Goal: Task Accomplishment & Management: Complete application form

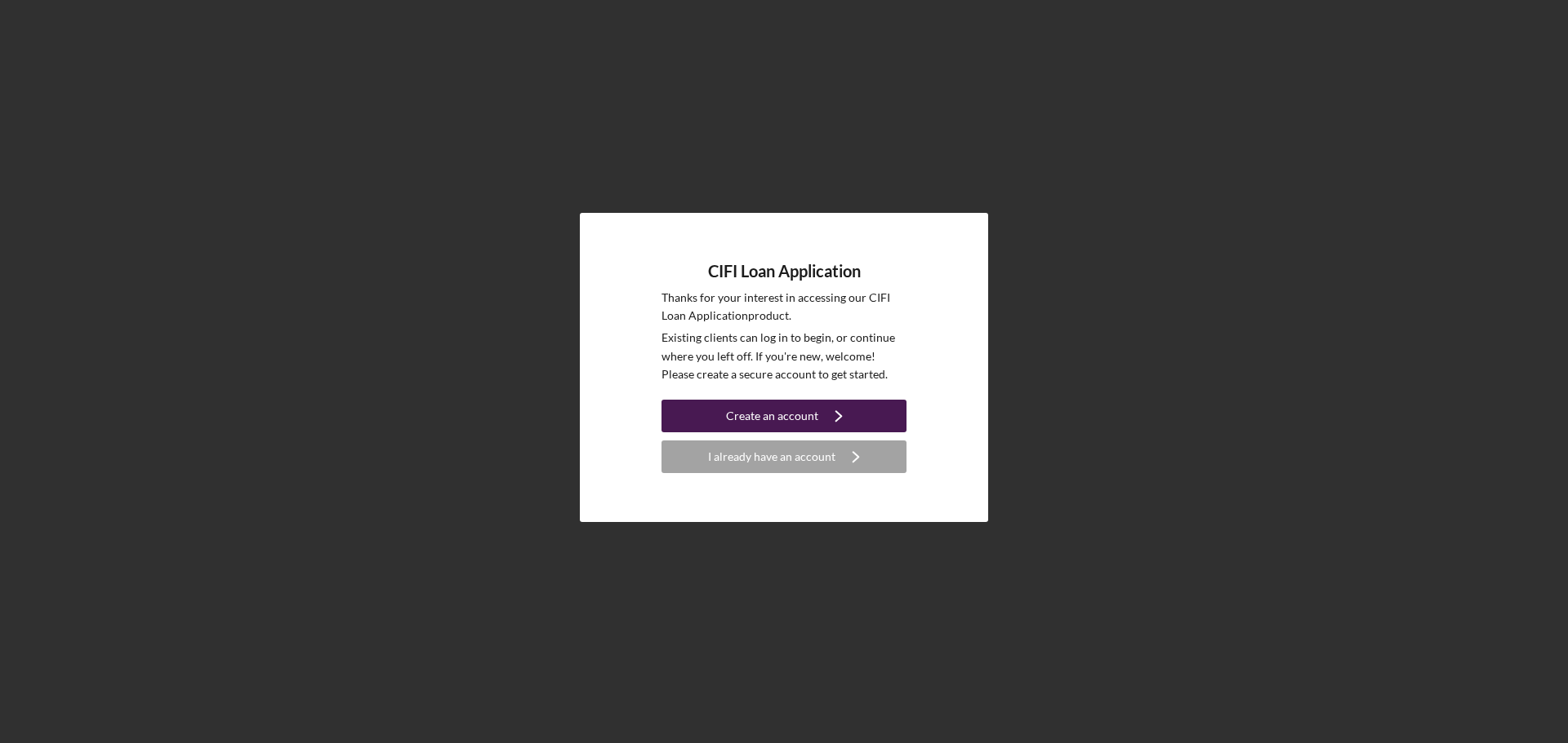
click at [855, 408] on button "Create an account Icon/Navigate" at bounding box center [784, 417] width 245 height 33
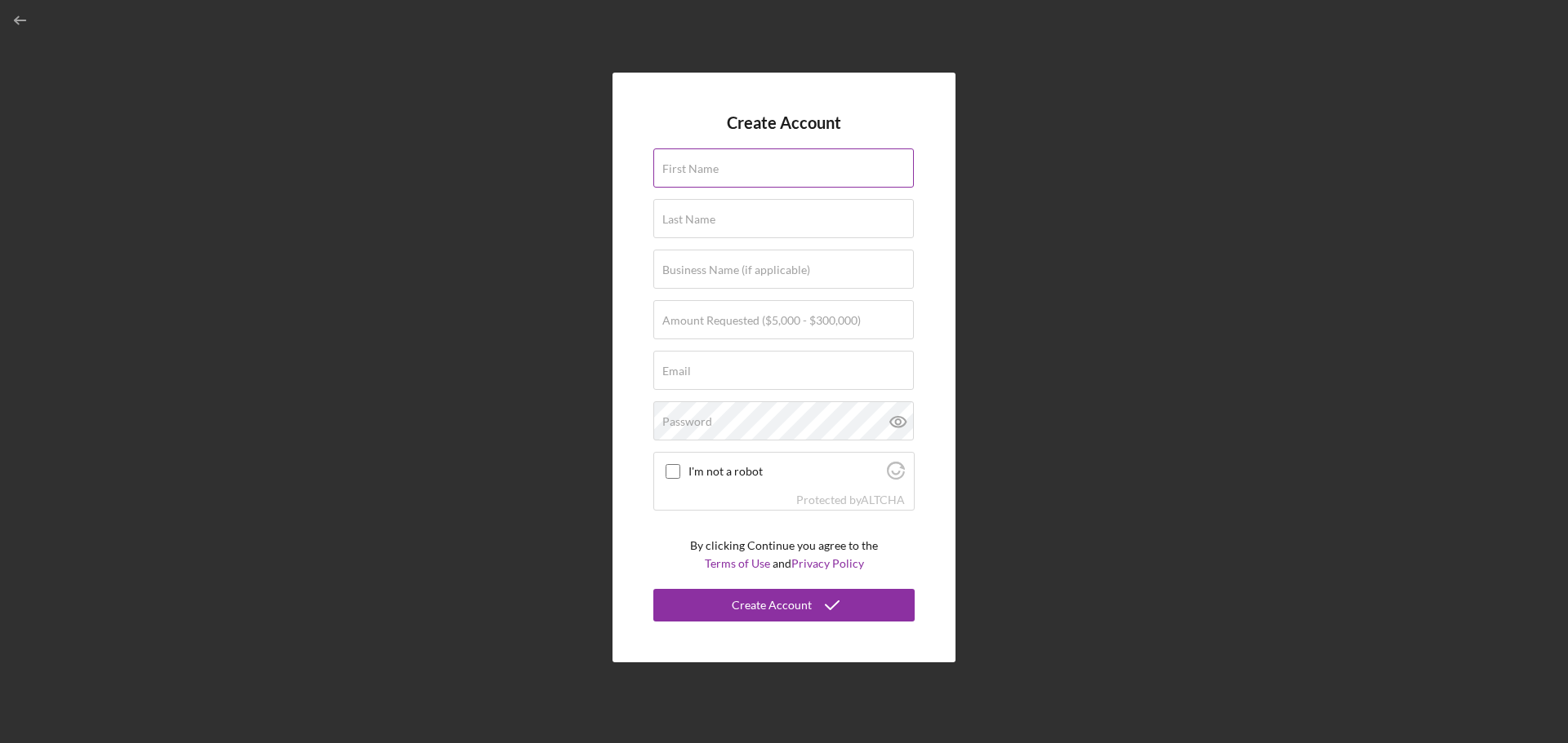
click at [753, 162] on div "First Name" at bounding box center [784, 169] width 261 height 41
type input "Brittany"
type input "Smith"
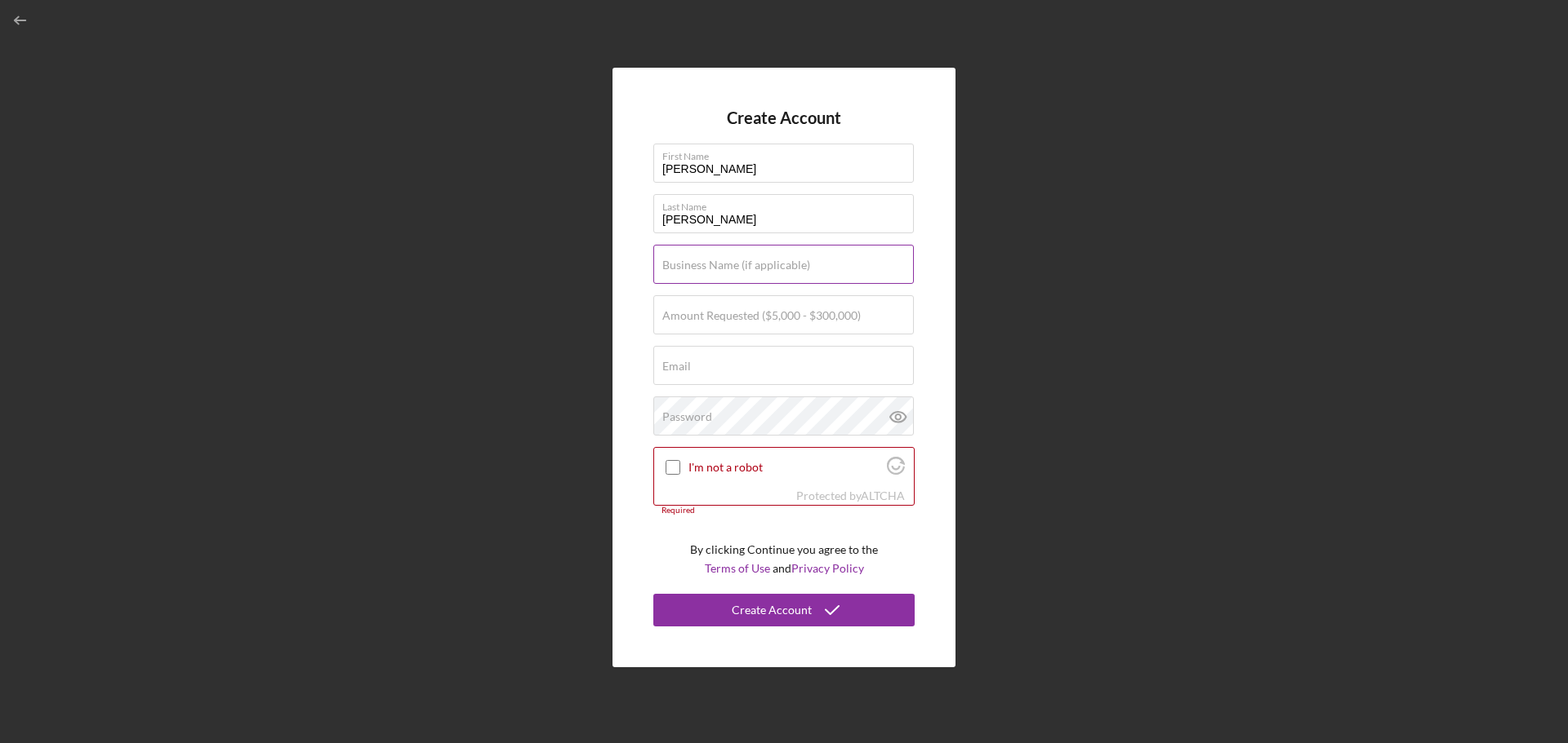
click at [775, 267] on label "Business Name (if applicable)" at bounding box center [736, 265] width 148 height 13
click at [775, 267] on input "Business Name (if applicable)" at bounding box center [784, 264] width 261 height 39
type input "Grow Through Collaboration LLC"
click at [832, 310] on label "Amount Requested ($5,000 - $300,000)" at bounding box center [762, 315] width 199 height 13
click at [832, 310] on input "Amount Requested ($5,000 - $300,000)" at bounding box center [784, 315] width 261 height 39
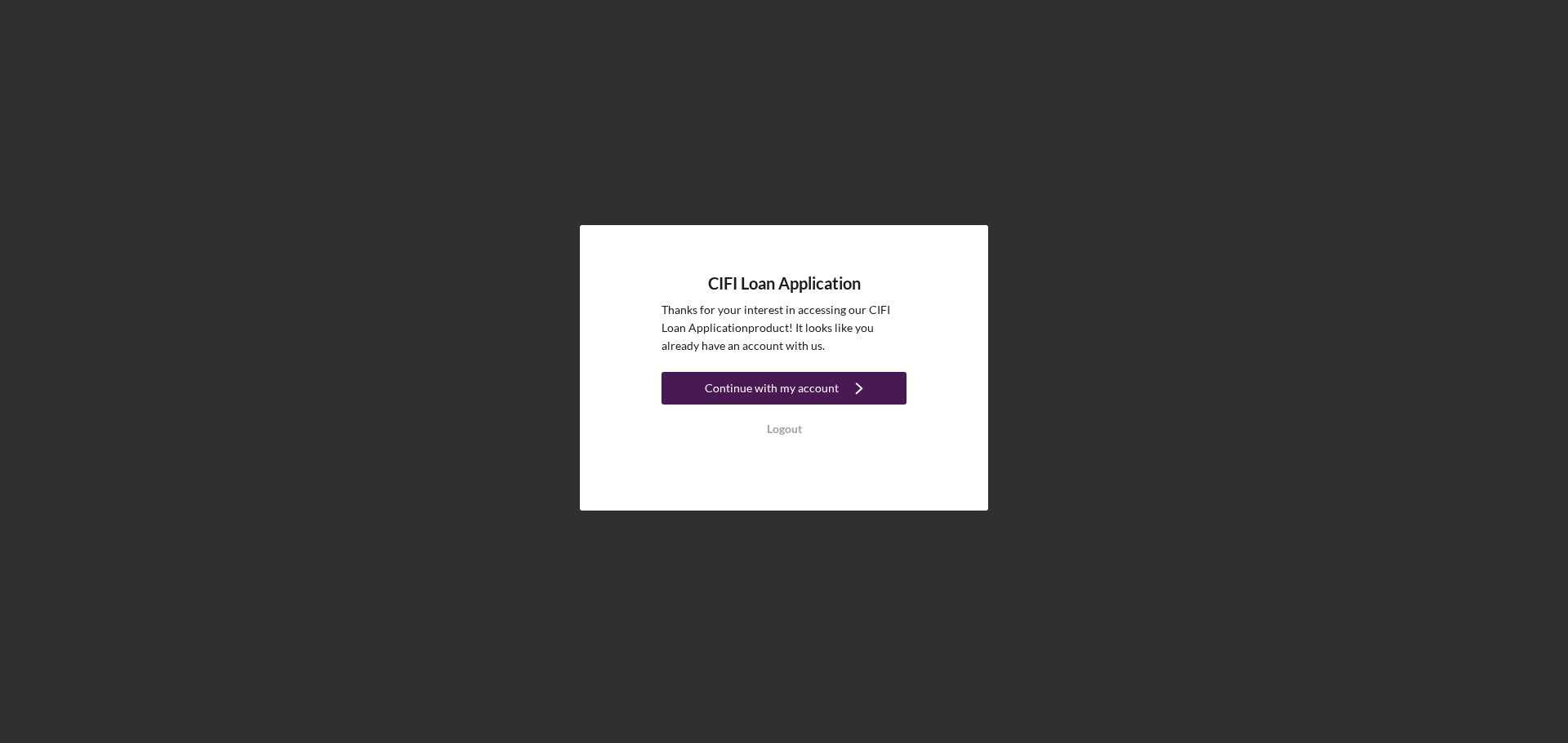
click at [746, 387] on div "Continue with my account" at bounding box center [771, 388] width 134 height 33
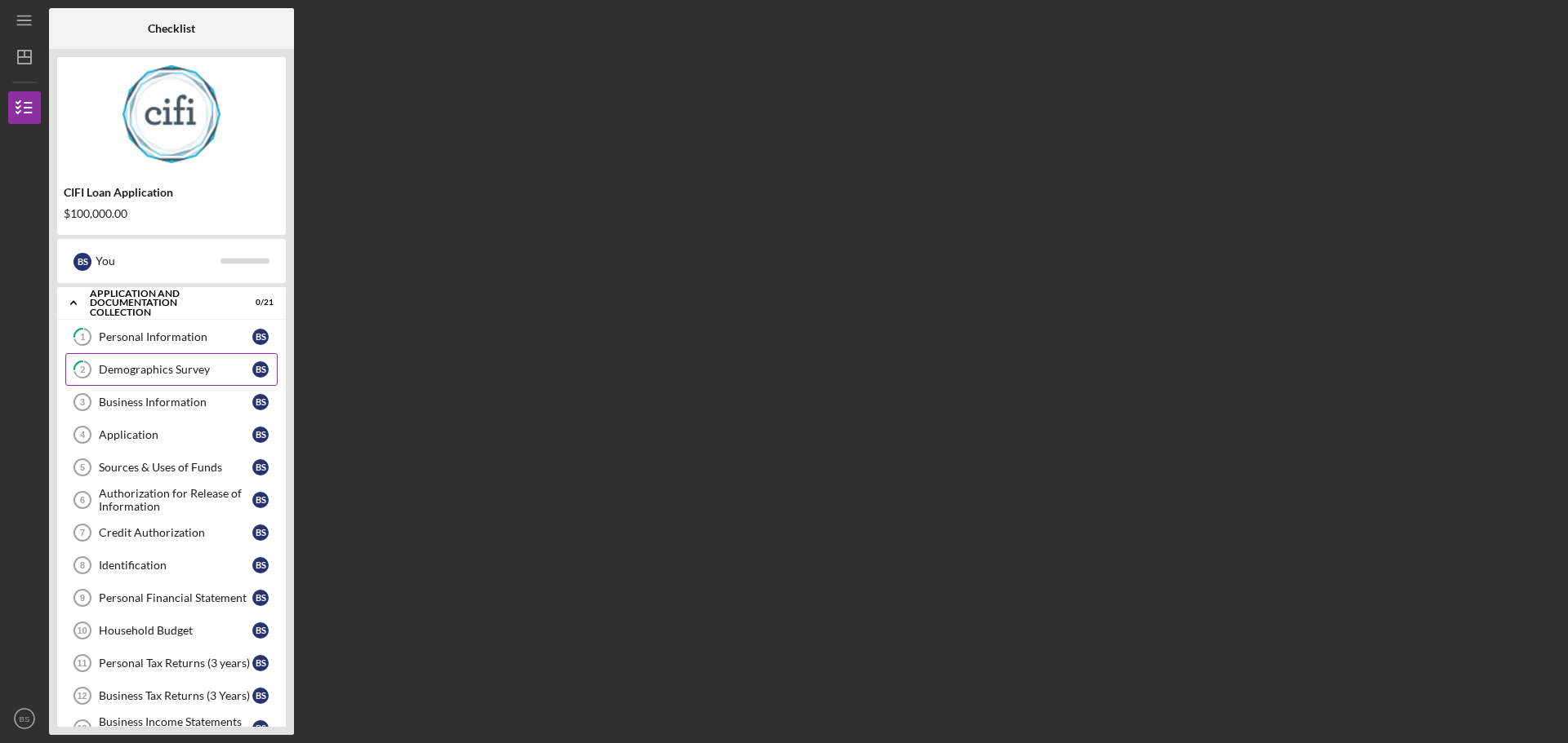
click at [132, 381] on link "2 Demographics Survey B S" at bounding box center [171, 370] width 213 height 33
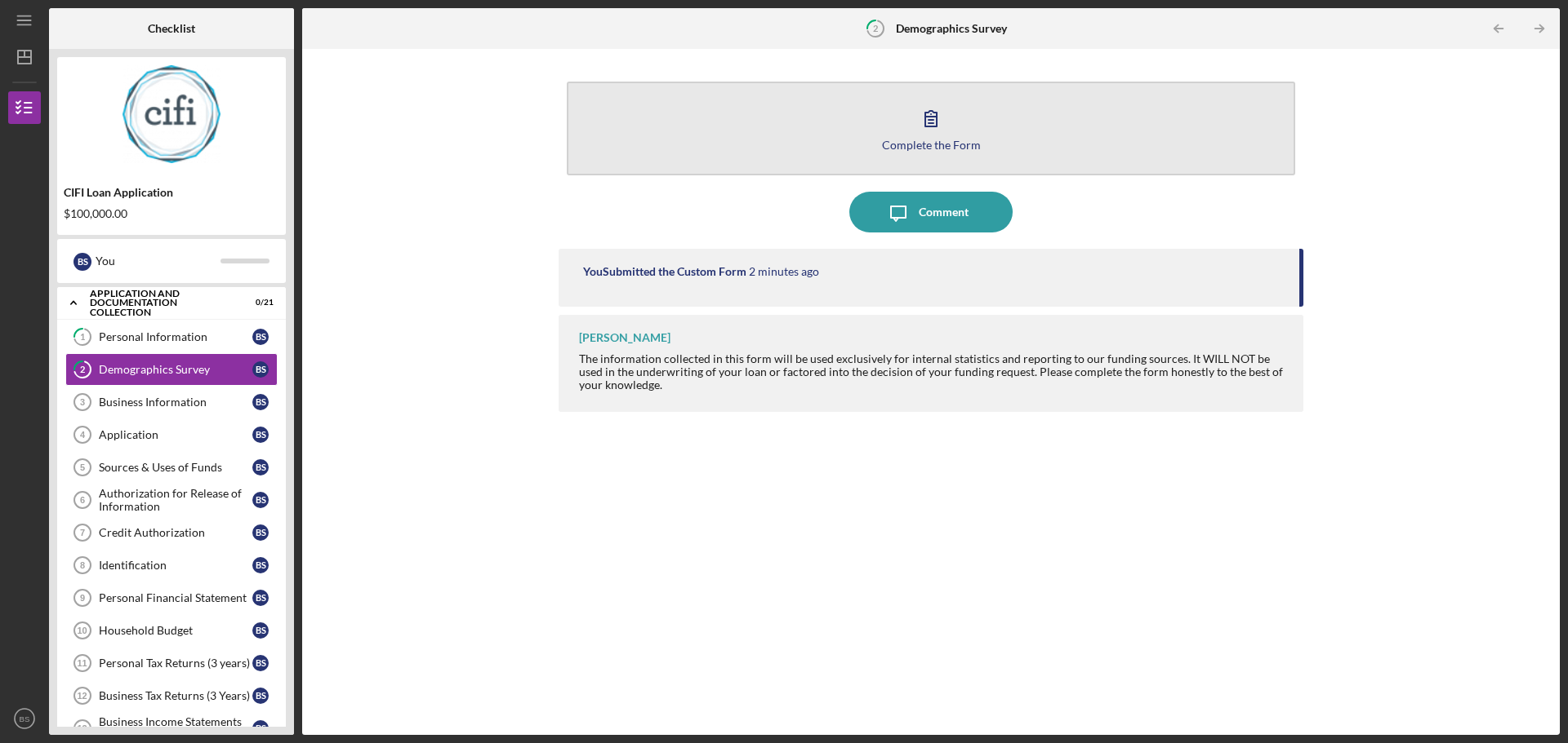
click at [928, 127] on icon "button" at bounding box center [930, 119] width 12 height 15
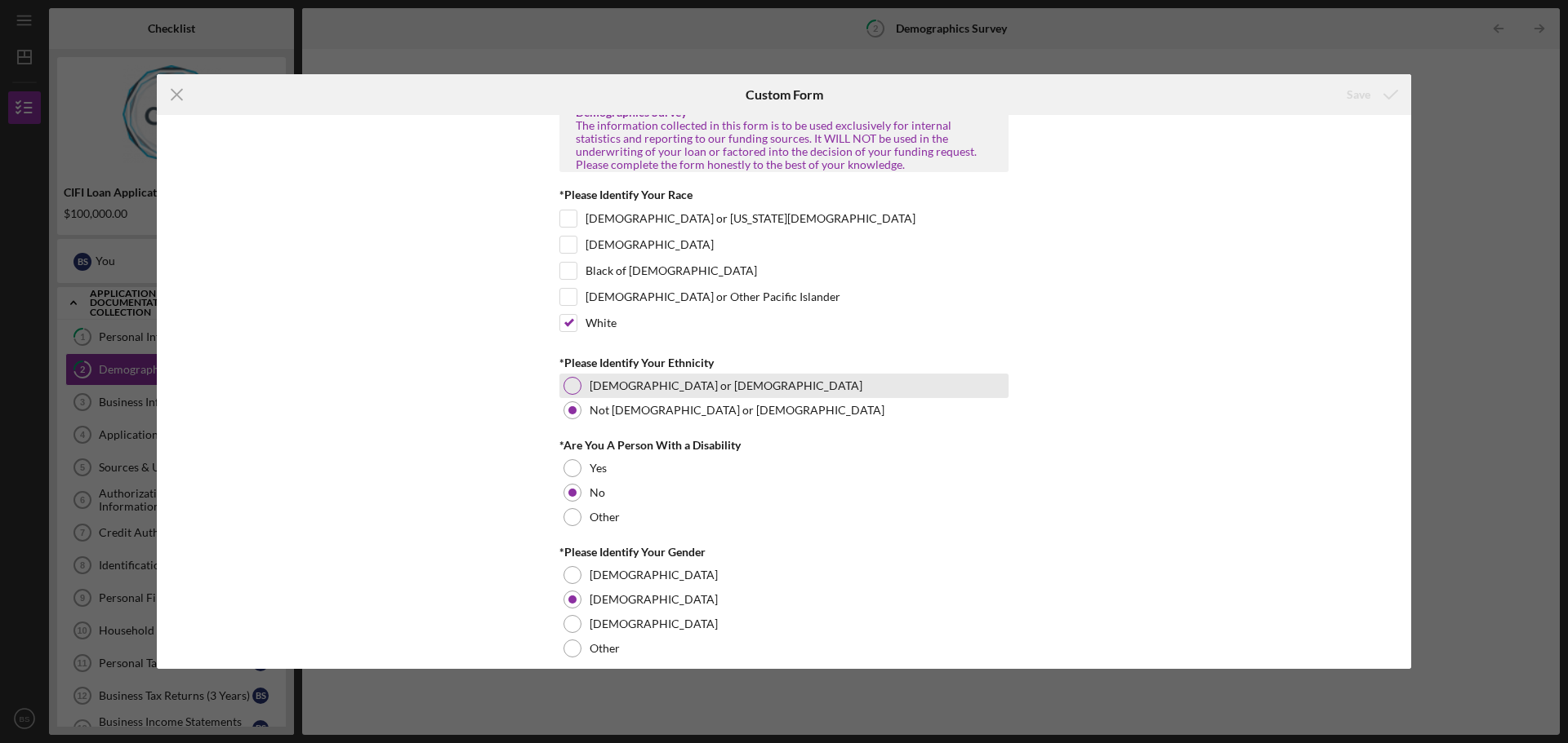
scroll to position [34, 0]
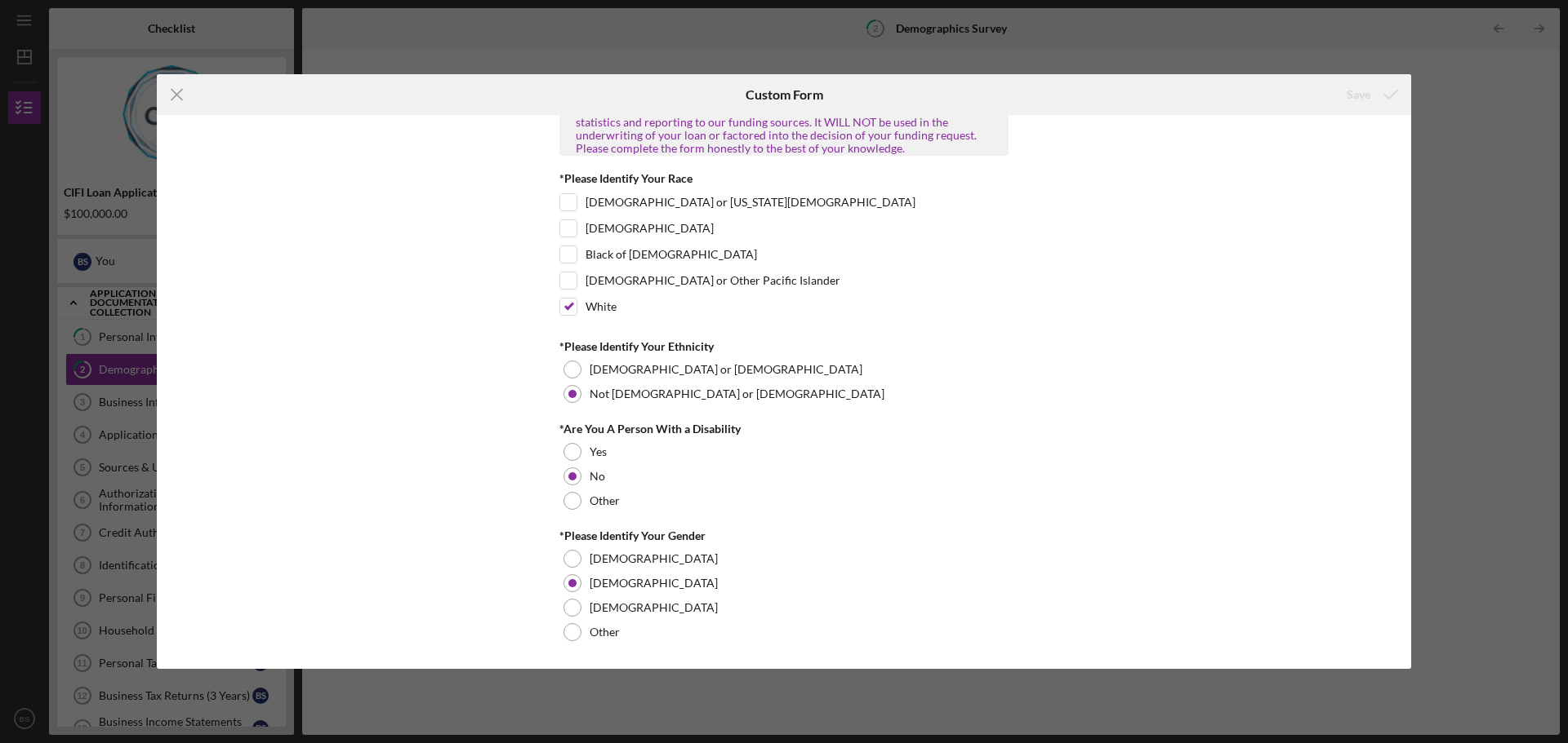
click at [1454, 96] on div "Icon/Menu Close Custom Form Save Demographics Survey The information collected …" at bounding box center [784, 371] width 1568 height 743
click at [618, 579] on label "Female" at bounding box center [653, 583] width 129 height 13
click at [622, 485] on div "No" at bounding box center [784, 476] width 449 height 25
click at [610, 446] on div "Yes" at bounding box center [784, 451] width 449 height 25
click at [609, 452] on div "Yes" at bounding box center [784, 451] width 449 height 25
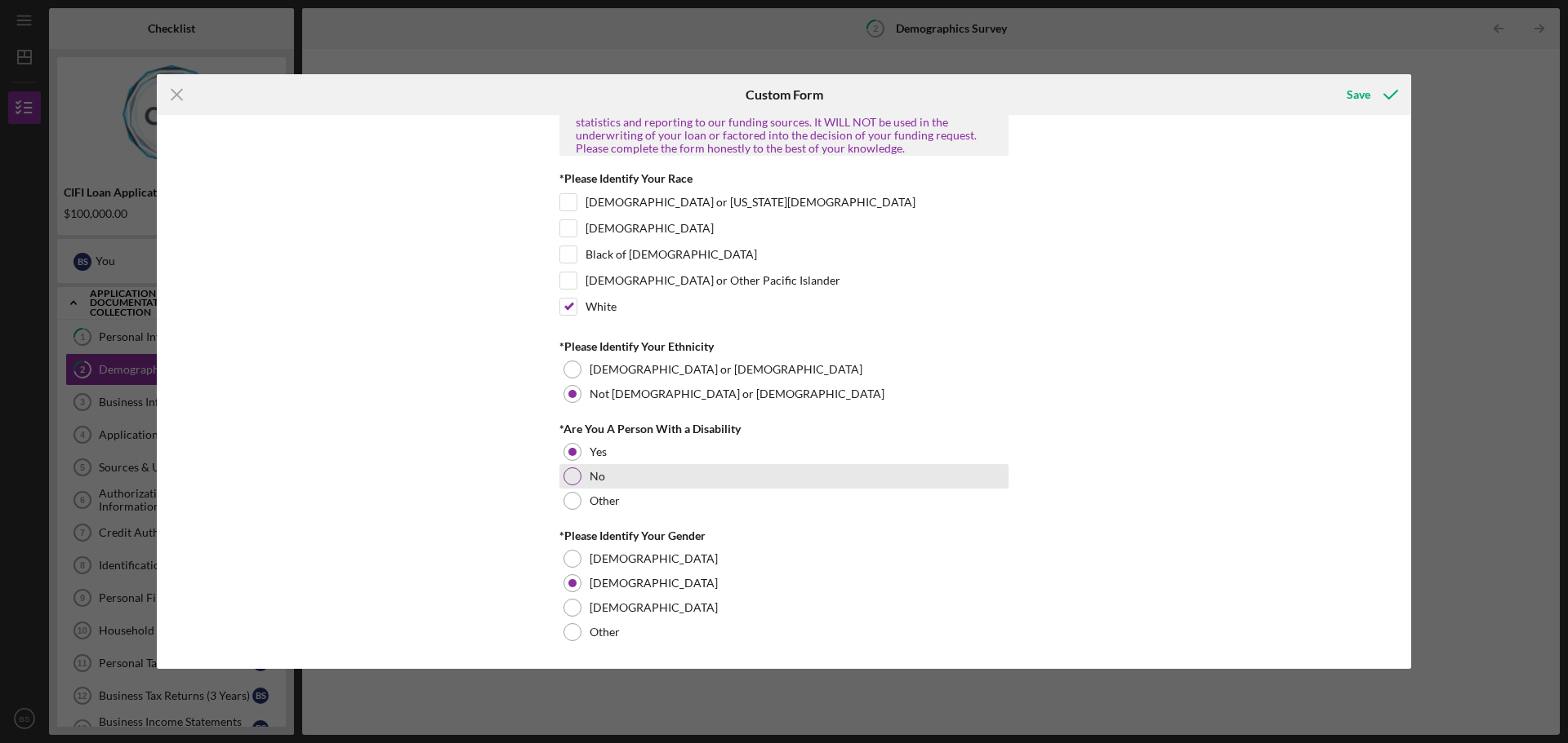
click at [608, 479] on div "No" at bounding box center [784, 476] width 449 height 25
drag, startPoint x: 1484, startPoint y: 400, endPoint x: 1474, endPoint y: 403, distance: 10.4
click at [1475, 403] on div "Icon/Menu Close Custom Form Save Demographics Survey The information collected …" at bounding box center [784, 371] width 1568 height 743
click at [175, 90] on icon "Icon/Menu Close" at bounding box center [177, 94] width 41 height 41
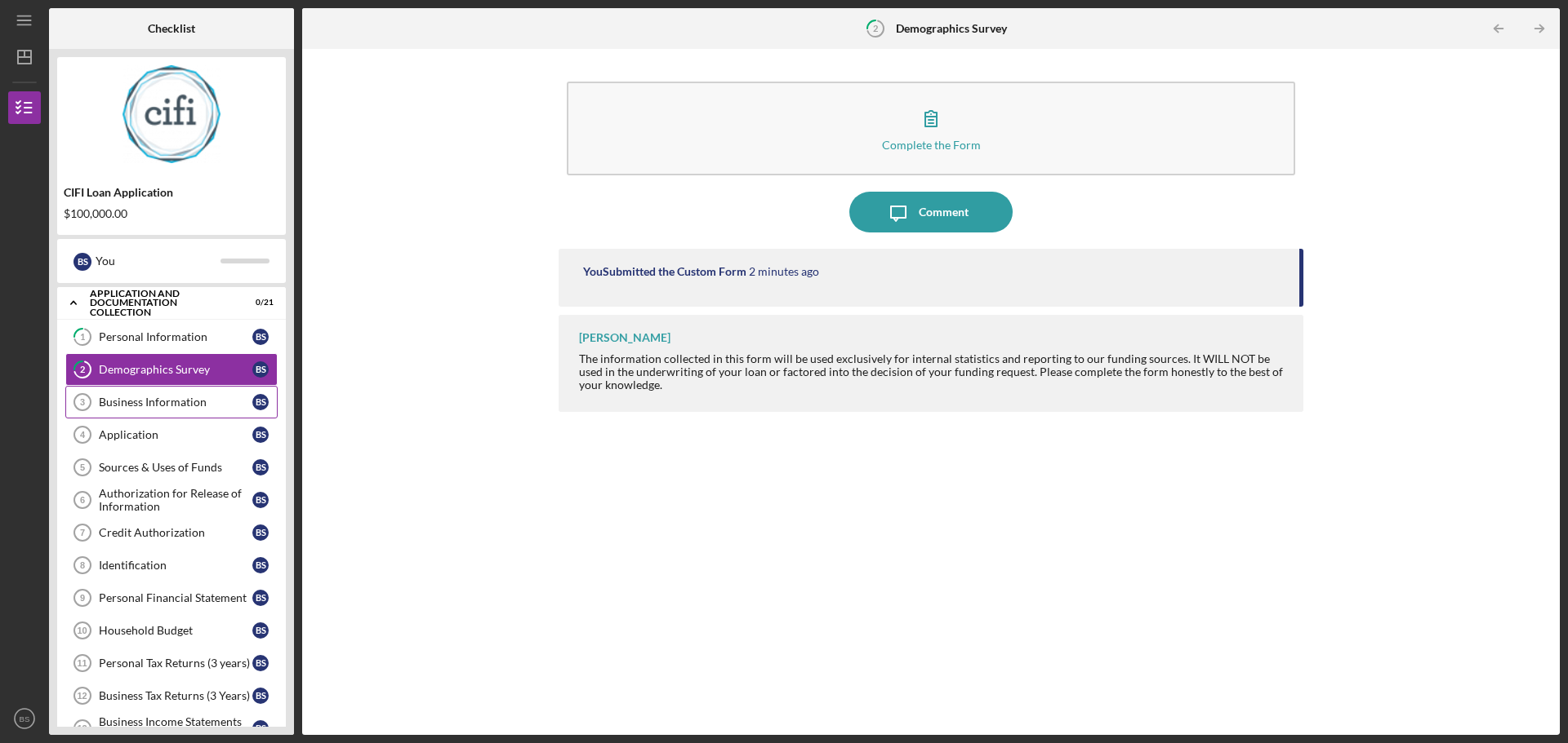
click at [152, 403] on div "Business Information" at bounding box center [175, 402] width 153 height 13
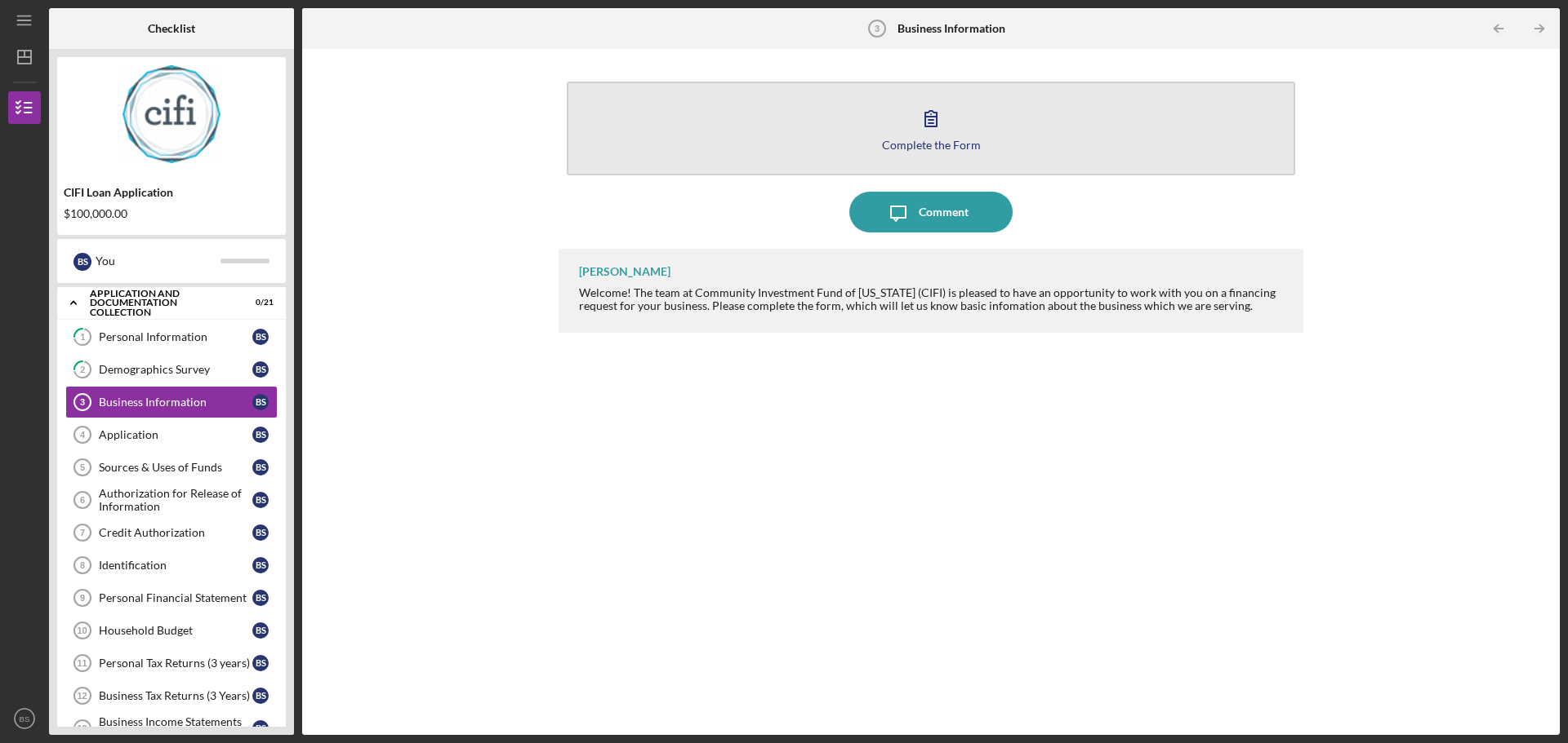
click at [915, 141] on div "Complete the Form" at bounding box center [931, 144] width 99 height 12
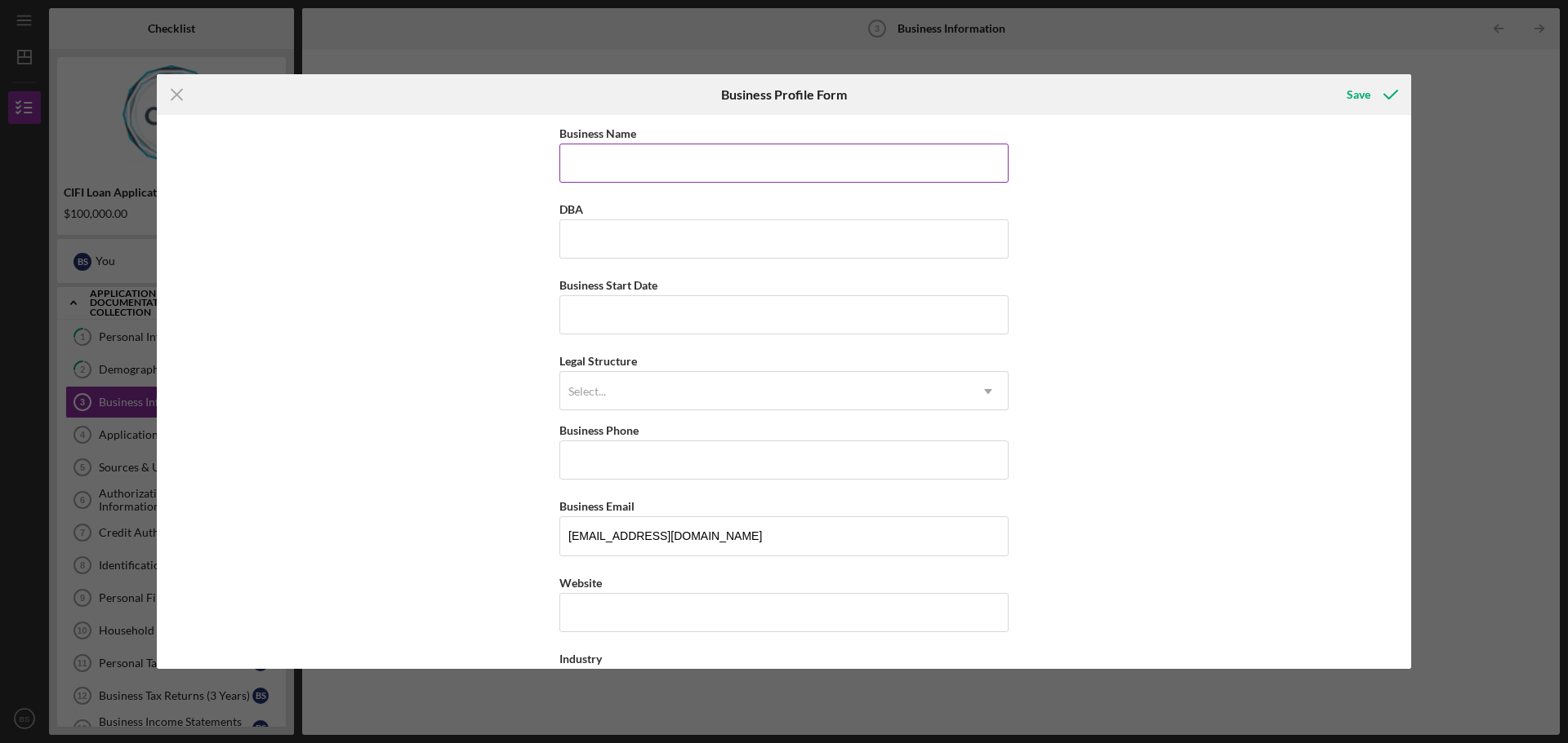
click at [669, 167] on input "Business Name" at bounding box center [784, 163] width 449 height 39
type input "Grow Through Collaboration LLC"
type input "02/01/2022"
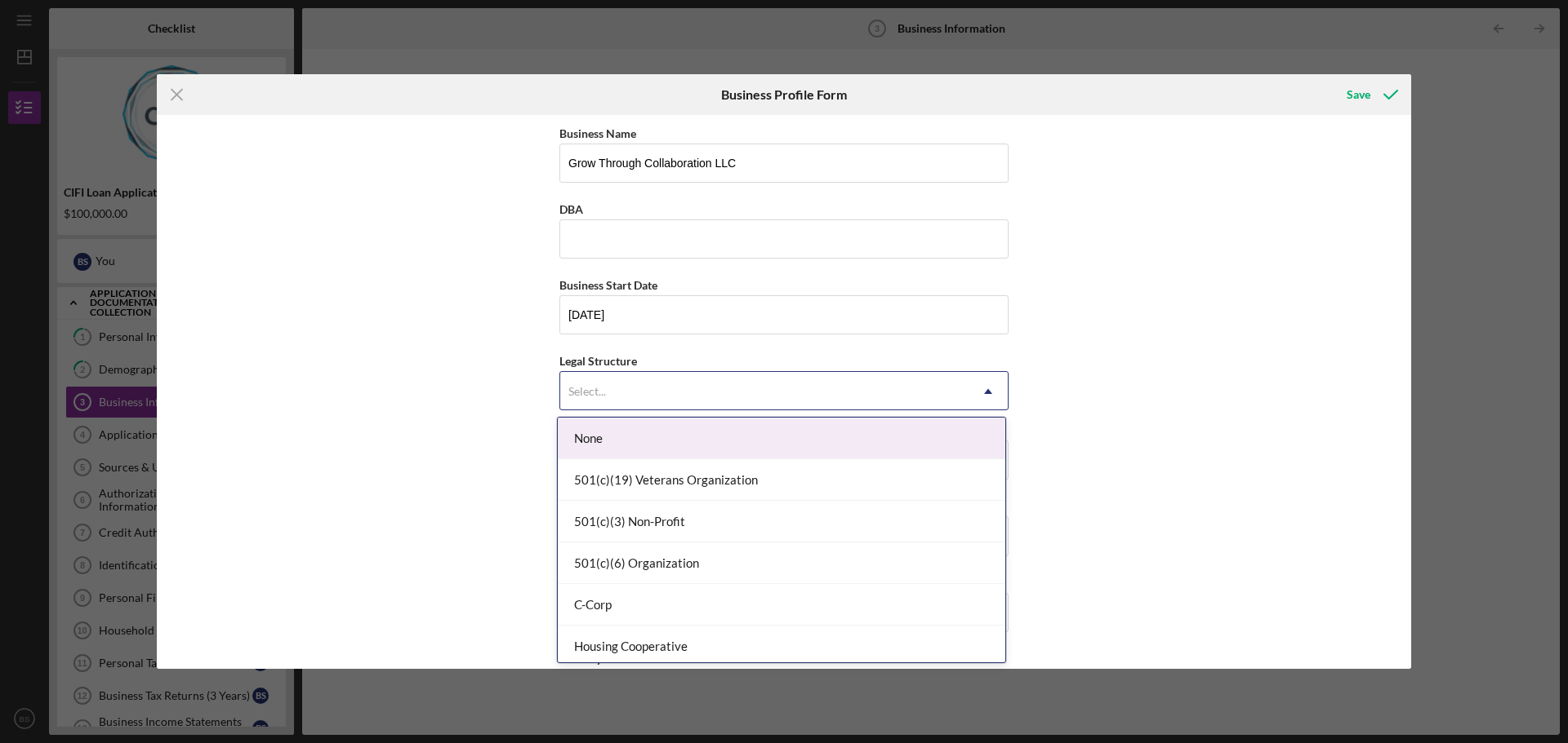
click at [711, 378] on div "Select..." at bounding box center [764, 391] width 409 height 37
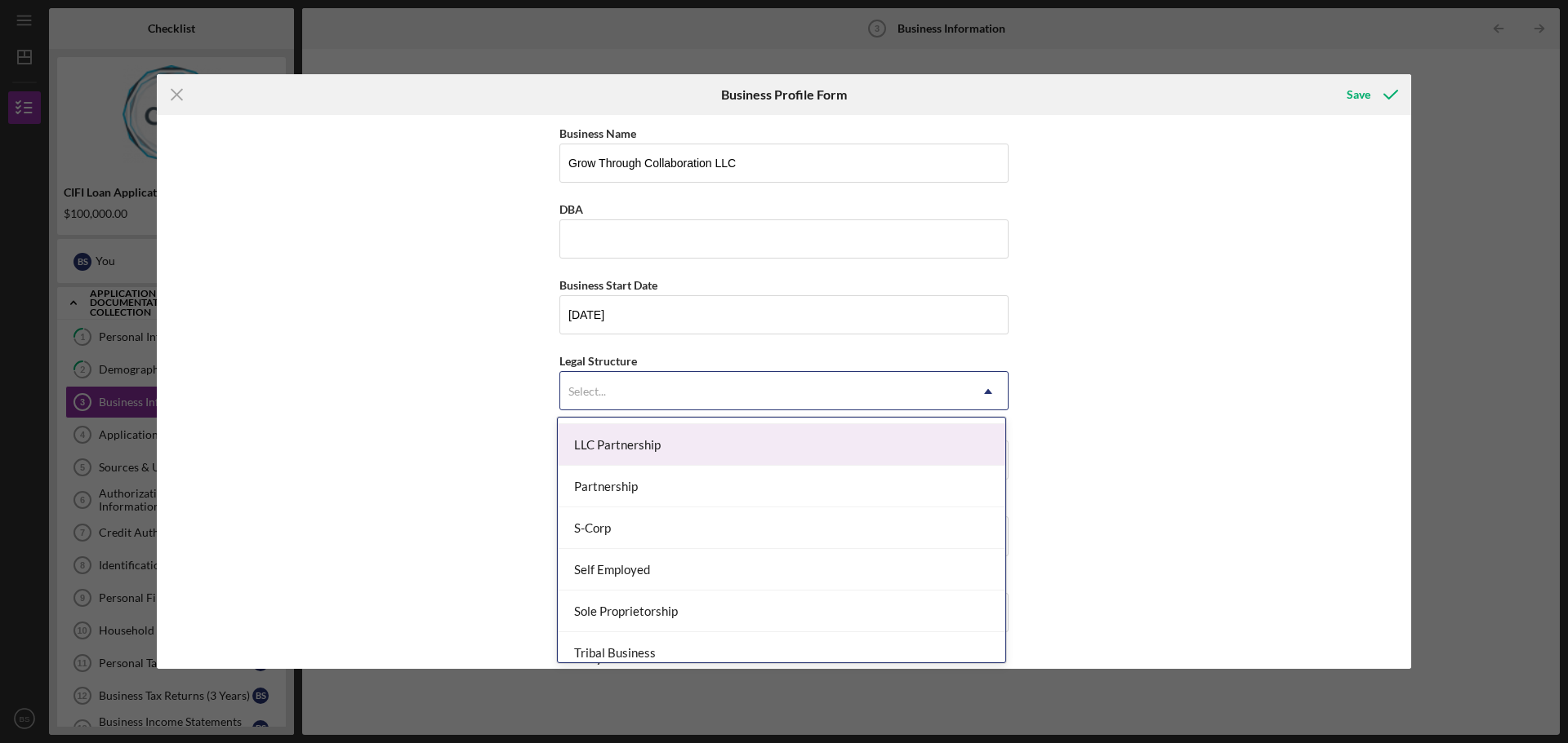
scroll to position [245, 0]
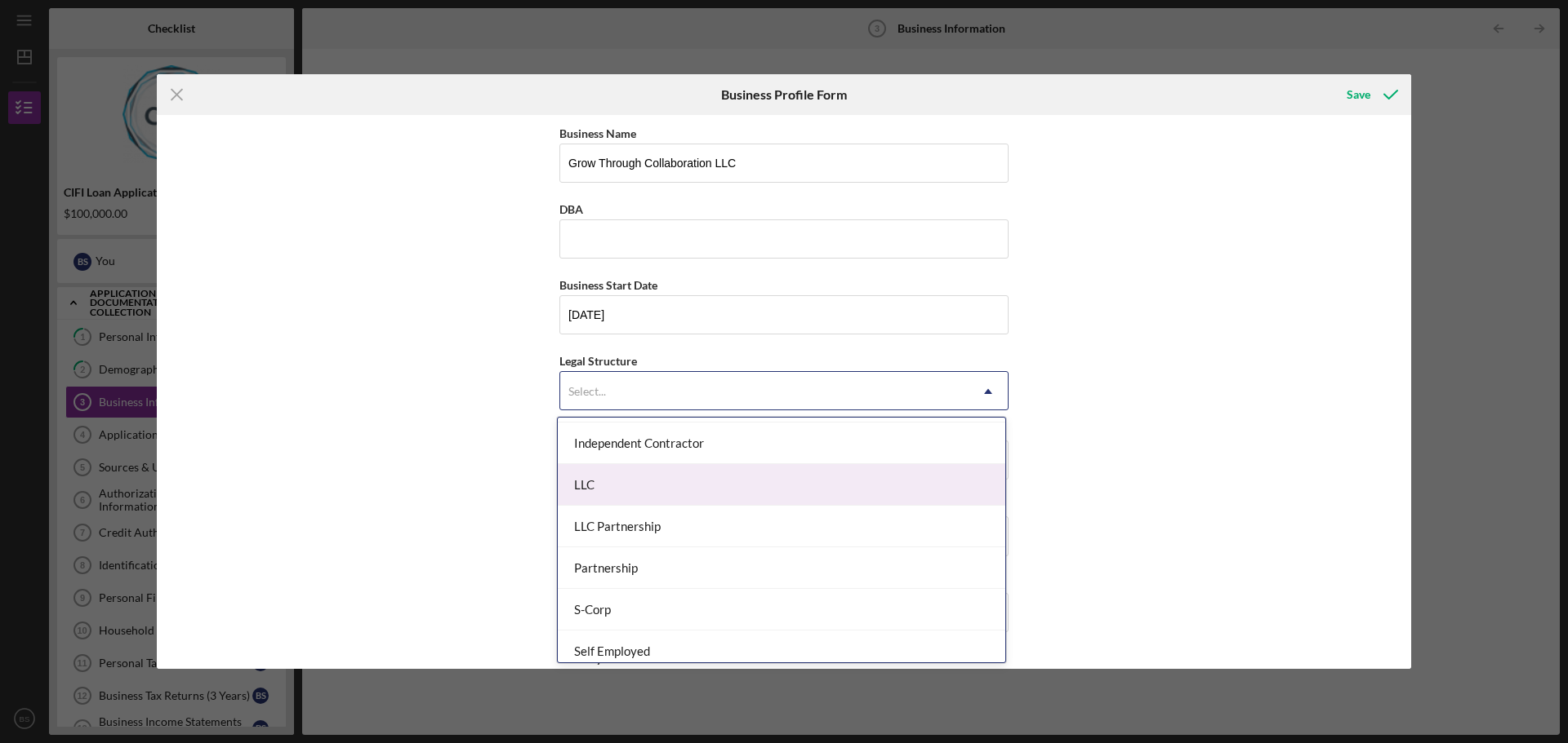
click at [678, 493] on div "LLC" at bounding box center [781, 485] width 447 height 42
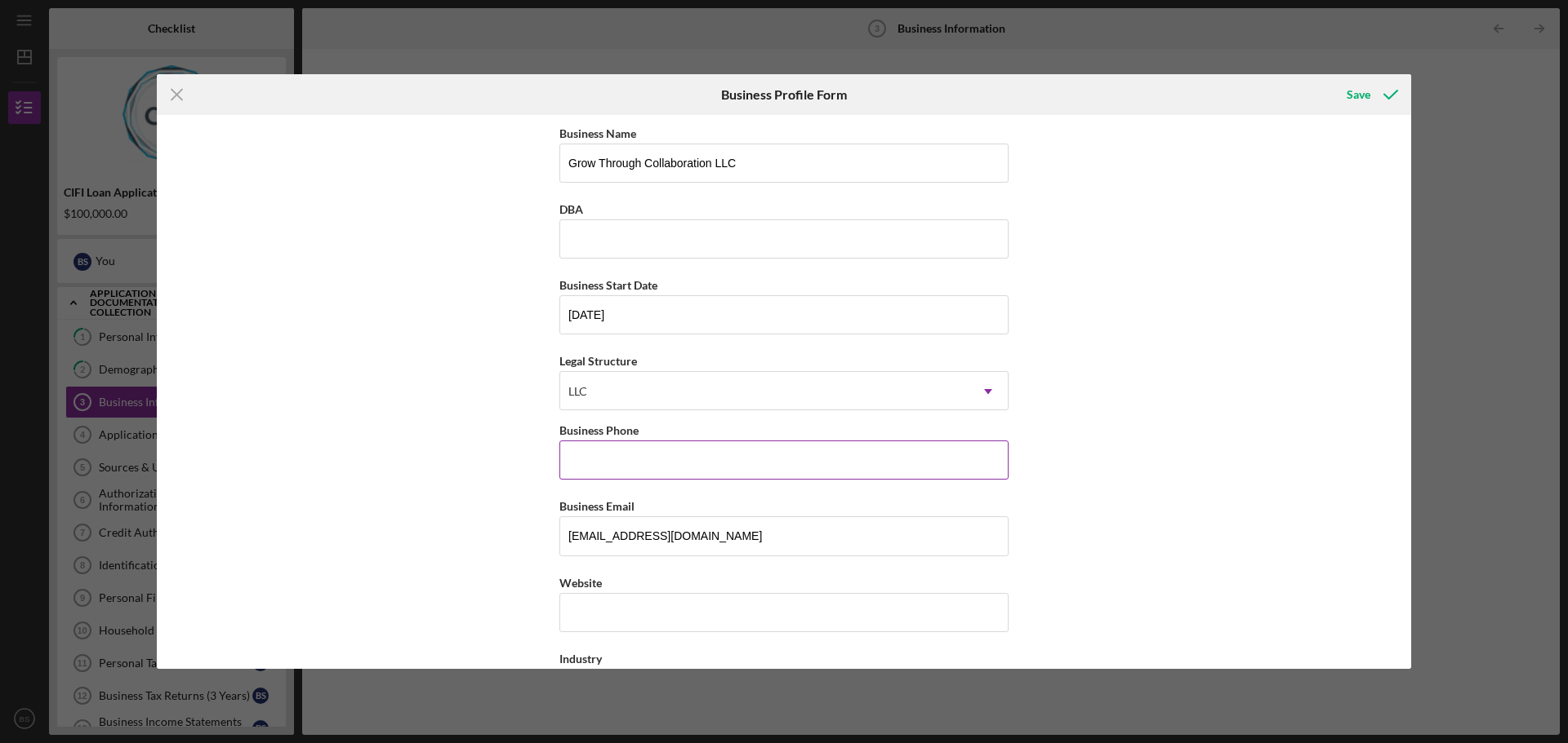
click at [680, 475] on input "Business Phone" at bounding box center [784, 459] width 449 height 39
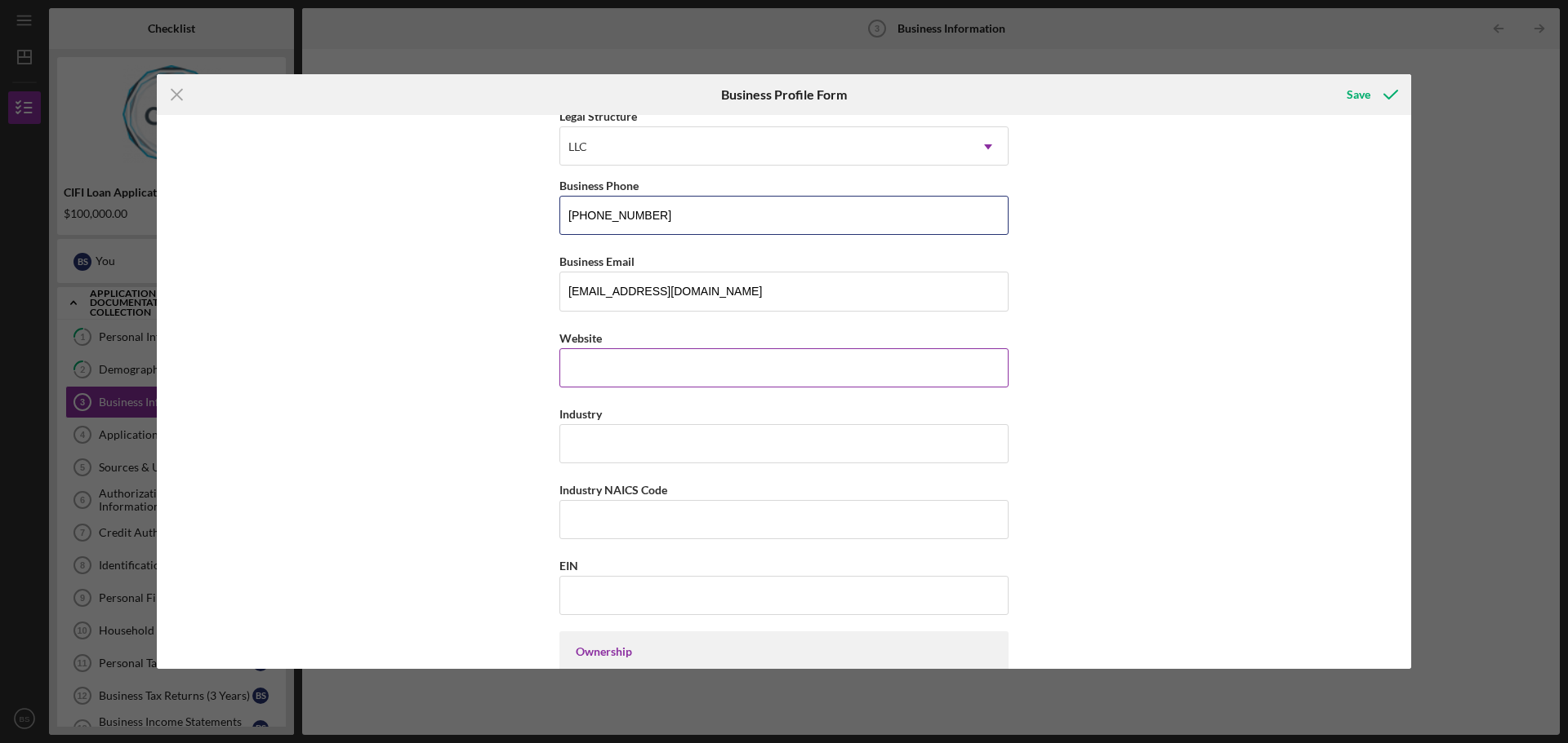
type input "(317) 755-8503"
click at [670, 373] on input "Website" at bounding box center [784, 367] width 449 height 39
click at [671, 443] on input "Industry" at bounding box center [784, 443] width 449 height 39
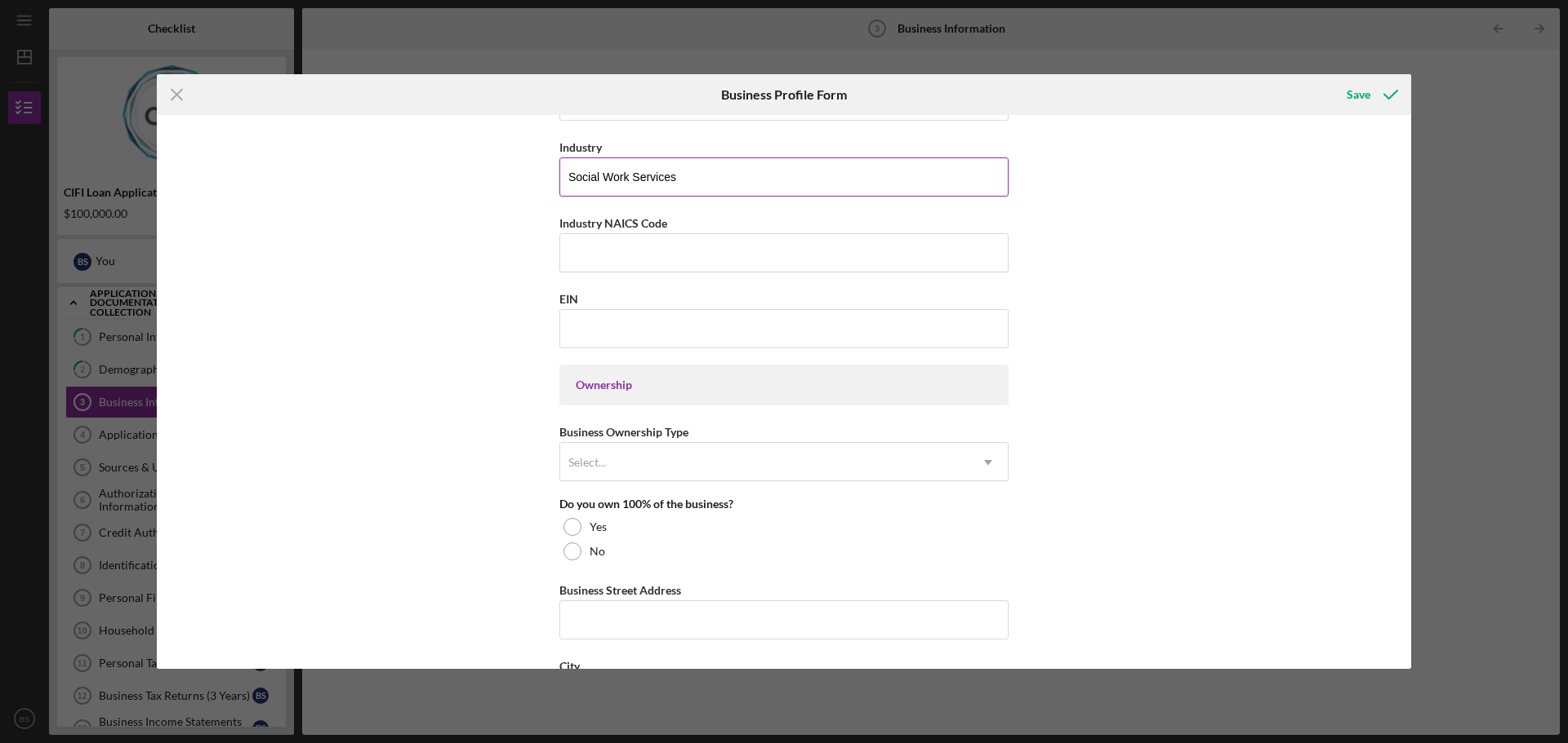
scroll to position [572, 0]
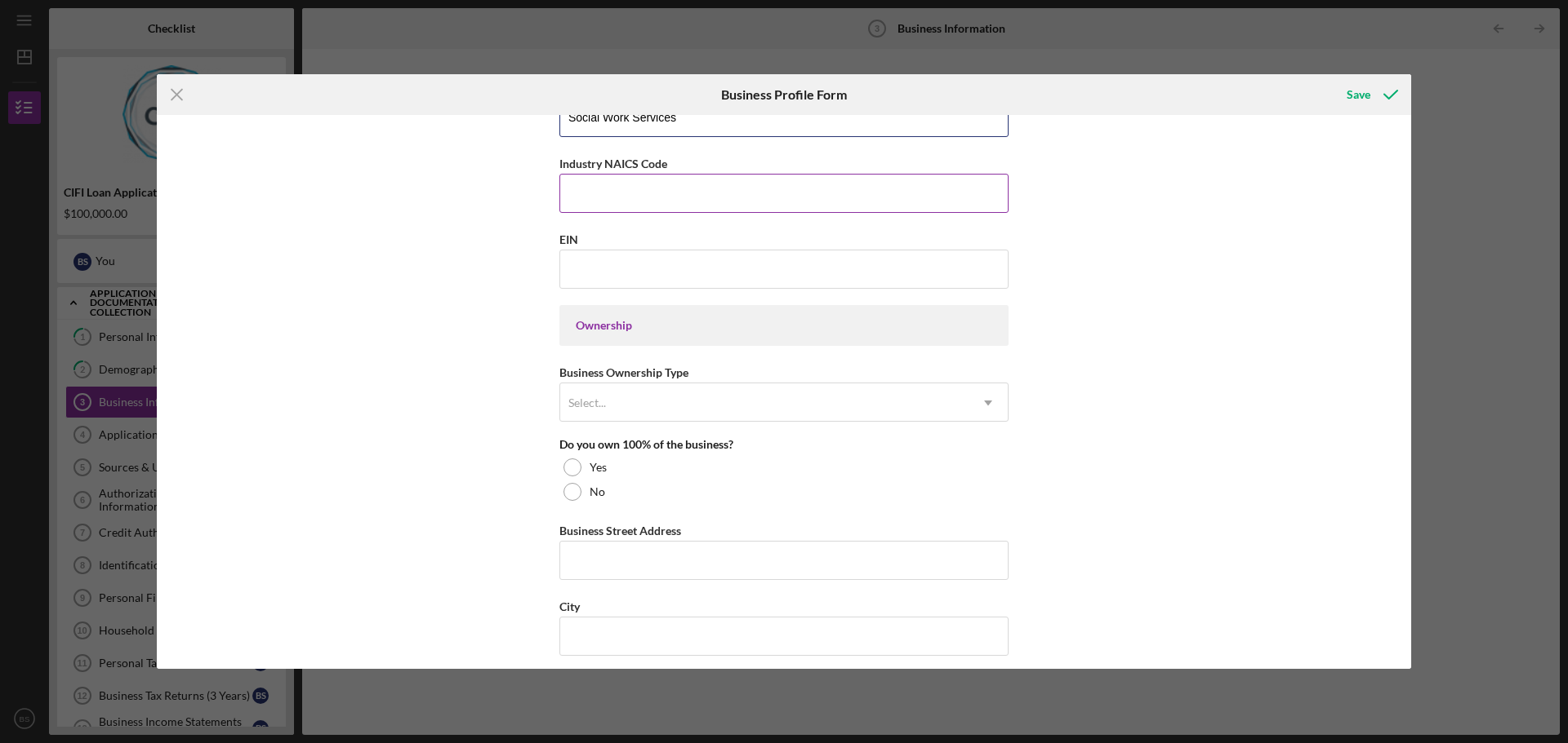
type input "Social Work Services"
click at [626, 185] on input "Industry NAICS Code" at bounding box center [784, 193] width 449 height 39
click at [643, 264] on input "EIN" at bounding box center [784, 269] width 449 height 39
type input "86-2265594"
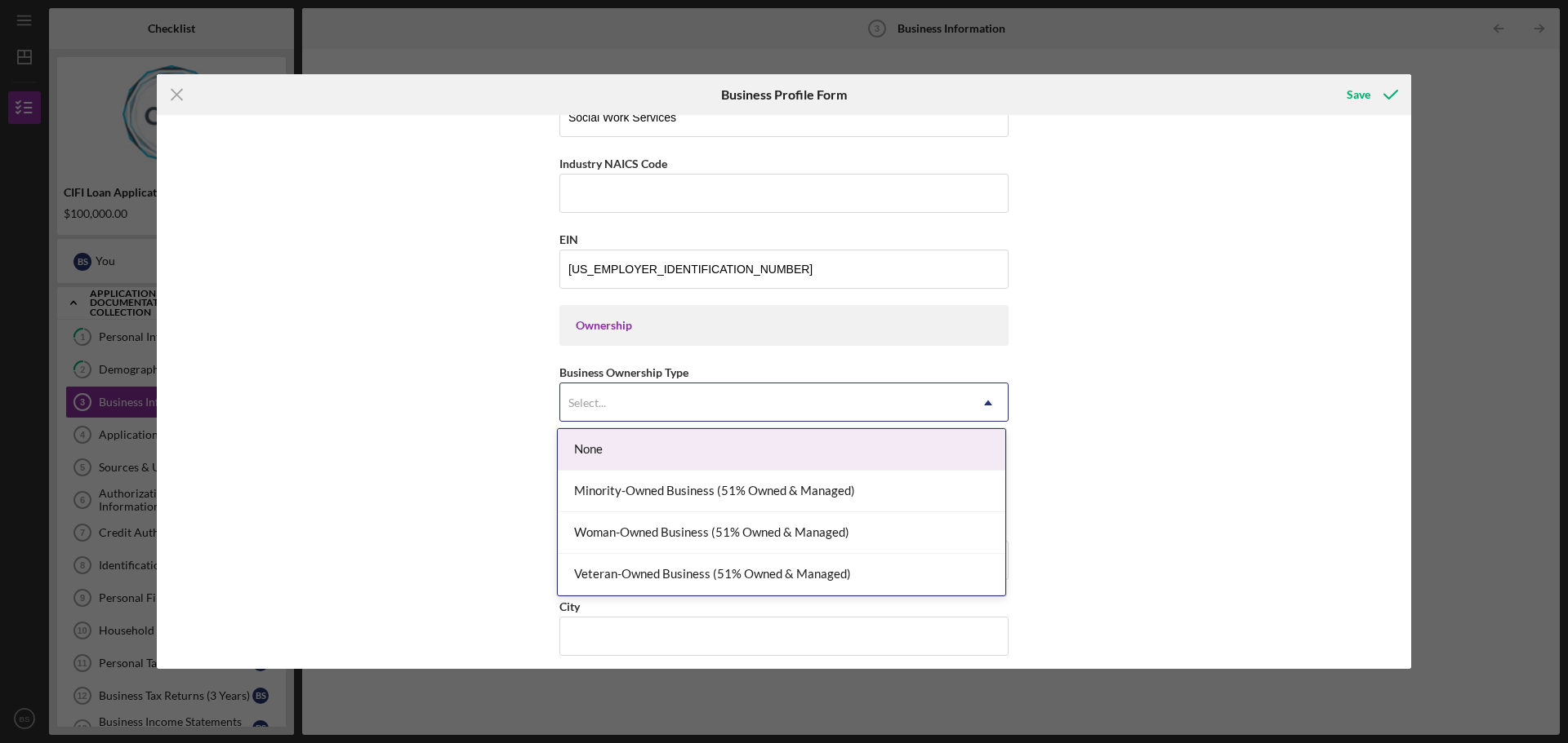
click at [711, 405] on div "Select..." at bounding box center [764, 403] width 409 height 37
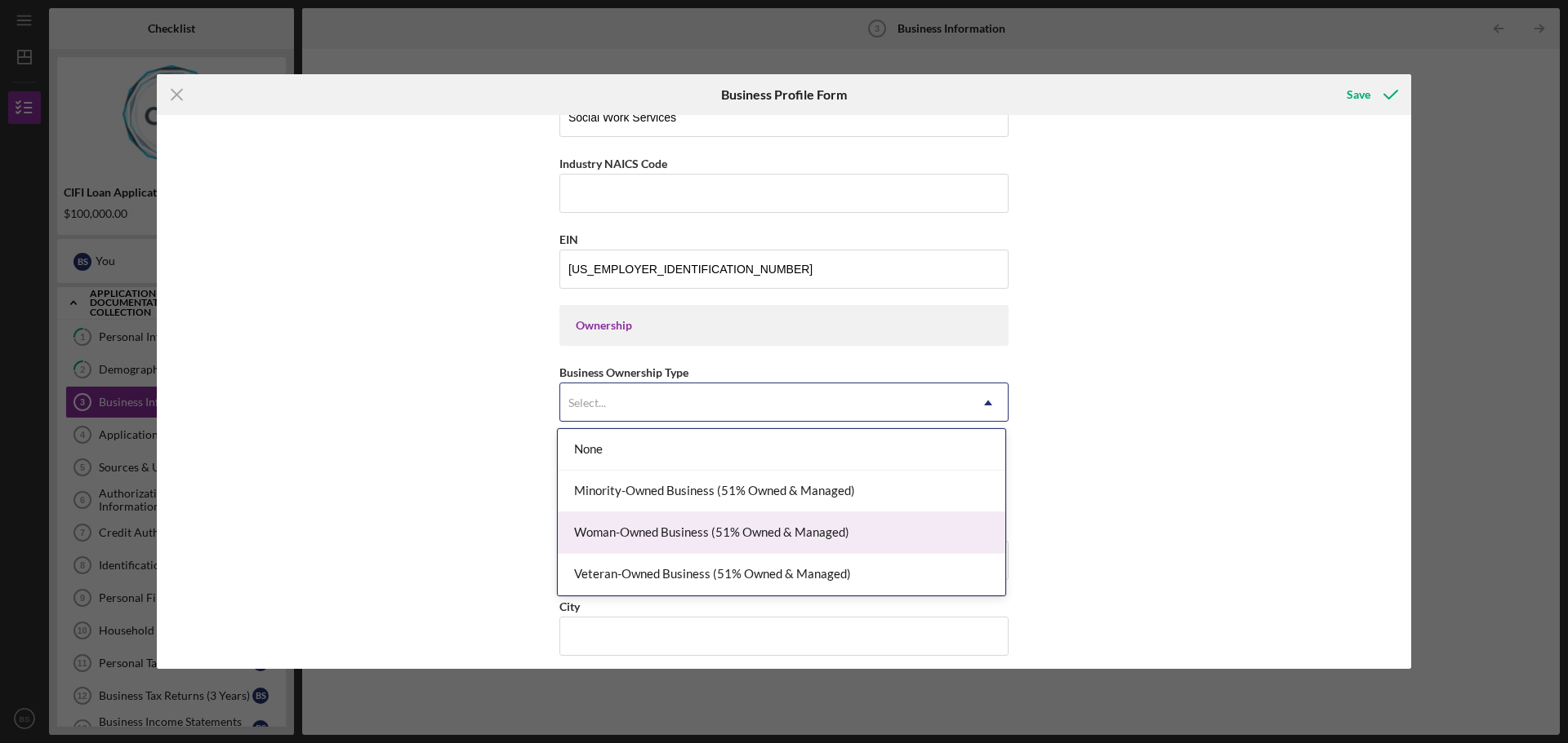
click at [607, 532] on div "Woman-Owned Business (51% Owned & Managed)" at bounding box center [781, 533] width 447 height 42
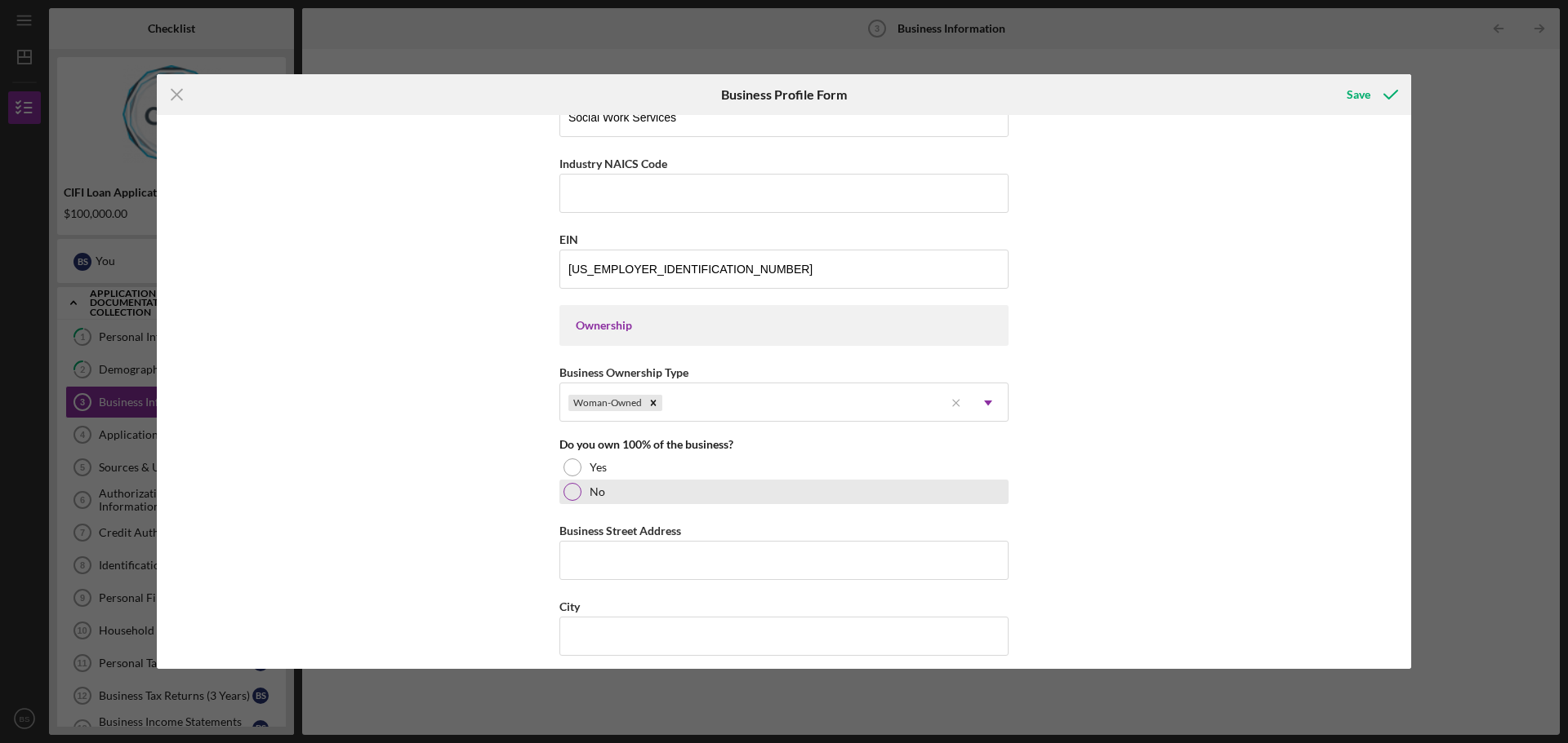
click at [574, 494] on div at bounding box center [573, 492] width 18 height 18
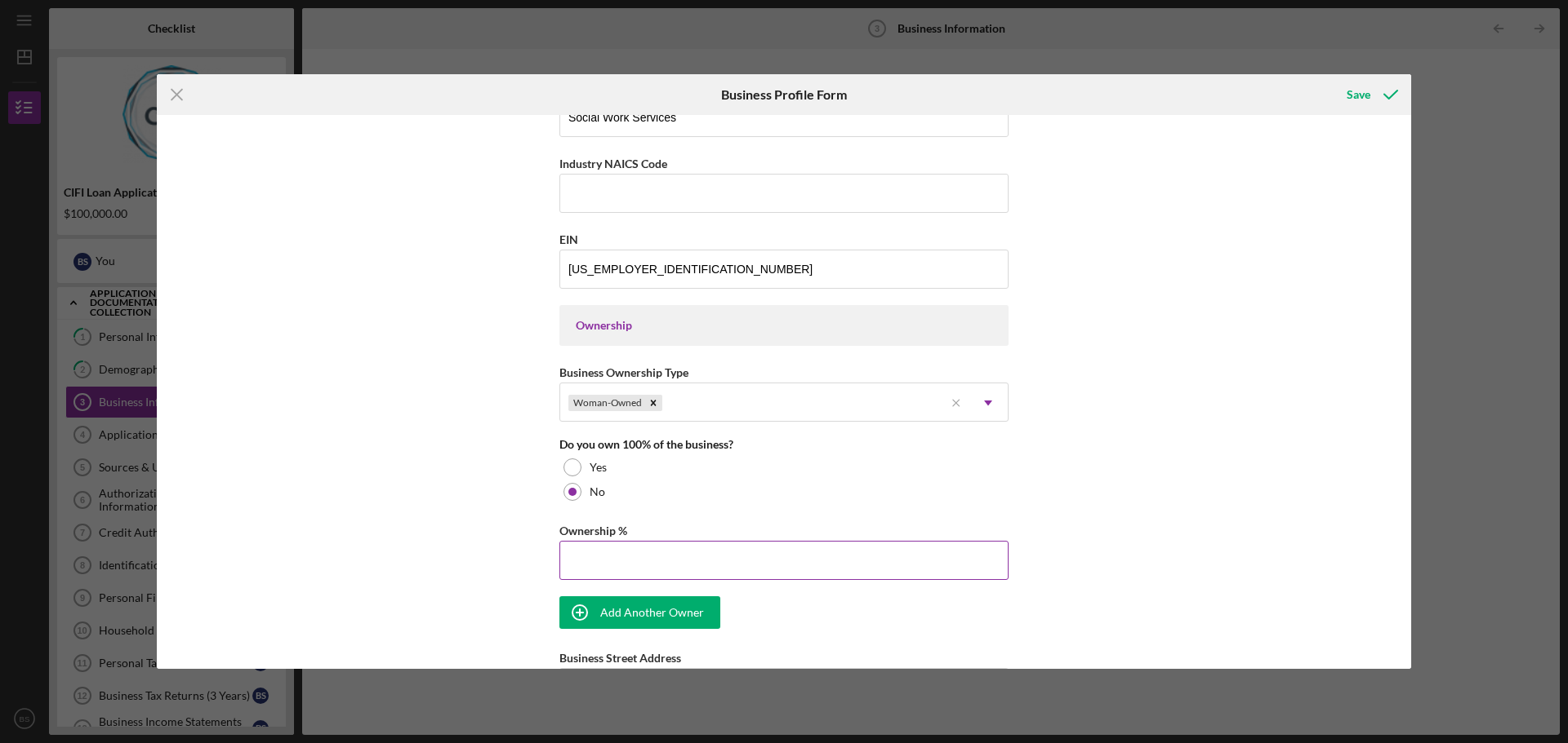
drag, startPoint x: 607, startPoint y: 550, endPoint x: 619, endPoint y: 548, distance: 12.2
click at [619, 548] on input "Ownership %" at bounding box center [784, 560] width 449 height 39
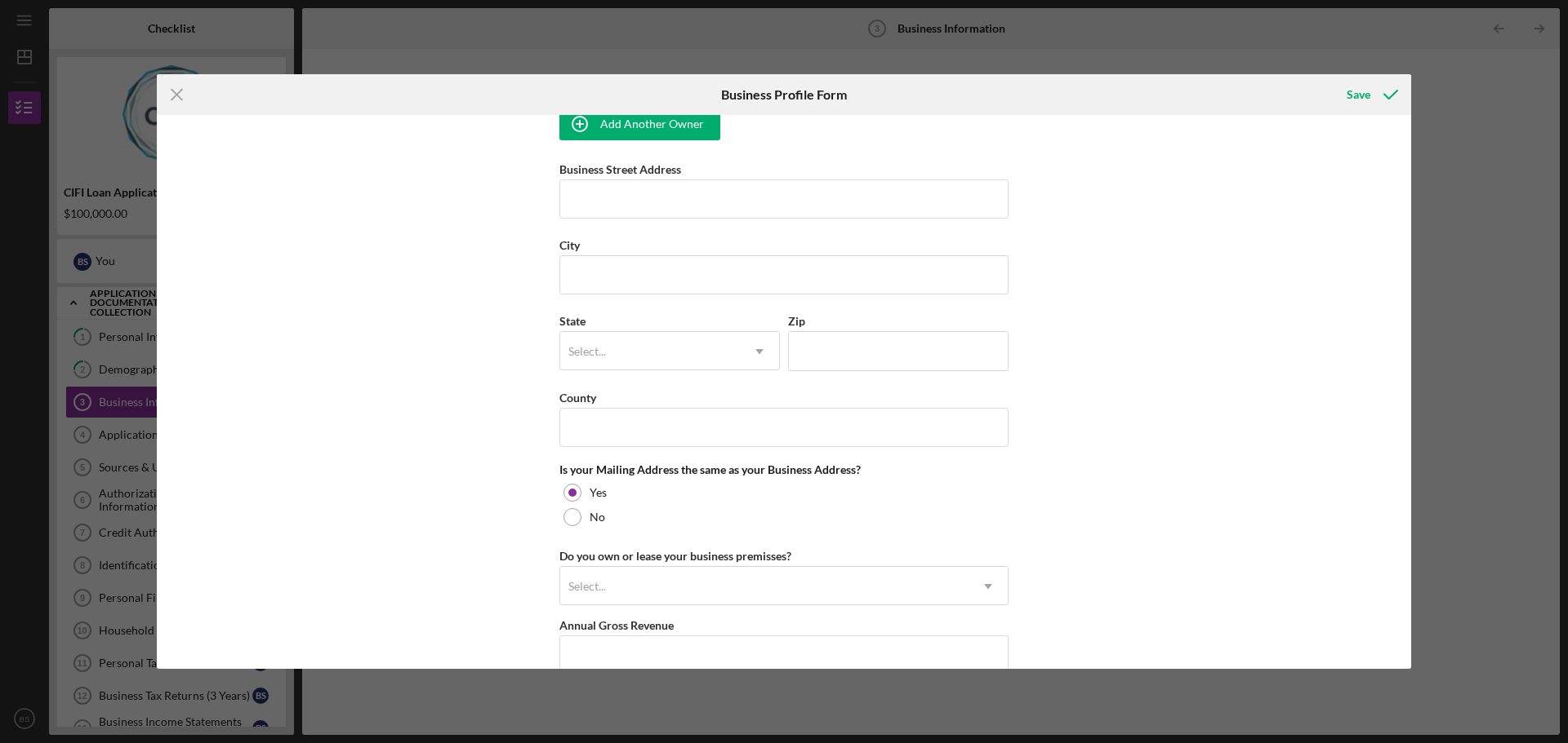
scroll to position [1061, 0]
type input "50.00%"
click at [662, 132] on div "Add Another Owner" at bounding box center [652, 123] width 104 height 33
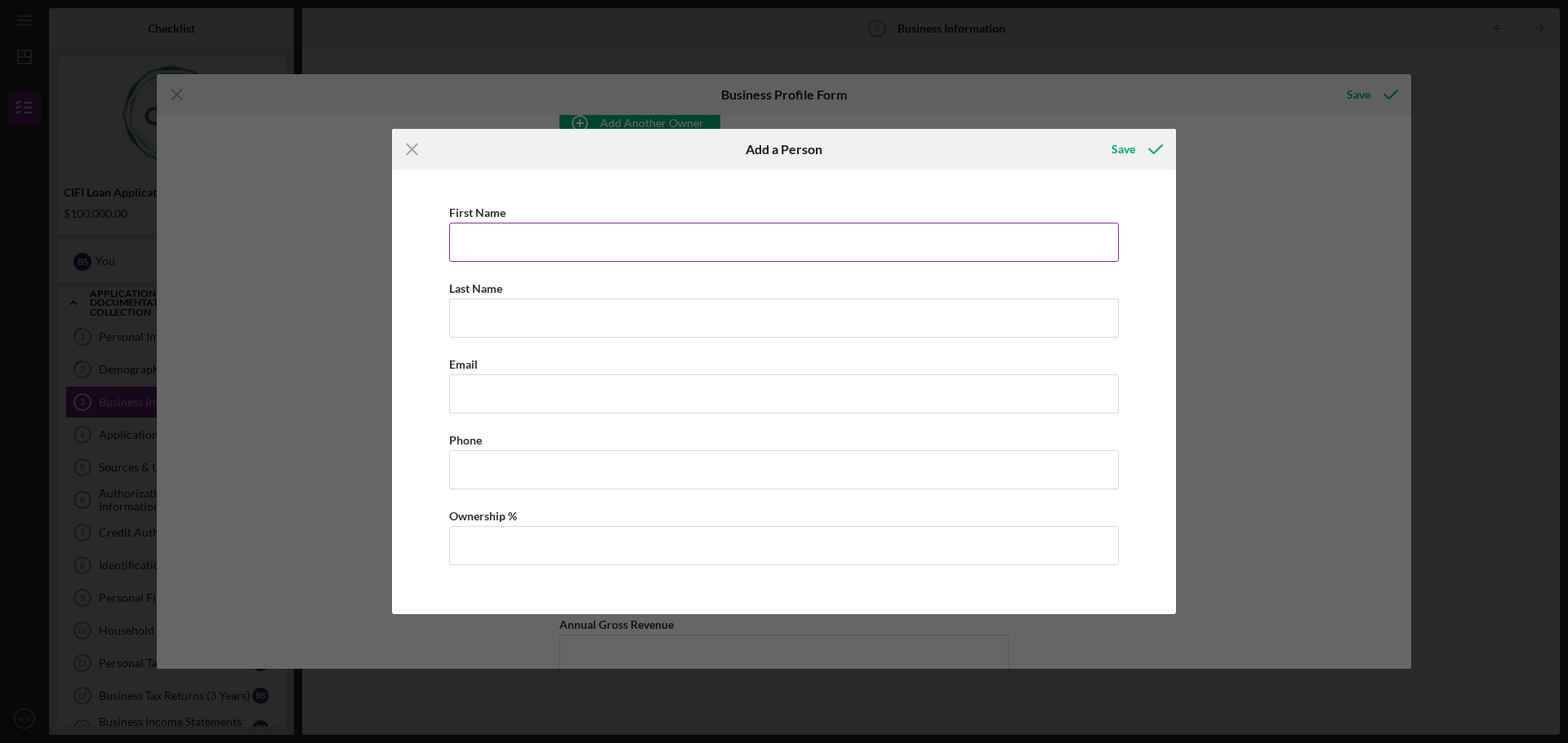
click at [633, 253] on input "First Name" at bounding box center [784, 242] width 670 height 39
type input "[PERSON_NAME]"
type input "Motton"
type input "alexism@growthrucollab.com"
type input "(317) 249-7238"
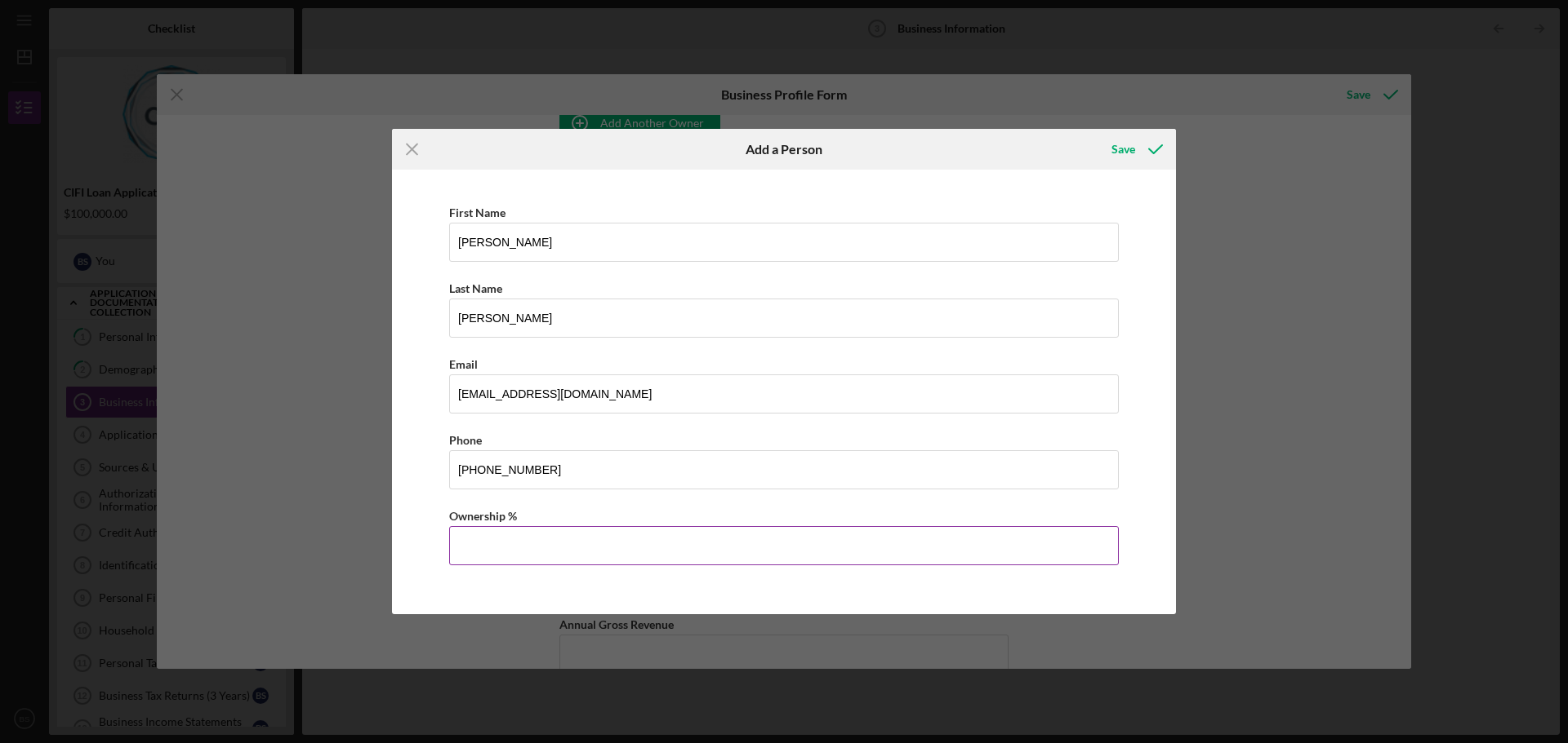
click at [628, 555] on input "Ownership %" at bounding box center [784, 545] width 670 height 39
type input "50.00%"
click at [1123, 146] on div "Save" at bounding box center [1123, 150] width 24 height 33
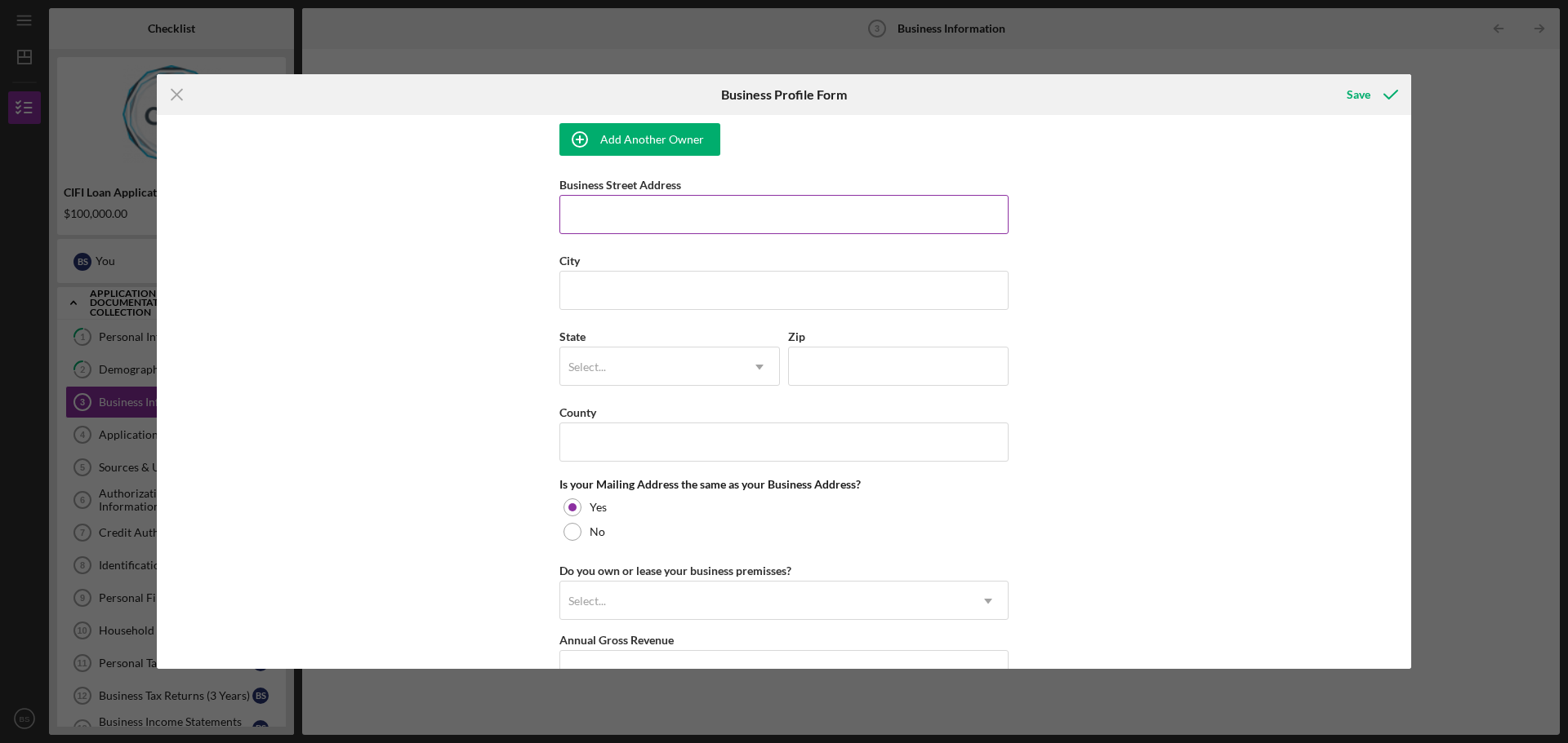
click at [659, 199] on input "Business Street Address" at bounding box center [784, 214] width 449 height 39
type input "5335 N Tacoma Ave"
type input "Indianapolis"
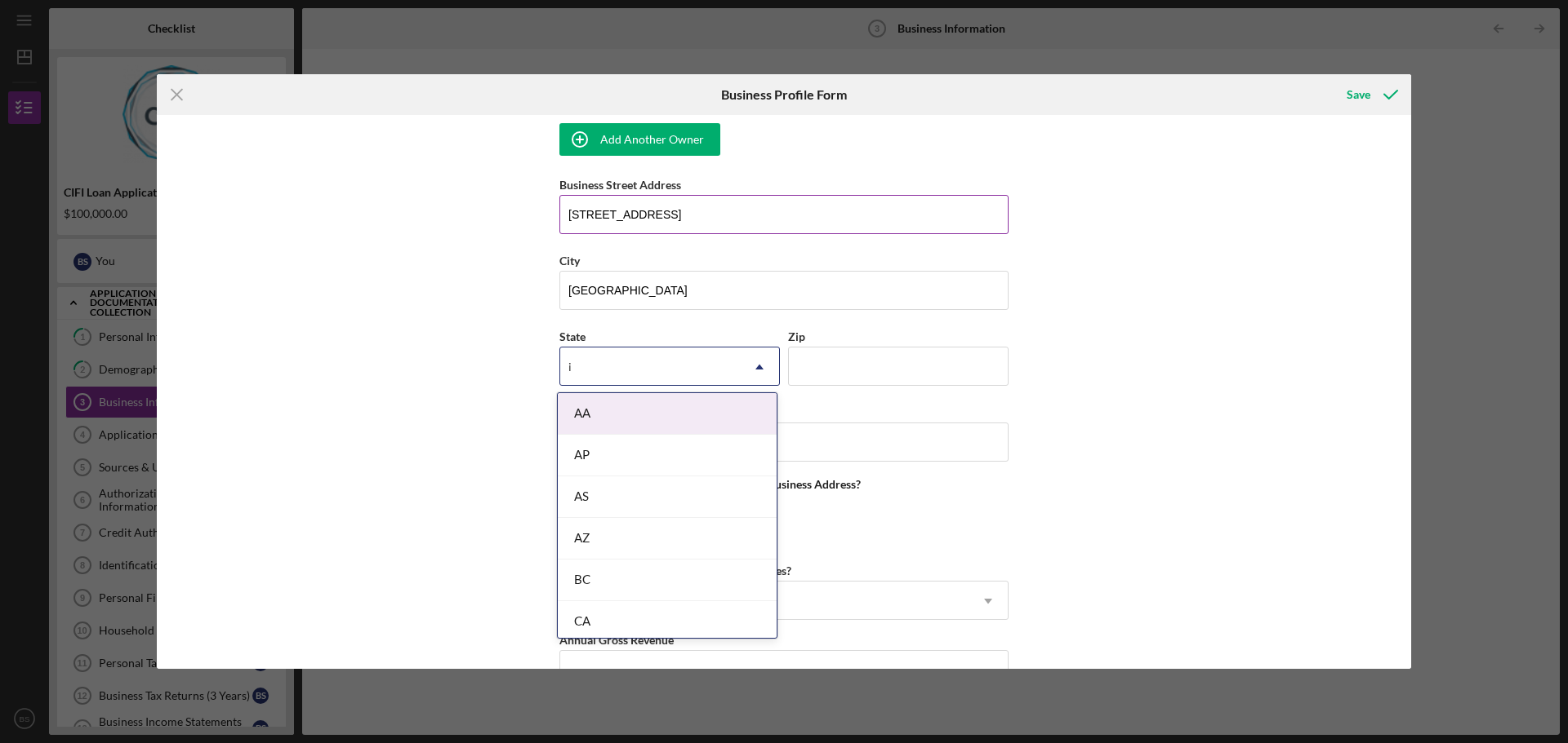
type input "in"
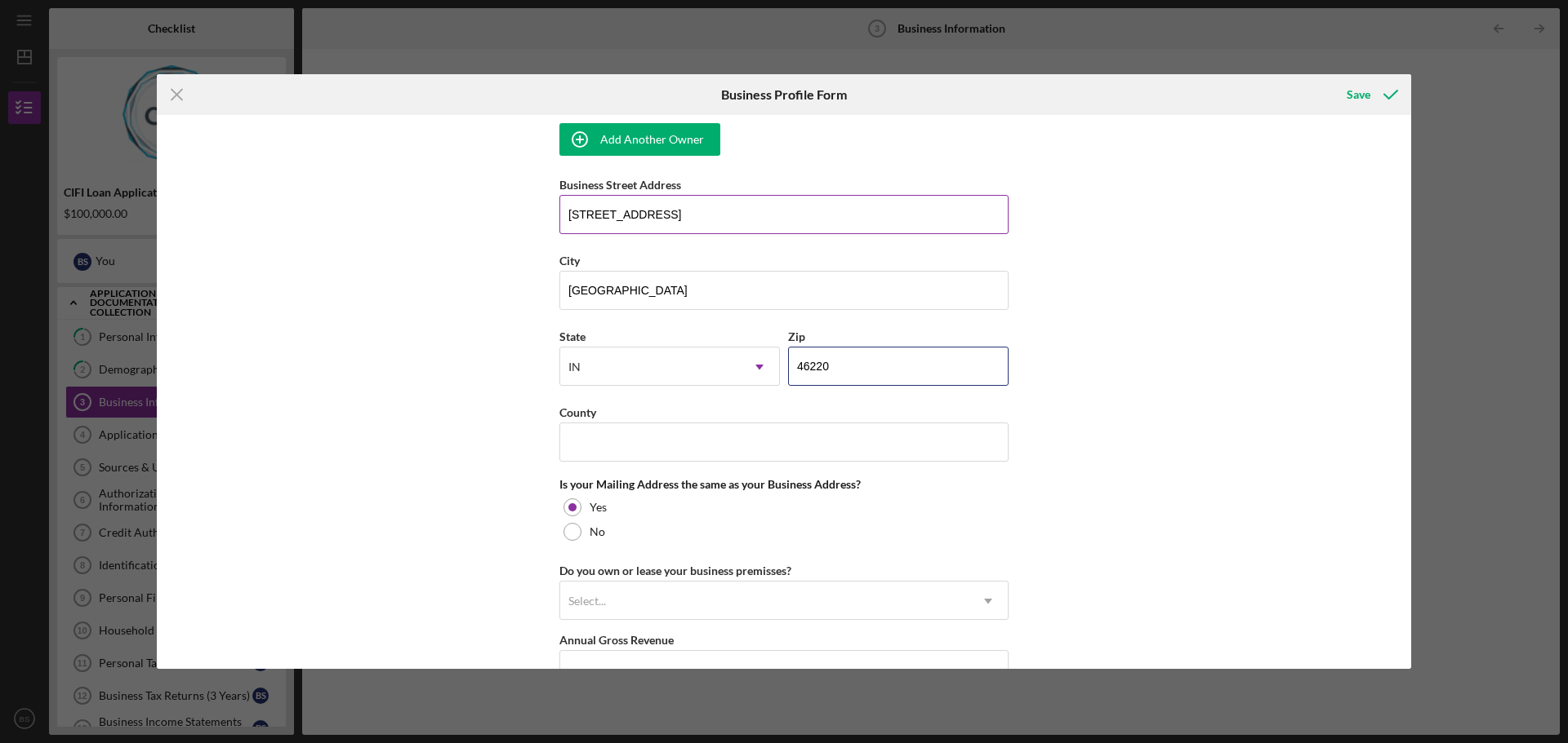
type input "46220"
click at [734, 208] on input "5335 N Tacoma Ave" at bounding box center [784, 214] width 449 height 39
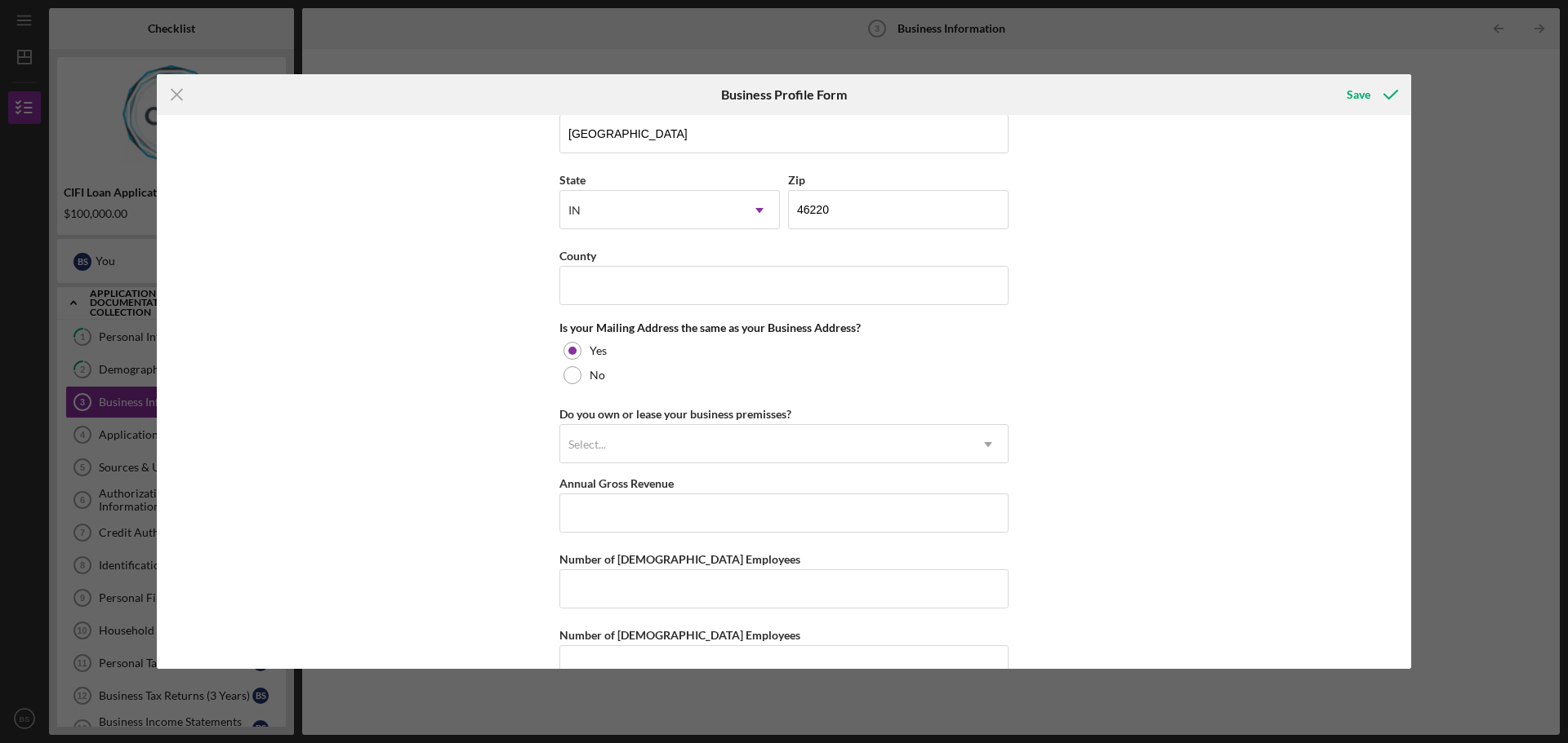
scroll to position [1345, 0]
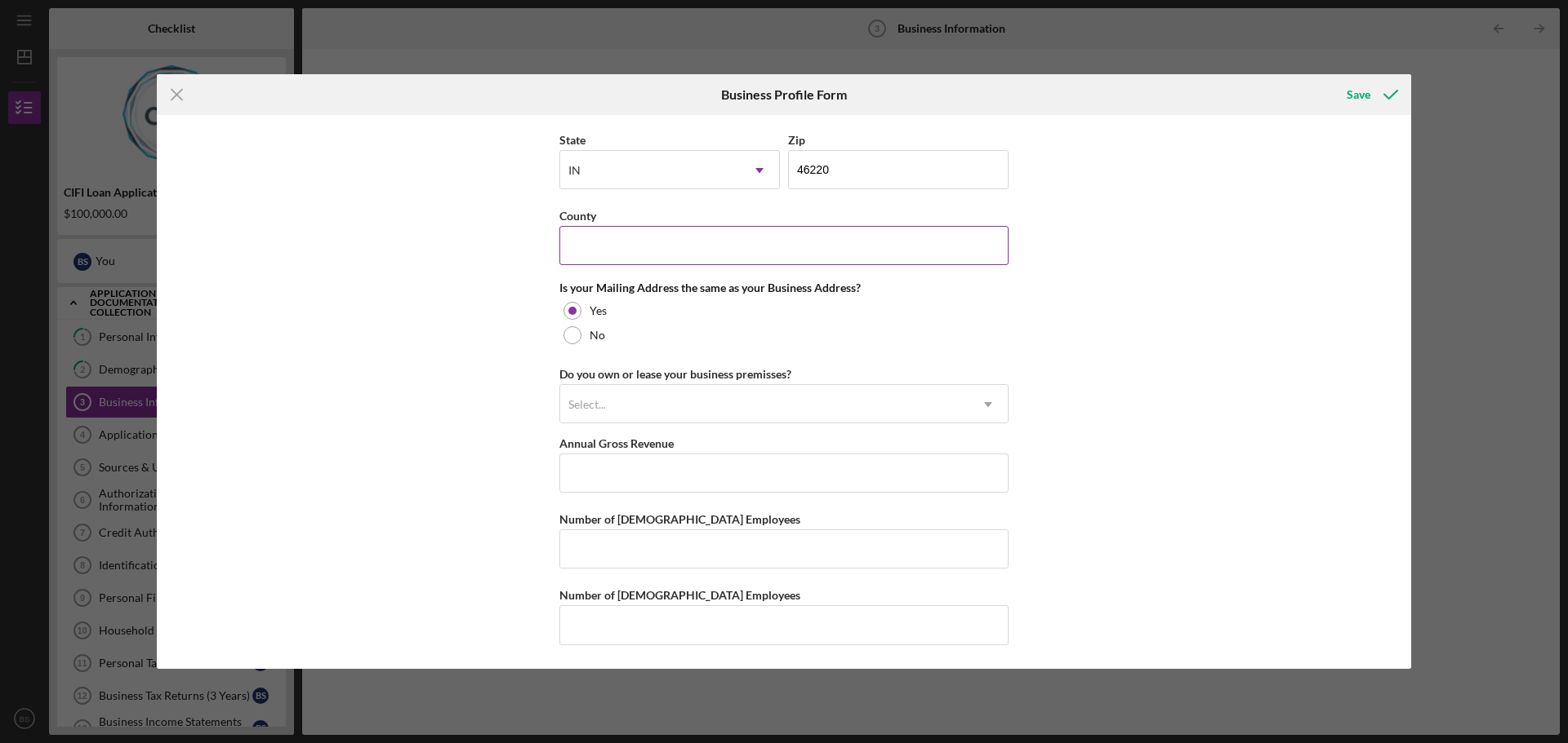
type input "5335 N Tacoma Ave Ste 8"
click at [658, 240] on input "County" at bounding box center [784, 245] width 449 height 39
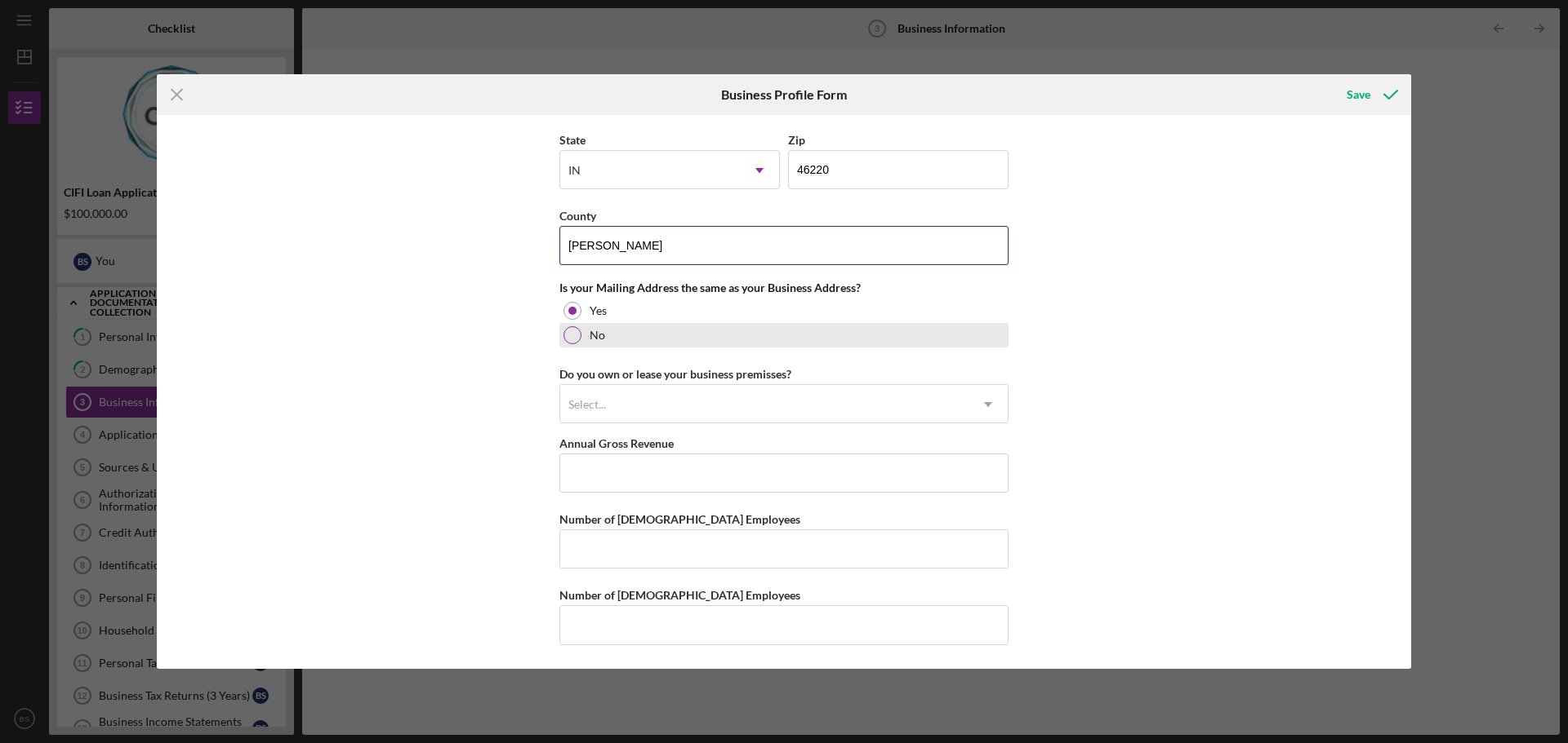
type input "Marion"
click at [635, 327] on div "No" at bounding box center [784, 335] width 449 height 25
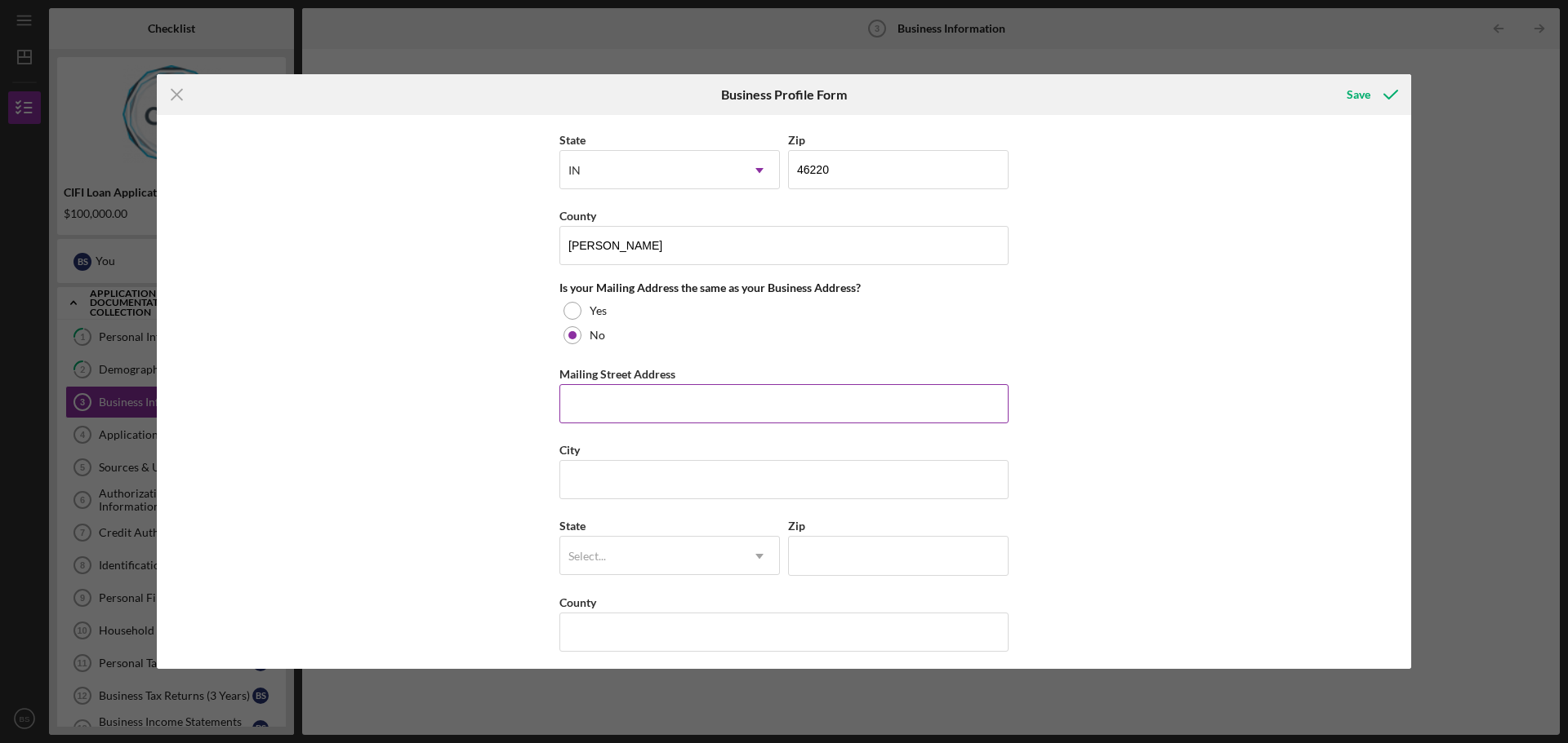
click at [649, 405] on input "Mailing Street Address" at bounding box center [784, 404] width 449 height 39
type input "5257 N Tacoma Ave Ste 1"
type input "Indianapolis"
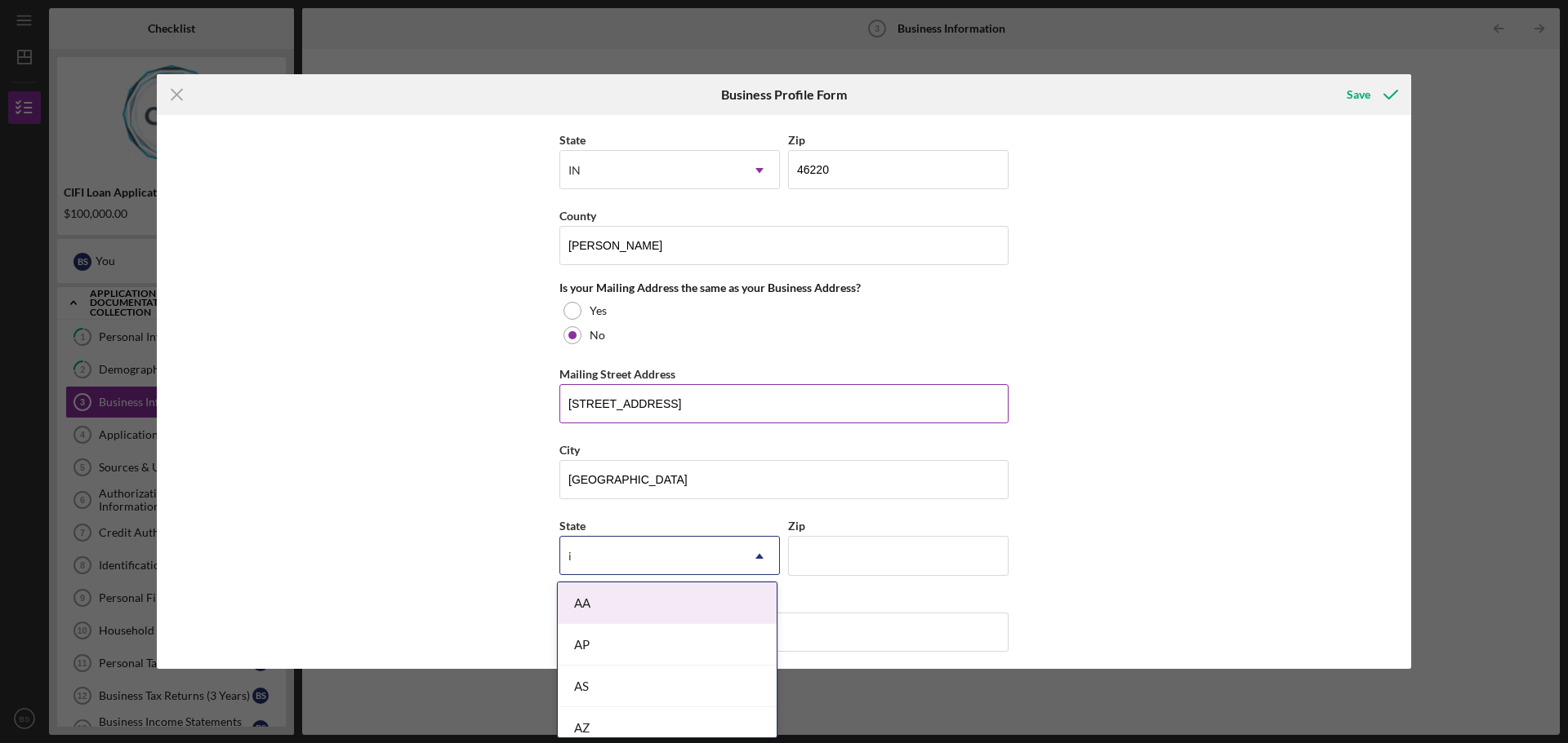
type input "in"
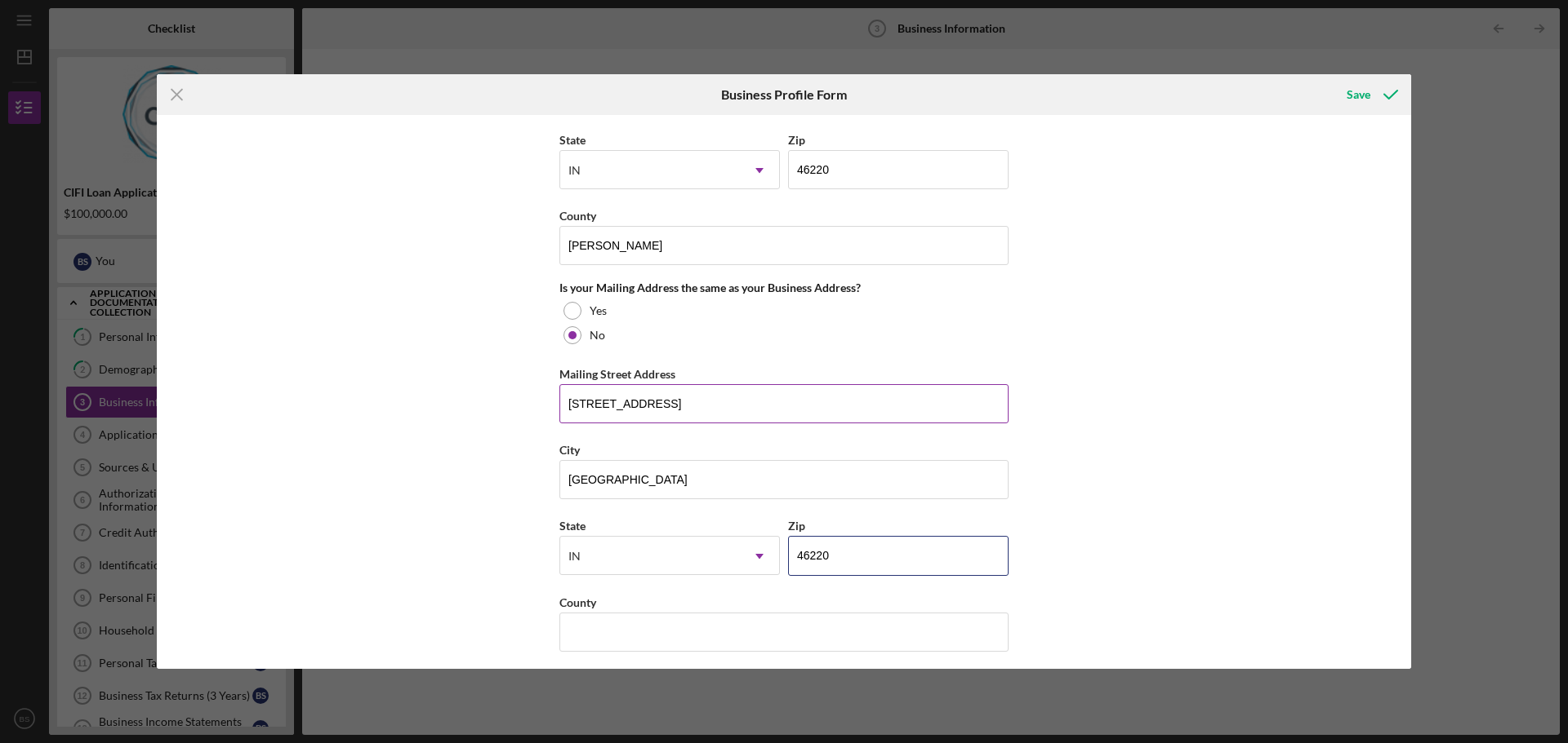
type input "46220"
type input "Marion"
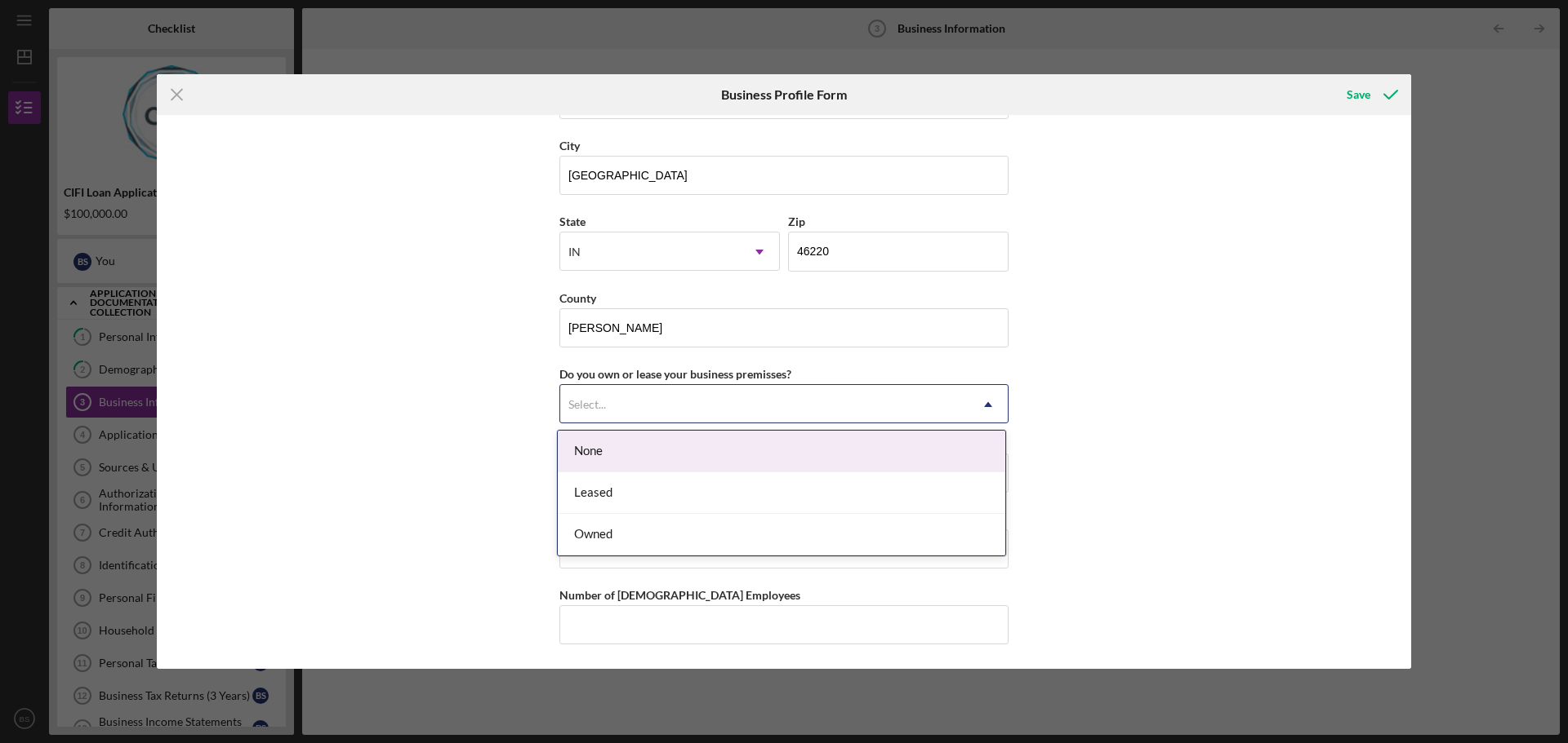
click at [978, 409] on icon "Icon/Dropdown Arrow" at bounding box center [988, 404] width 39 height 39
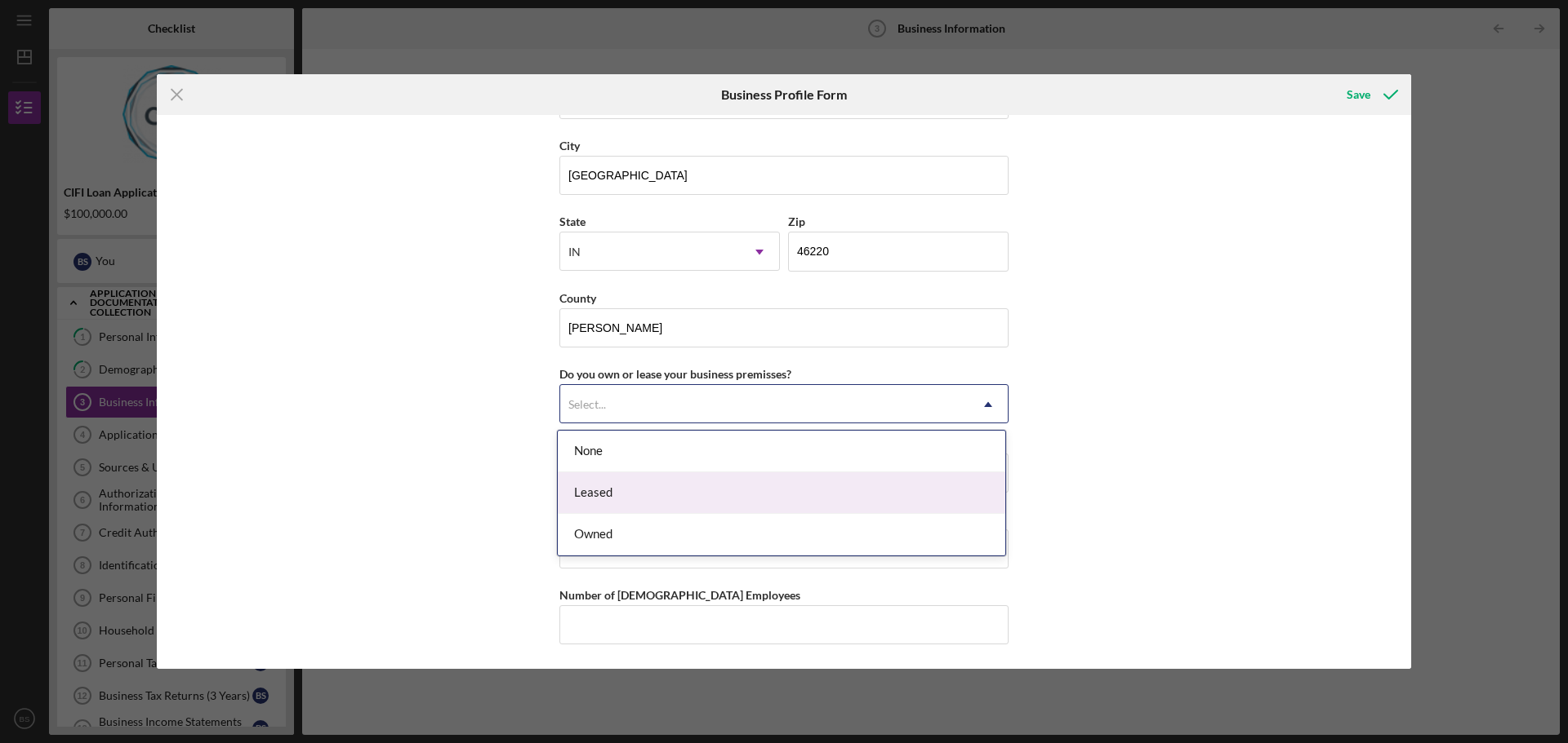
click at [779, 496] on div "Leased" at bounding box center [781, 493] width 447 height 42
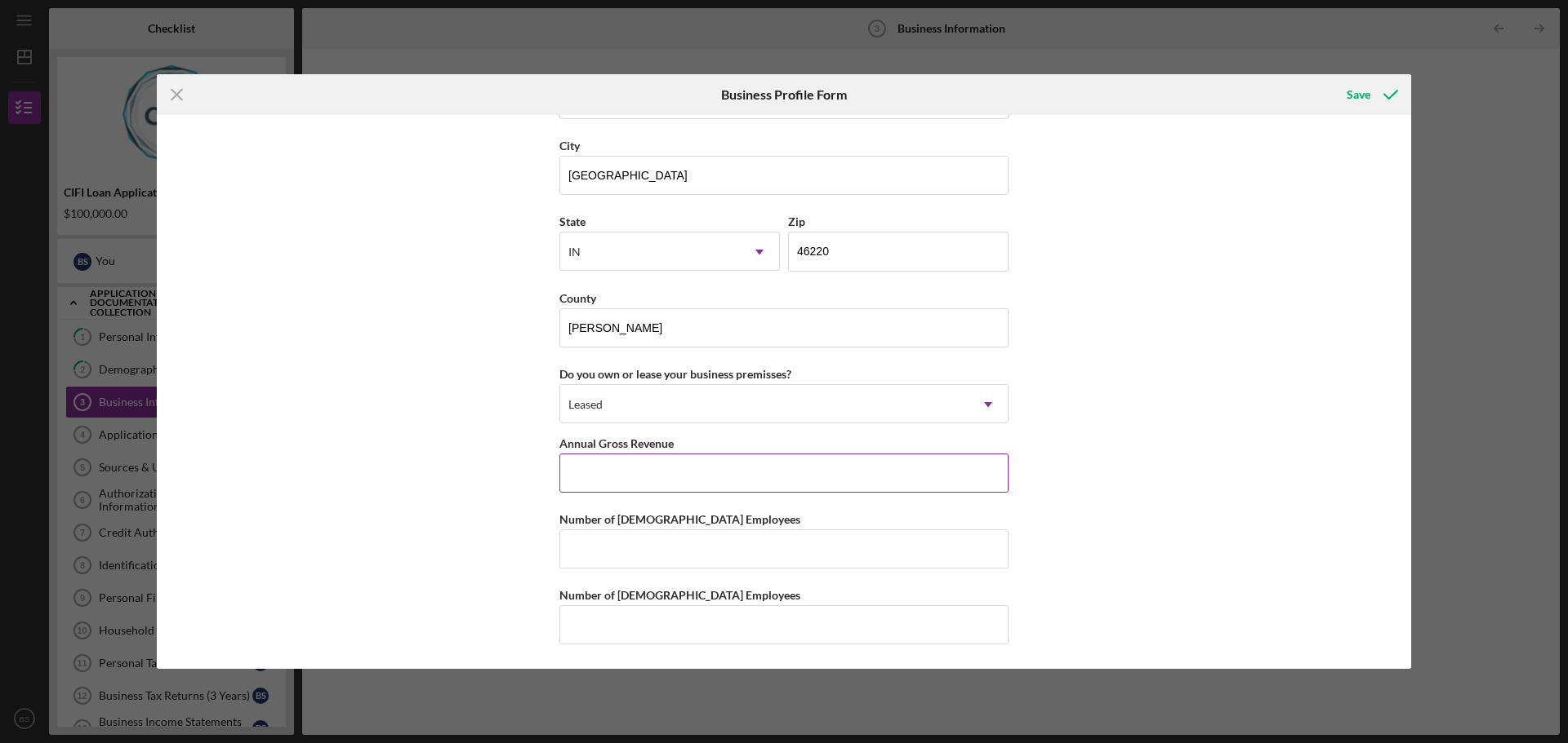
click at [720, 469] on input "Annual Gross Revenue" at bounding box center [784, 473] width 449 height 39
type input "$320,000"
click at [1075, 517] on div "Business Name Grow Through Collaboration LLC DBA Business Start Date 02/01/2022…" at bounding box center [784, 392] width 1254 height 554
click at [766, 557] on input "Number of Full-Time Employees" at bounding box center [784, 549] width 449 height 39
type input "5"
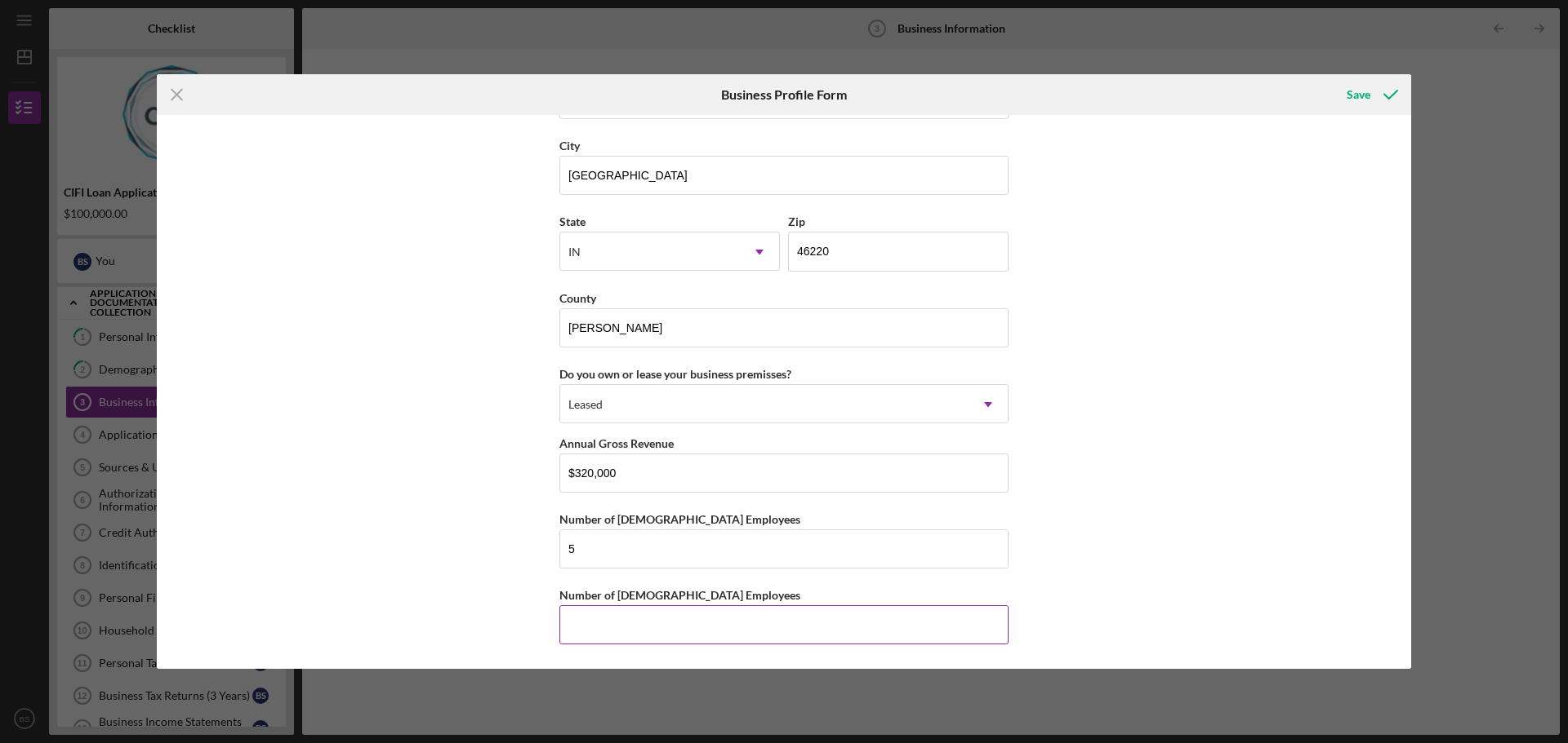
click at [938, 622] on input "Number of Part-Time Employees" at bounding box center [784, 624] width 449 height 39
type input "6"
click at [1138, 505] on div "Business Name Grow Through Collaboration LLC DBA Business Start Date 02/01/2022…" at bounding box center [784, 392] width 1254 height 554
click at [1354, 94] on div "Save" at bounding box center [1358, 95] width 24 height 33
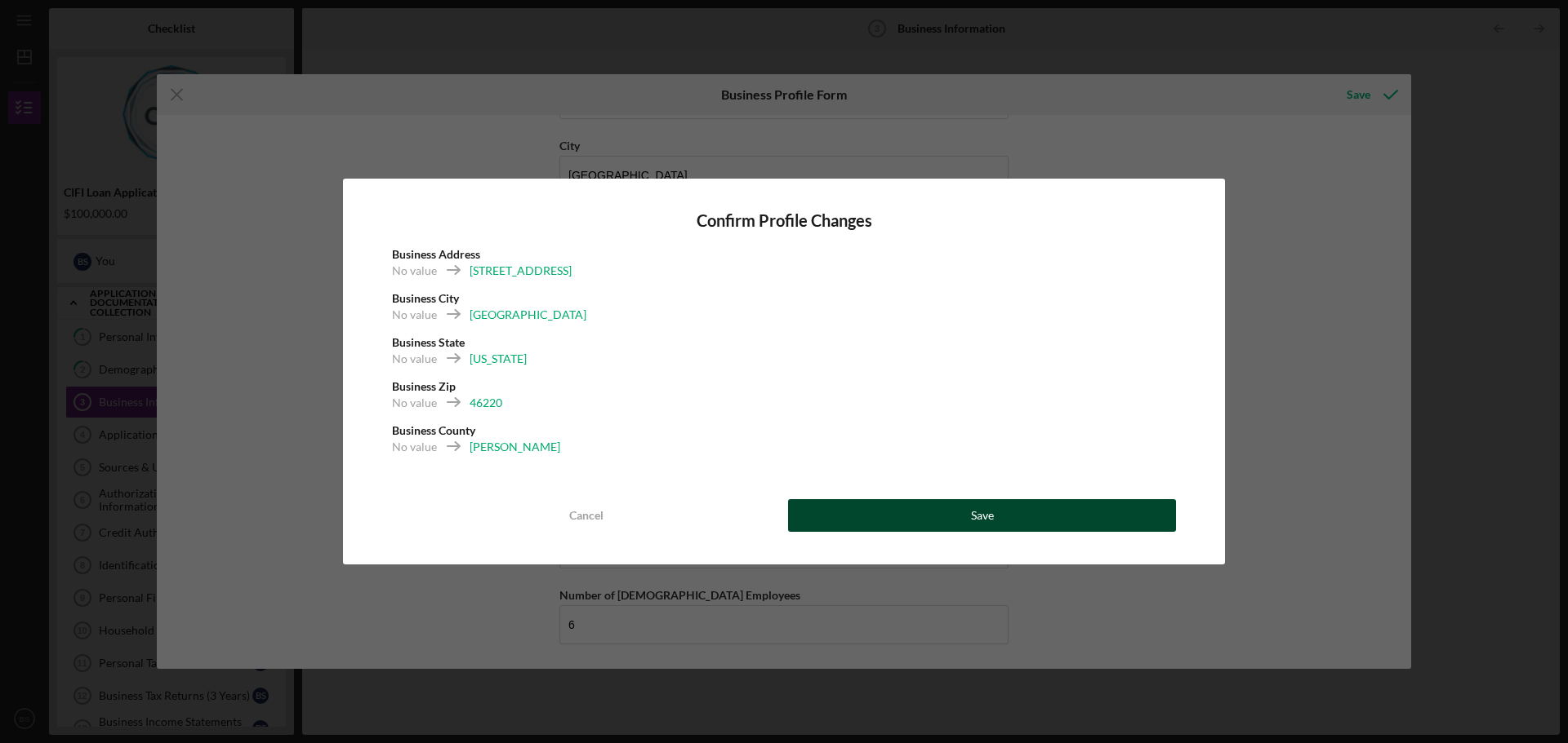
click at [976, 524] on div "Save" at bounding box center [981, 516] width 23 height 33
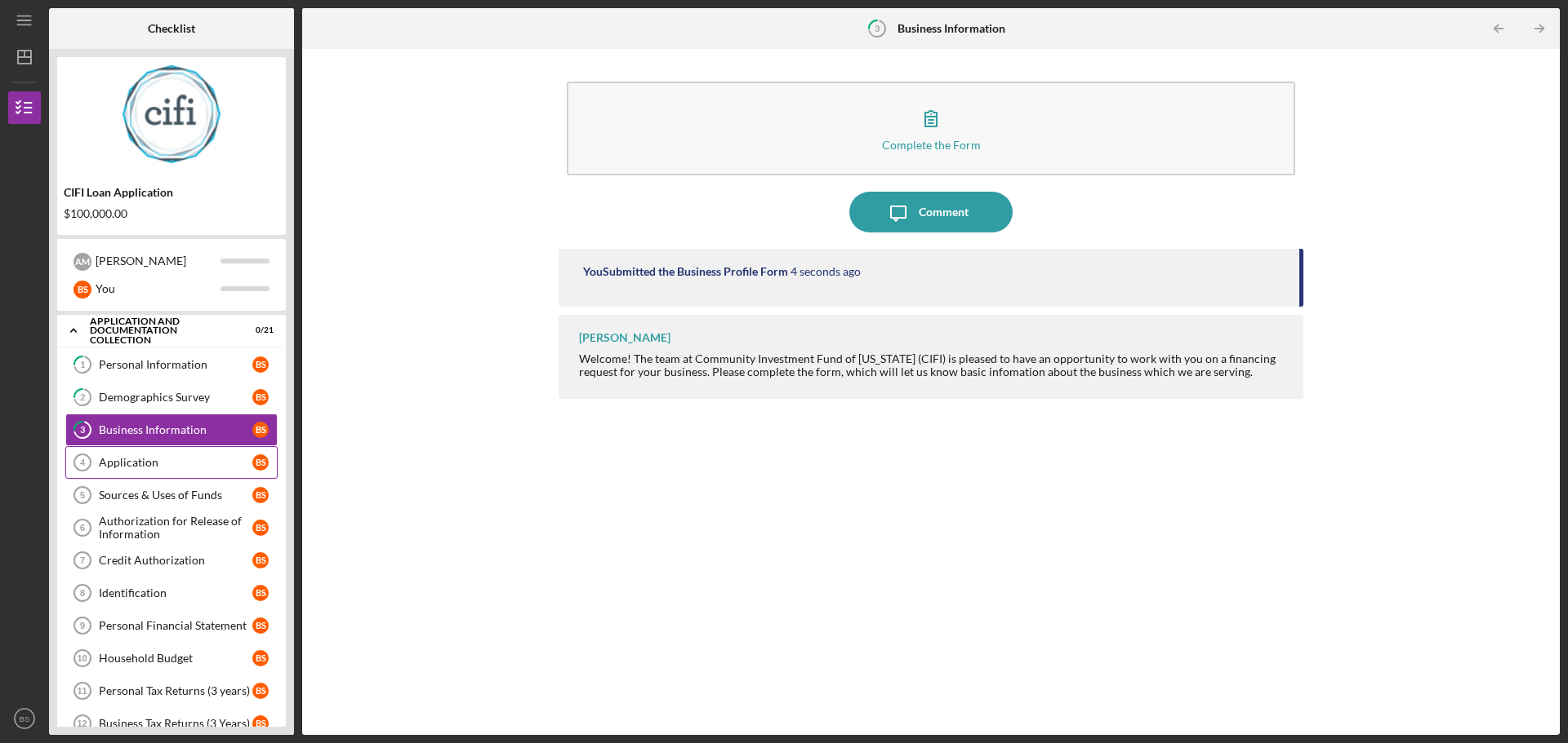
click at [140, 463] on div "Application" at bounding box center [175, 462] width 153 height 13
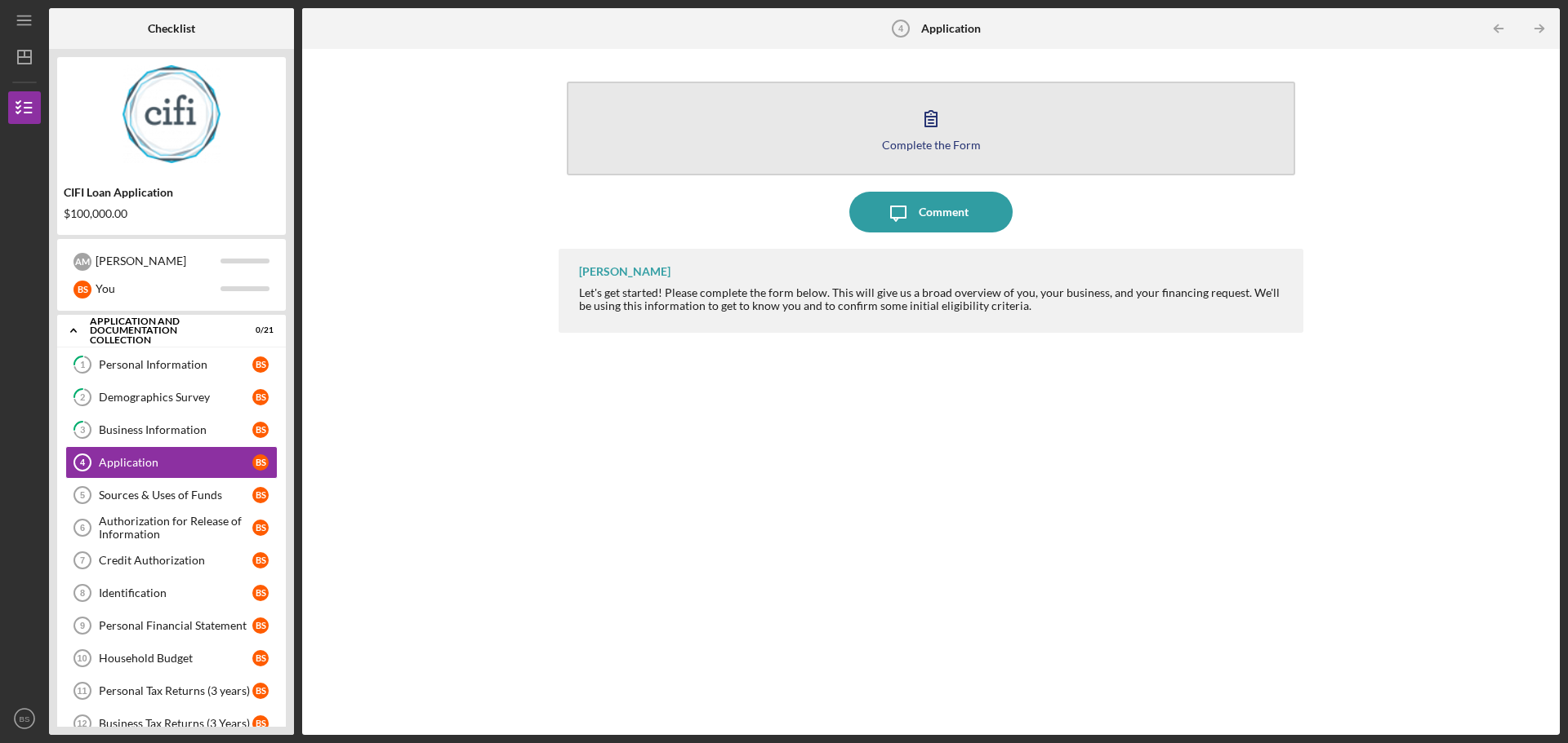
click at [924, 123] on icon "button" at bounding box center [930, 118] width 41 height 41
click at [953, 119] on button "Complete the Form Form" at bounding box center [930, 129] width 728 height 94
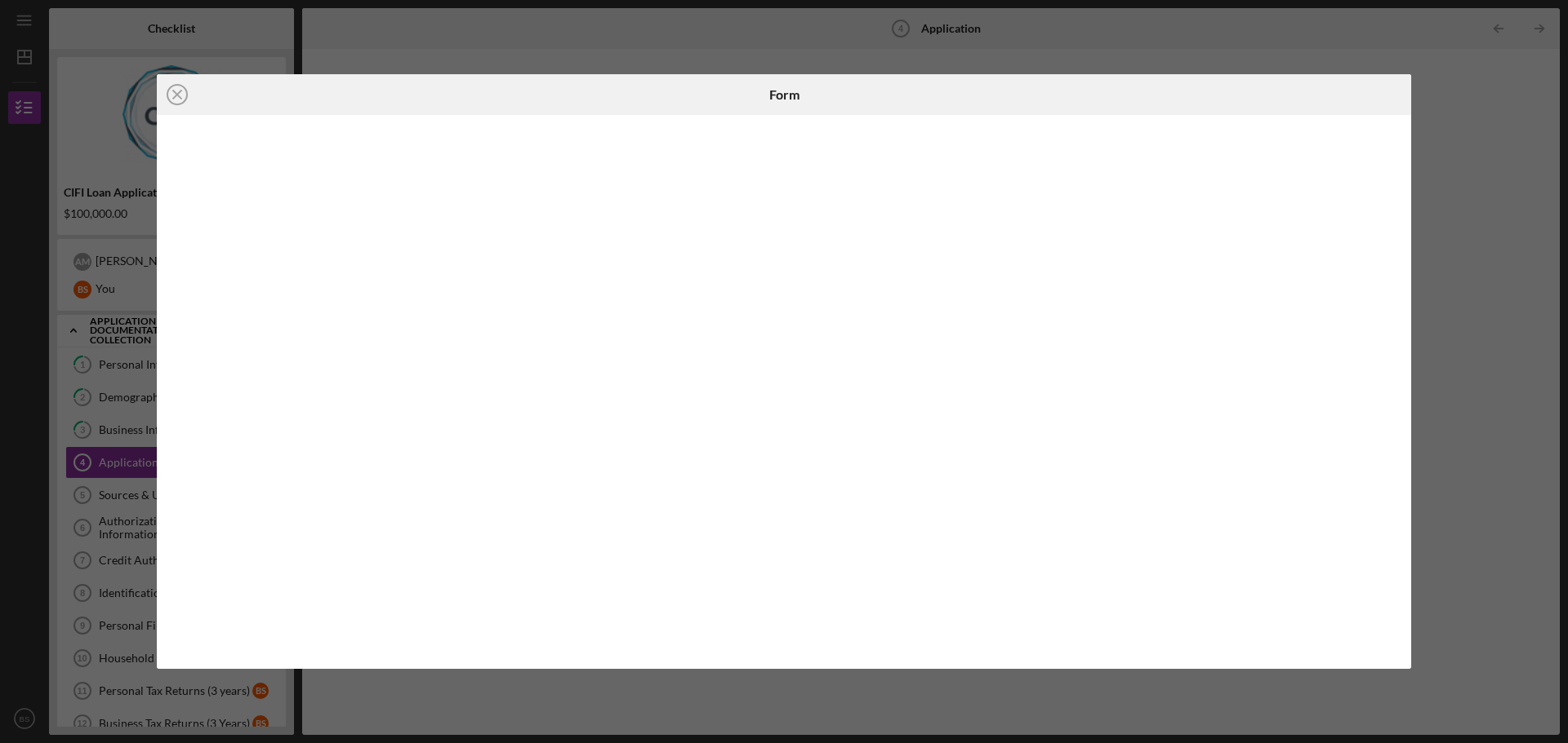
click at [710, 62] on div "Icon/Close Form" at bounding box center [784, 371] width 1568 height 743
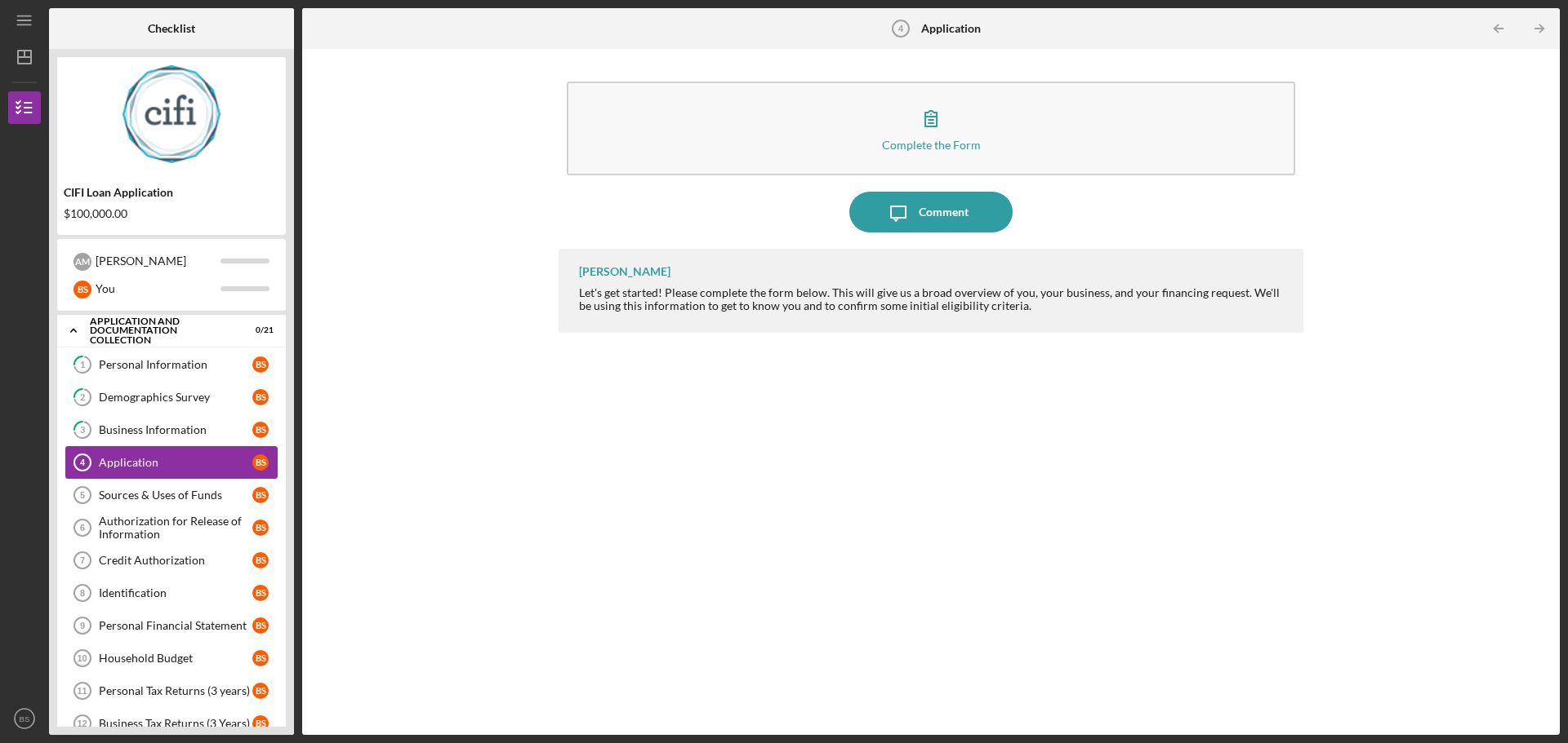
click at [103, 479] on link "Application 4 Application B S" at bounding box center [171, 463] width 213 height 33
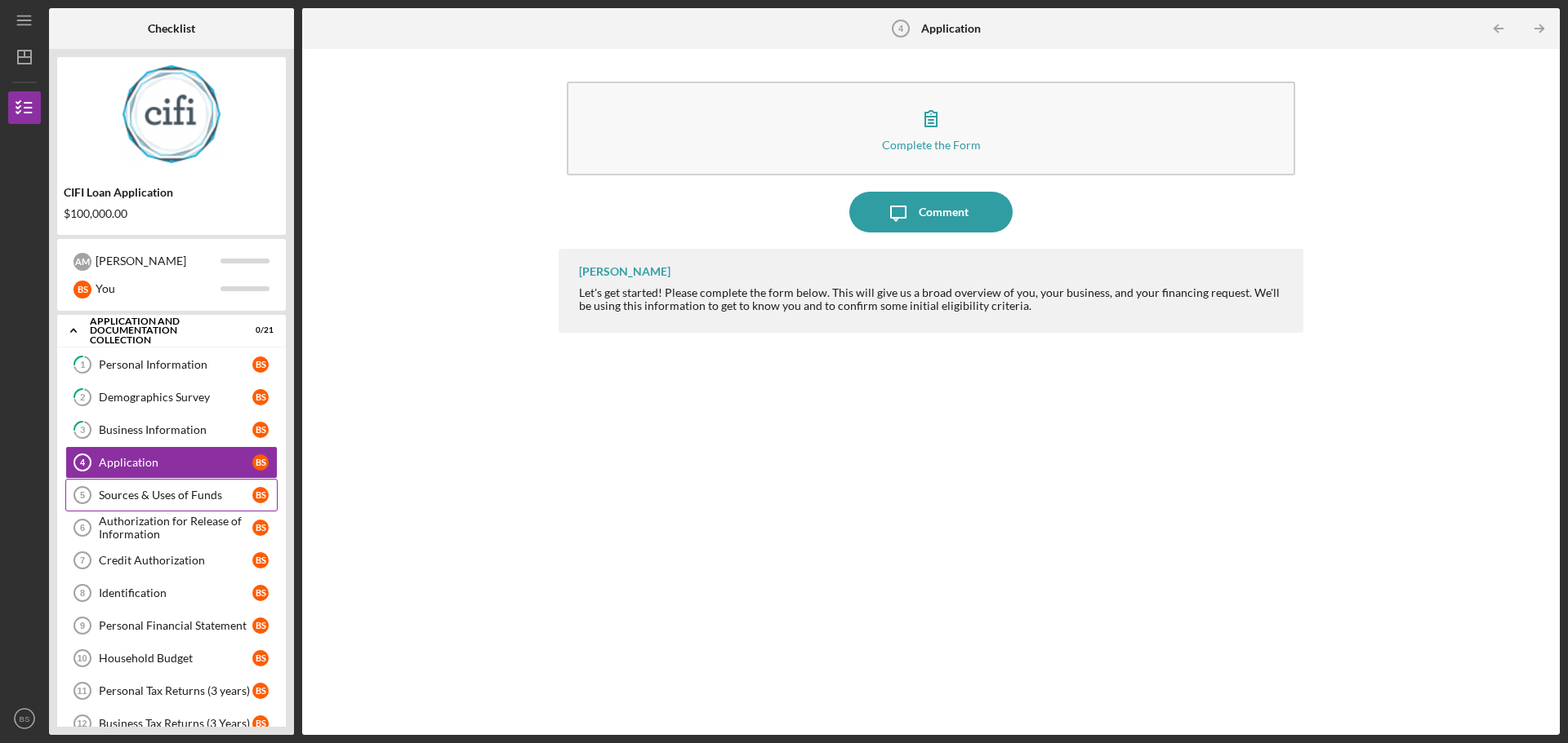
click at [135, 486] on link "Sources & Uses of Funds 5 Sources & Uses of Funds B S" at bounding box center [171, 495] width 213 height 33
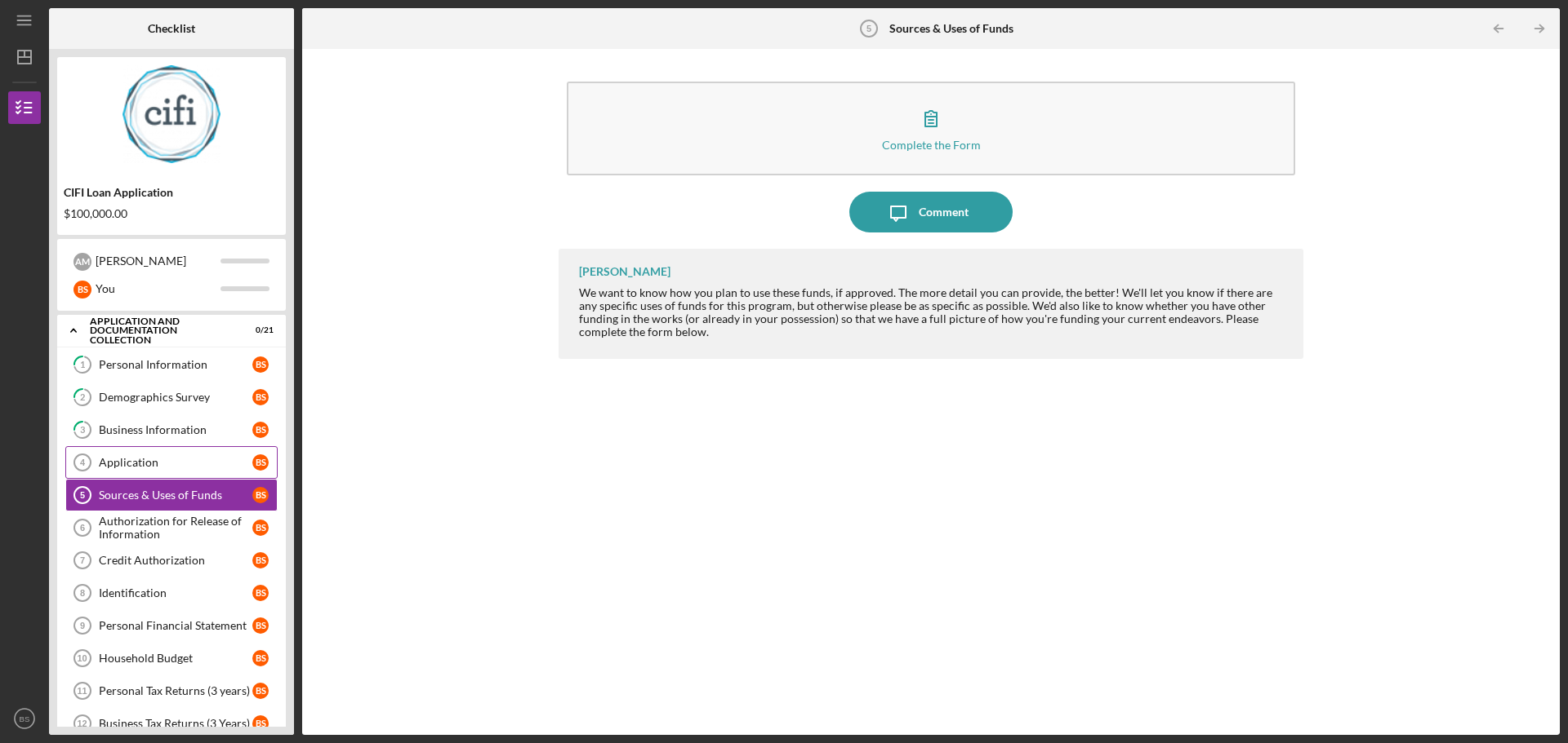
click at [120, 468] on div "Application" at bounding box center [175, 462] width 153 height 13
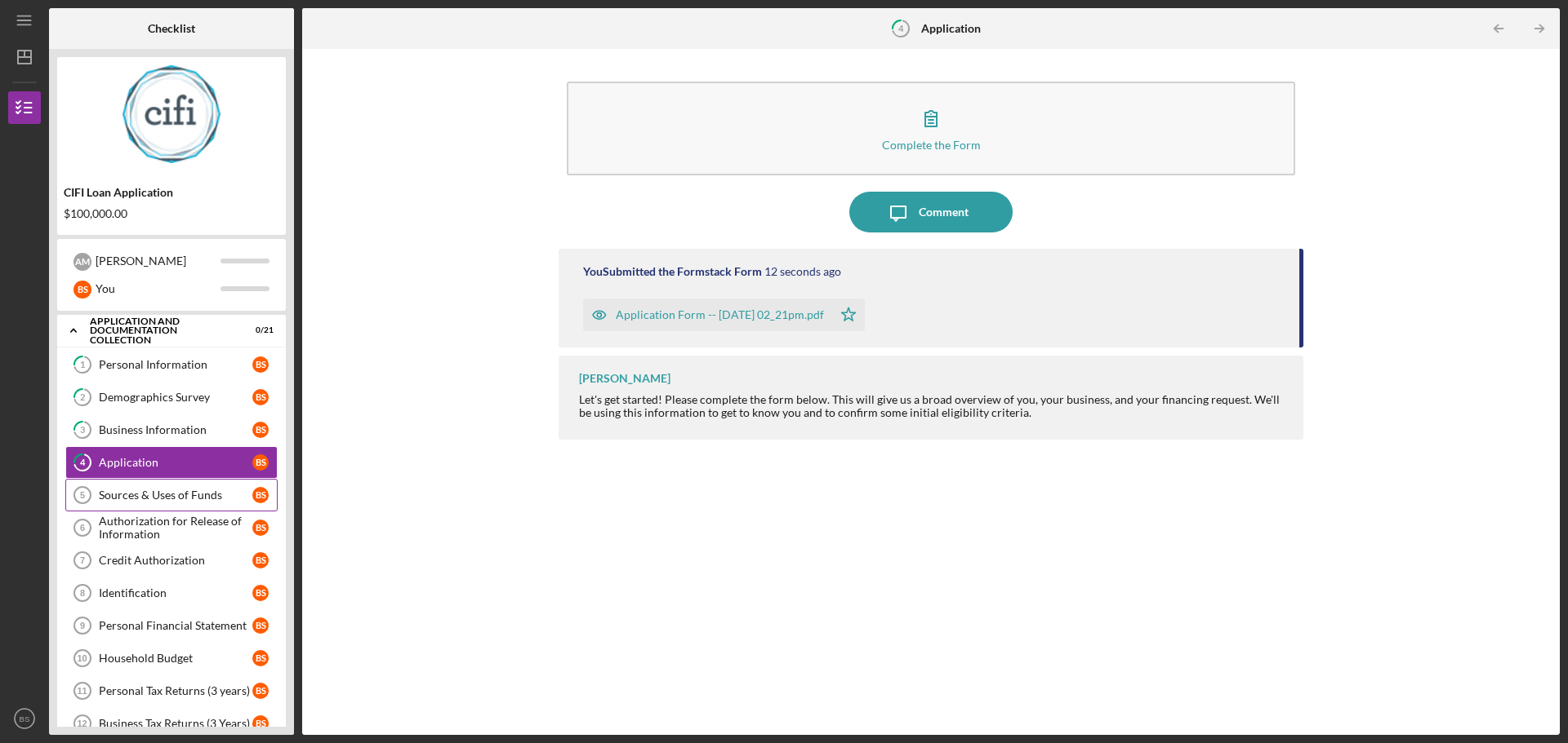
click at [166, 479] on link "Sources & Uses of Funds 5 Sources & Uses of Funds B S" at bounding box center [171, 495] width 213 height 33
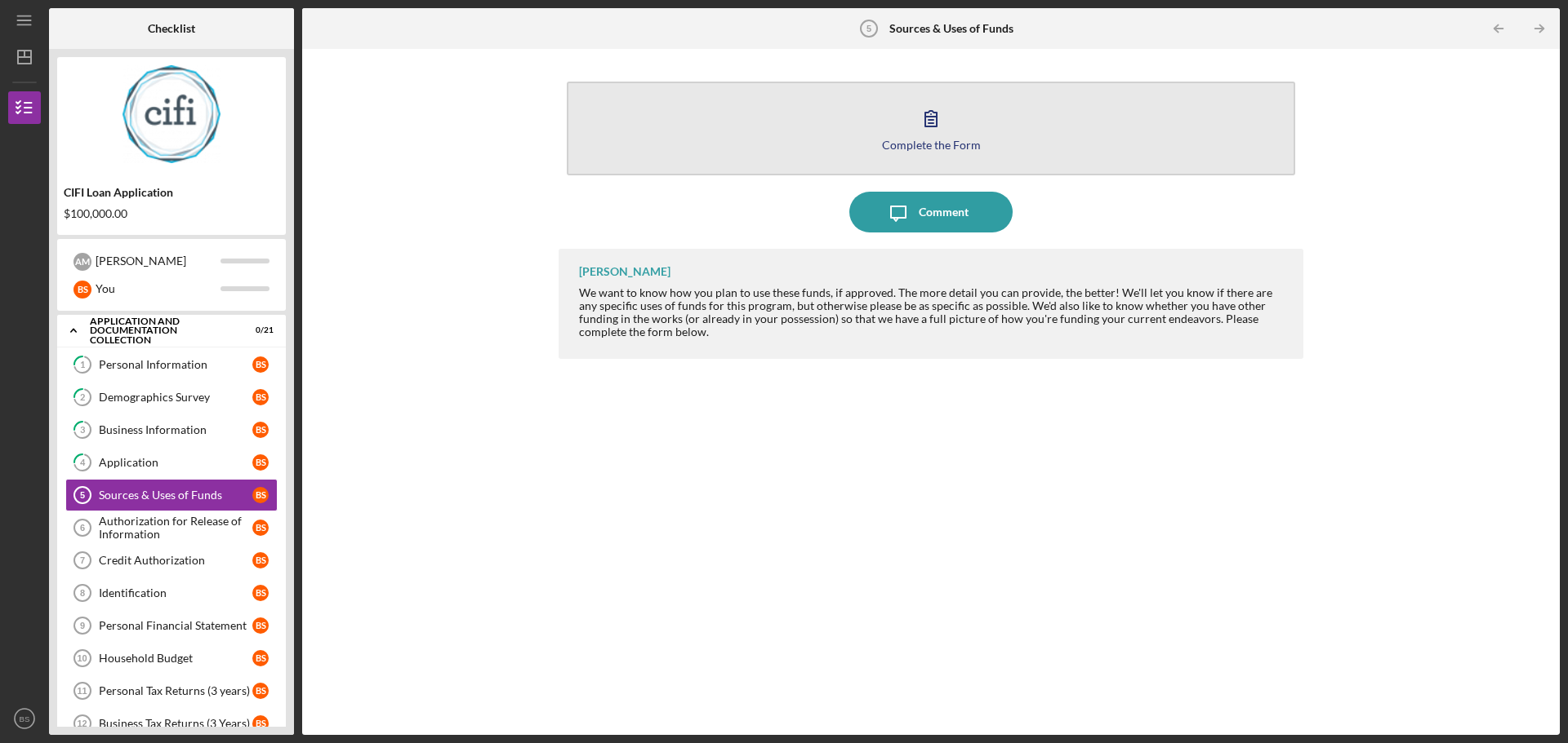
click at [930, 141] on div "Complete the Form" at bounding box center [931, 144] width 99 height 12
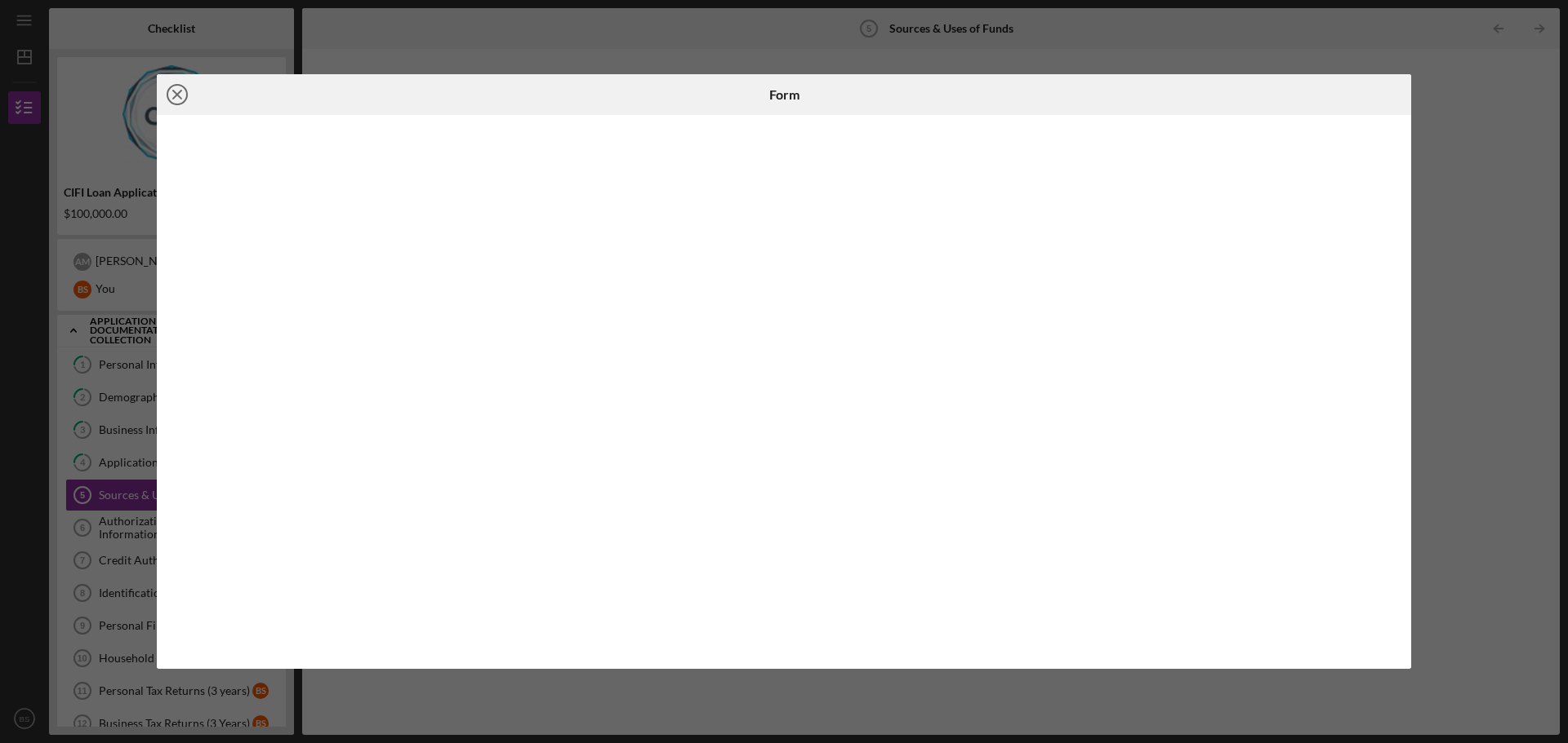
click at [171, 96] on icon "Icon/Close" at bounding box center [177, 94] width 41 height 41
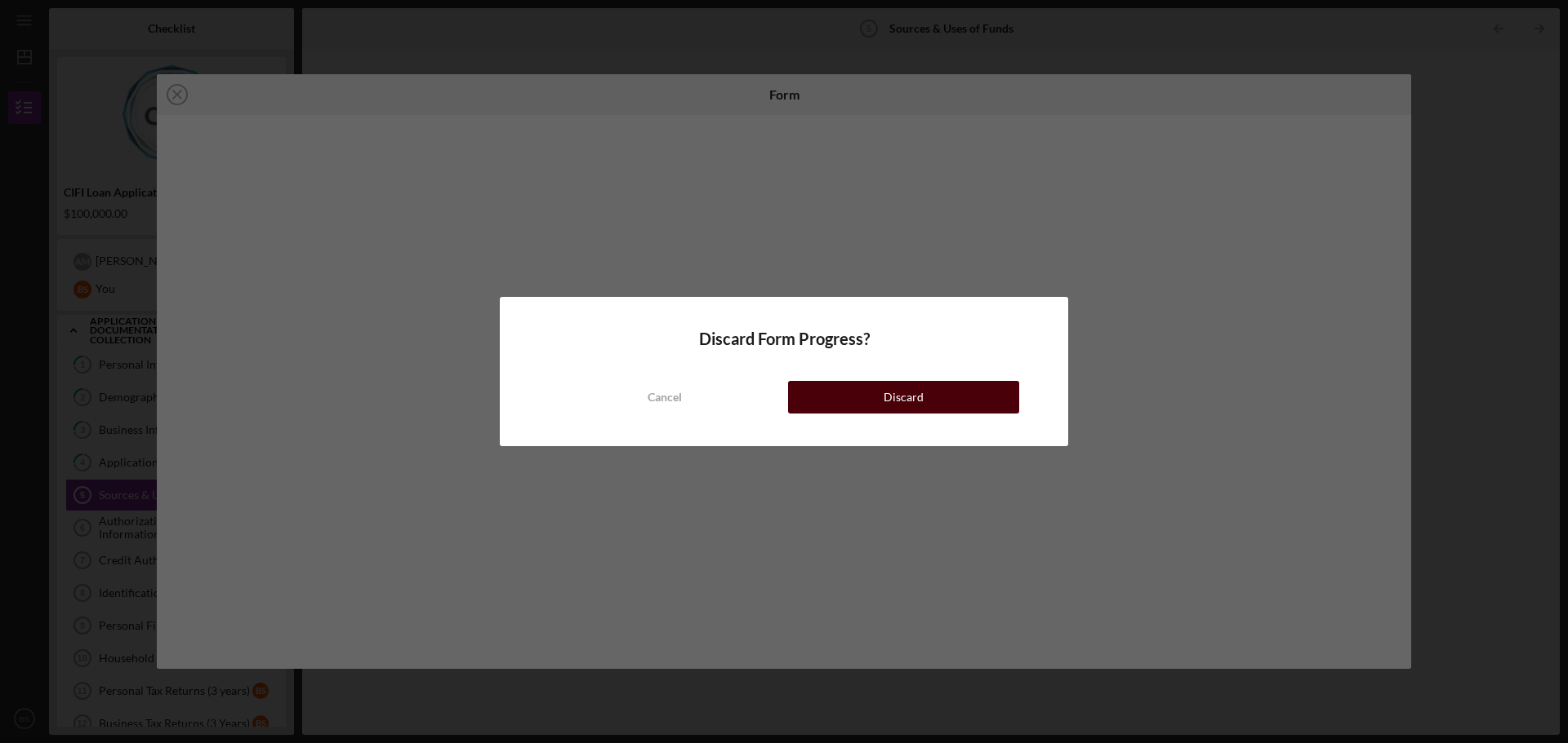
click at [921, 391] on div "Discard" at bounding box center [903, 397] width 40 height 33
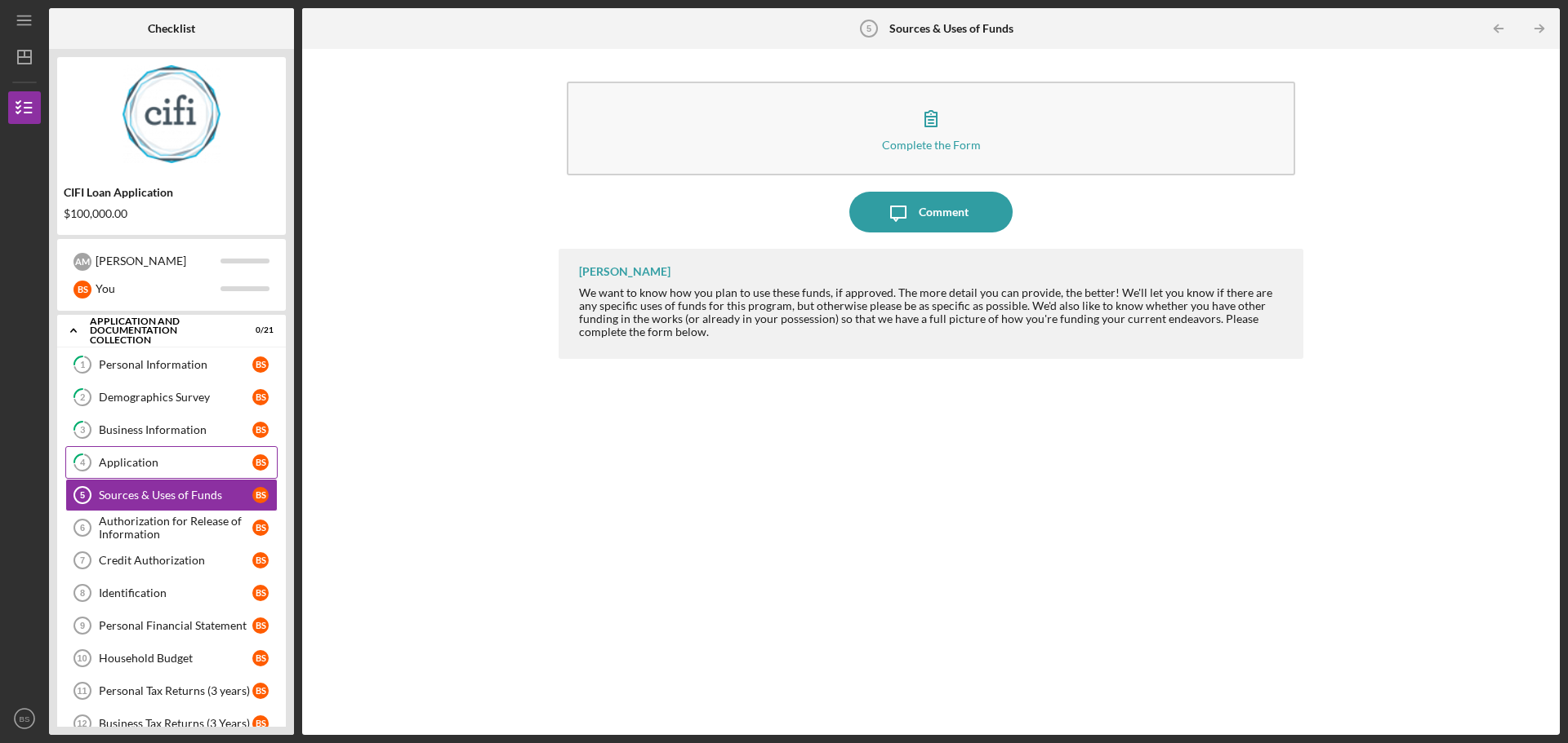
click at [129, 462] on div "Application" at bounding box center [175, 462] width 153 height 13
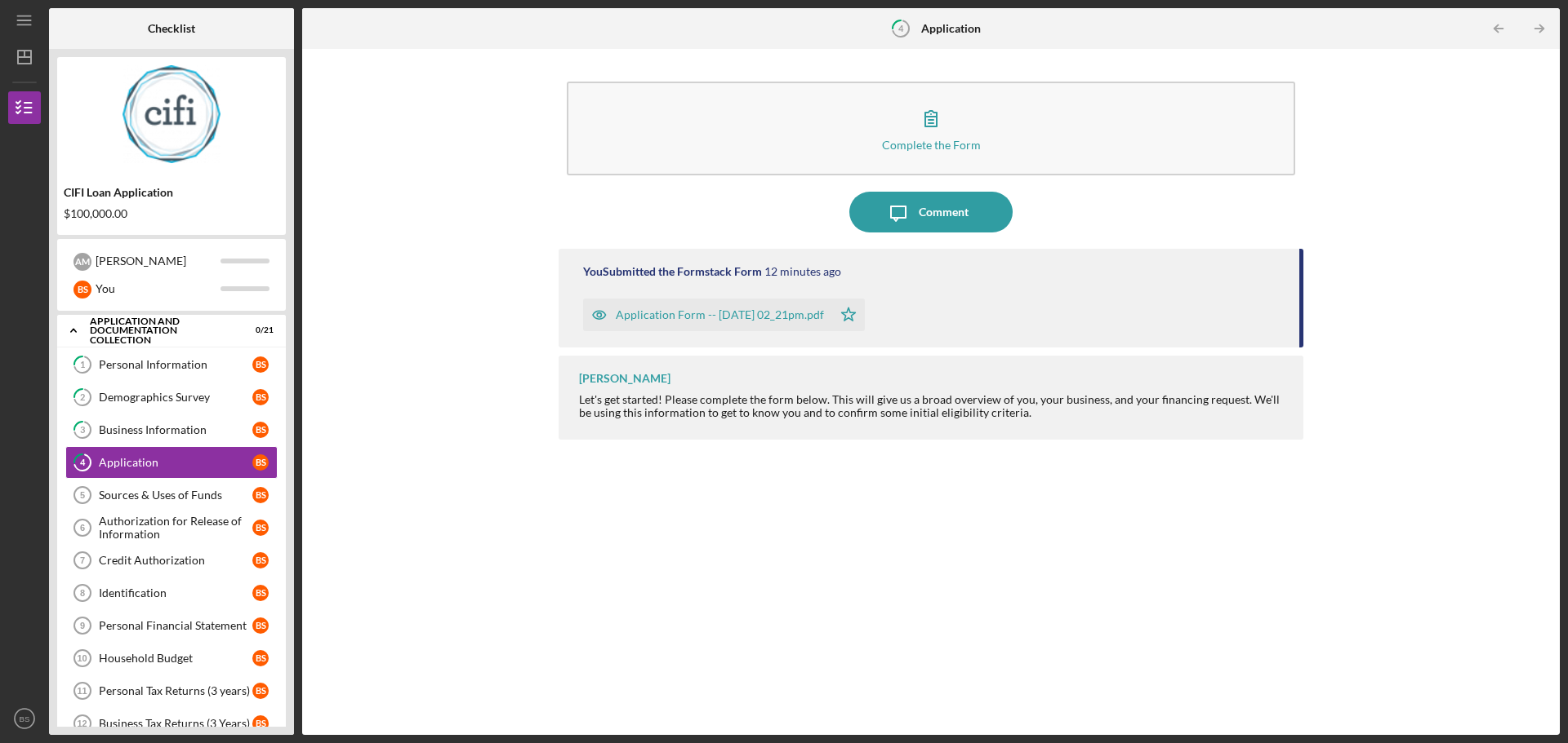
click at [692, 309] on div "Application Form -- [DATE] 02_21pm.pdf" at bounding box center [720, 315] width 208 height 13
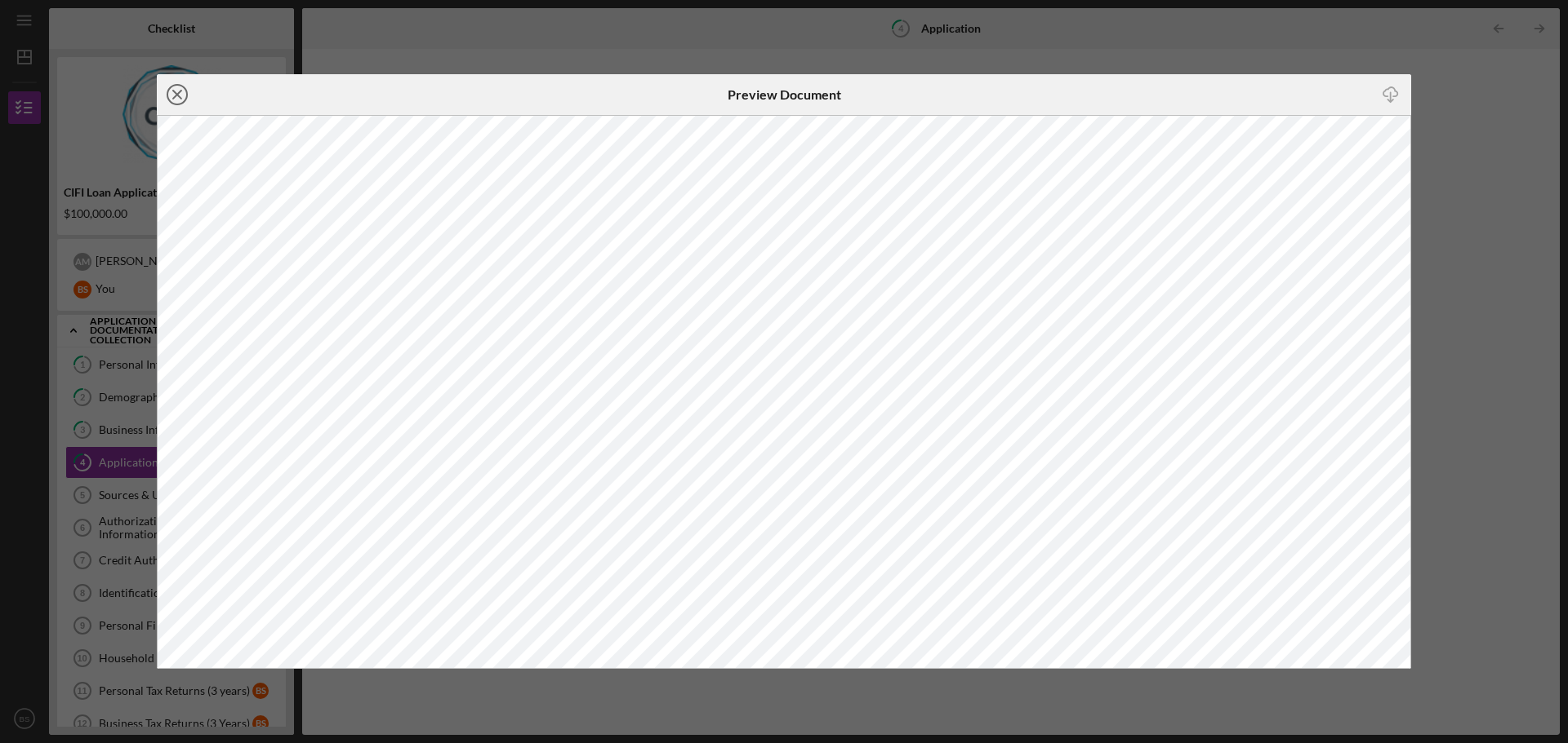
click at [173, 93] on icon "Icon/Close" at bounding box center [177, 94] width 41 height 41
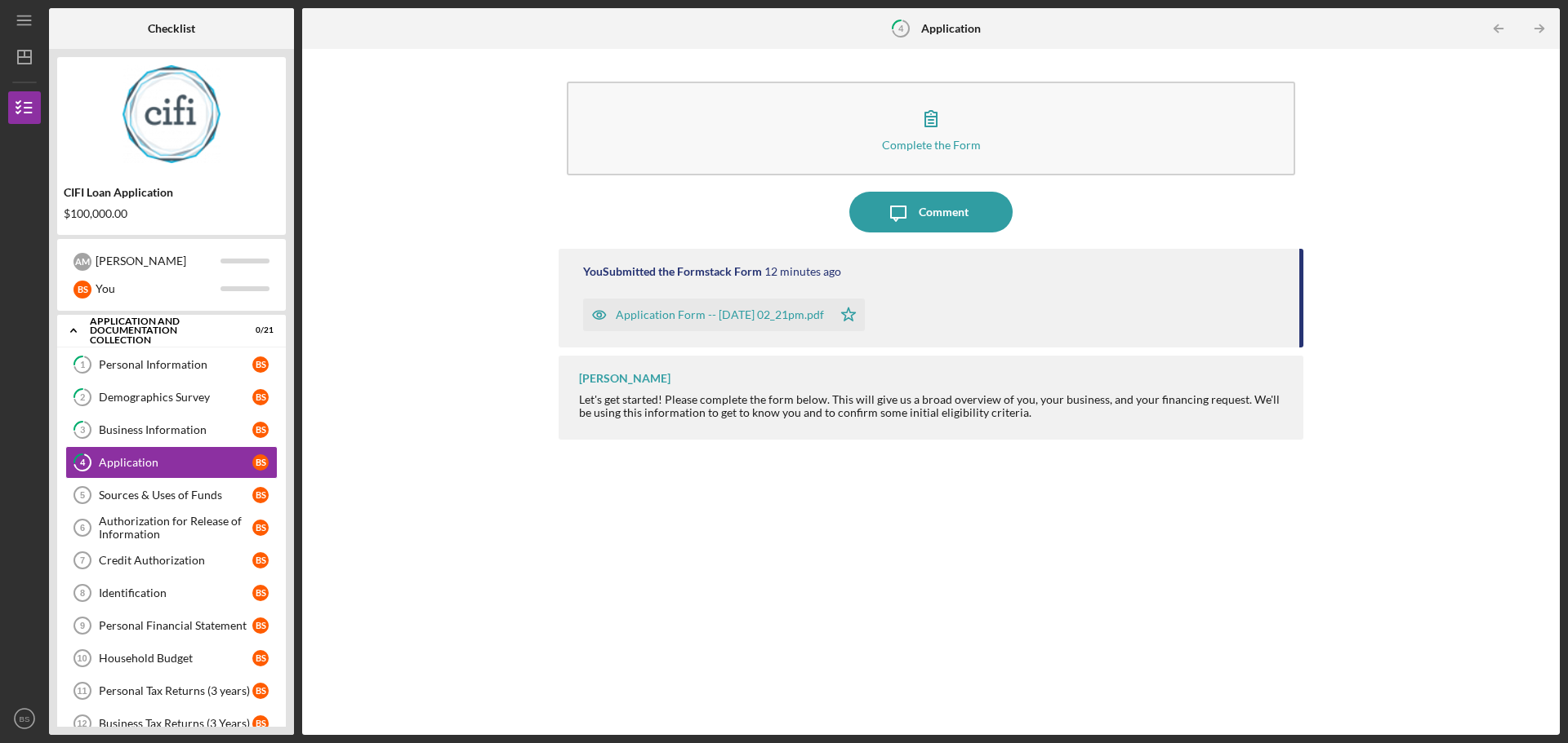
drag, startPoint x: 1132, startPoint y: 302, endPoint x: 1048, endPoint y: 318, distance: 85.5
click at [1048, 318] on div "Application Form -- [DATE] 02_21pm.pdf Icon/Star" at bounding box center [932, 311] width 700 height 41
drag, startPoint x: 698, startPoint y: 315, endPoint x: 1086, endPoint y: 290, distance: 388.8
click at [1086, 290] on div "You Submitted the Formstack Form 12 minutes ago Application Form -- 2025-09-23 …" at bounding box center [930, 298] width 744 height 98
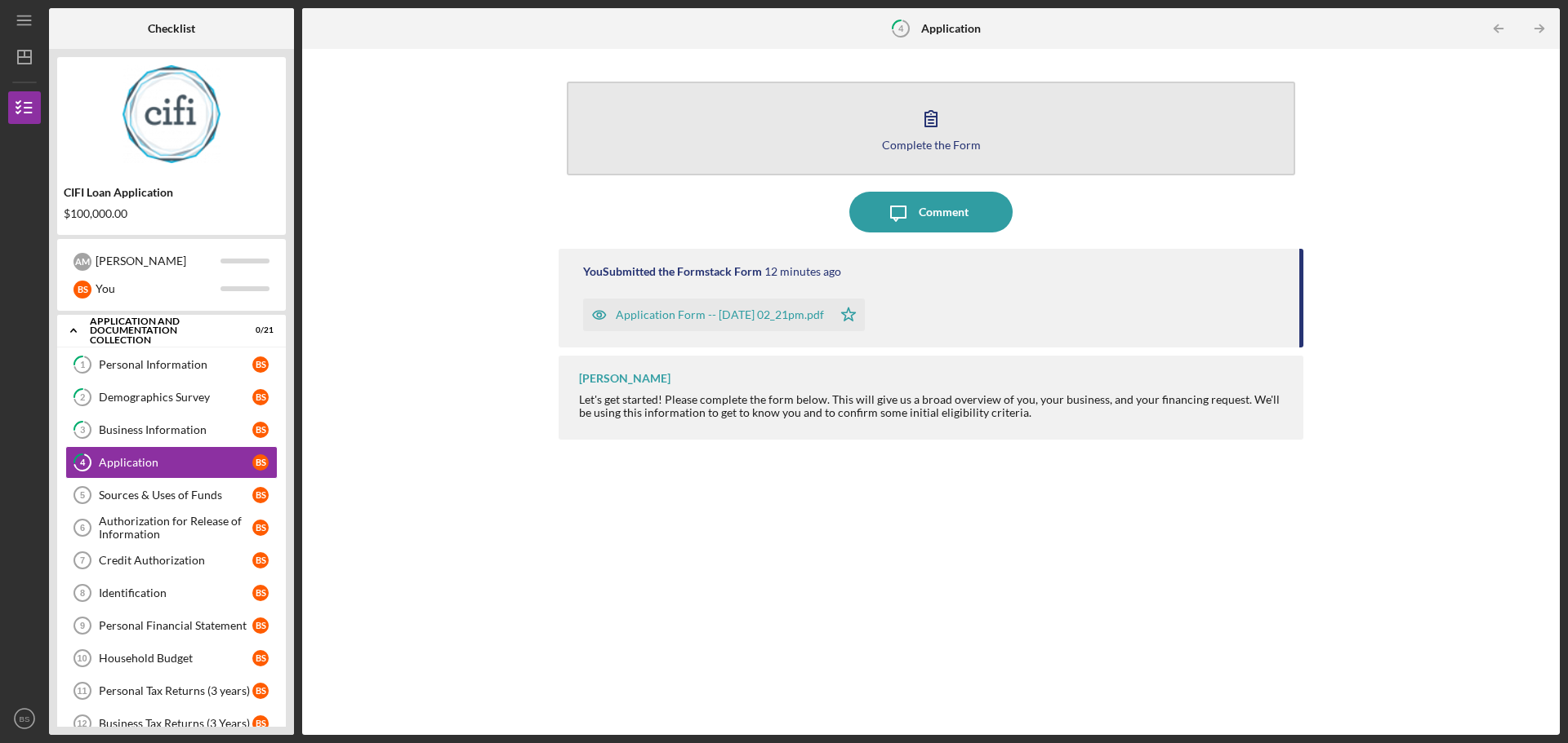
click at [969, 116] on button "Complete the Form Form" at bounding box center [930, 129] width 728 height 94
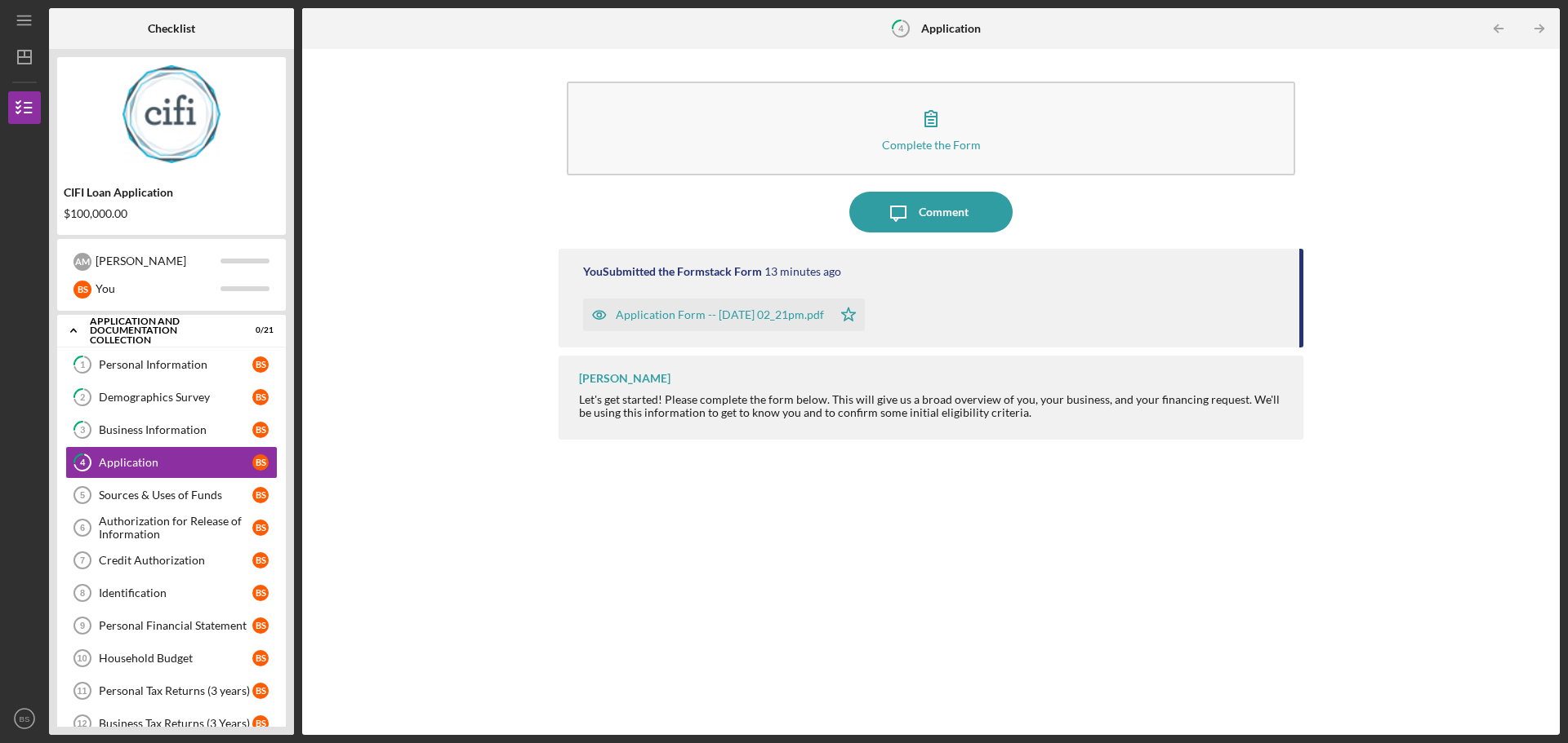
click at [780, 308] on div "Application Form -- [DATE] 02_21pm.pdf" at bounding box center [720, 315] width 208 height 13
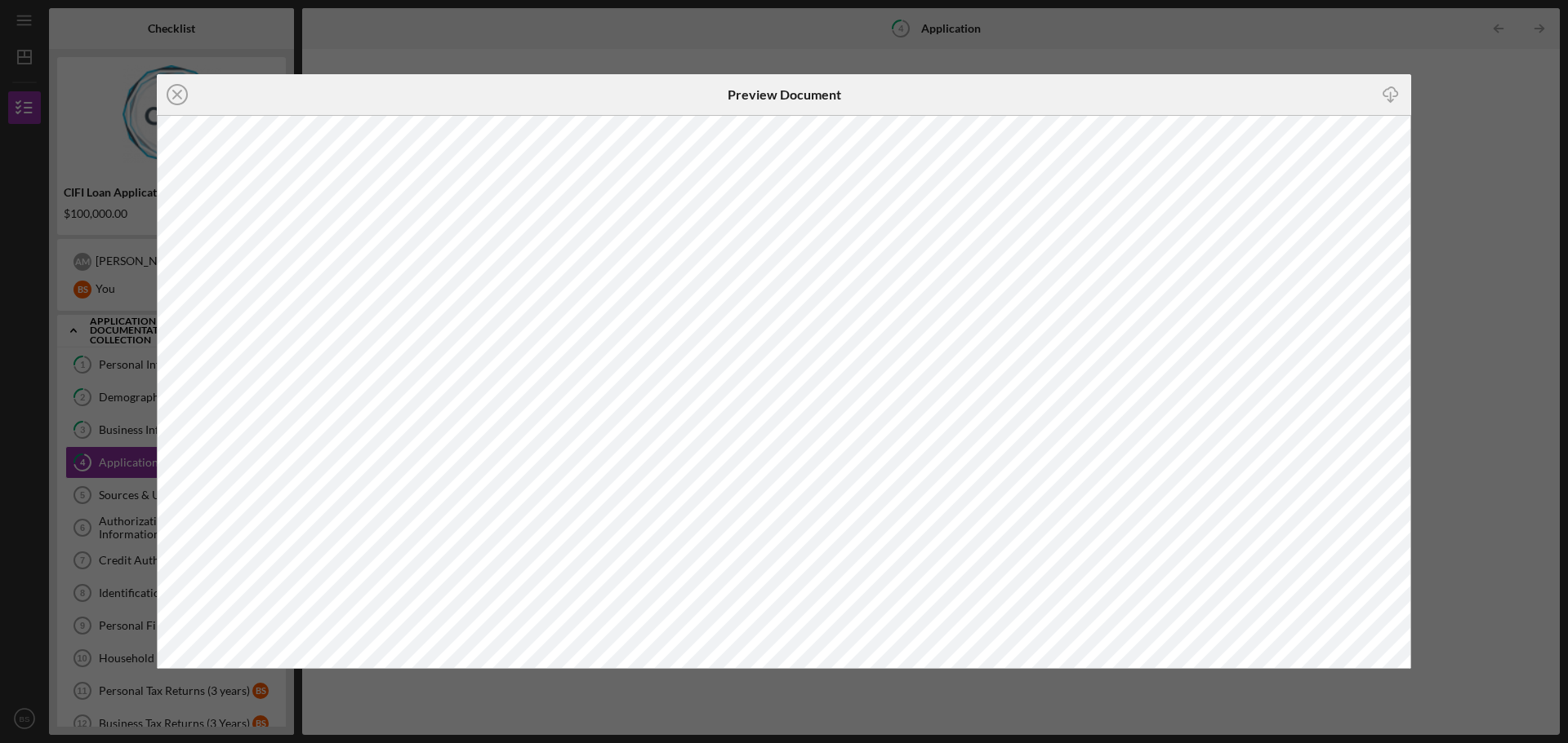
click at [182, 89] on icon "Icon/Close" at bounding box center [177, 94] width 41 height 41
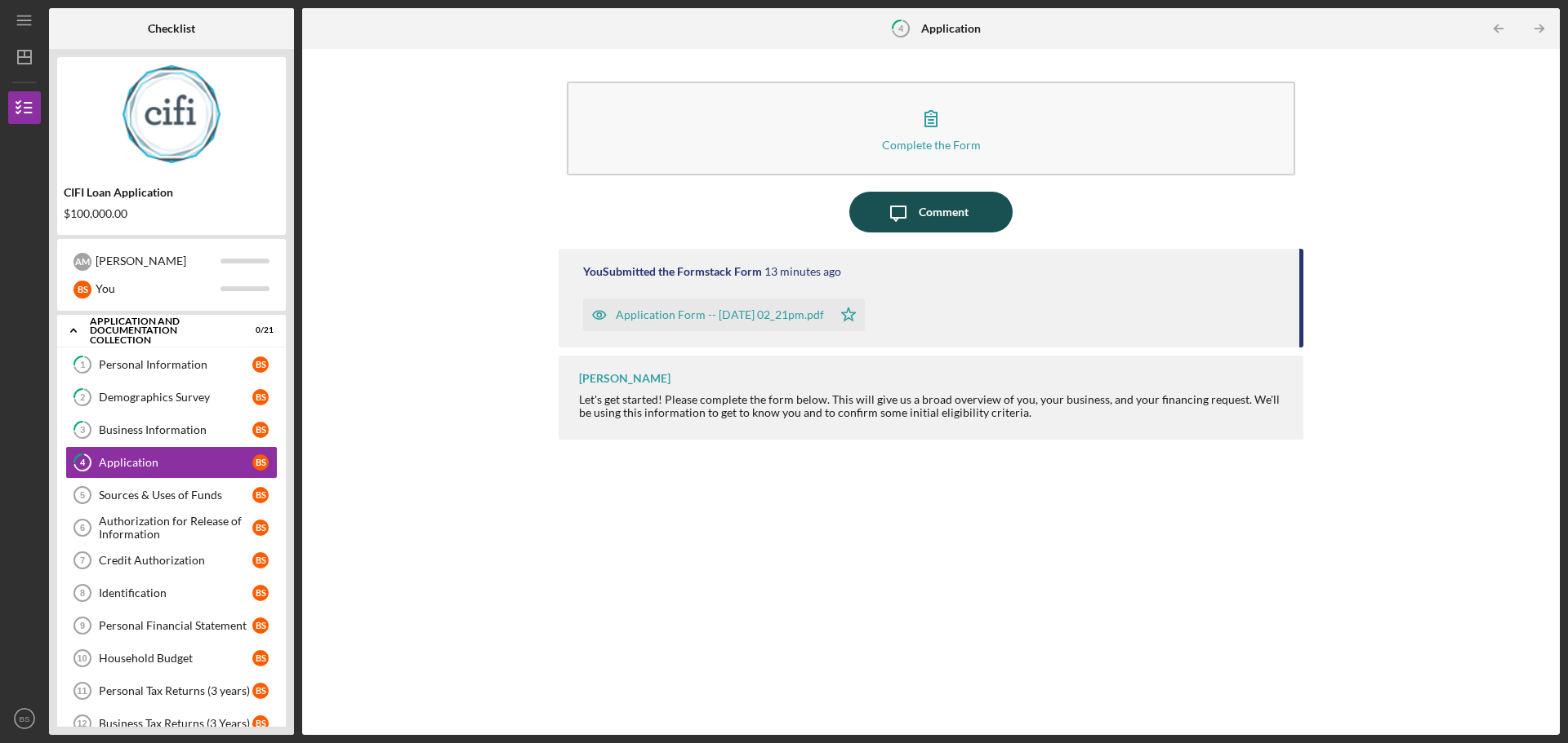
click at [876, 213] on button "Icon/Message Comment" at bounding box center [930, 212] width 163 height 41
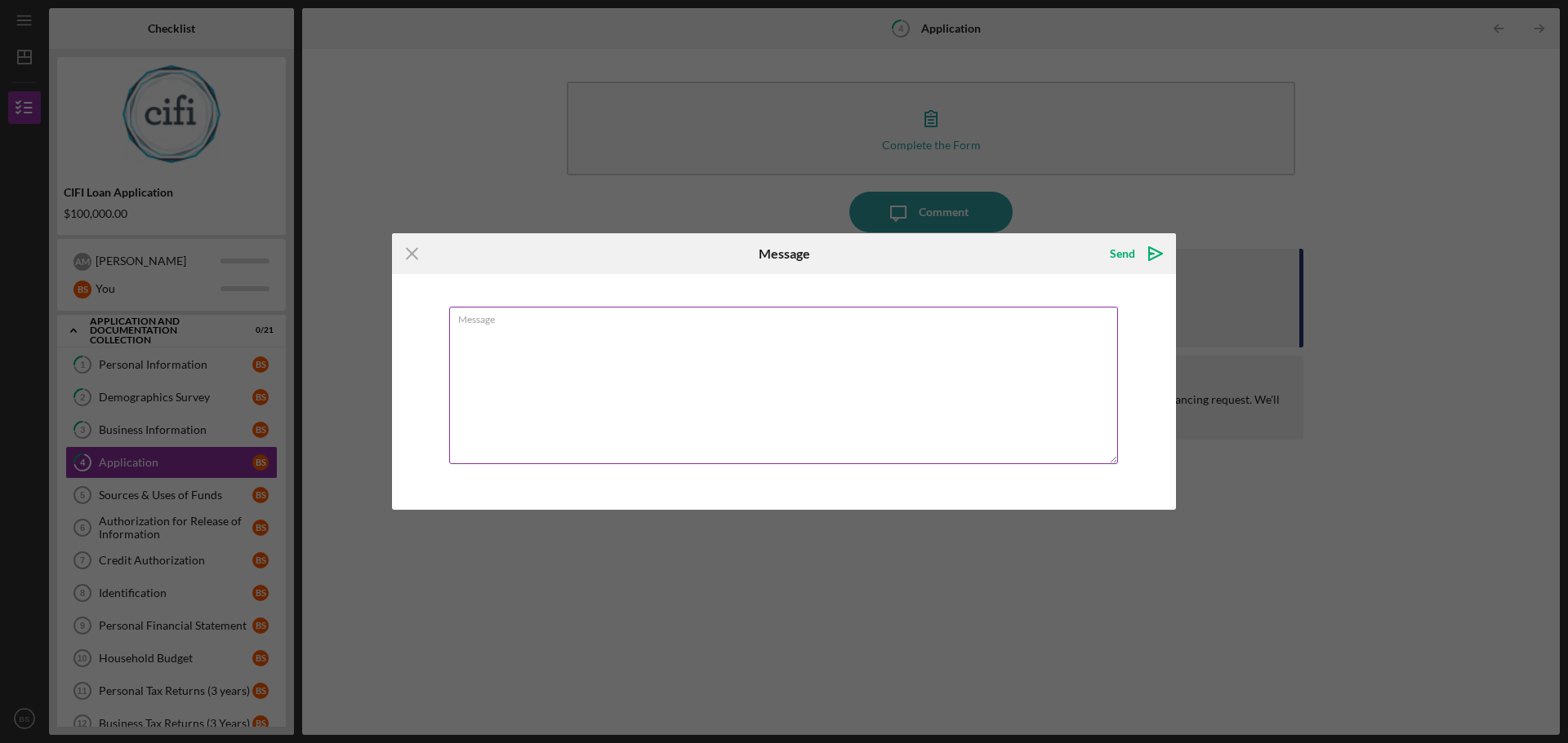
click at [847, 328] on textarea "Message" at bounding box center [783, 386] width 669 height 158
type textarea "I need to complete this over, the funding amount is not enough for the three mo…"
click at [1119, 269] on div "Send Icon/icon-invite-send" at bounding box center [1134, 253] width 82 height 41
click at [1152, 253] on polygon "submit" at bounding box center [1150, 253] width 5 height 2
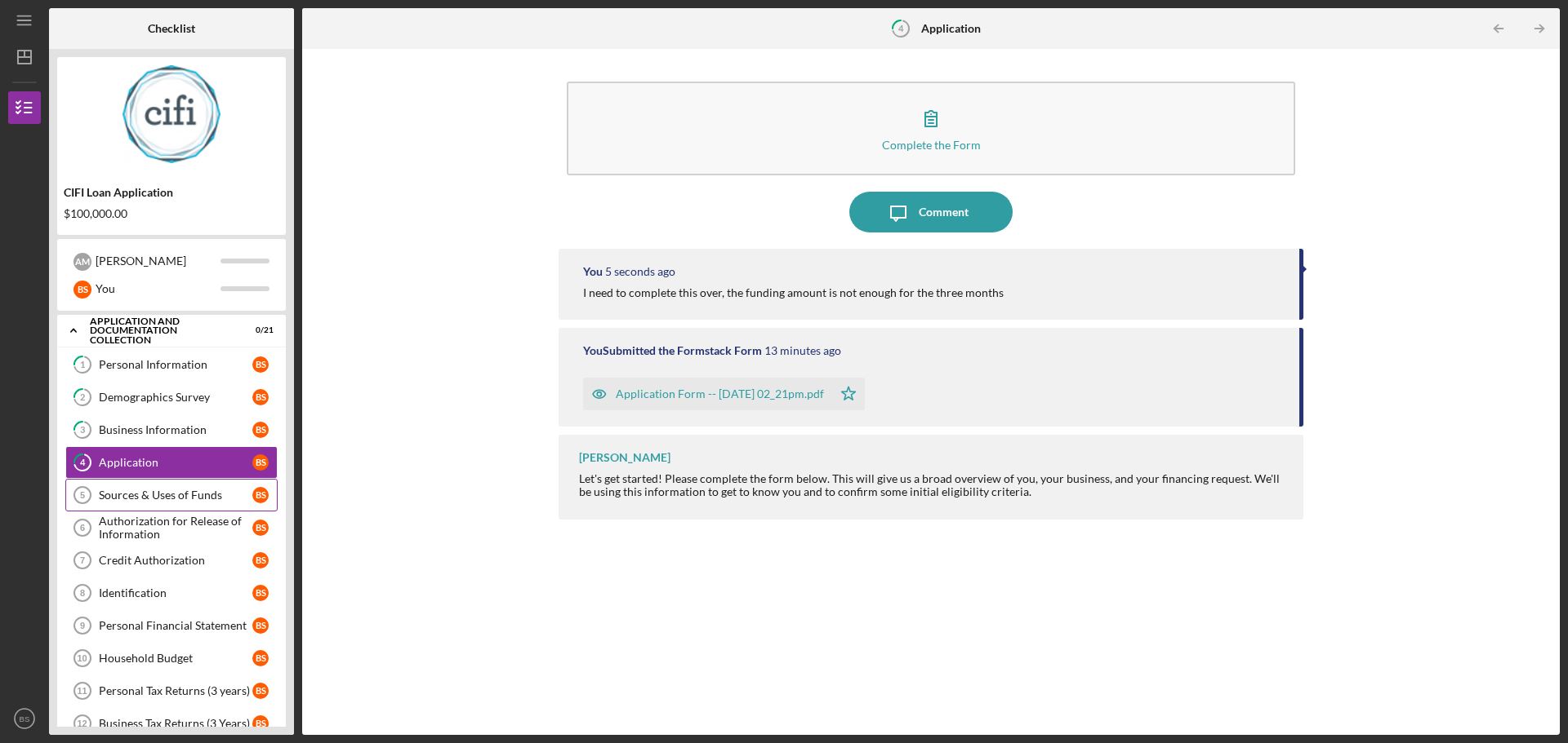
click at [177, 492] on div "Sources & Uses of Funds" at bounding box center [175, 495] width 153 height 13
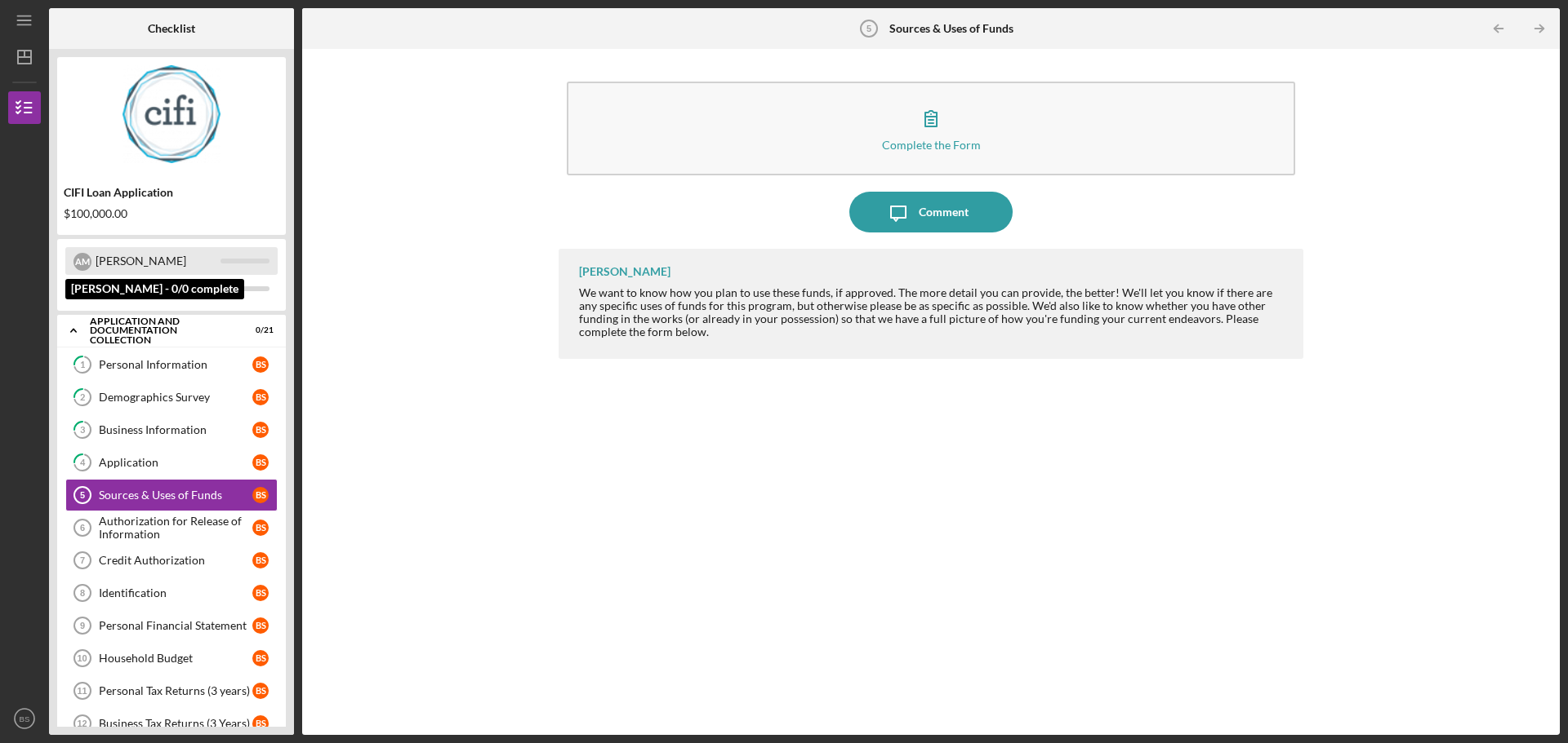
click at [154, 253] on div "[PERSON_NAME]" at bounding box center [158, 261] width 125 height 27
click at [114, 182] on div "CIFI Loan Application $100,000.00" at bounding box center [171, 203] width 229 height 47
click at [108, 213] on div "$100,000.00" at bounding box center [171, 213] width 215 height 13
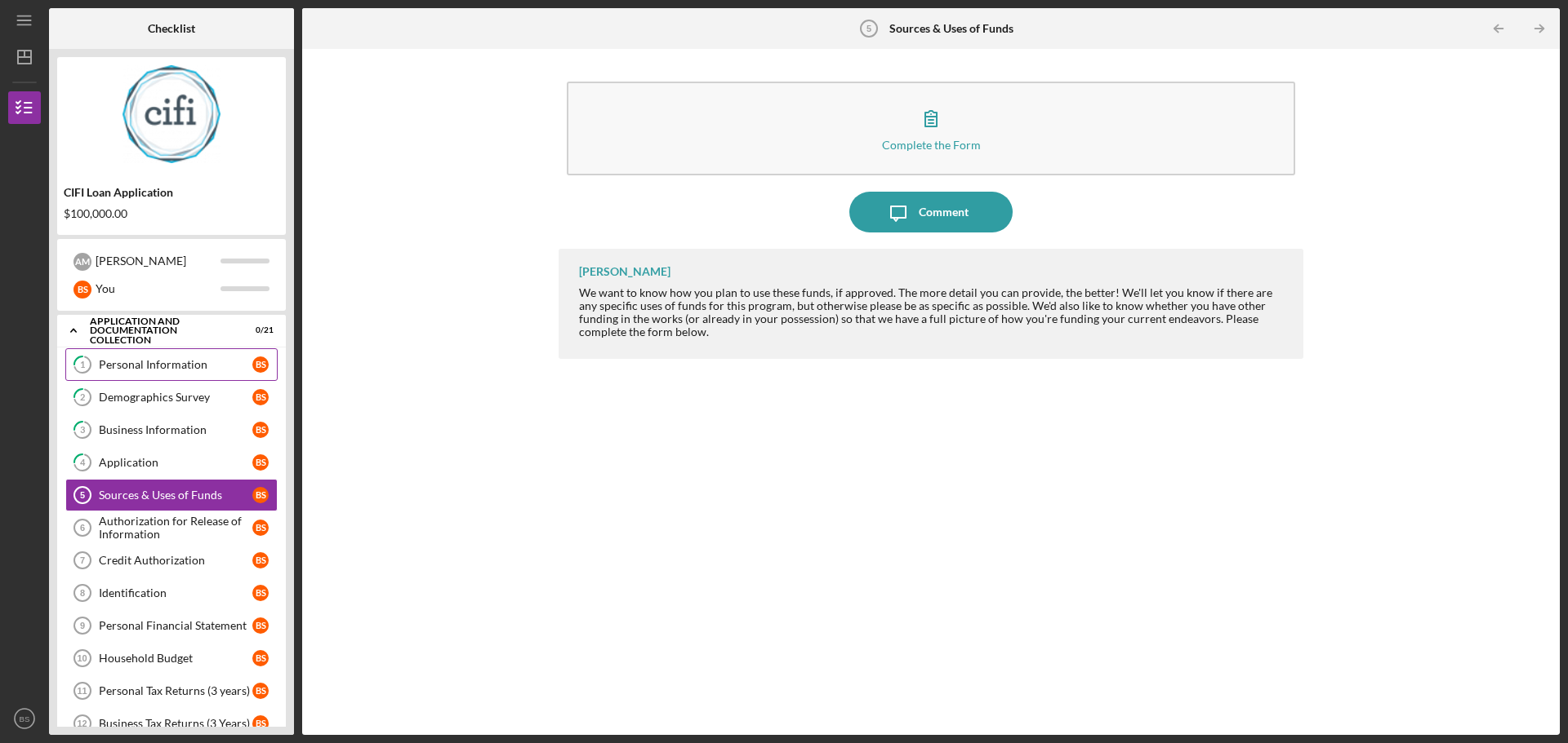
click at [120, 355] on link "1 Personal Information B S" at bounding box center [171, 365] width 213 height 33
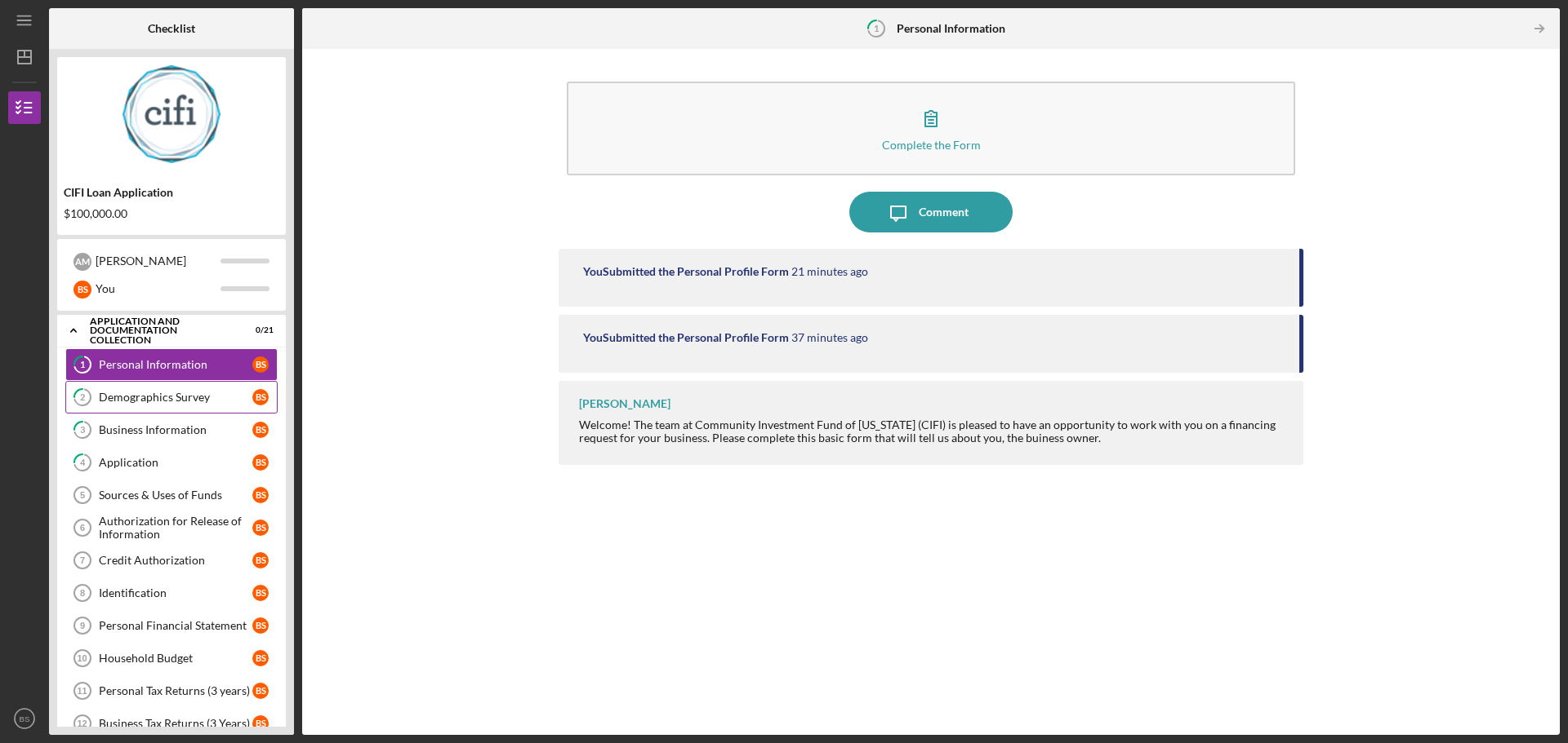
click at [149, 399] on div "Demographics Survey" at bounding box center [175, 397] width 153 height 13
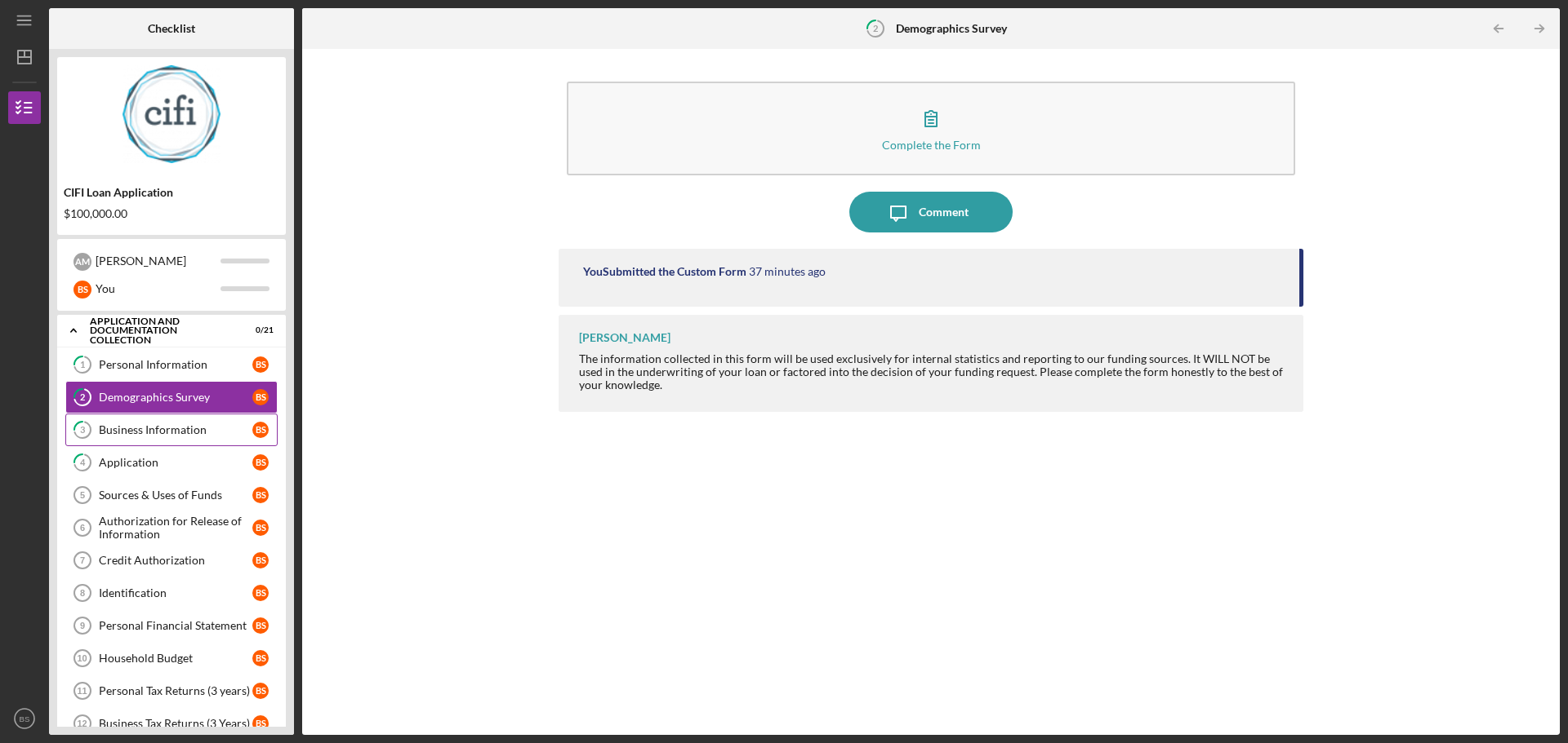
click at [214, 422] on link "3 Business Information B S" at bounding box center [171, 430] width 213 height 33
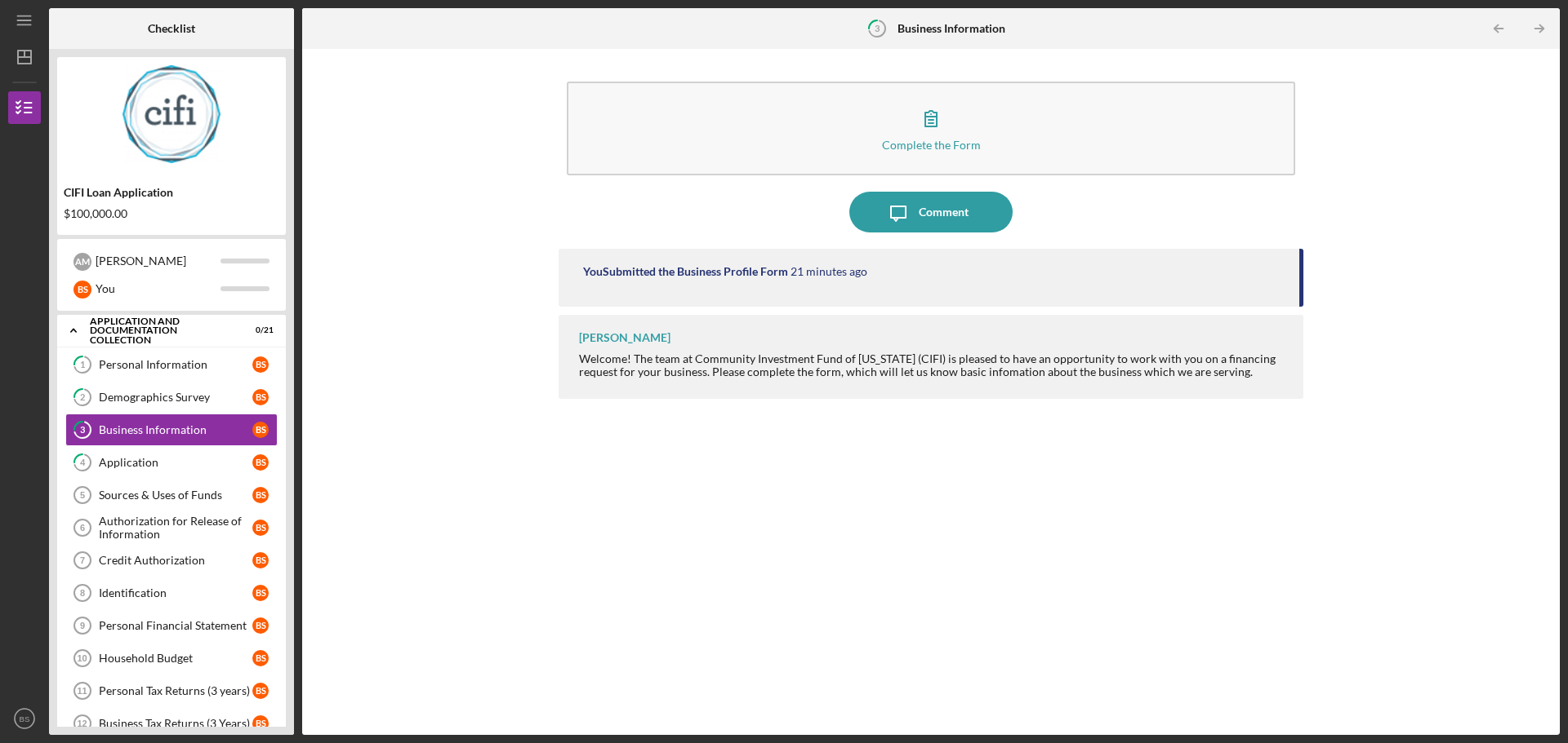
click at [680, 265] on div "You Submitted the Business Profile Form" at bounding box center [685, 272] width 205 height 13
click at [680, 272] on div "You Submitted the Business Profile Form" at bounding box center [685, 272] width 205 height 13
click at [142, 461] on div "Application" at bounding box center [175, 462] width 153 height 13
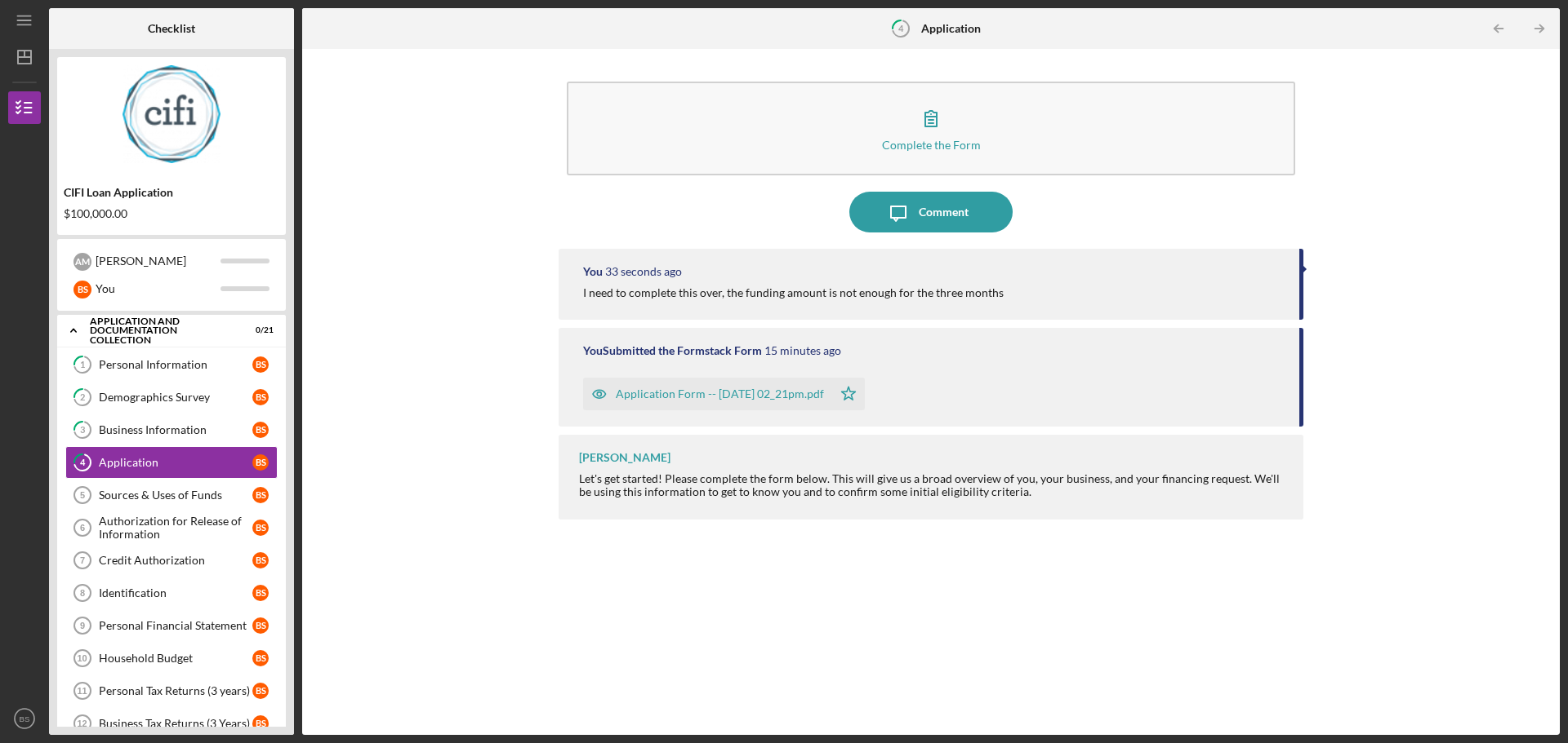
click at [804, 391] on div "Application Form -- [DATE] 02_21pm.pdf" at bounding box center [720, 394] width 208 height 13
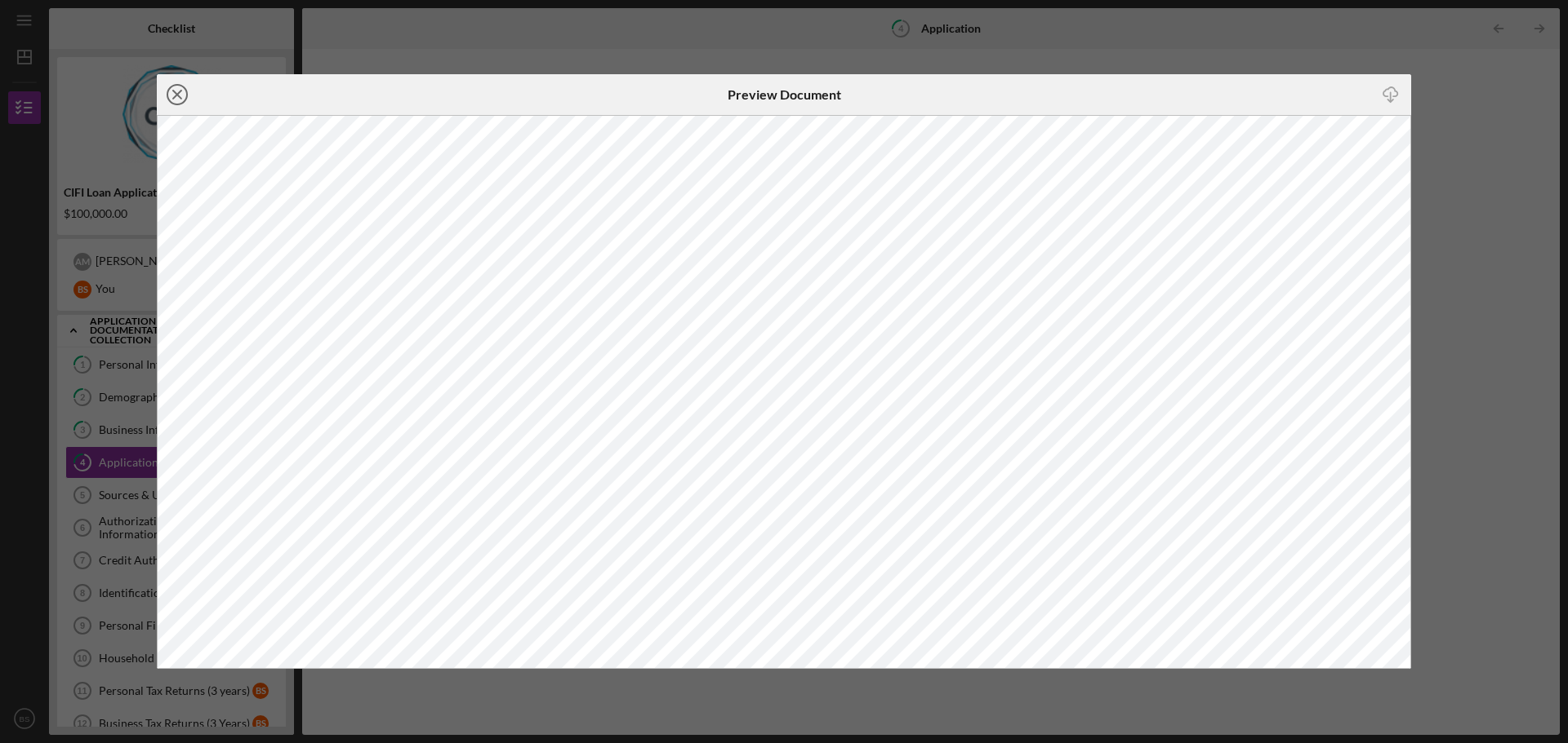
click at [188, 106] on icon "Icon/Close" at bounding box center [177, 94] width 41 height 41
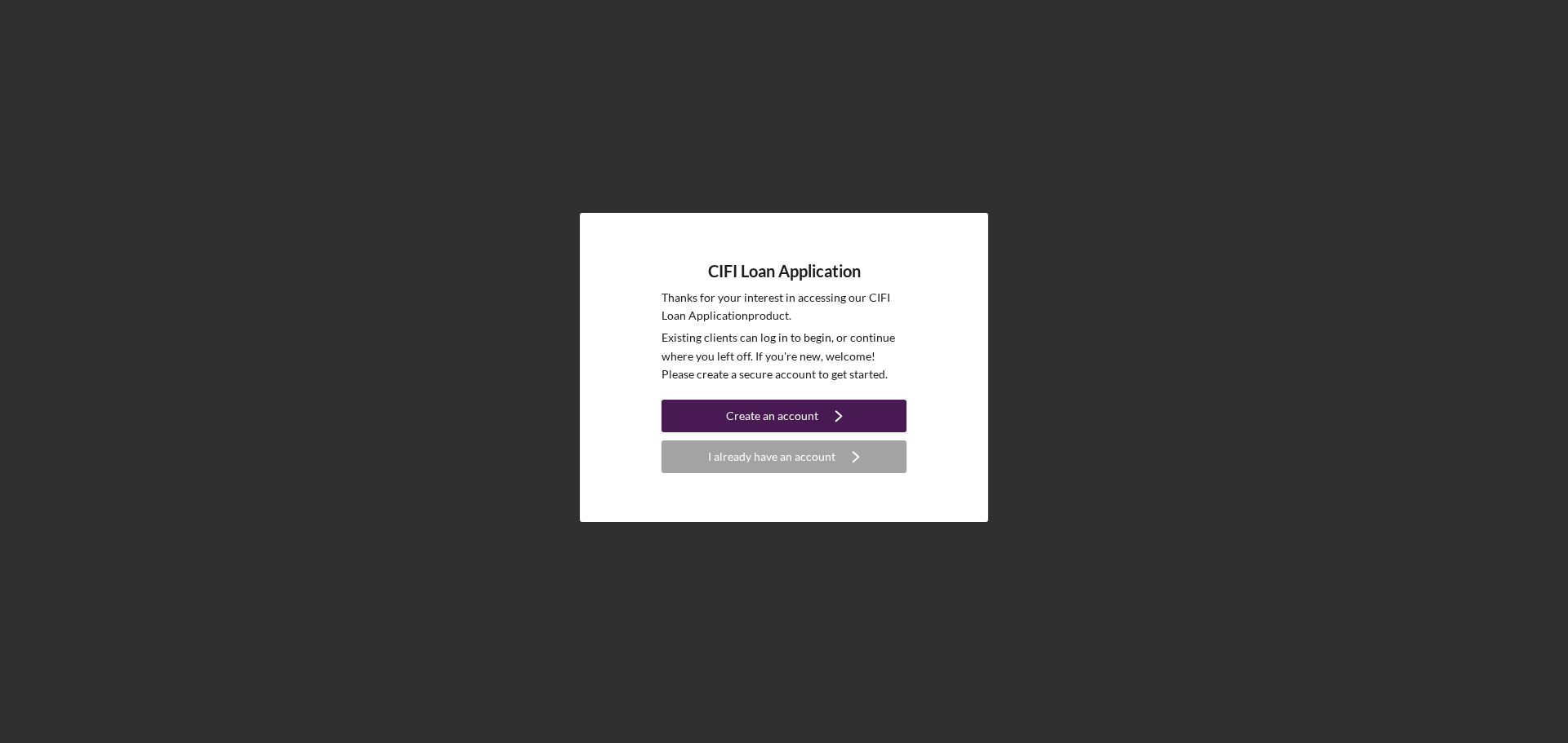
click at [830, 422] on icon "Icon/Navigate" at bounding box center [838, 416] width 41 height 41
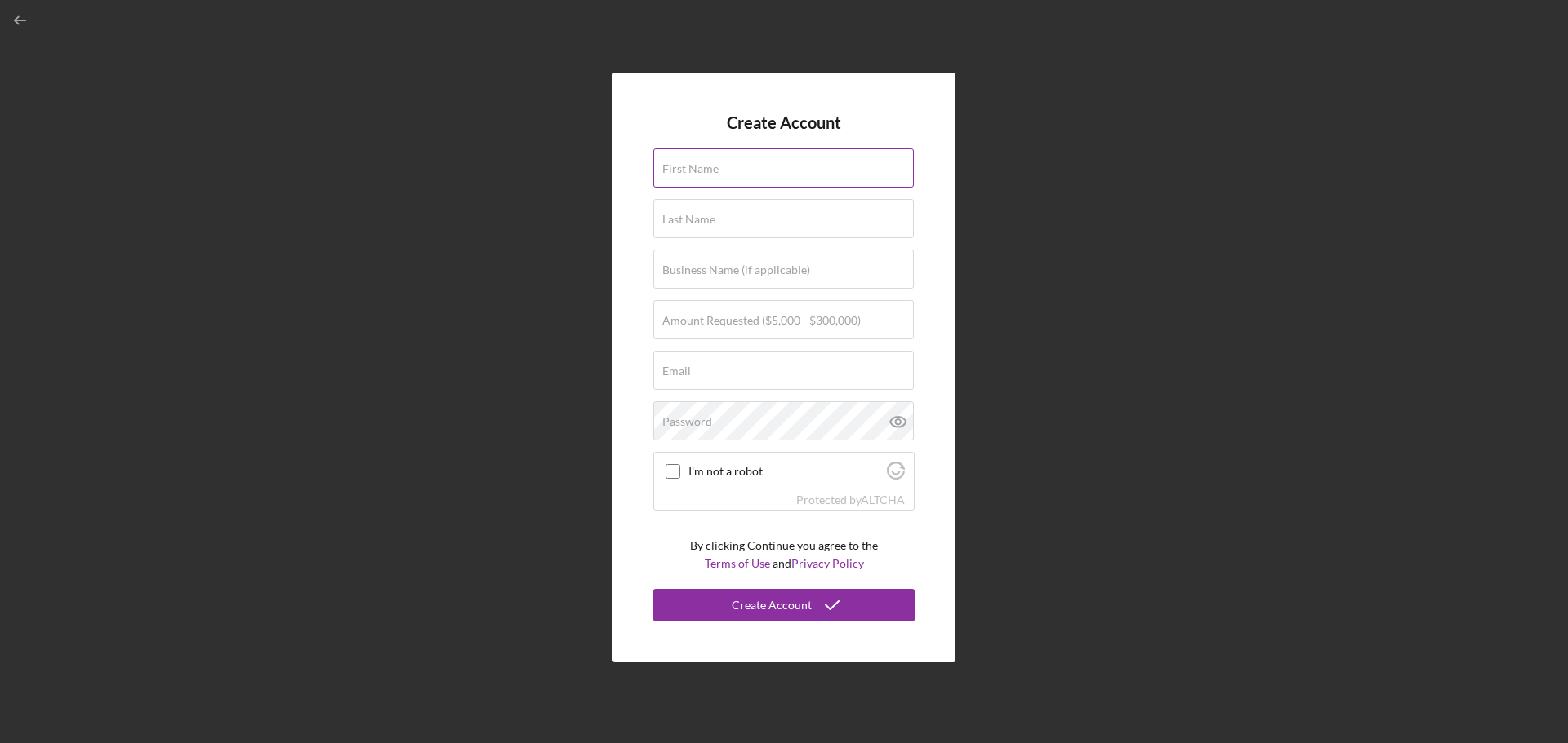
click at [710, 173] on label "First Name" at bounding box center [691, 169] width 57 height 13
click at [710, 173] on input "First Name" at bounding box center [784, 168] width 261 height 39
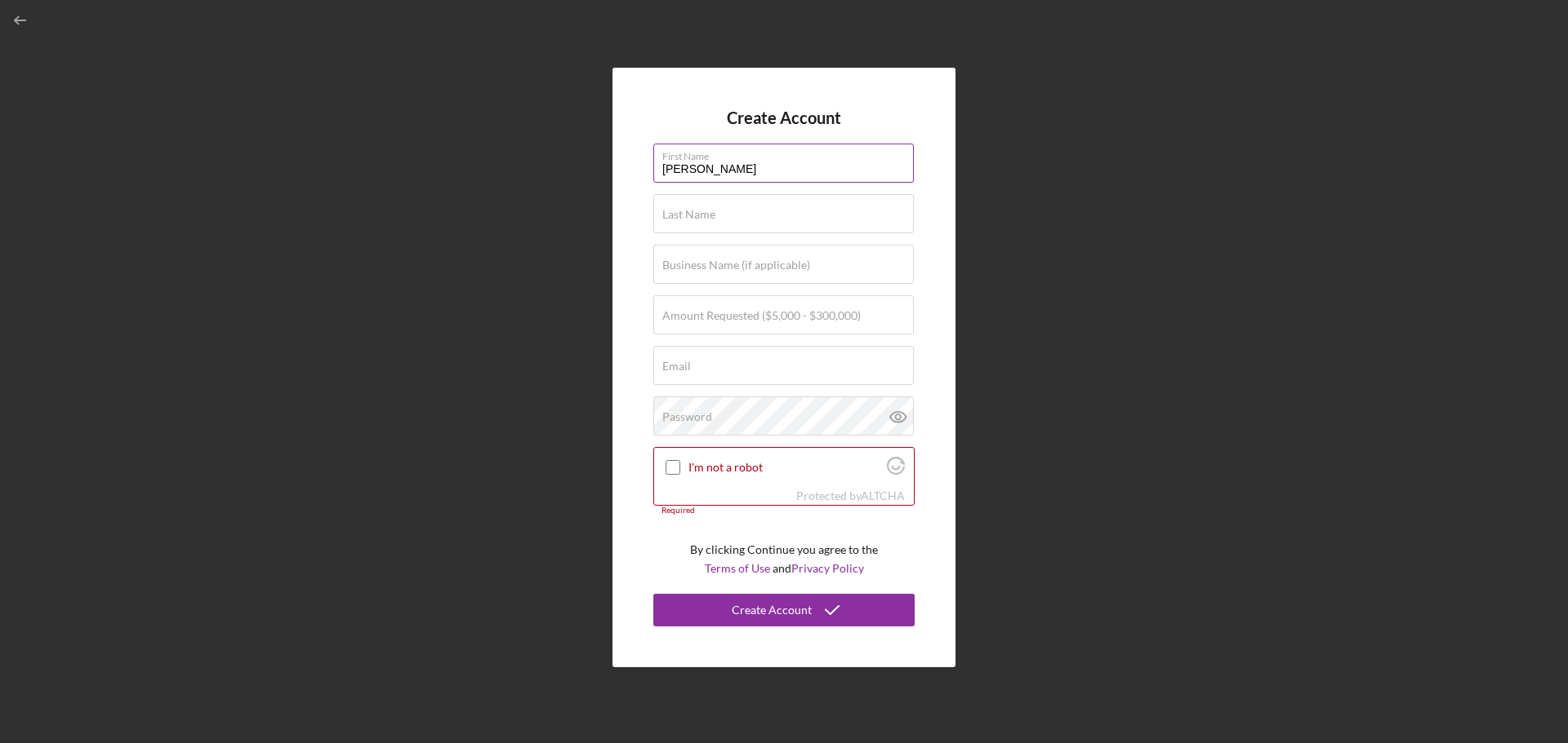
type input "[PERSON_NAME]"
type input "Grow Through Collaboration LLC"
click at [821, 314] on label "Amount Requested ($5,000 - $300,000)" at bounding box center [762, 315] width 199 height 13
click at [821, 314] on input "Amount Requested ($5,000 - $300,000)" at bounding box center [784, 315] width 261 height 39
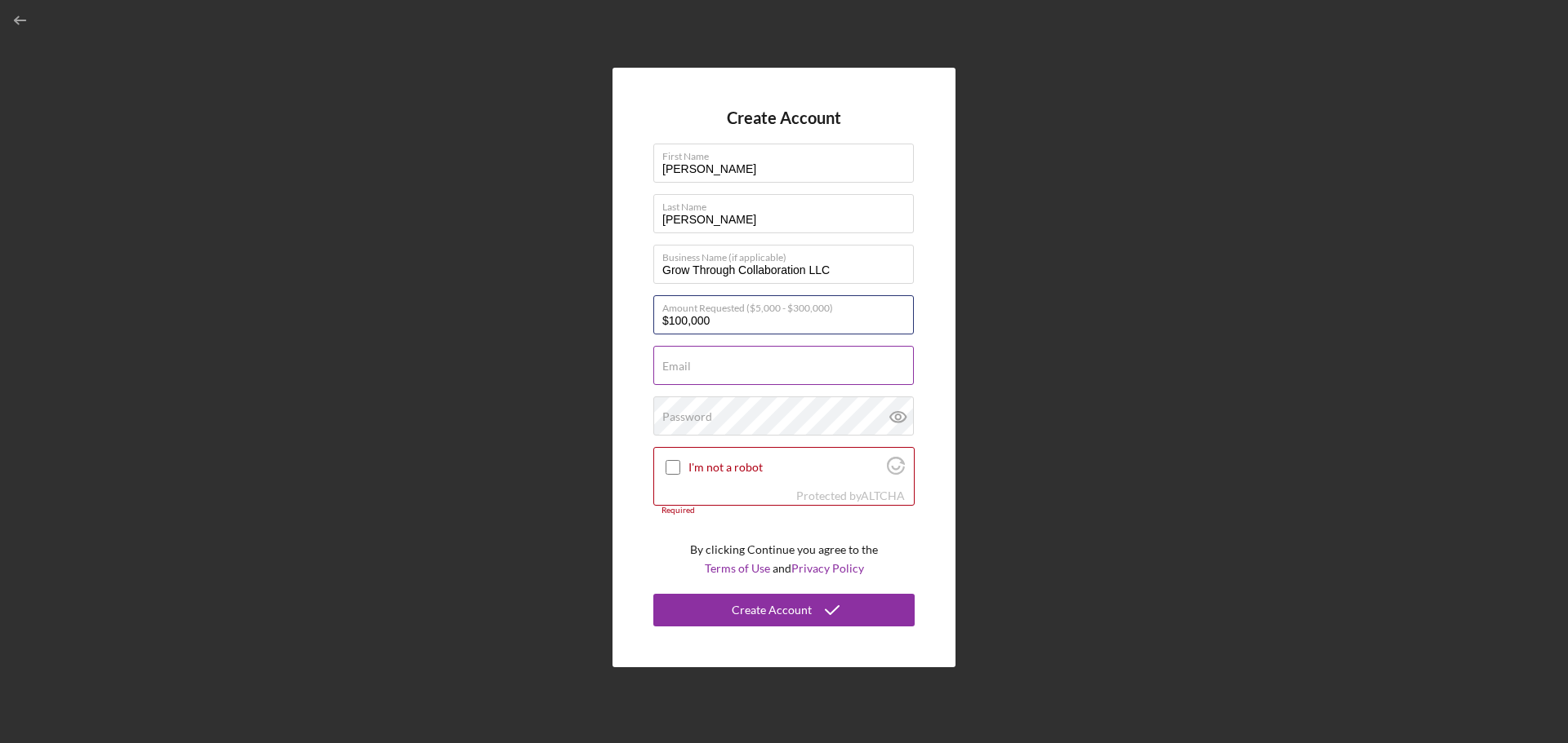
type input "$100,000"
click at [820, 347] on div "Email Required" at bounding box center [784, 366] width 261 height 41
type input "[EMAIL_ADDRESS][DOMAIN_NAME]"
click at [756, 414] on div "Password Icon/icon-validation-no At least 12 characters Icon/icon-validation-no…" at bounding box center [784, 417] width 261 height 41
click at [703, 418] on label "Password" at bounding box center [687, 417] width 50 height 13
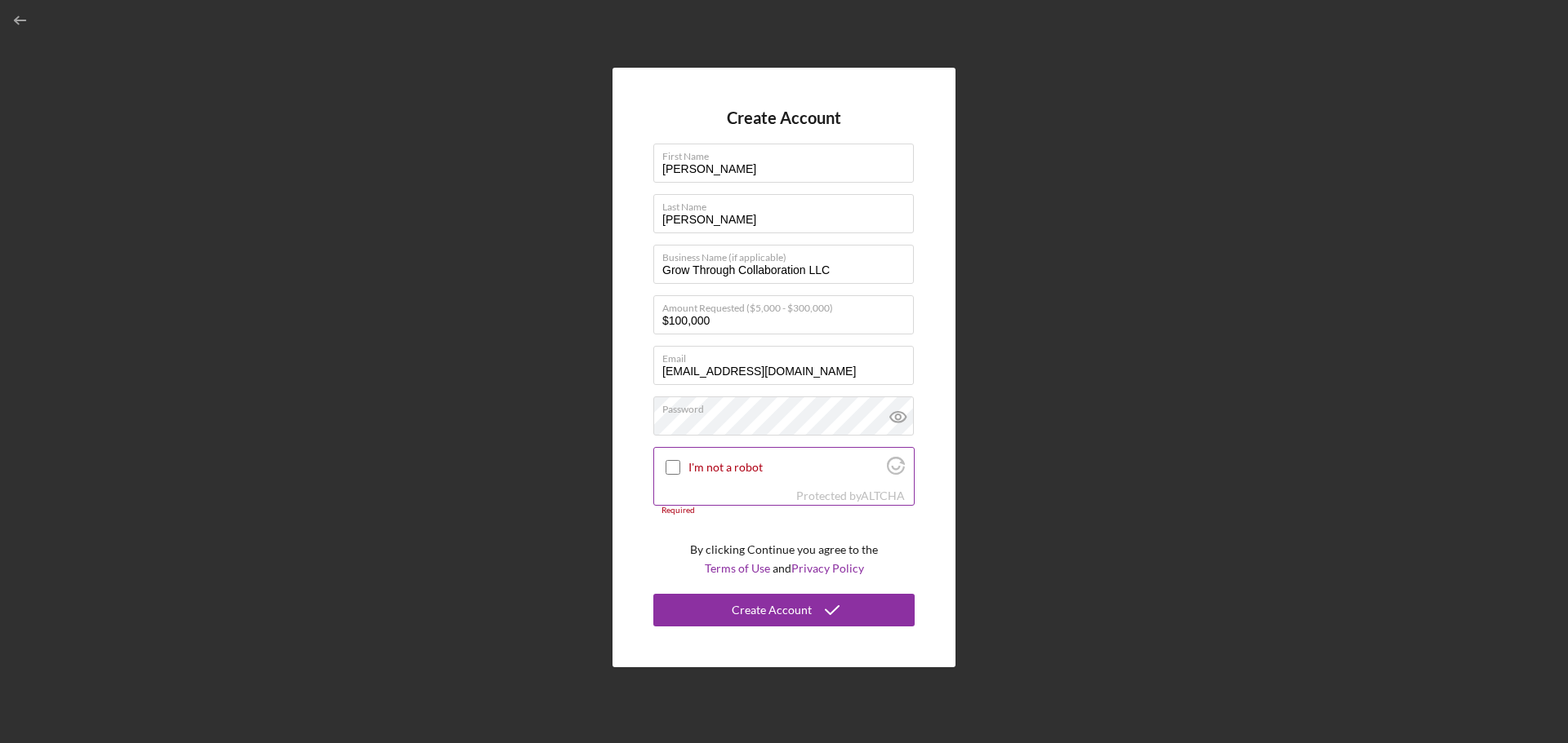
click at [675, 463] on input "I'm not a robot" at bounding box center [672, 468] width 15 height 15
checkbox input "true"
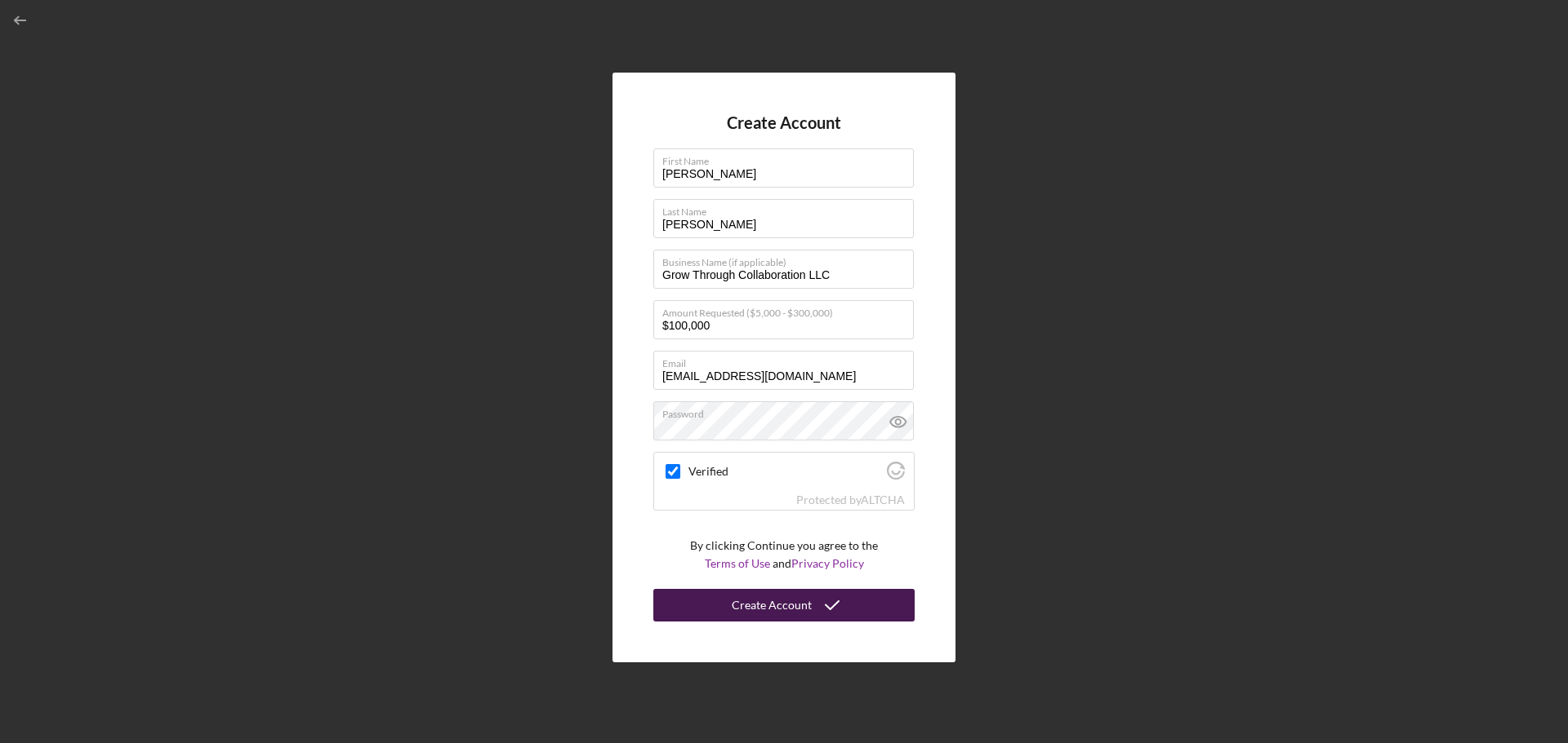
click at [771, 608] on div "Create Account" at bounding box center [772, 605] width 80 height 33
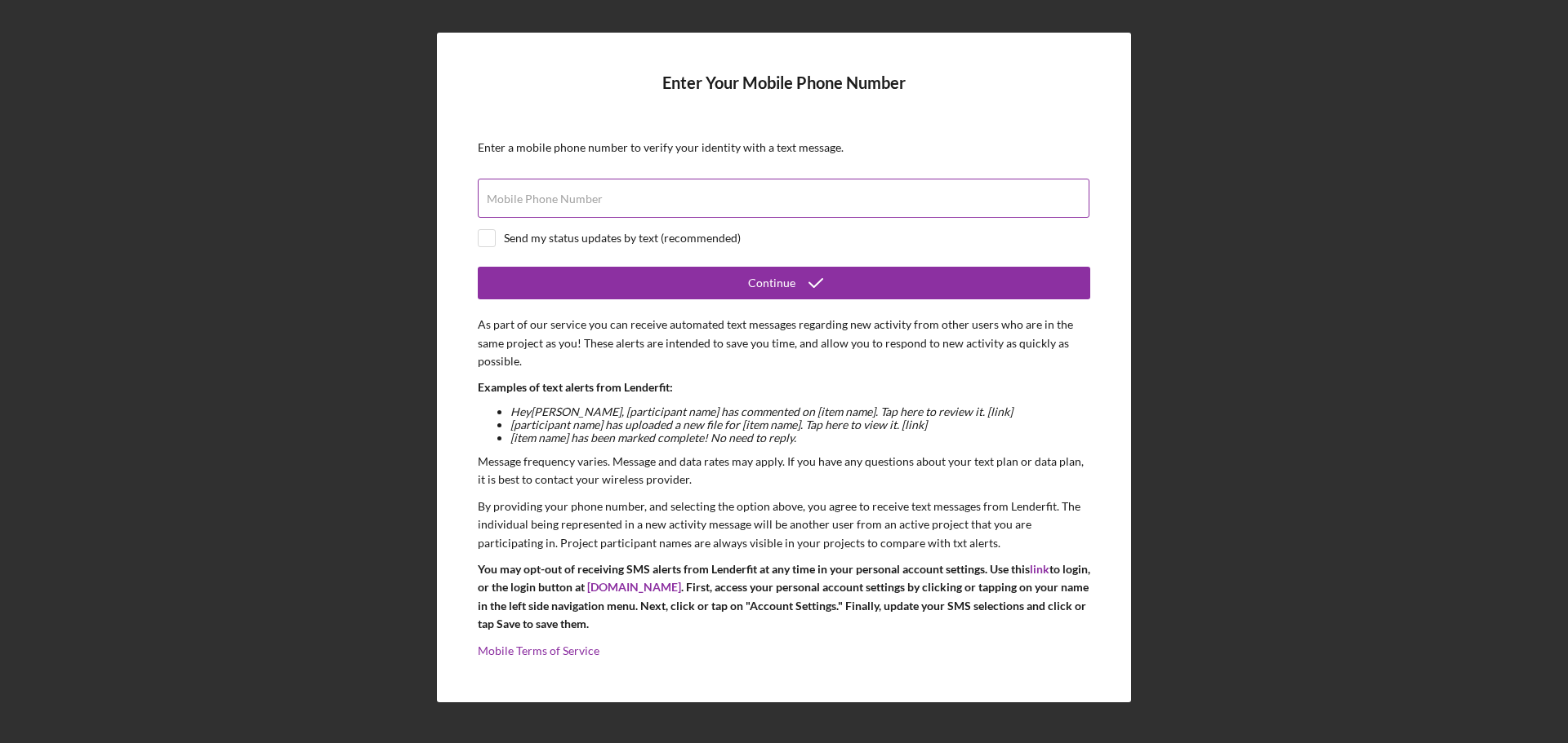
click at [967, 198] on div "Mobile Phone Number" at bounding box center [784, 199] width 612 height 41
type input "[PHONE_NUMBER]"
click at [595, 243] on div "Send my status updates by text (recommended)" at bounding box center [622, 238] width 237 height 13
checkbox input "true"
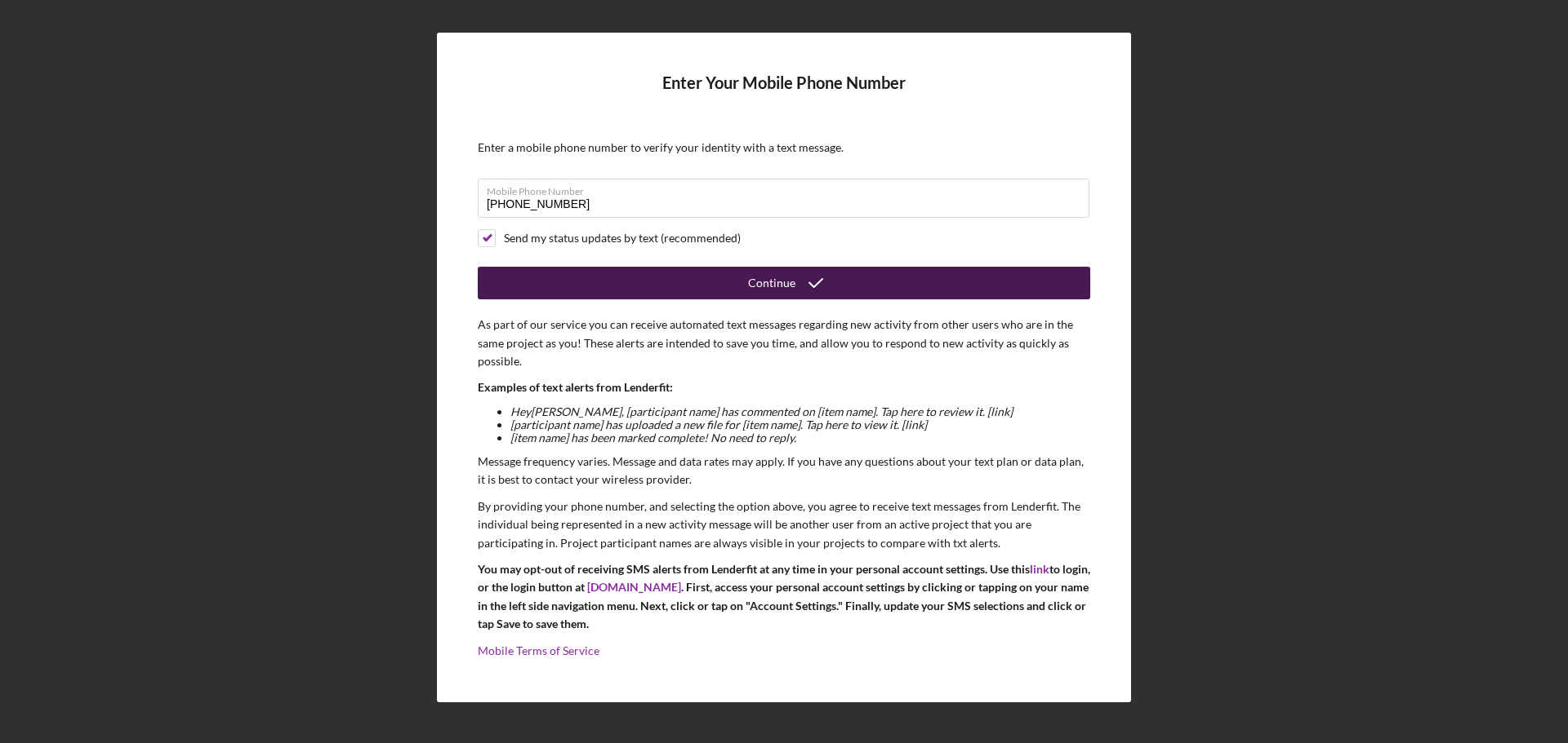
click at [629, 281] on button "Continue" at bounding box center [784, 284] width 612 height 33
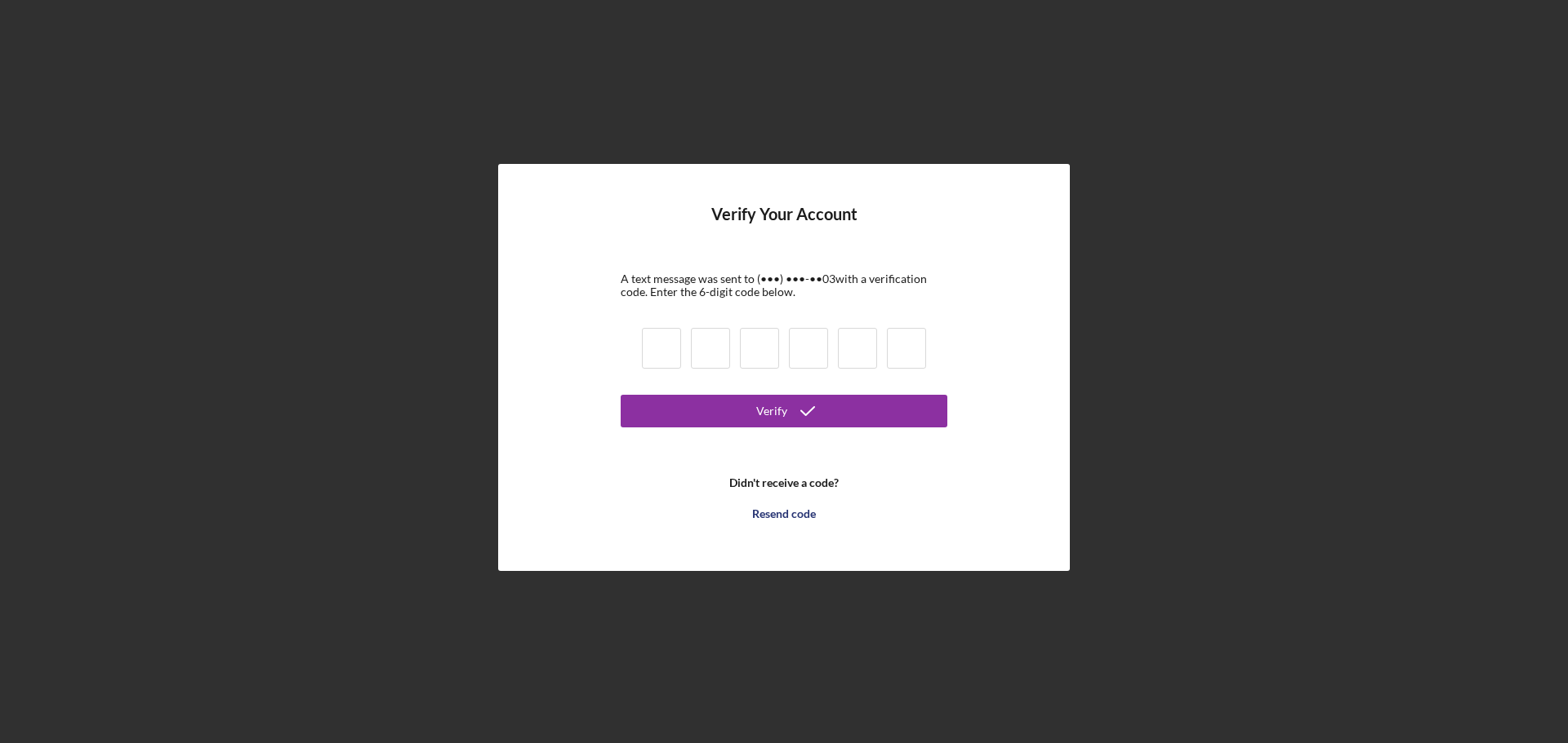
click at [655, 358] on input at bounding box center [661, 348] width 39 height 41
type input "8"
type input "9"
type input "8"
type input "9"
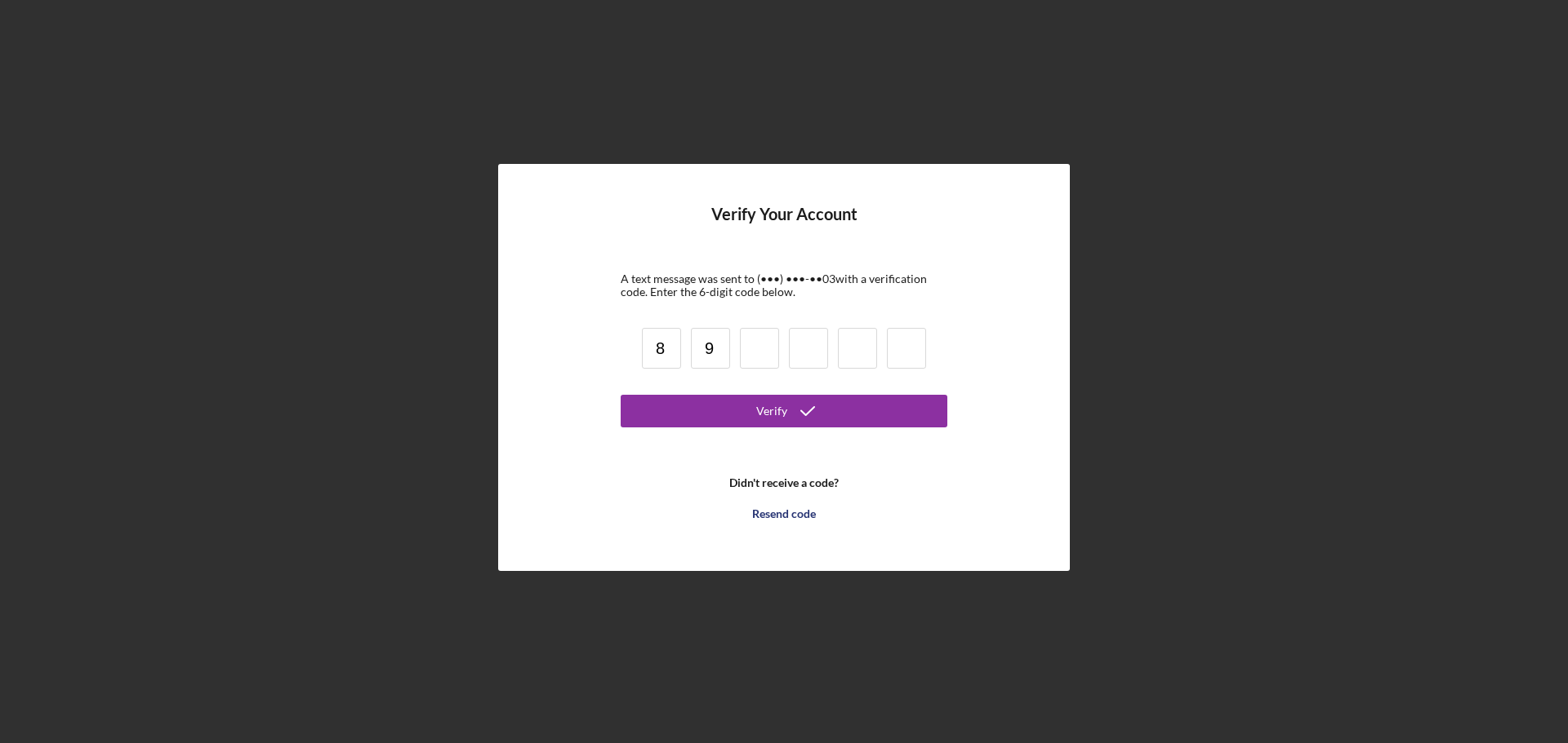
click at [762, 354] on input at bounding box center [759, 348] width 39 height 41
type input "4"
type input "9"
type input "1"
type input "5"
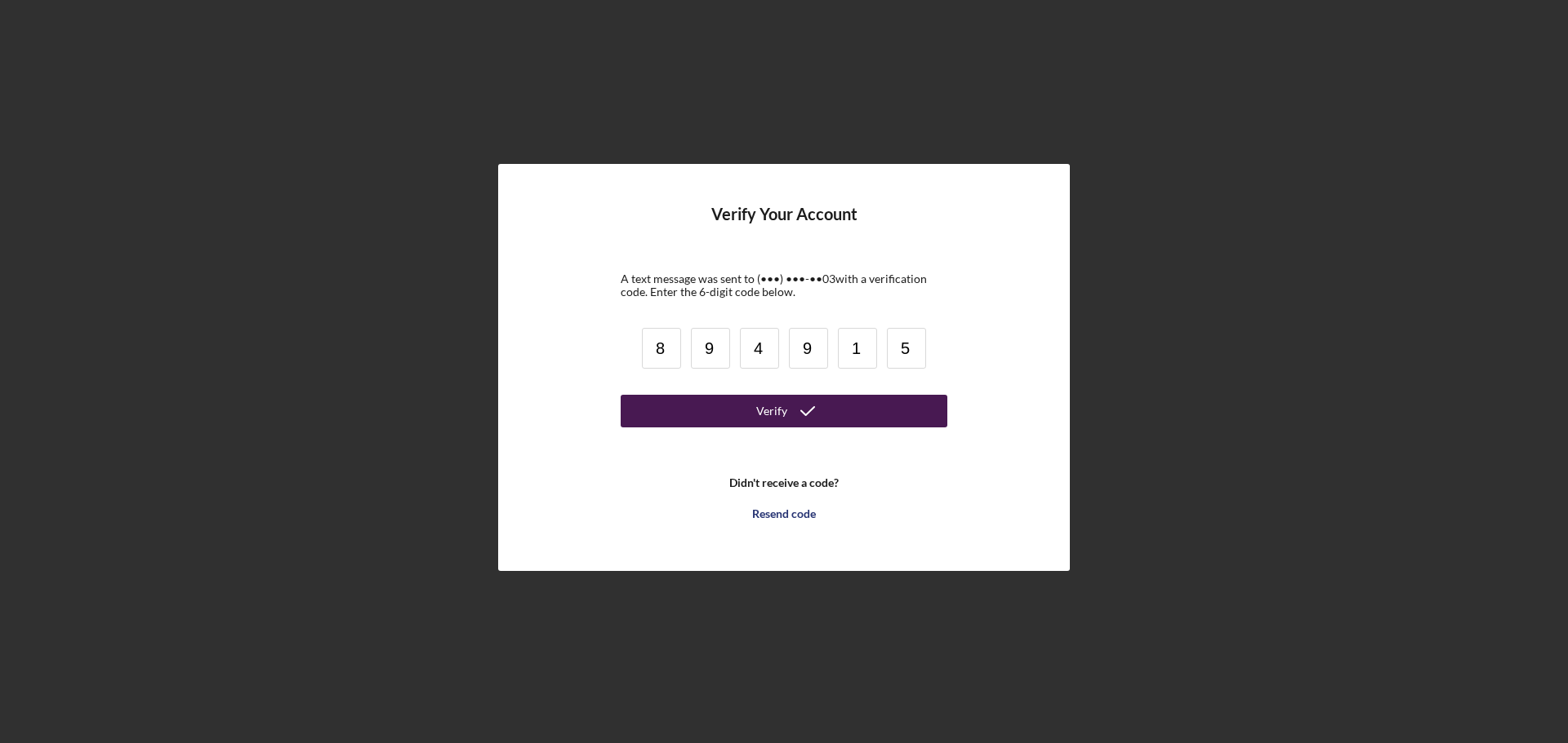
click at [806, 408] on icon "submit" at bounding box center [807, 411] width 41 height 41
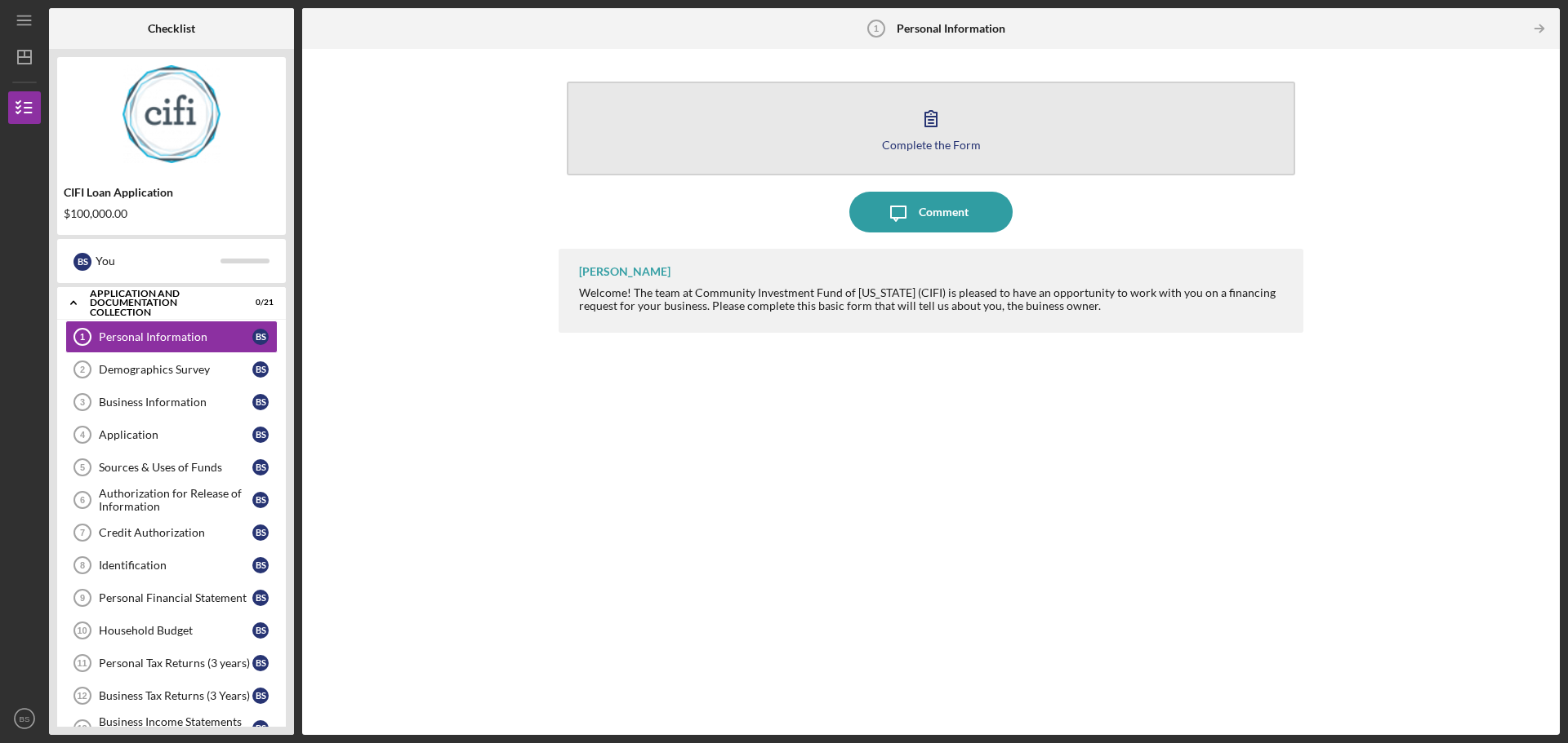
click at [929, 144] on div "Complete the Form" at bounding box center [931, 144] width 99 height 12
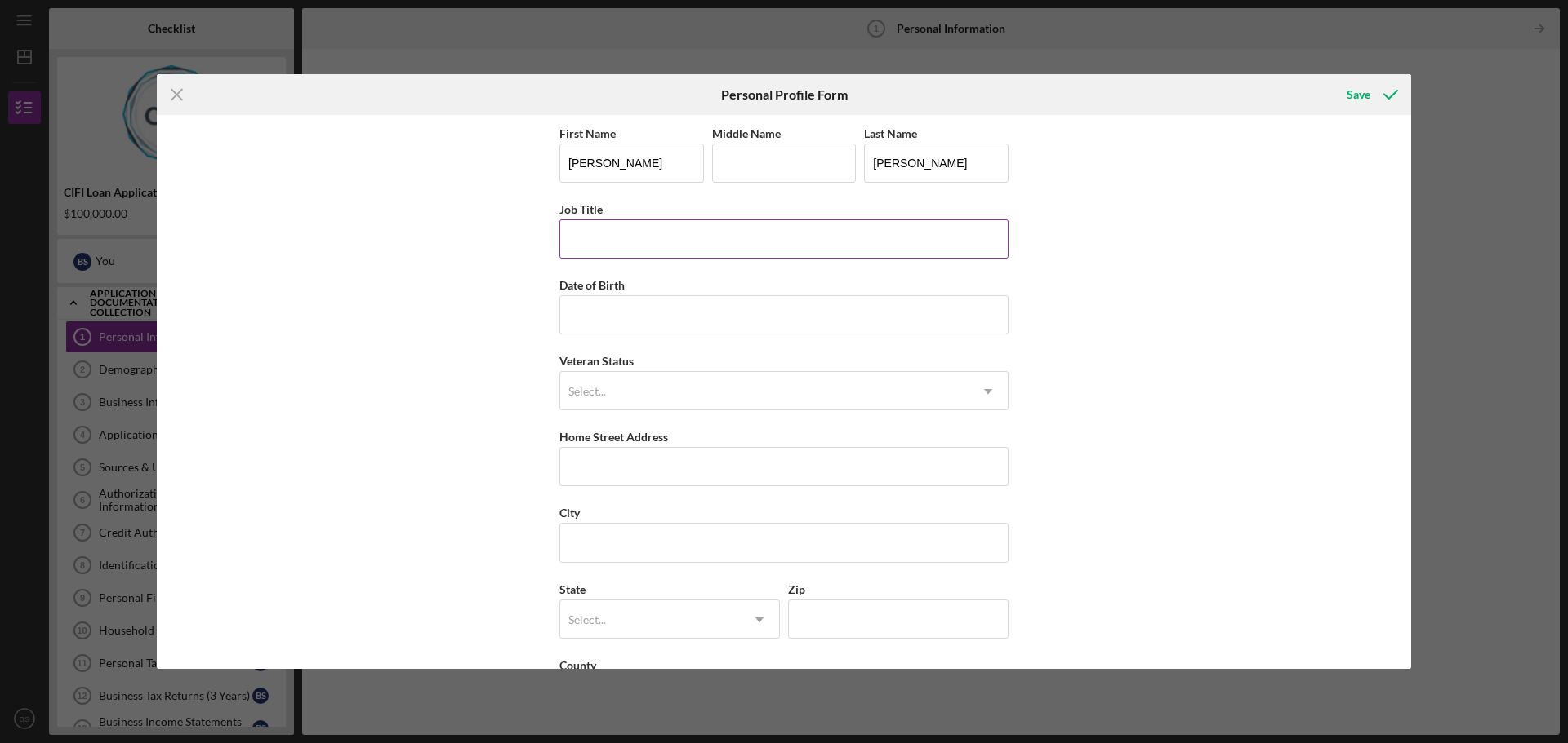
click at [835, 239] on input "Job Title" at bounding box center [784, 239] width 449 height 39
type input "CEO"
type input "06/08/1991"
click at [868, 405] on div "Select..." at bounding box center [764, 391] width 409 height 37
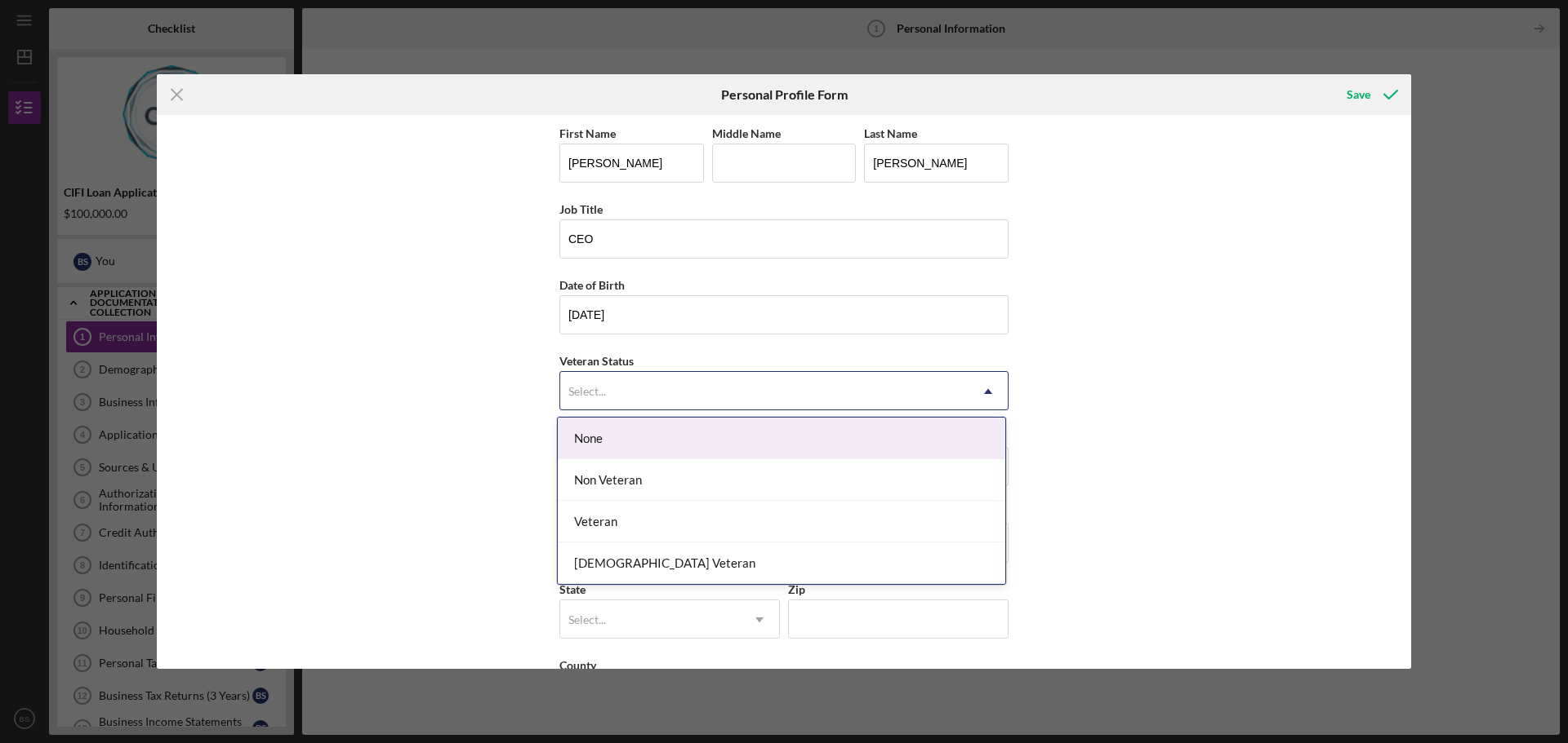
click at [841, 448] on div "None" at bounding box center [781, 439] width 447 height 42
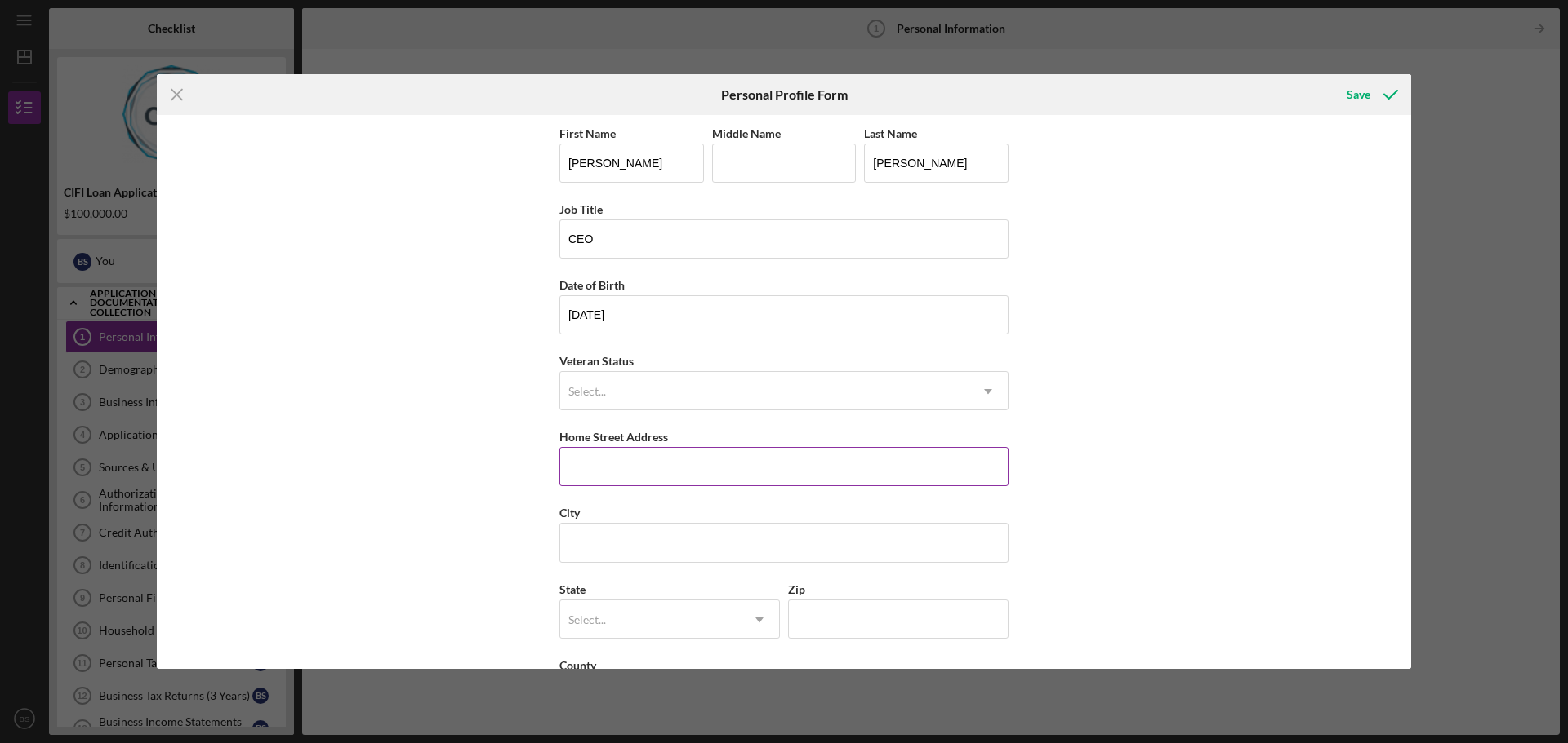
click at [829, 449] on input "Home Street Address" at bounding box center [784, 466] width 449 height 39
type input "1009 Evening Shade Ln"
type input "Beech Grove"
type input "IN"
type input "46107"
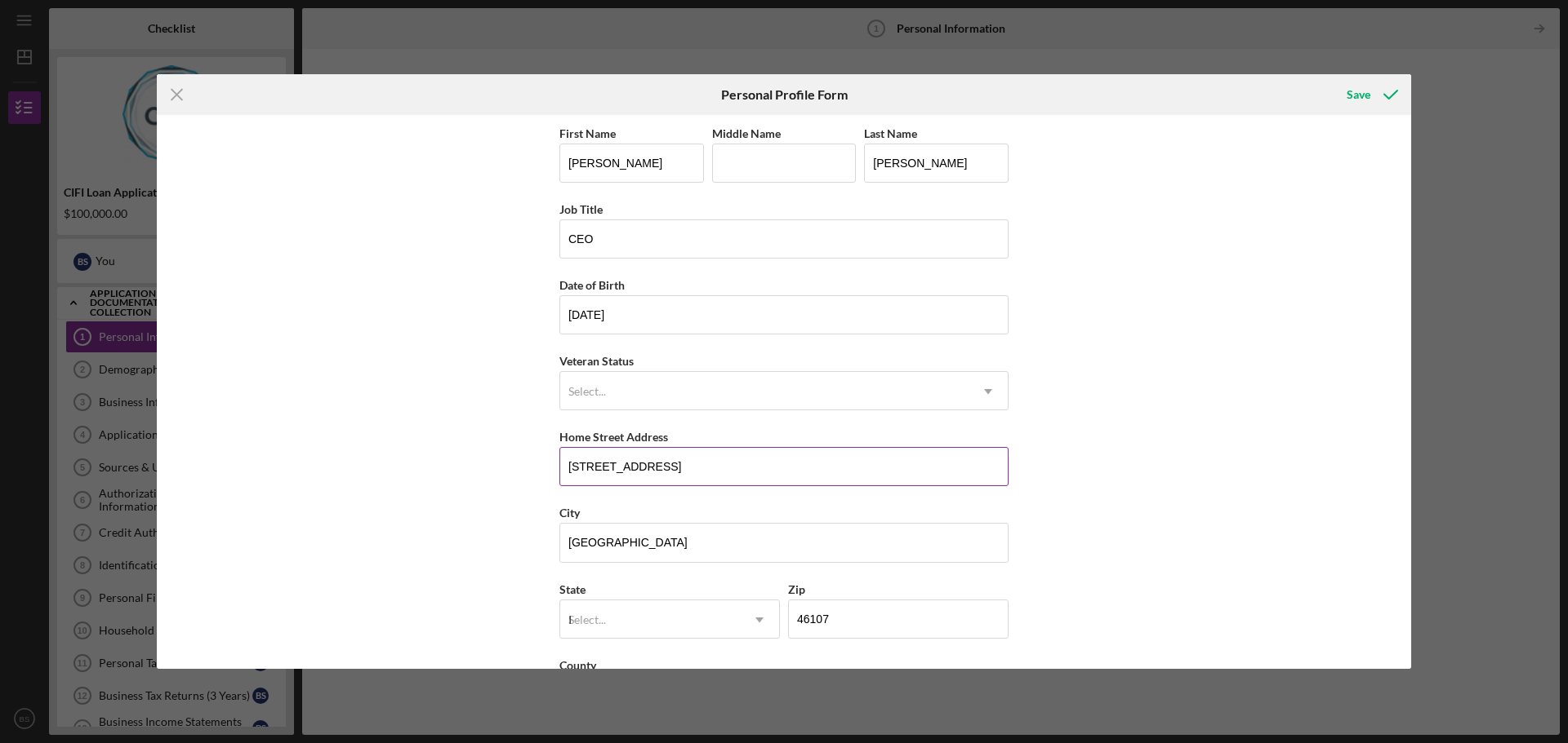
type input "United States"
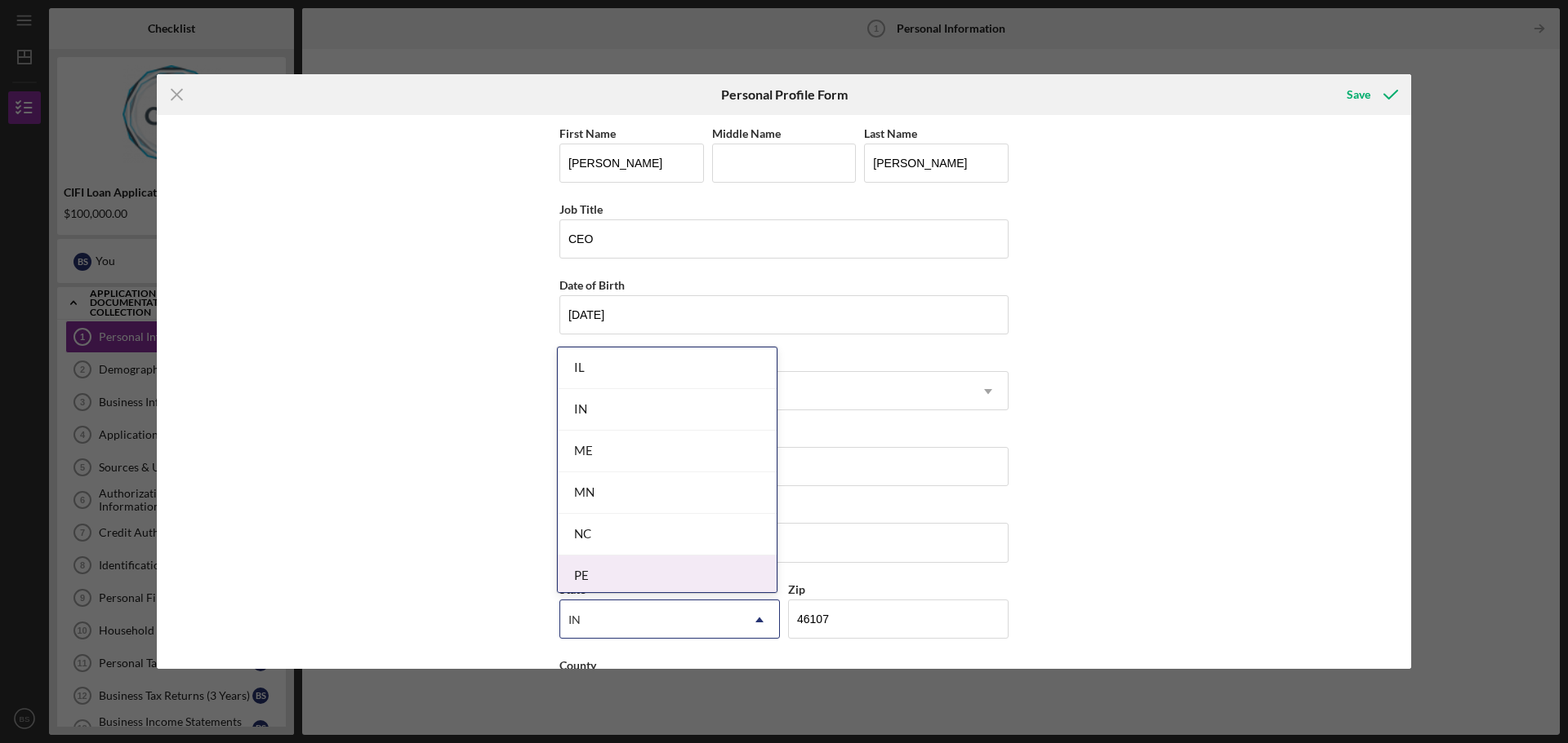
click at [1161, 603] on div "First Name Brittany Middle Name Last Name Smith Job Title CEO Date of Birth 06/…" at bounding box center [784, 392] width 1254 height 554
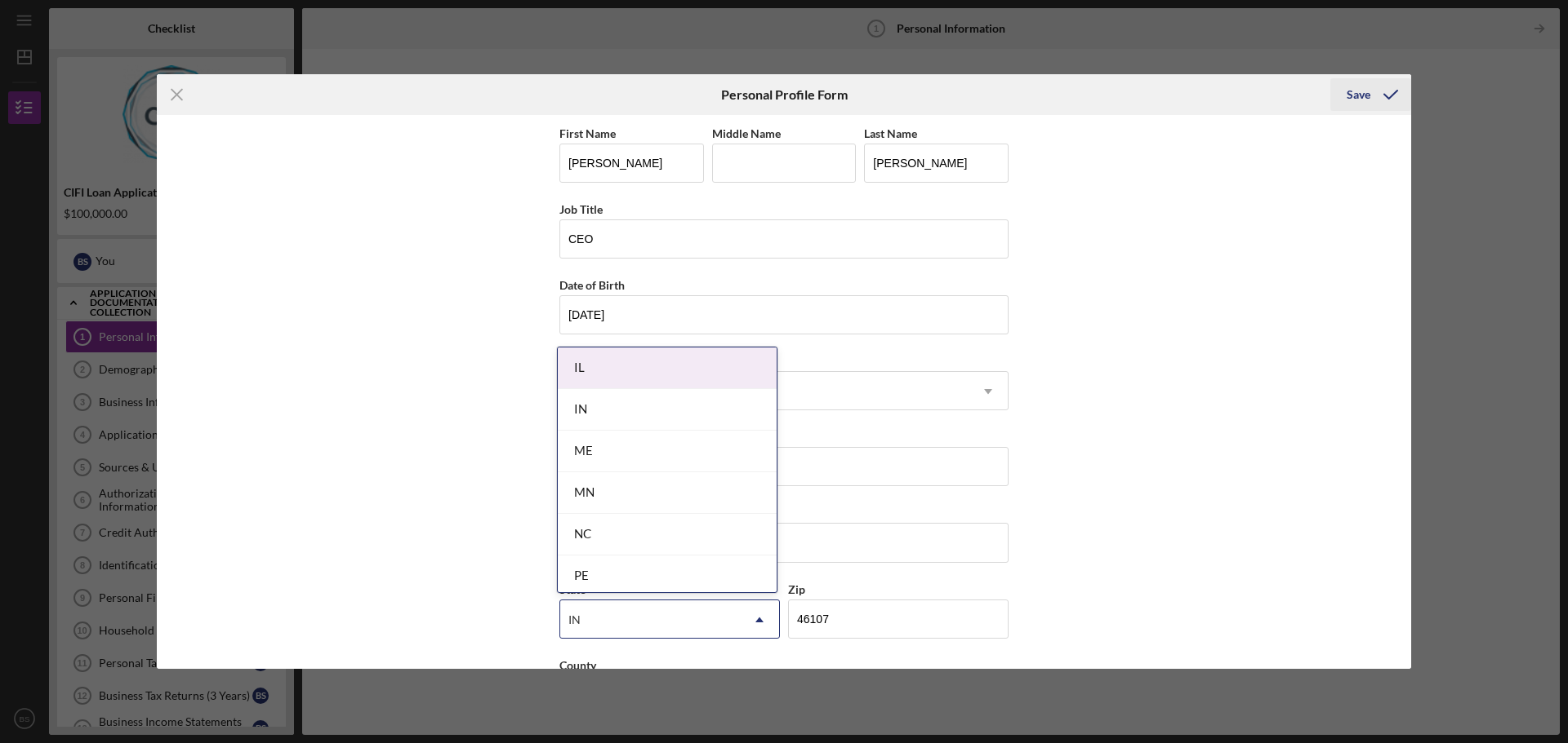
click at [1376, 105] on icon "submit" at bounding box center [1390, 94] width 41 height 41
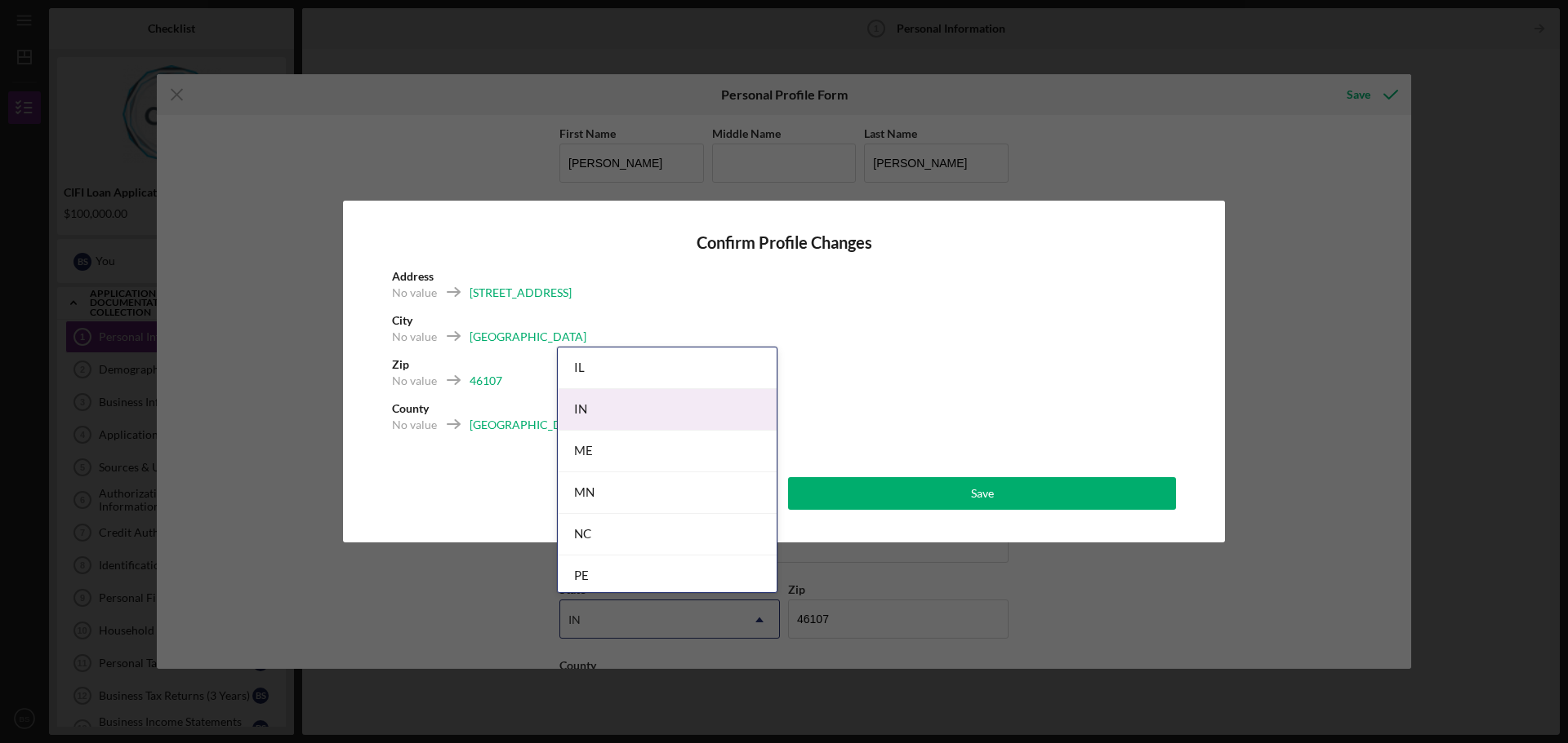
click at [696, 413] on div "IN" at bounding box center [667, 410] width 219 height 42
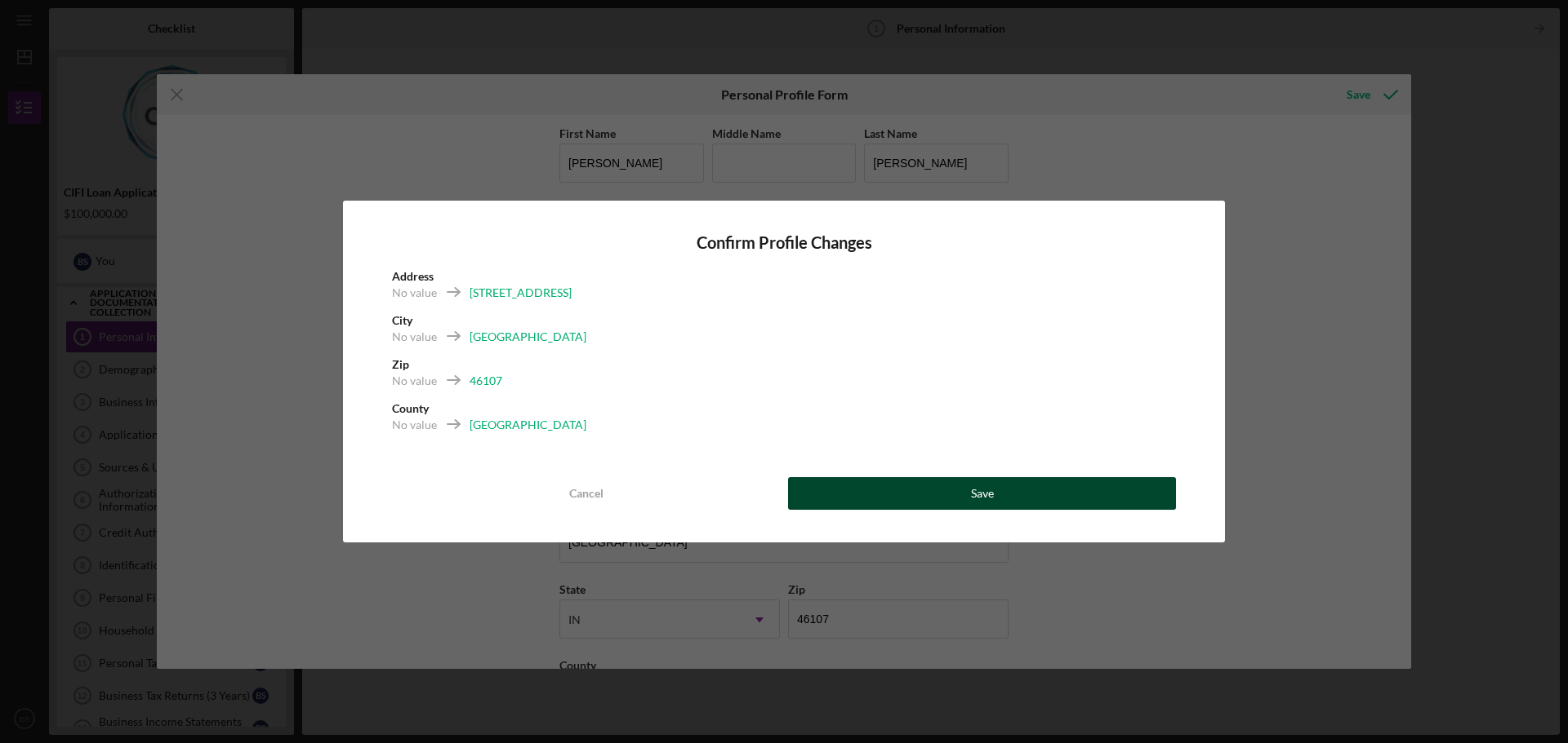
click at [1008, 500] on button "Save" at bounding box center [981, 494] width 388 height 33
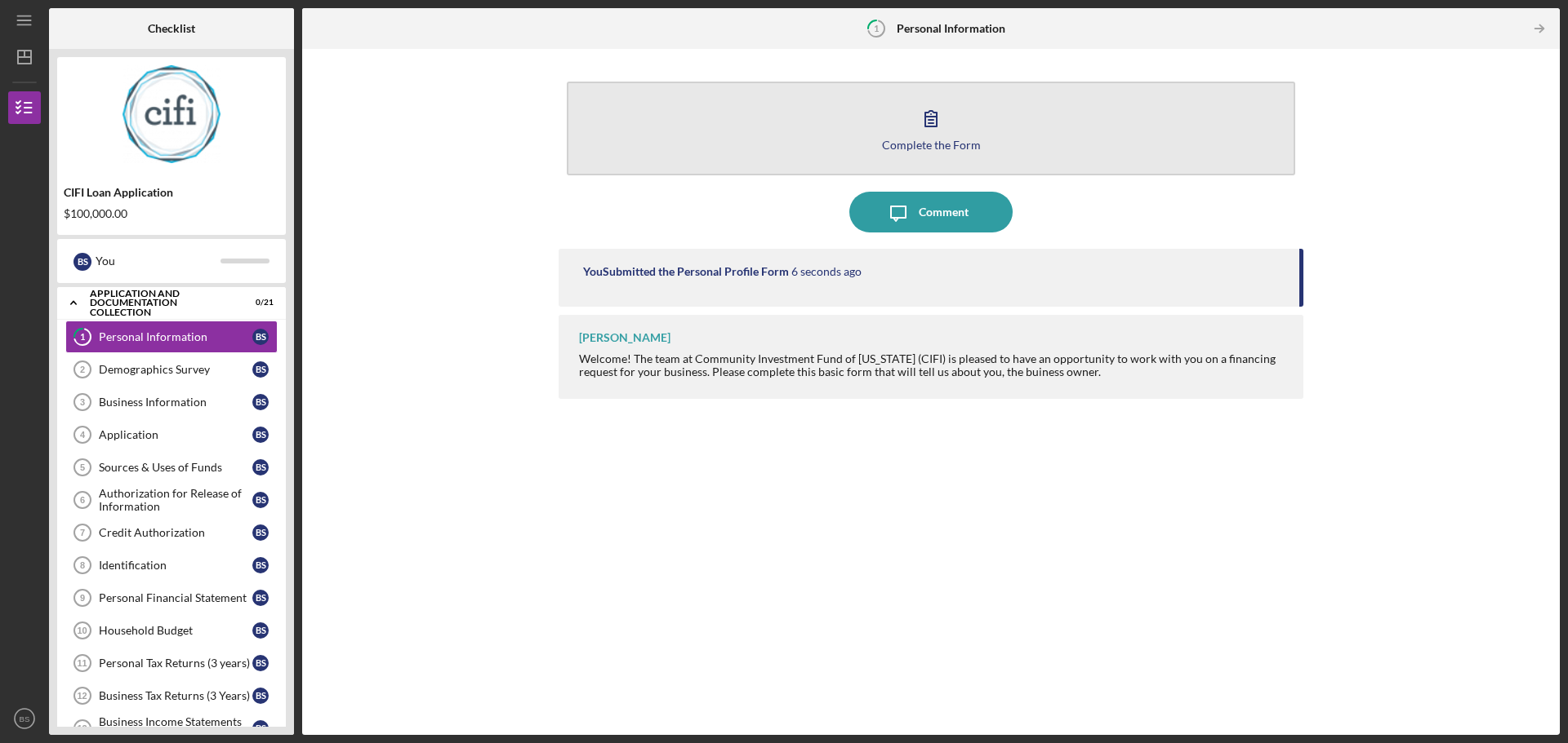
click at [953, 140] on div "Complete the Form" at bounding box center [931, 144] width 99 height 12
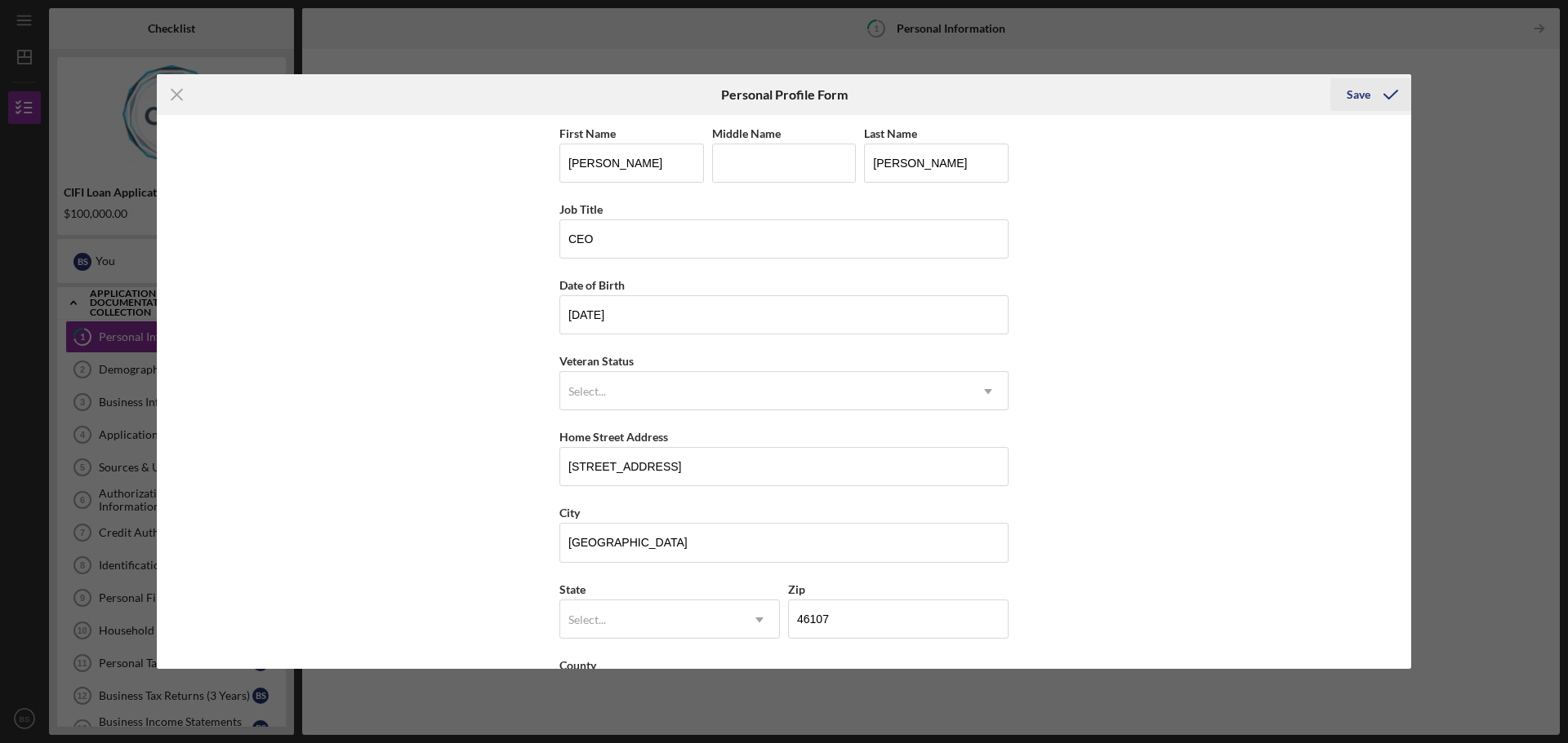
click at [1387, 97] on icon "submit" at bounding box center [1390, 94] width 41 height 41
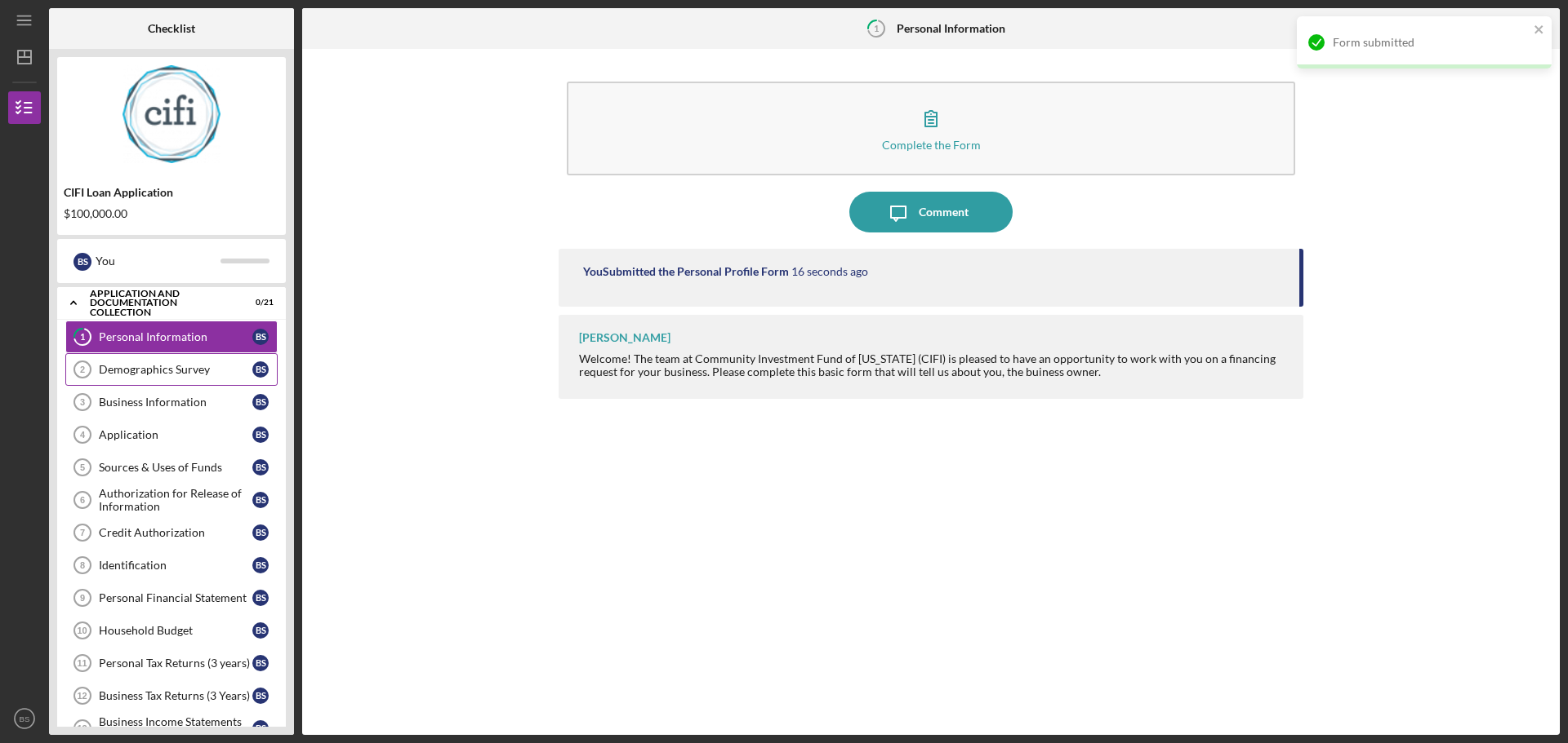
click at [134, 377] on link "Demographics Survey 2 Demographics Survey B S" at bounding box center [171, 370] width 213 height 33
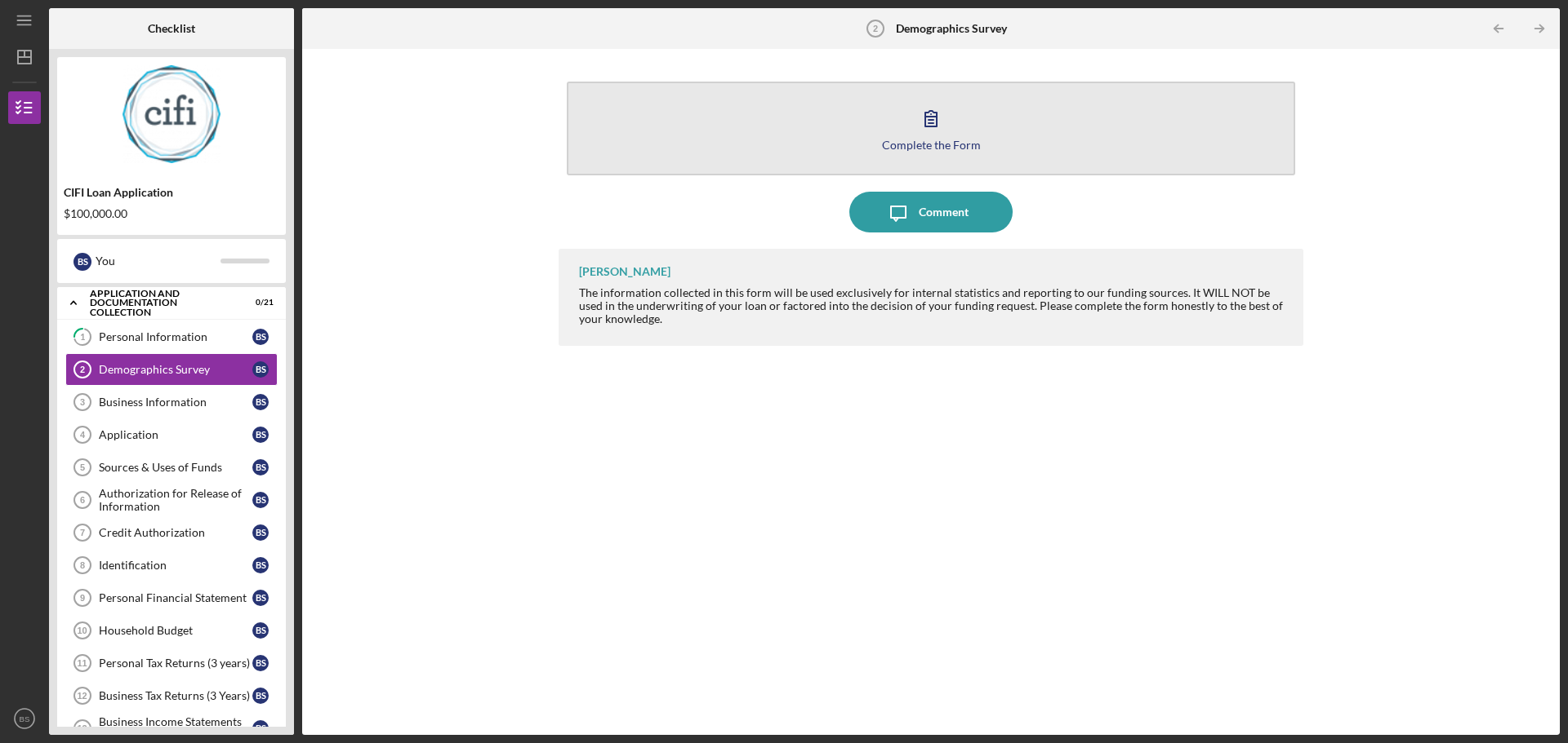
click at [950, 150] on div "Complete the Form" at bounding box center [931, 144] width 99 height 12
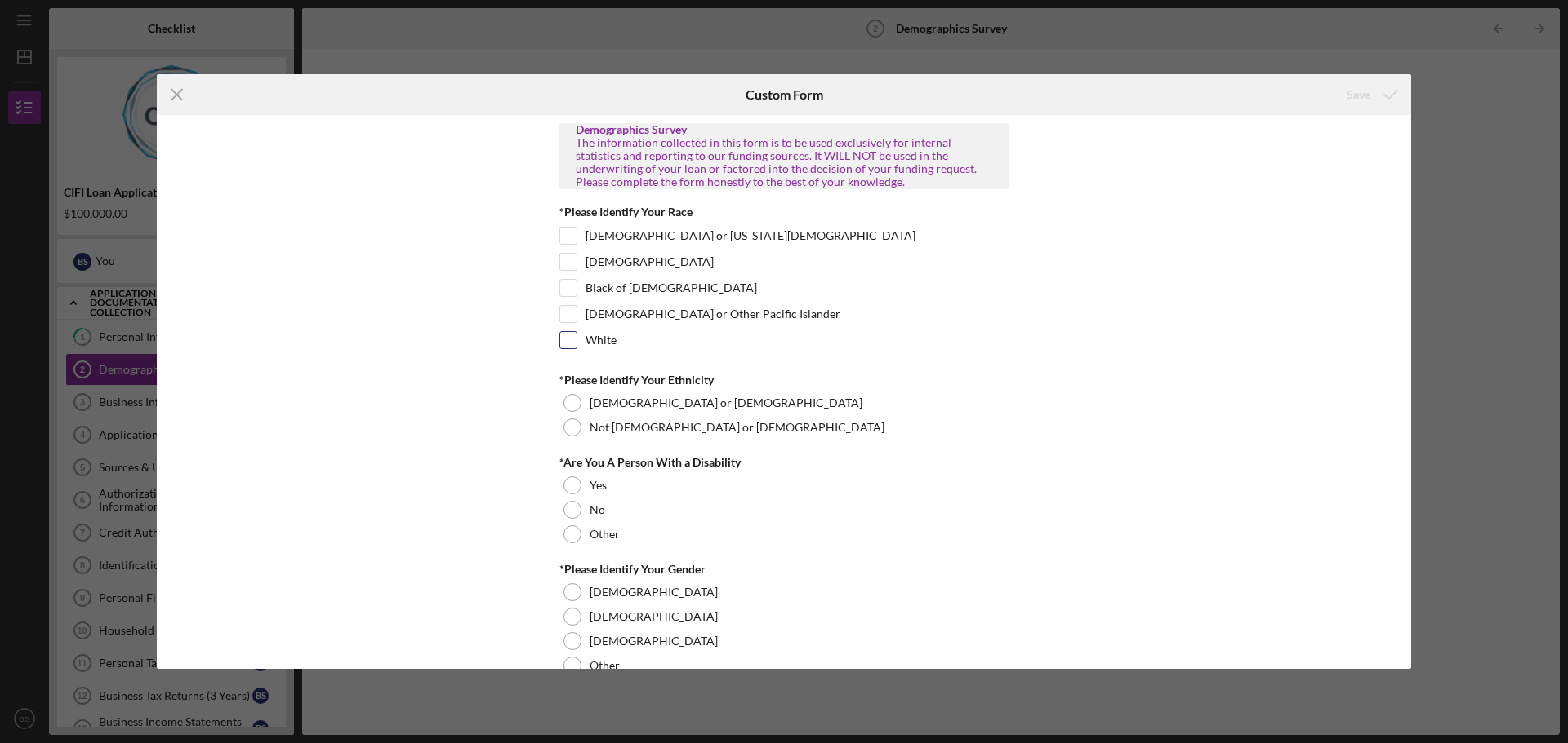
click at [602, 336] on label "White" at bounding box center [601, 340] width 31 height 16
click at [576, 336] on input "White" at bounding box center [568, 340] width 16 height 16
checkbox input "true"
click at [595, 418] on div "Not [DEMOGRAPHIC_DATA] or [DEMOGRAPHIC_DATA]" at bounding box center [784, 428] width 449 height 25
click at [589, 513] on label "No" at bounding box center [597, 510] width 16 height 13
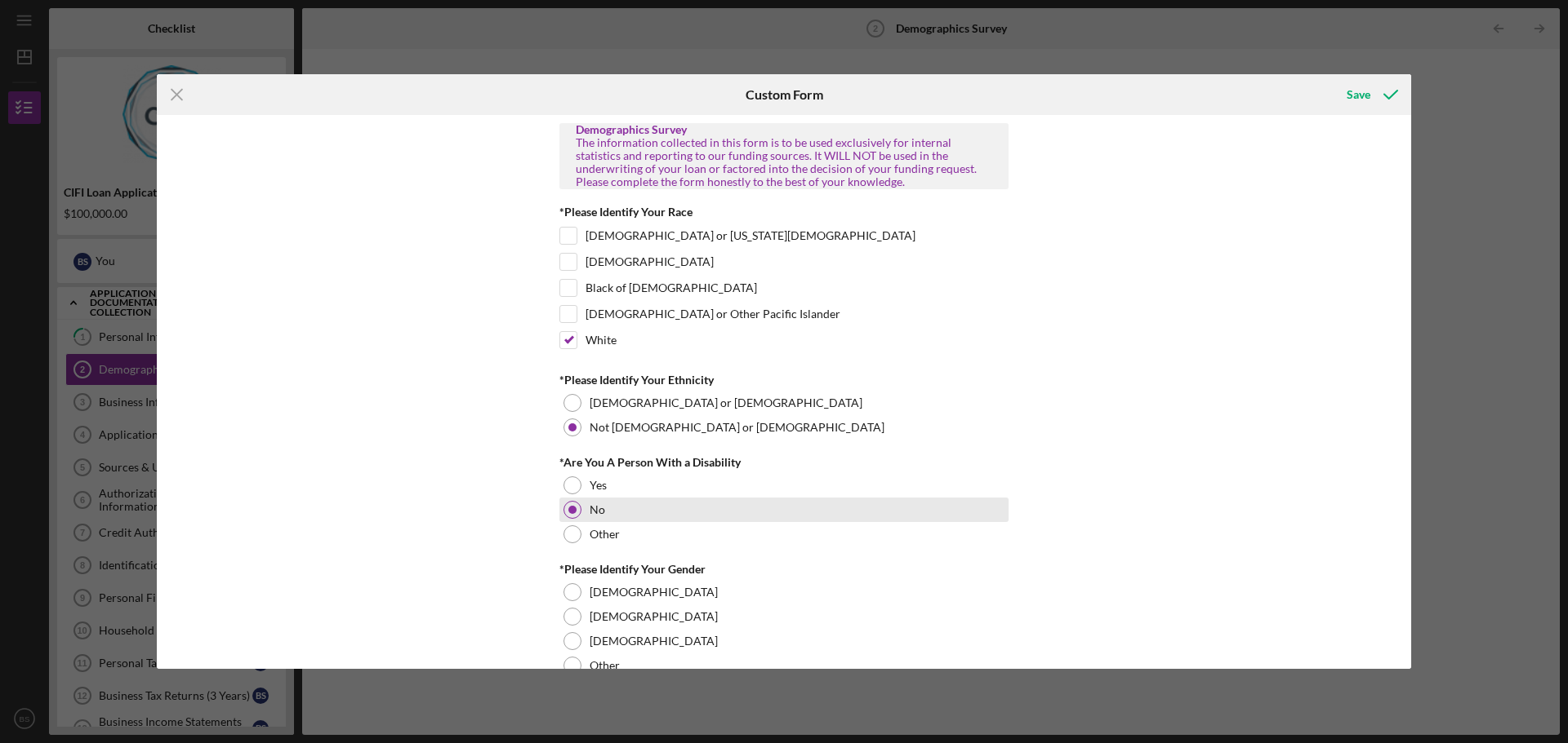
scroll to position [34, 0]
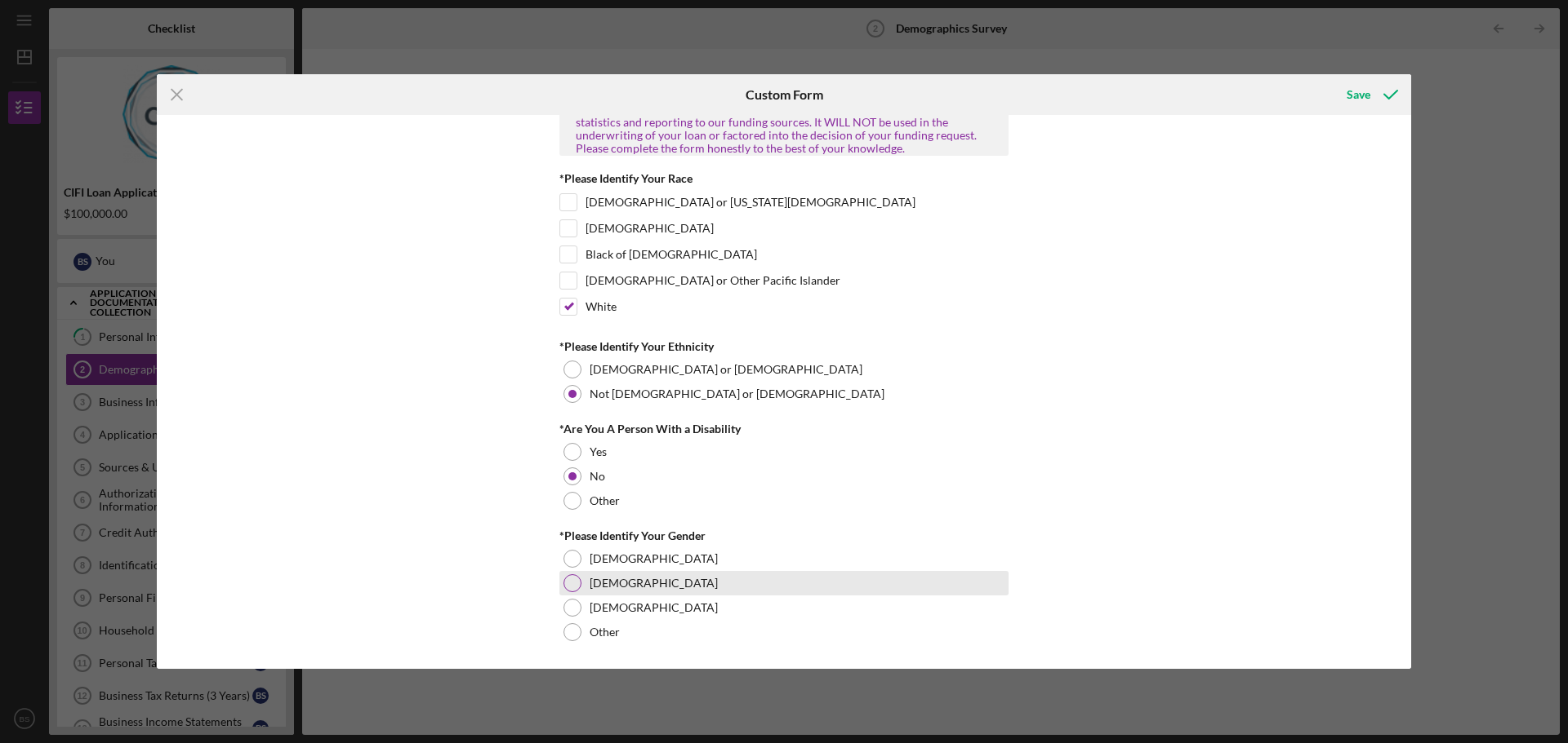
click at [615, 593] on div "[DEMOGRAPHIC_DATA]" at bounding box center [784, 583] width 449 height 25
click at [1381, 98] on icon "submit" at bounding box center [1390, 94] width 41 height 41
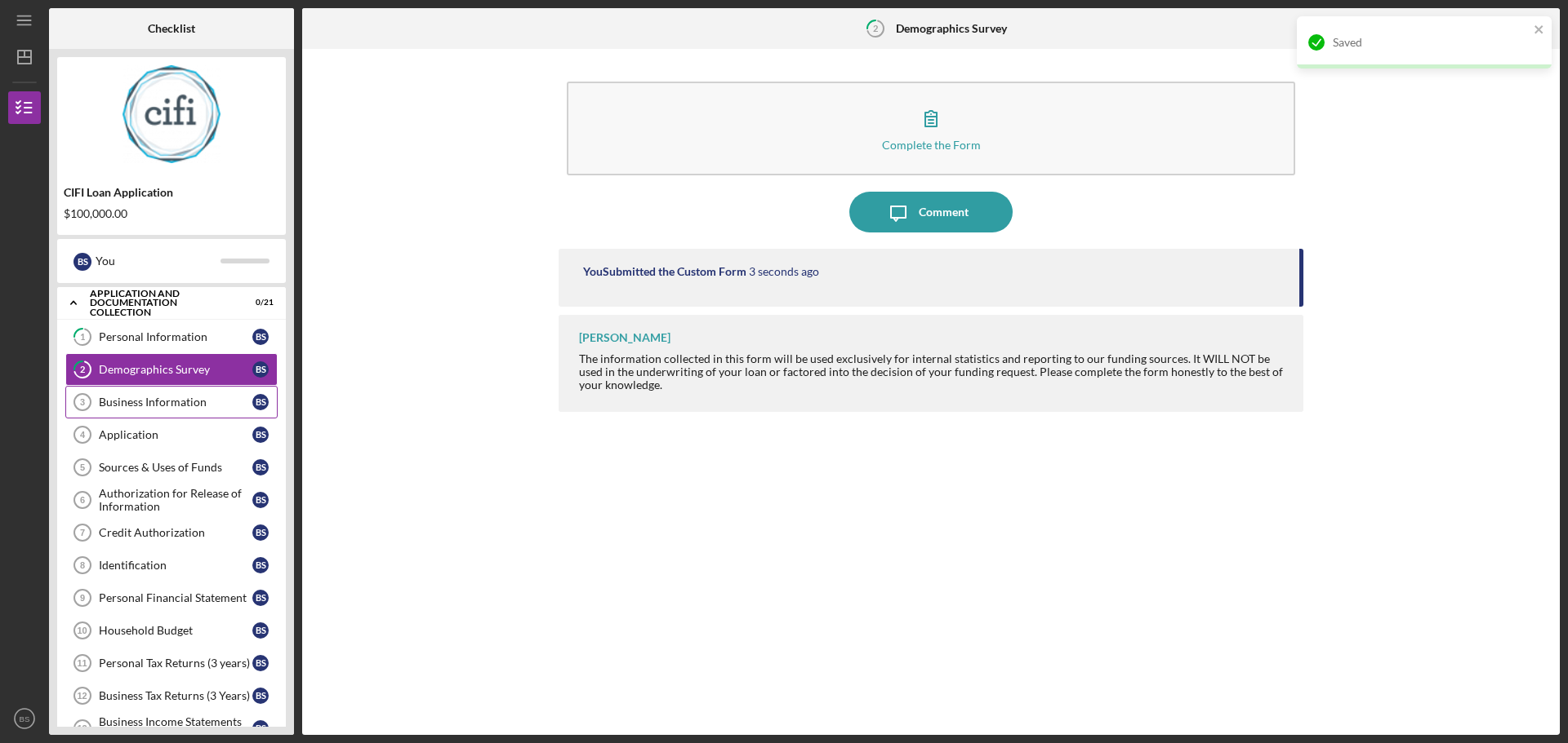
click at [186, 418] on link "Business Information 3 Business Information B S" at bounding box center [171, 402] width 213 height 33
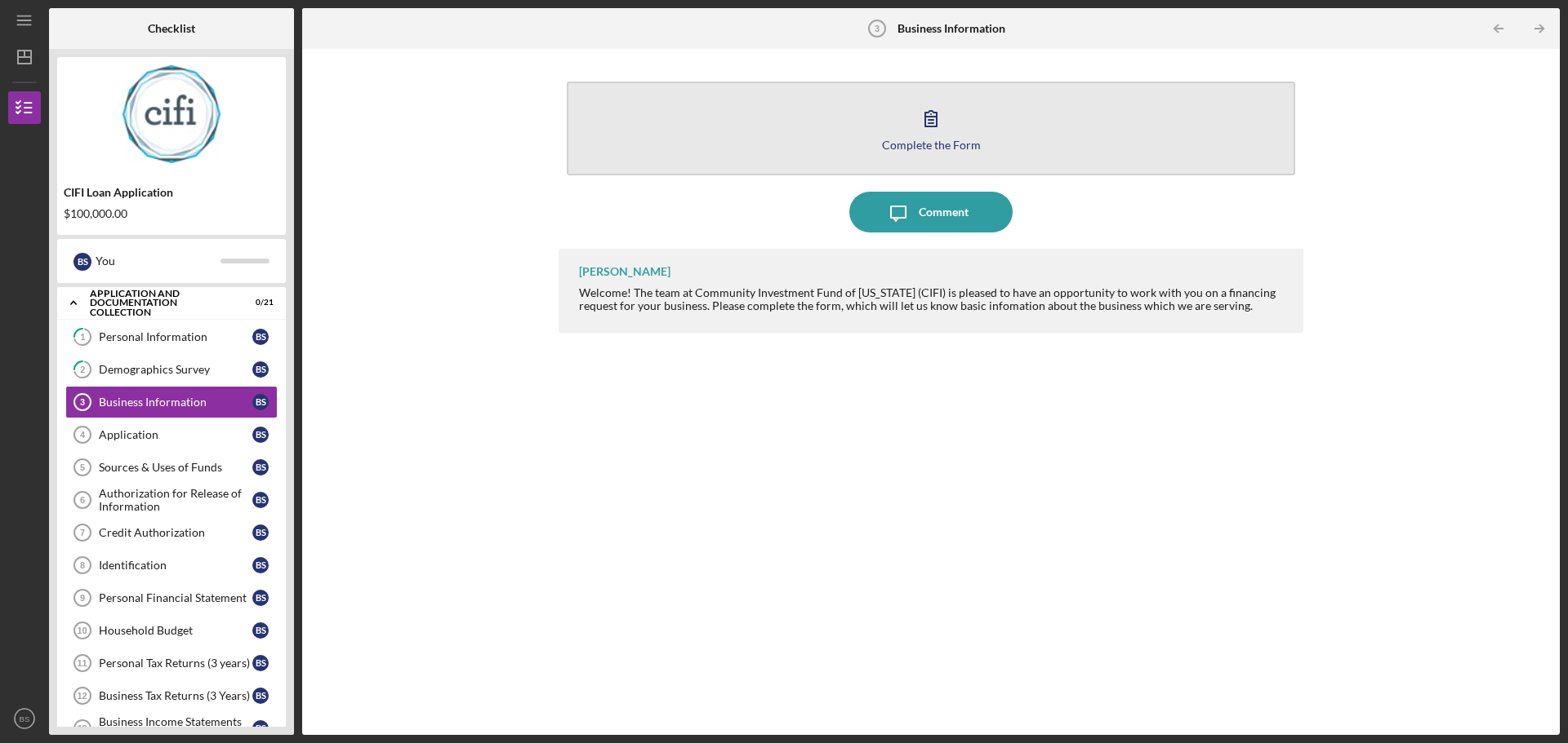
click at [945, 117] on icon "button" at bounding box center [930, 118] width 41 height 41
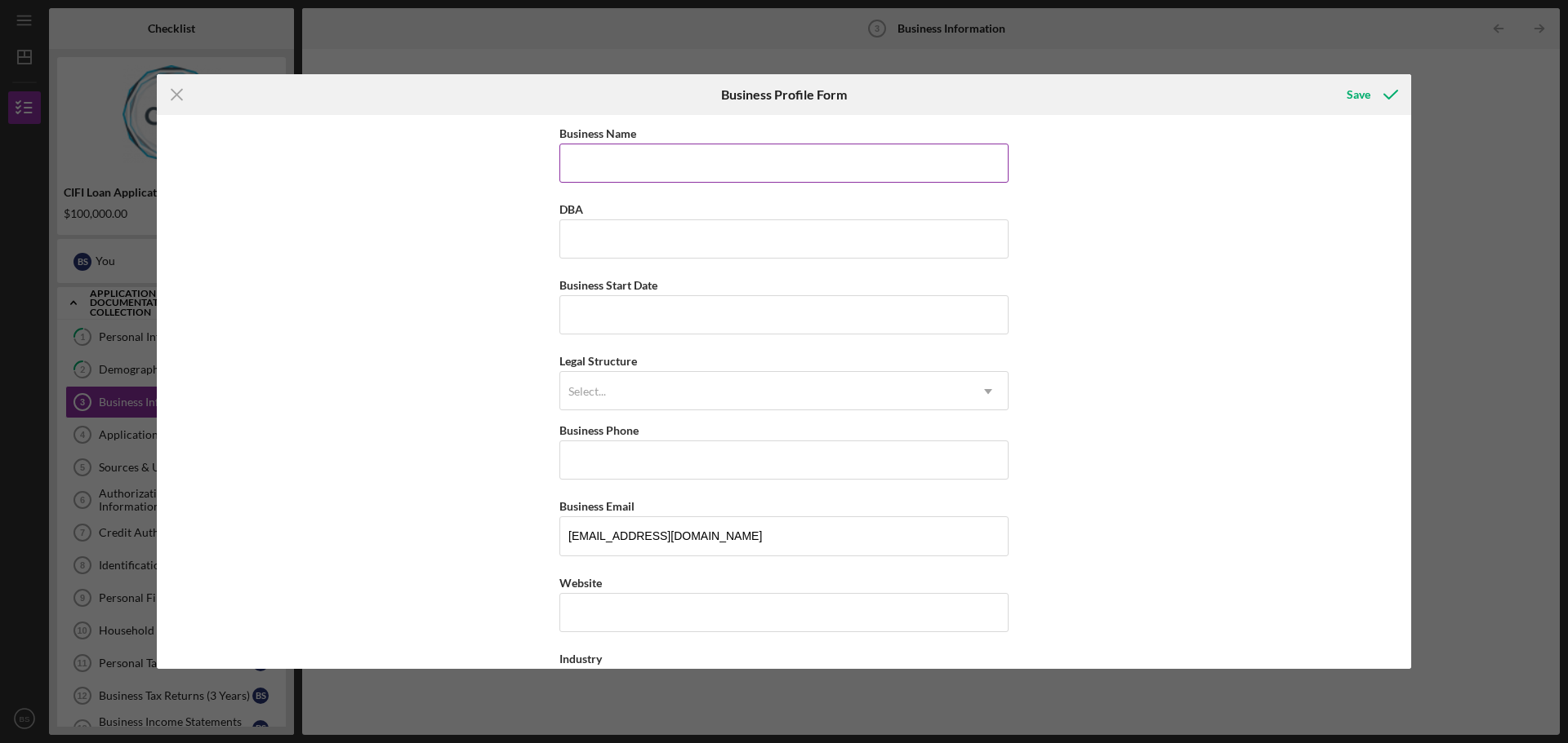
click at [731, 166] on input "Business Name" at bounding box center [784, 163] width 449 height 39
type input "Grow Through Collaboration LLC"
click at [723, 315] on input "Business Start Date" at bounding box center [784, 315] width 449 height 39
type input "02/01/2022"
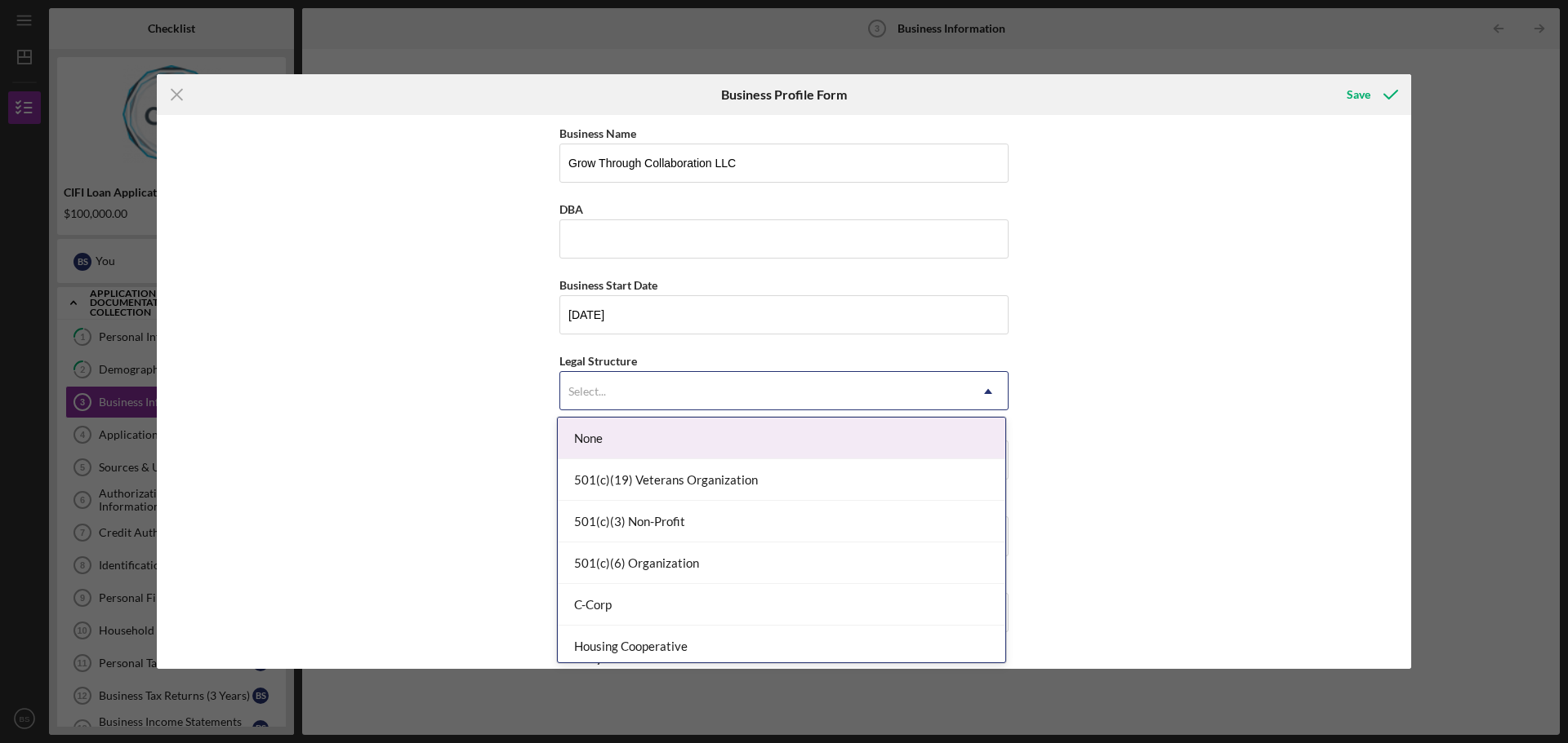
click at [716, 380] on div "Select..." at bounding box center [764, 391] width 409 height 37
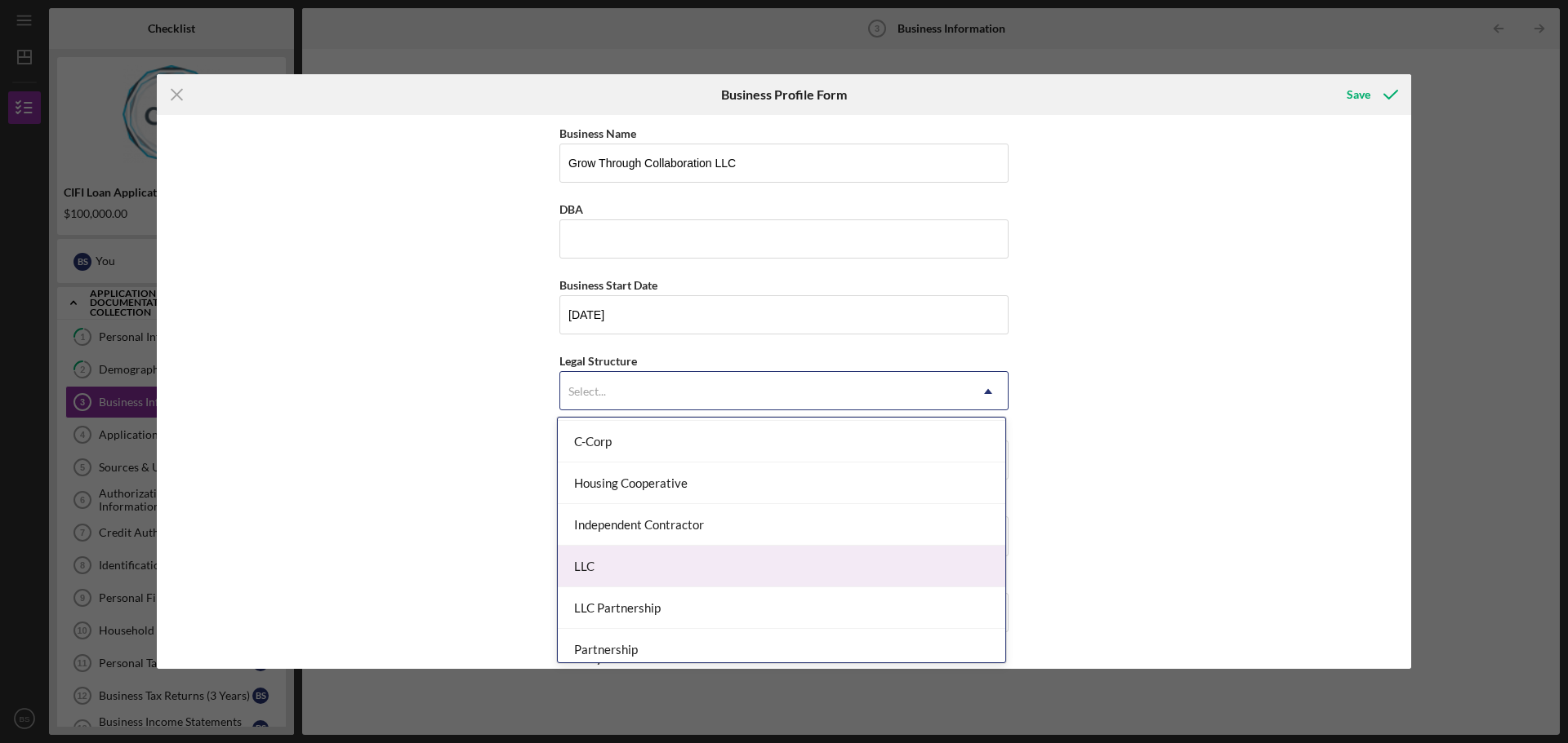
click at [722, 574] on div "LLC" at bounding box center [781, 567] width 447 height 42
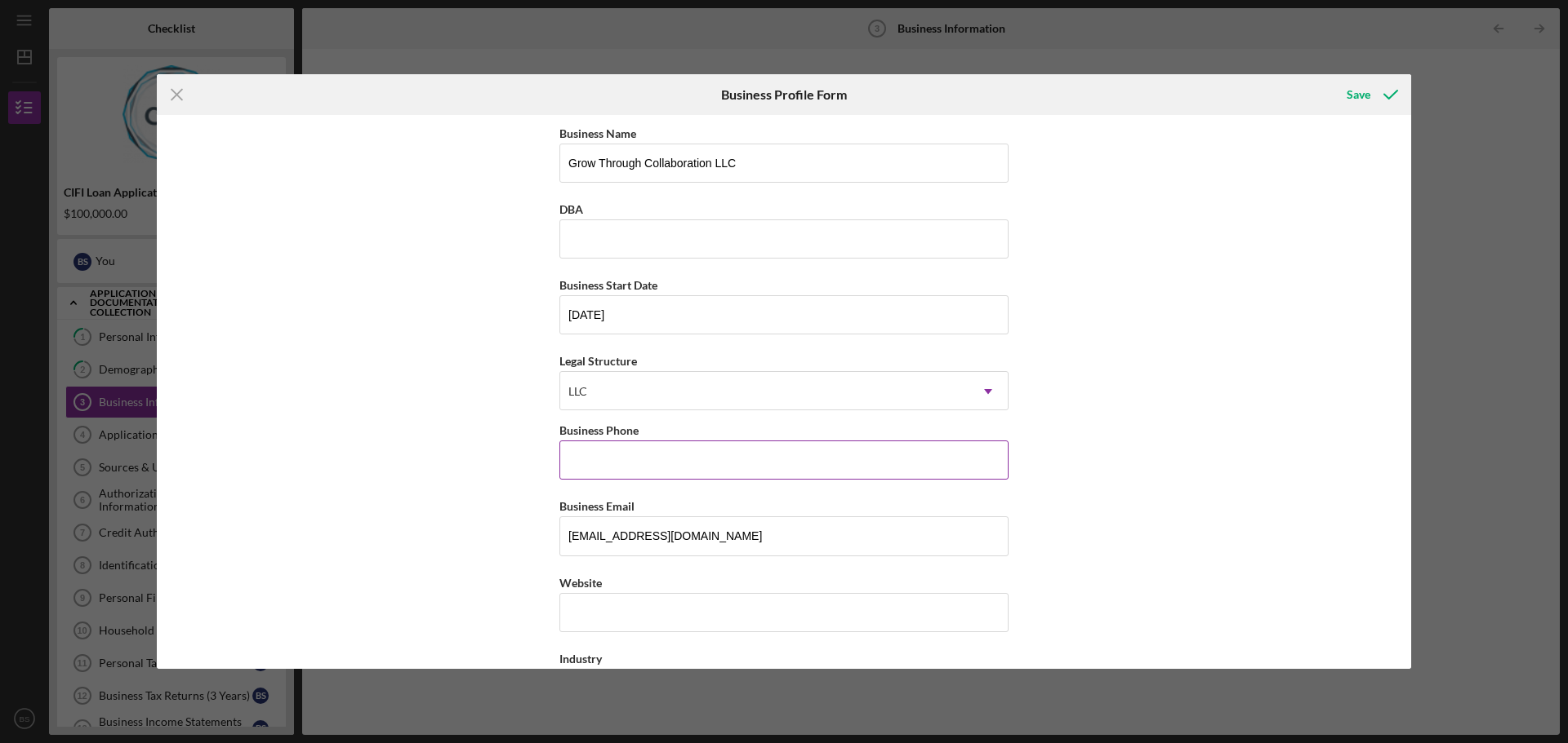
click at [708, 463] on input "Business Phone" at bounding box center [784, 459] width 449 height 39
type input "(317) 755-8503"
click at [614, 611] on input "Website" at bounding box center [784, 613] width 449 height 39
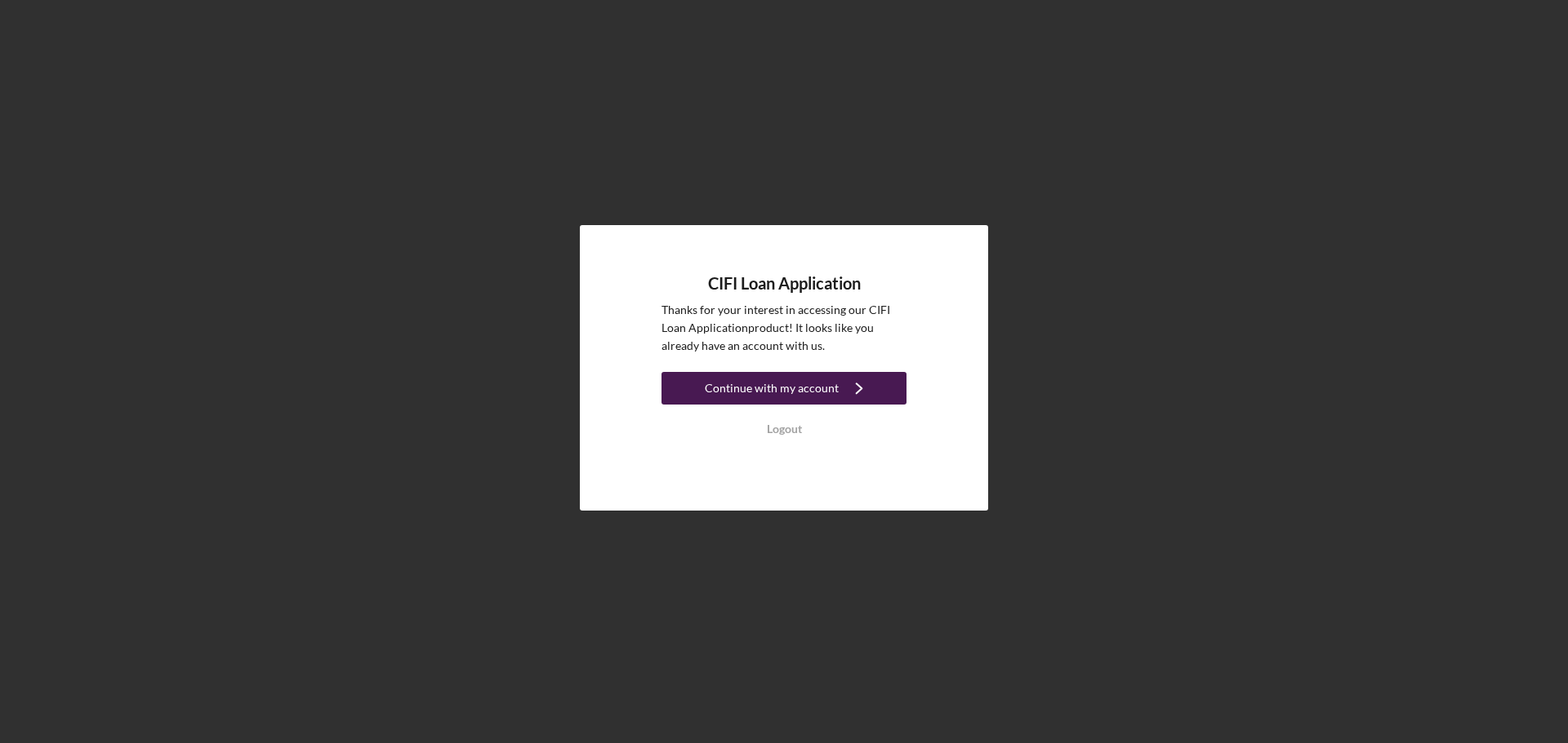
click at [831, 385] on div "Continue with my account" at bounding box center [771, 388] width 134 height 33
click at [818, 390] on div "Continue with my account" at bounding box center [771, 388] width 134 height 33
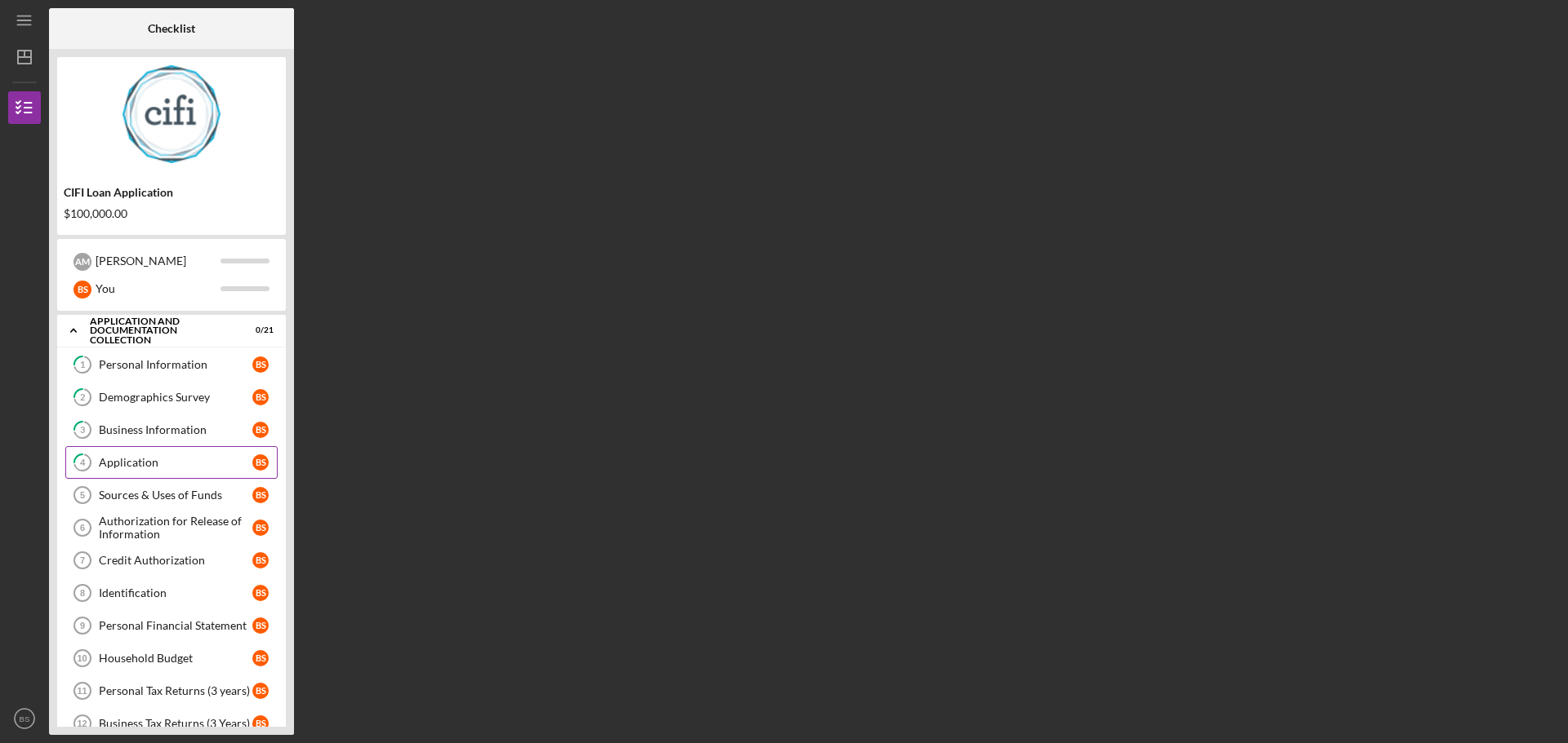
click at [199, 458] on div "Application" at bounding box center [175, 462] width 153 height 13
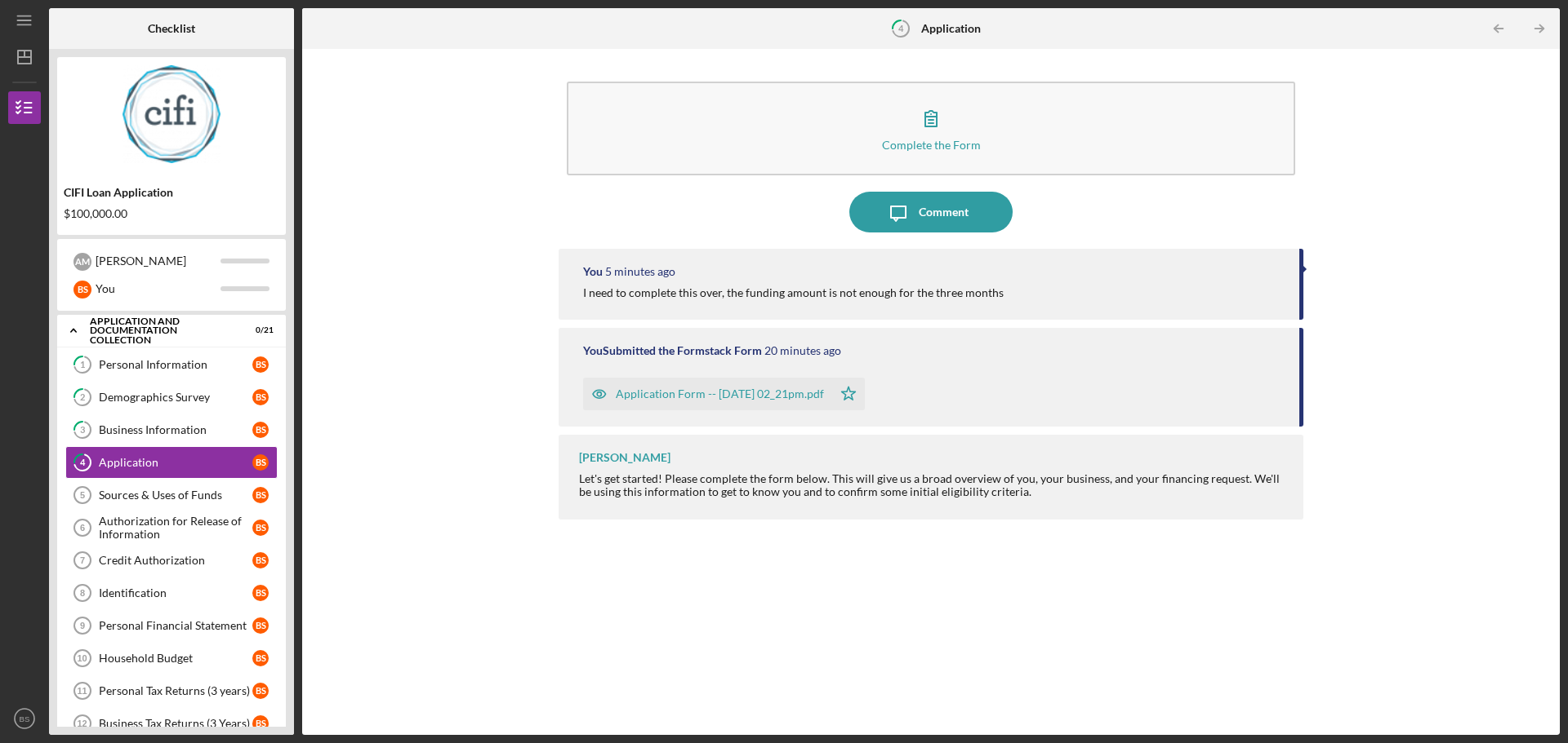
click at [696, 398] on div "Application Form -- [DATE] 02_21pm.pdf" at bounding box center [720, 394] width 208 height 13
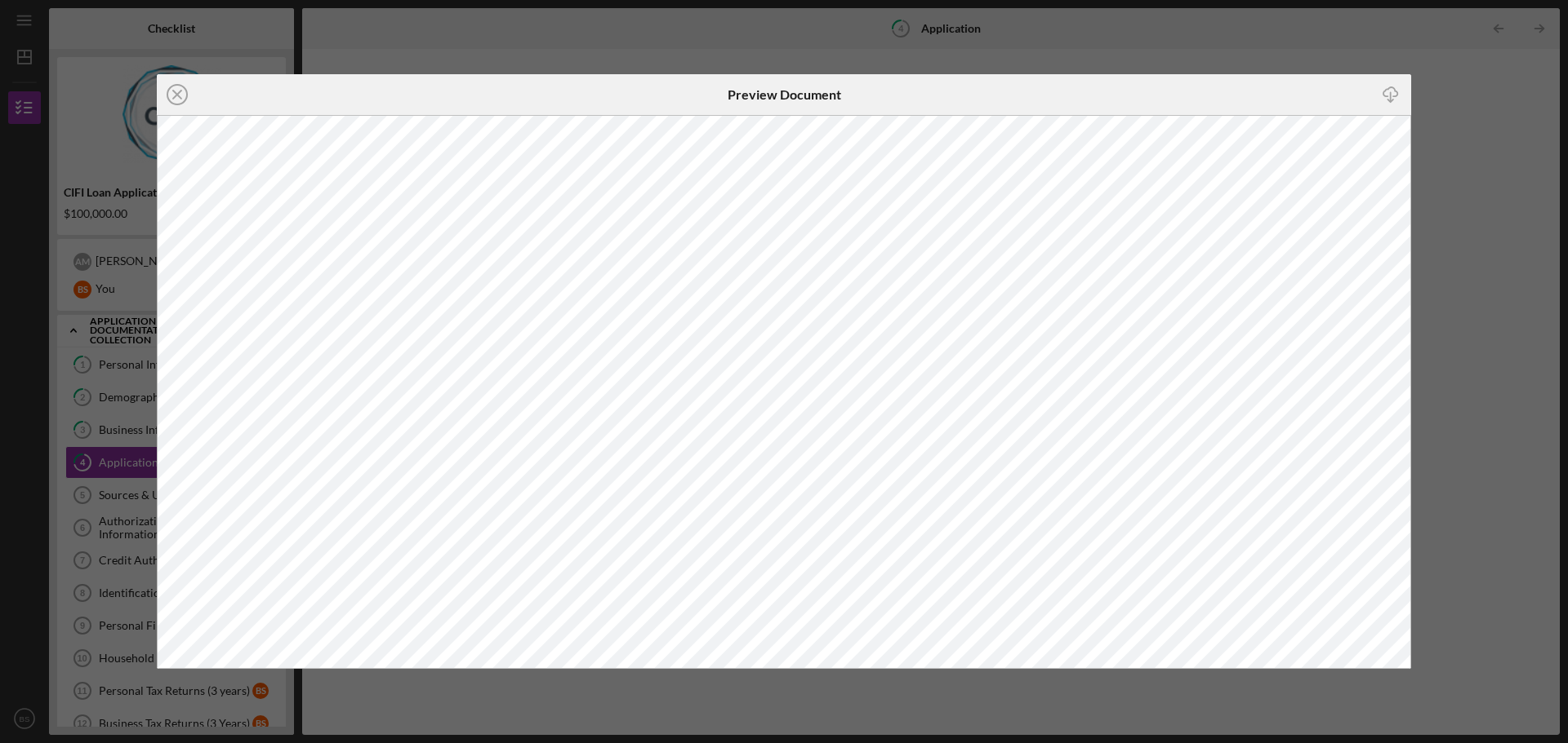
click at [1469, 197] on div "Icon/Close Preview Document Icon/Download" at bounding box center [784, 371] width 1568 height 743
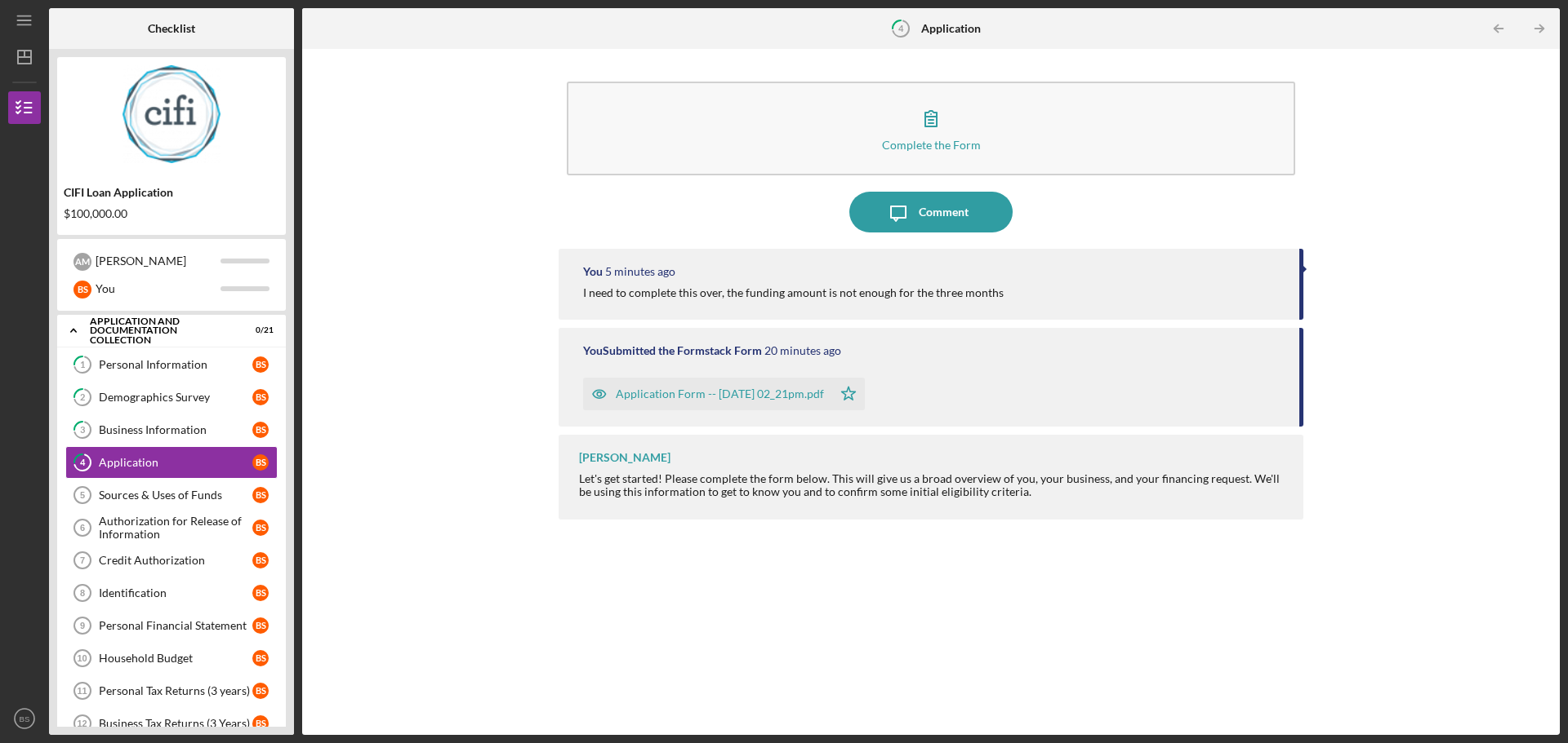
click at [788, 400] on div "Application Form -- [DATE] 02_21pm.pdf" at bounding box center [720, 394] width 208 height 13
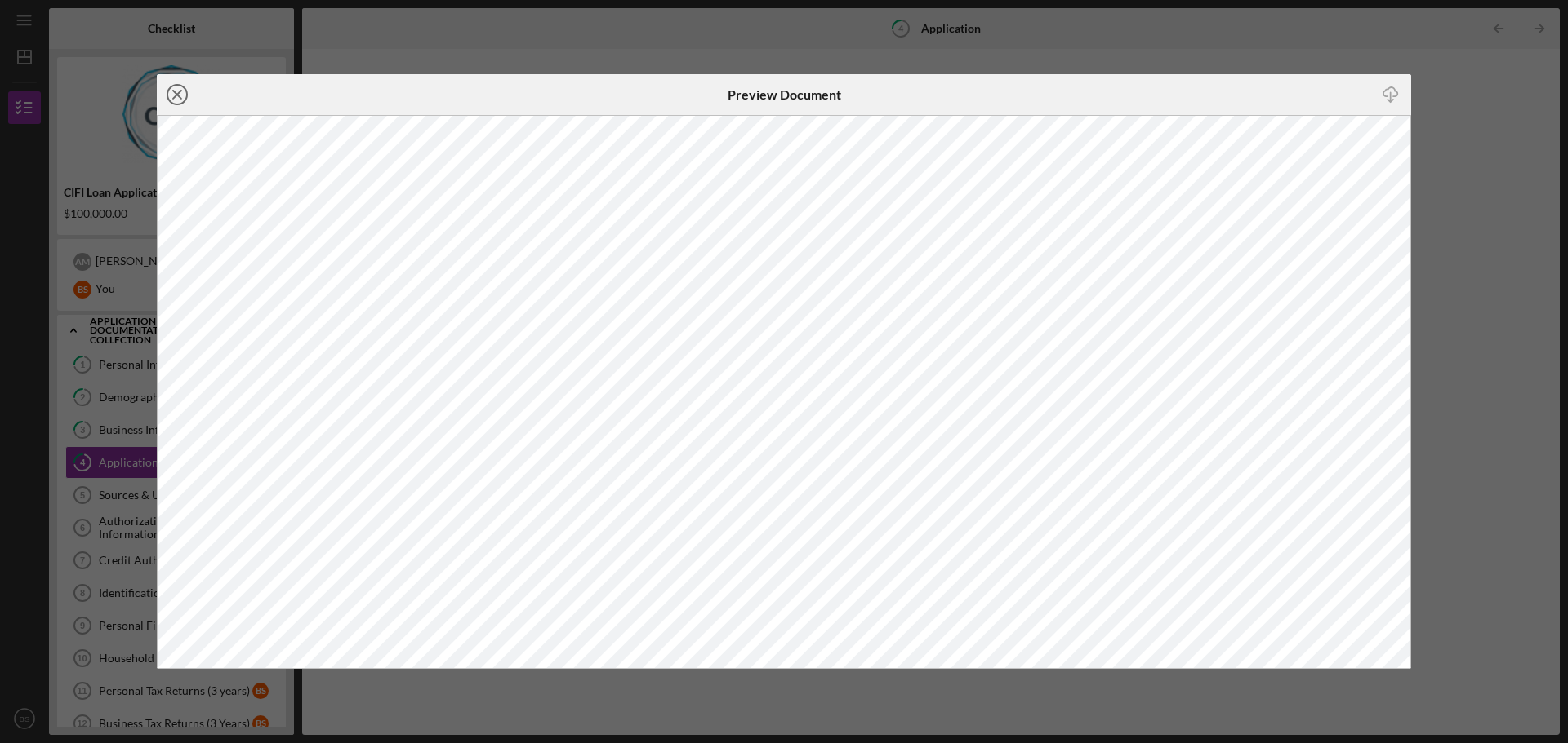
click at [174, 98] on line at bounding box center [177, 94] width 8 height 8
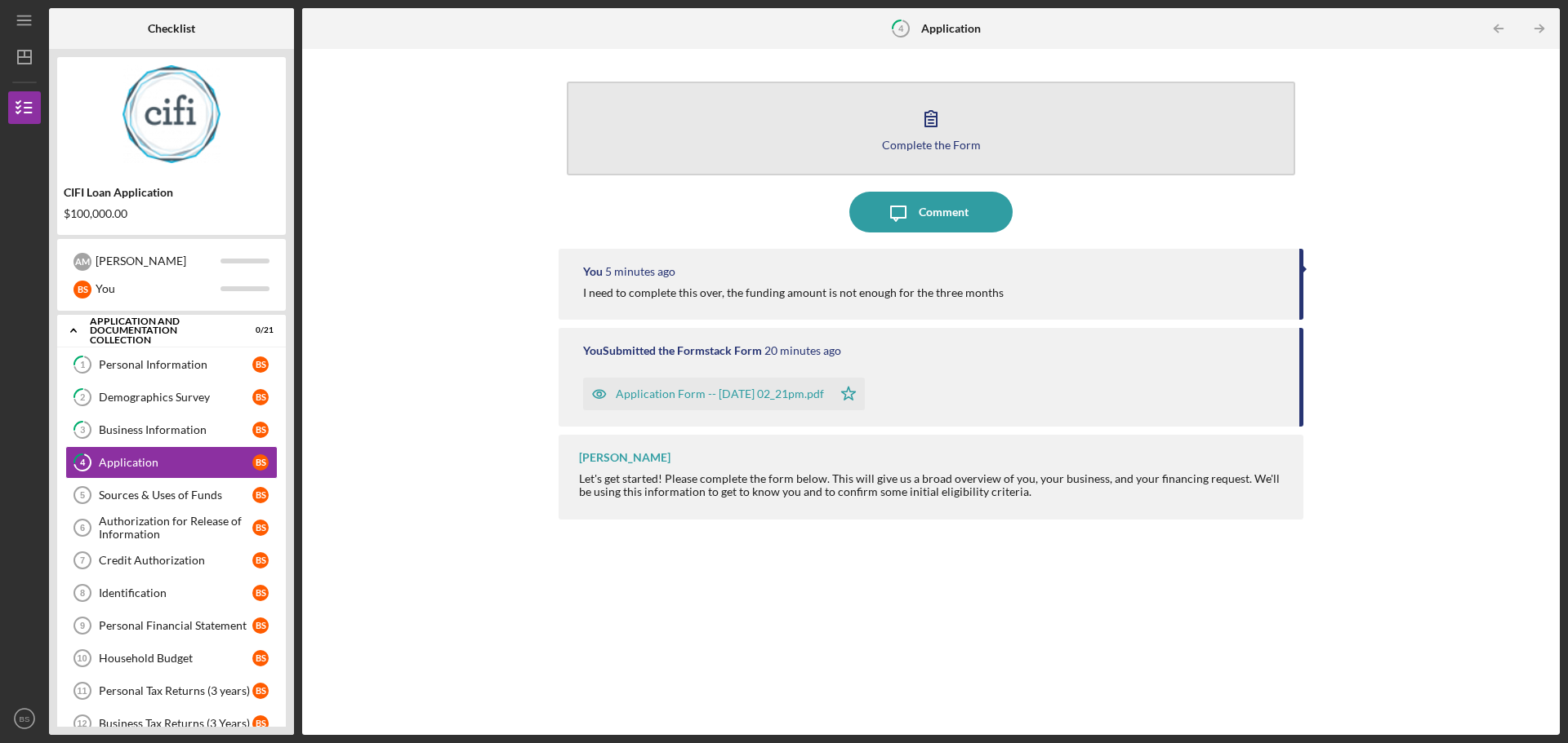
click at [931, 151] on button "Complete the Form Form" at bounding box center [930, 129] width 728 height 94
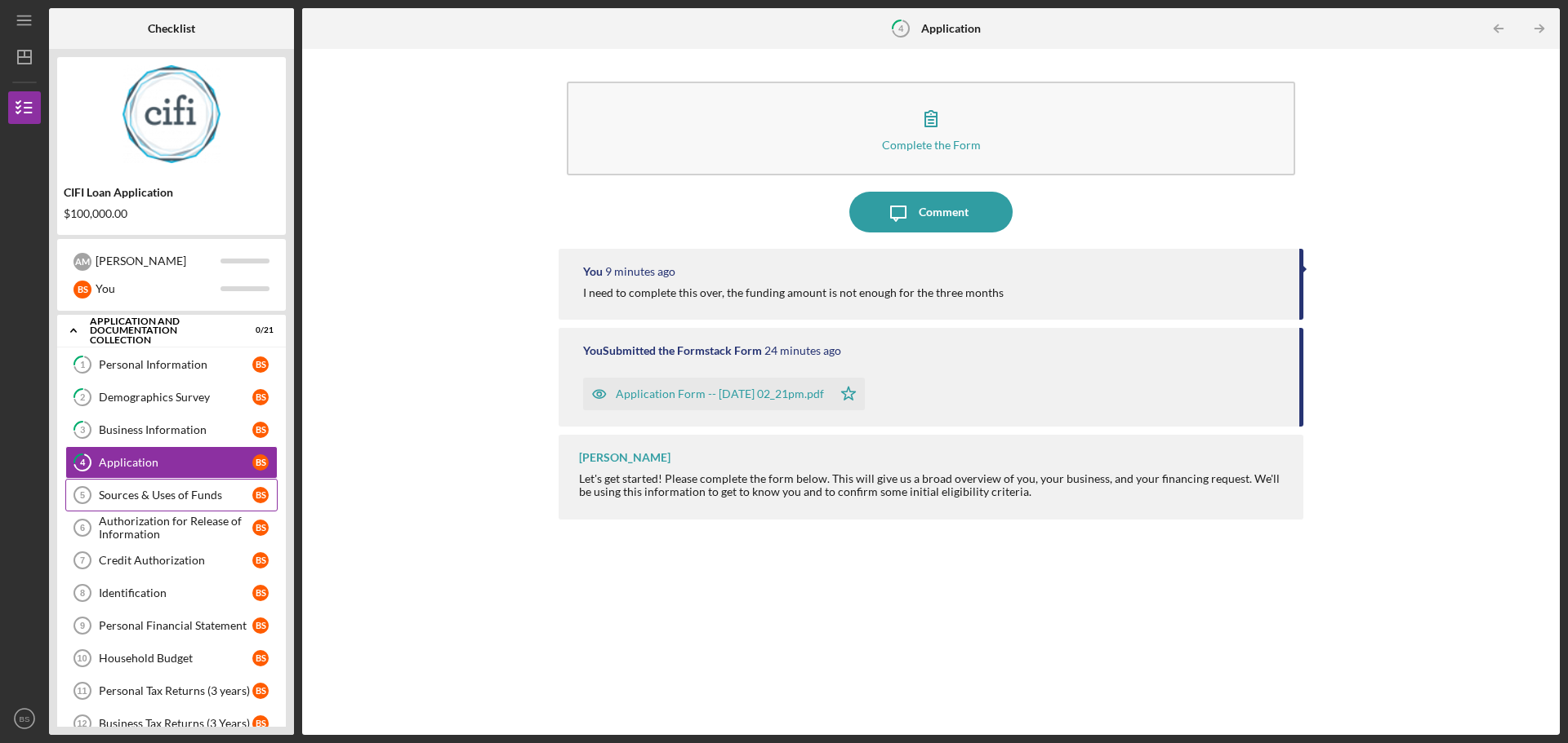
click at [225, 500] on div "Sources & Uses of Funds" at bounding box center [175, 495] width 153 height 13
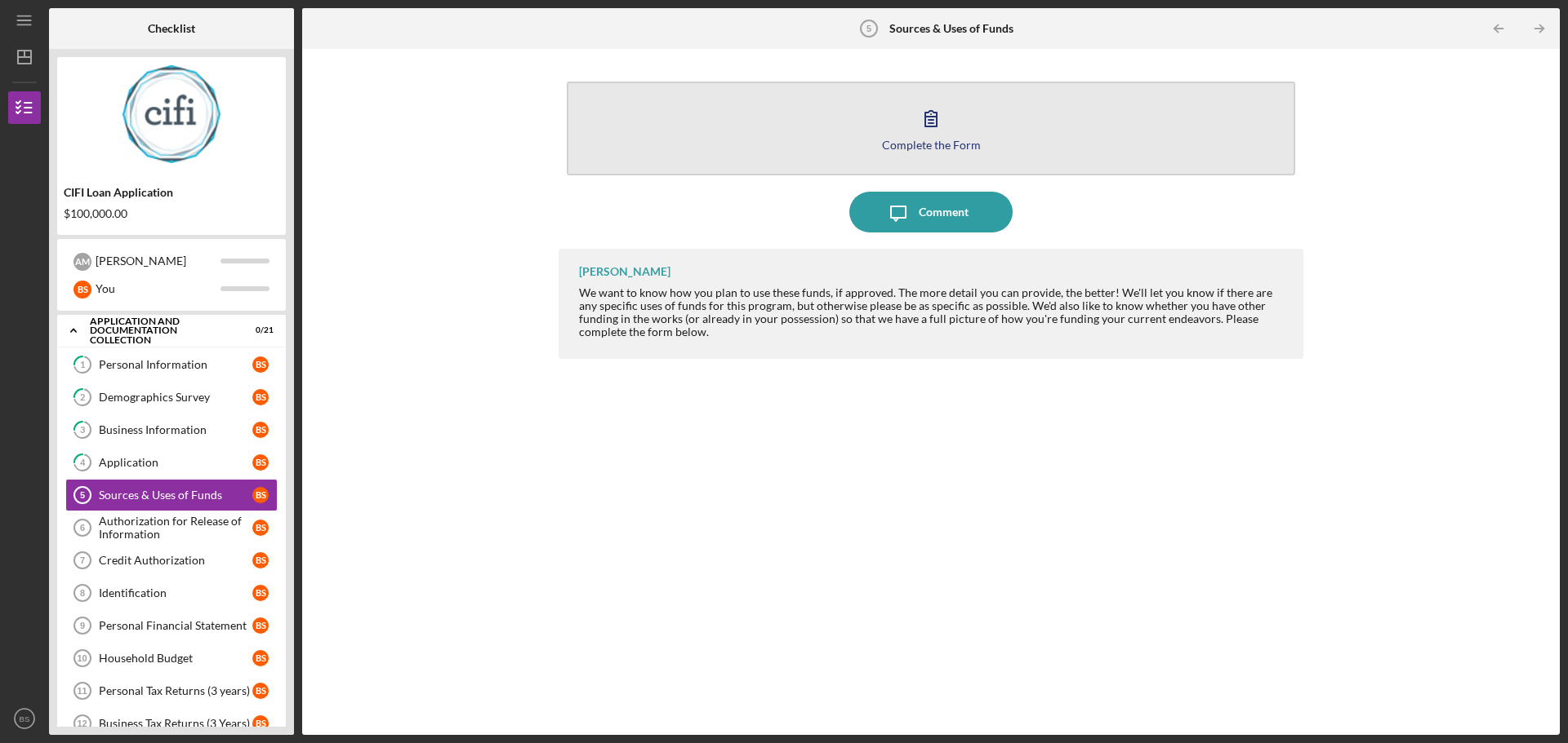
click at [934, 150] on div "Complete the Form" at bounding box center [931, 144] width 99 height 12
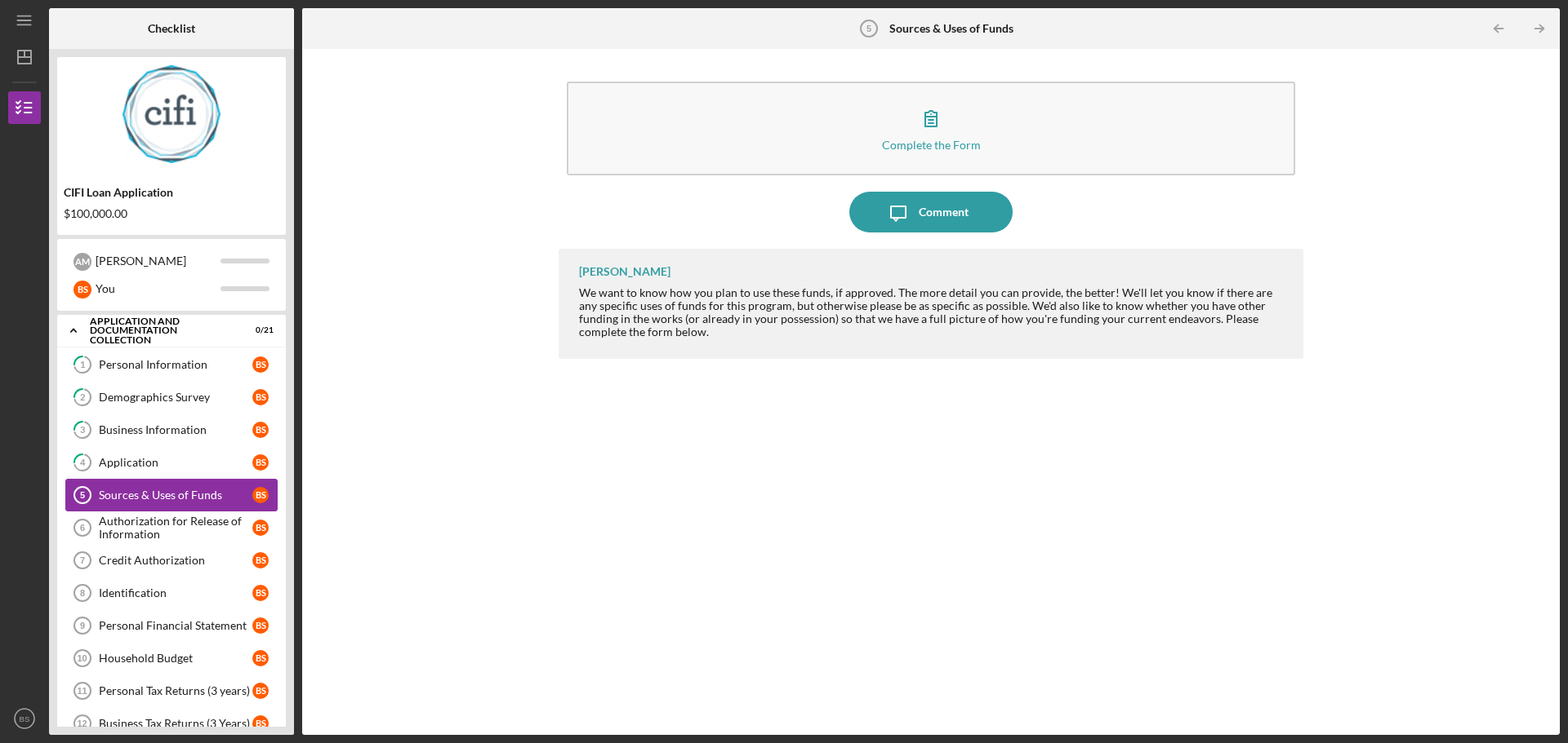
click at [212, 492] on div "Sources & Uses of Funds" at bounding box center [175, 495] width 153 height 13
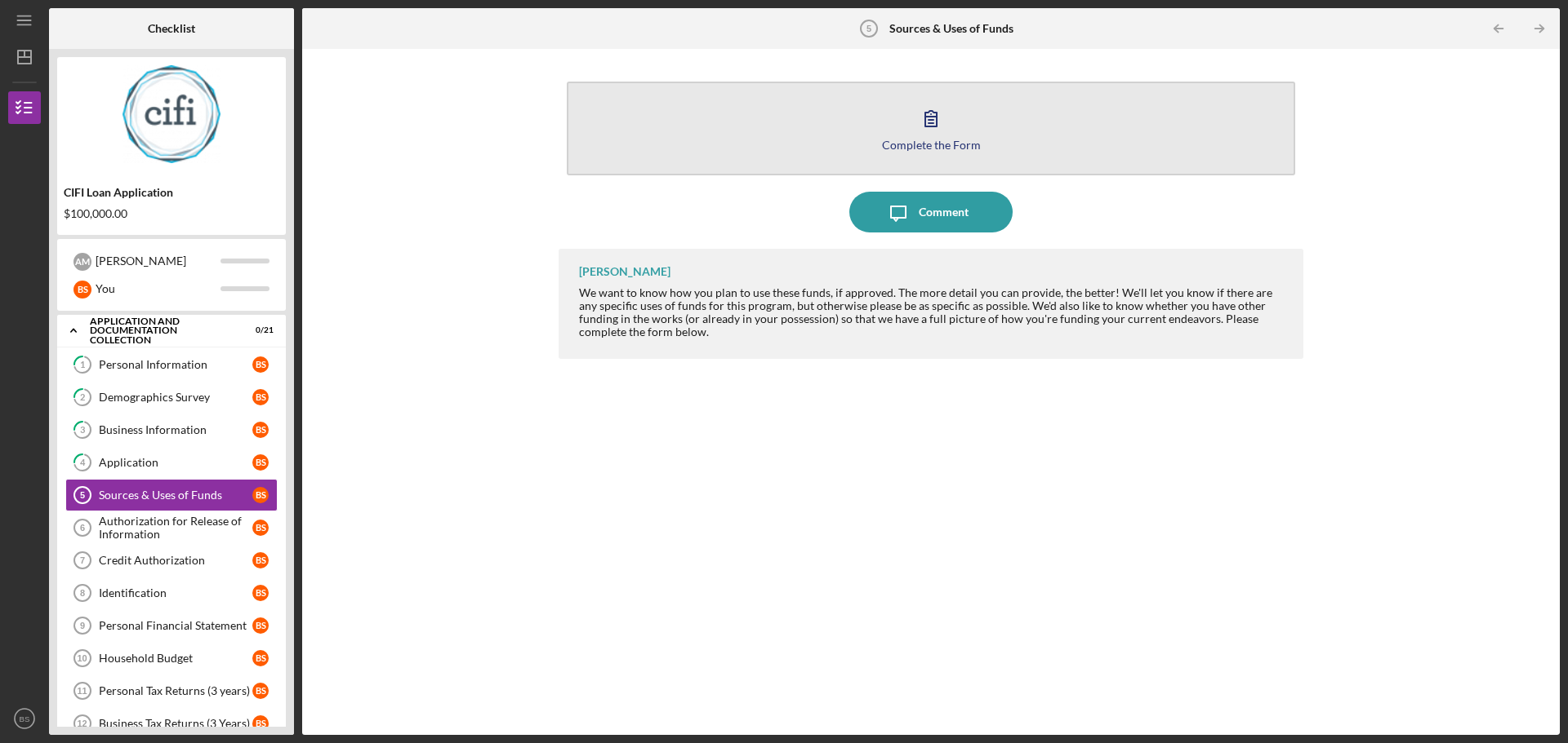
click at [906, 149] on div "Complete the Form" at bounding box center [931, 144] width 99 height 12
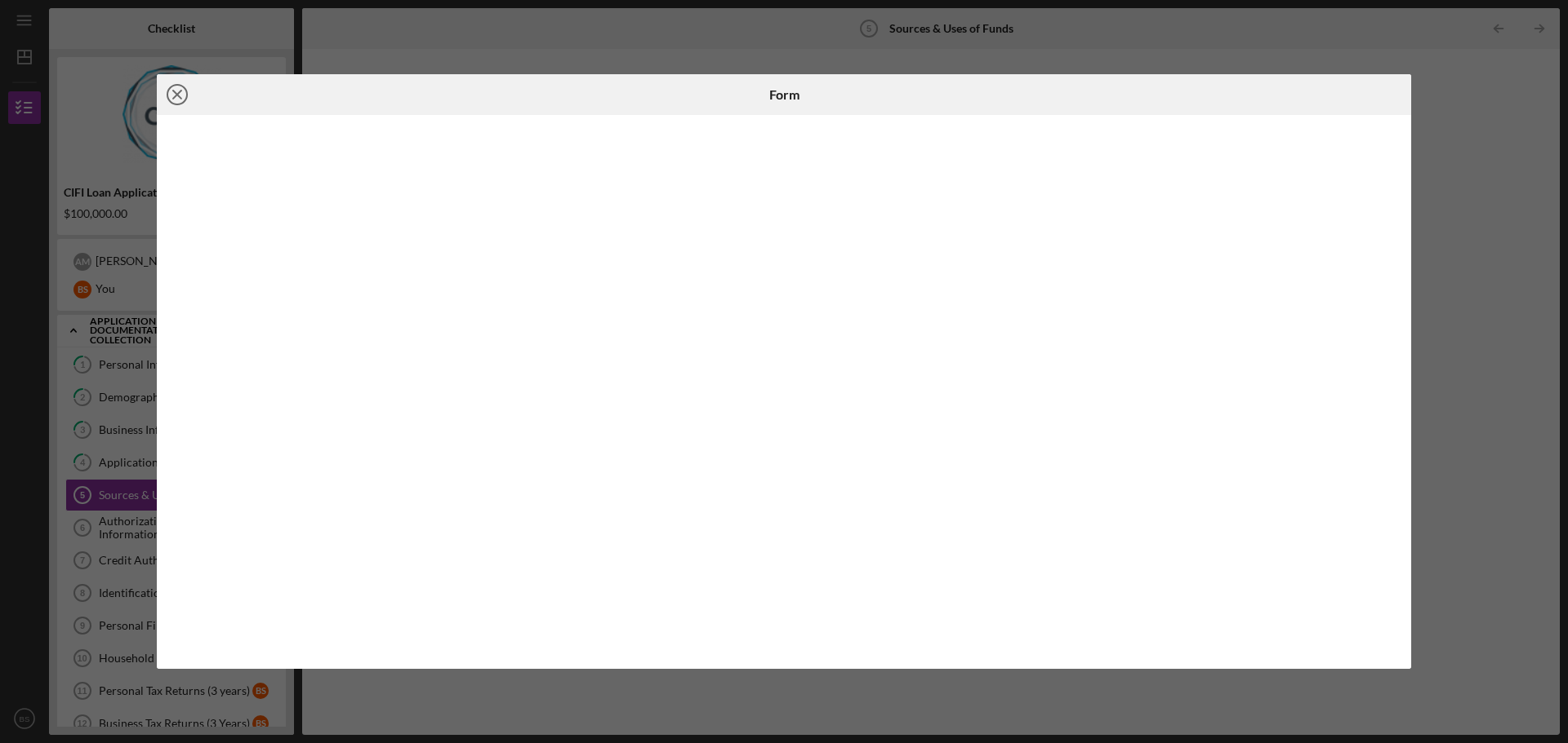
click at [178, 96] on line at bounding box center [177, 94] width 8 height 8
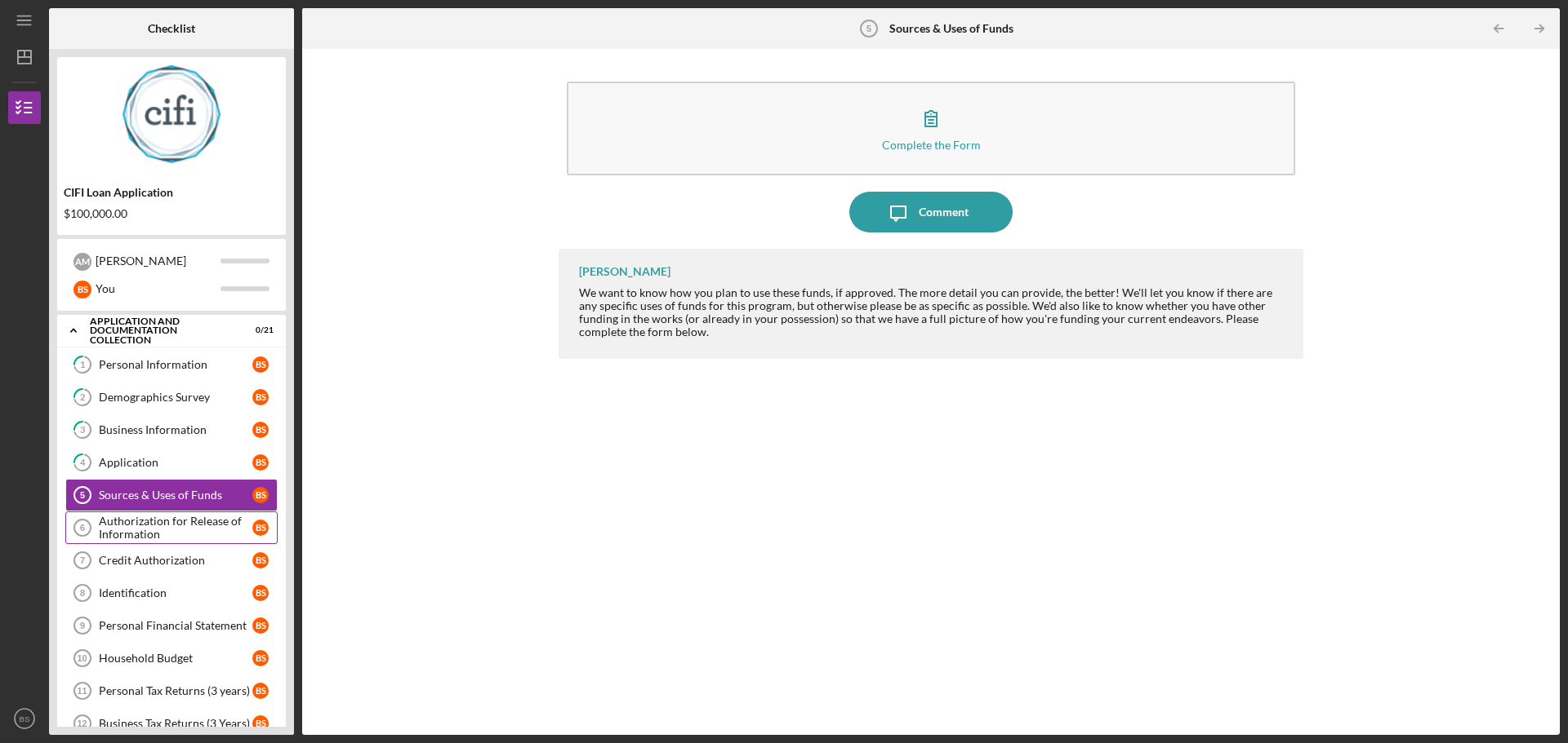
click at [171, 534] on div "Authorization for Release of Information" at bounding box center [175, 528] width 153 height 26
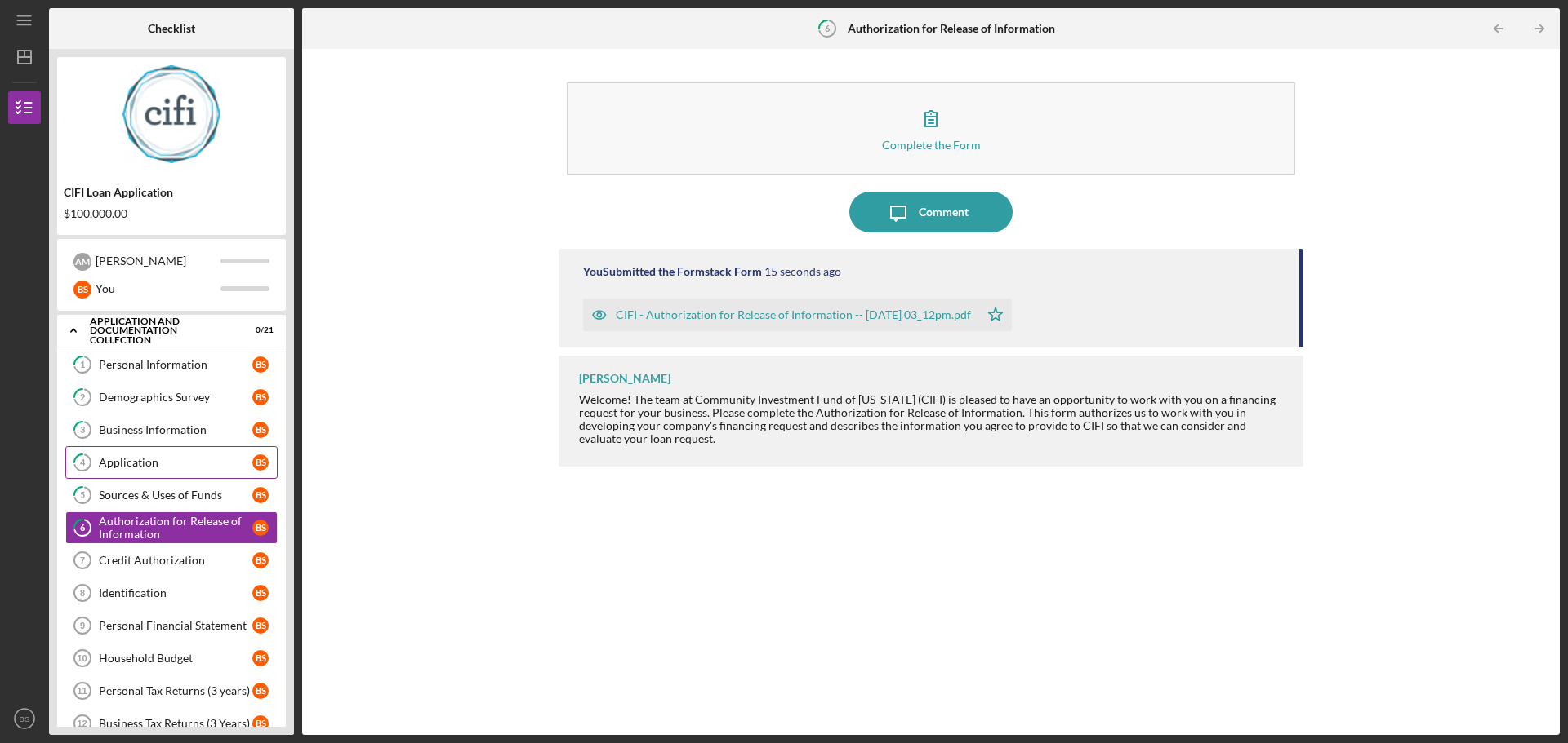
click at [170, 475] on link "4 Application B S" at bounding box center [171, 463] width 213 height 33
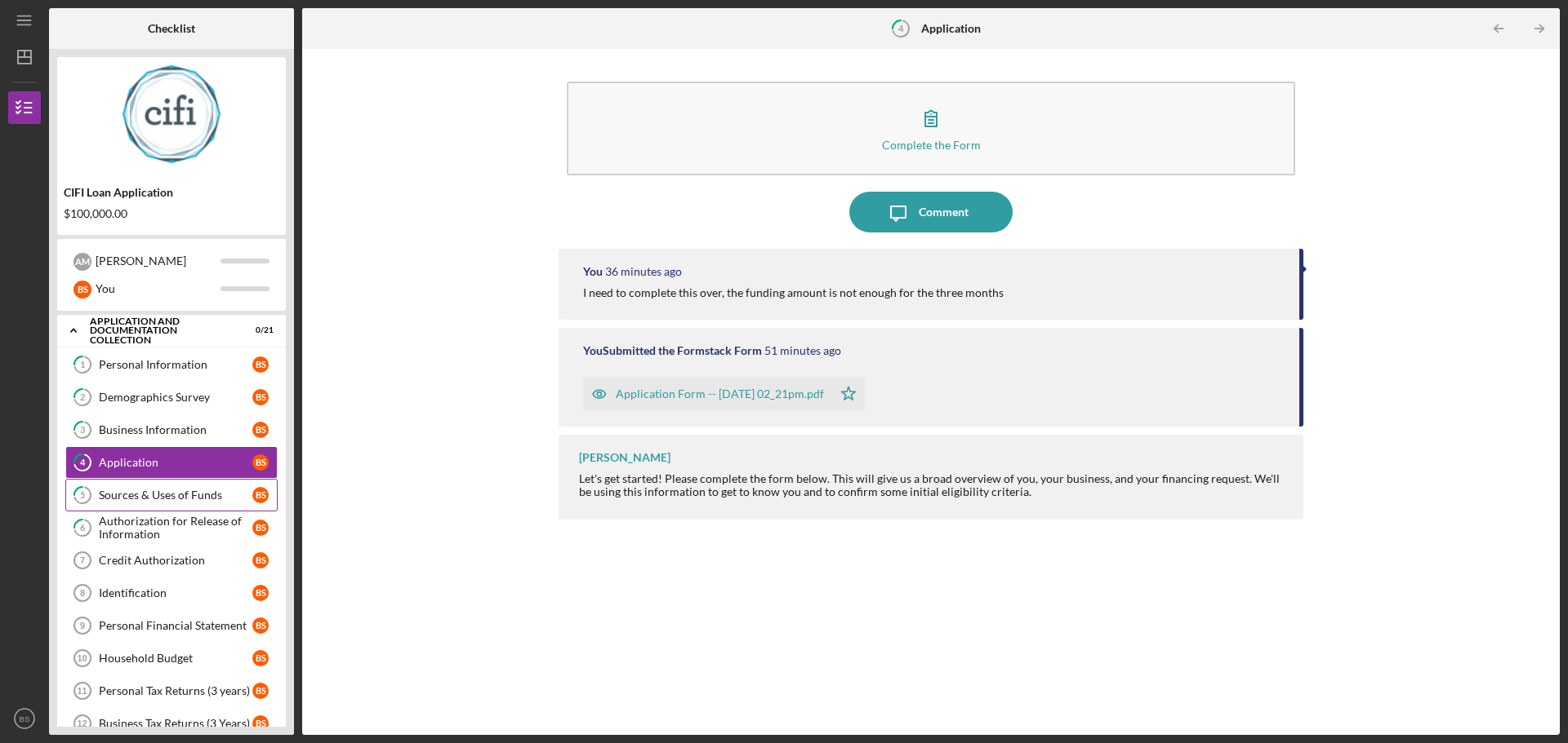
click at [172, 488] on link "5 Sources & Uses of Funds B S" at bounding box center [171, 495] width 213 height 33
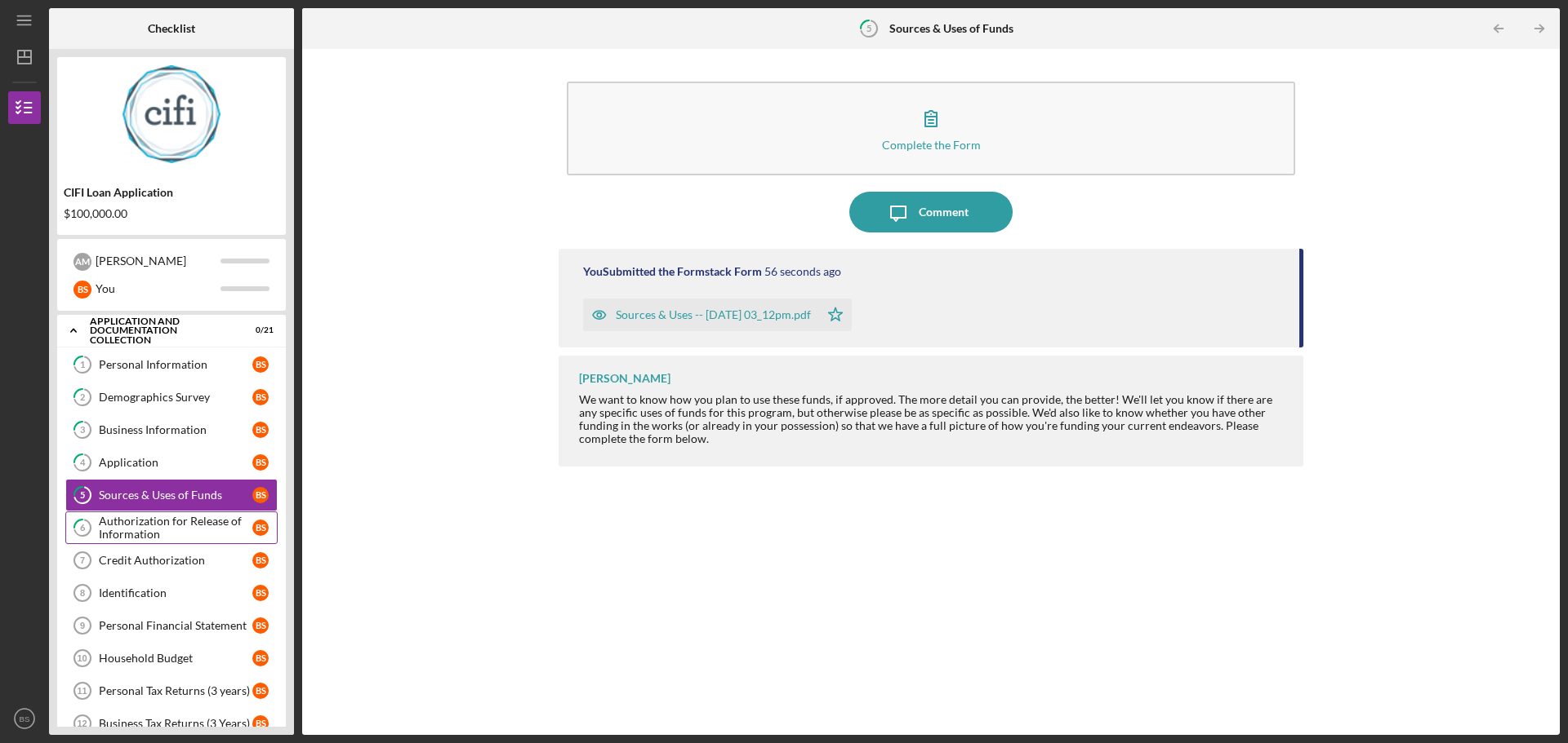
click at [192, 530] on div "Authorization for Release of Information" at bounding box center [175, 528] width 153 height 26
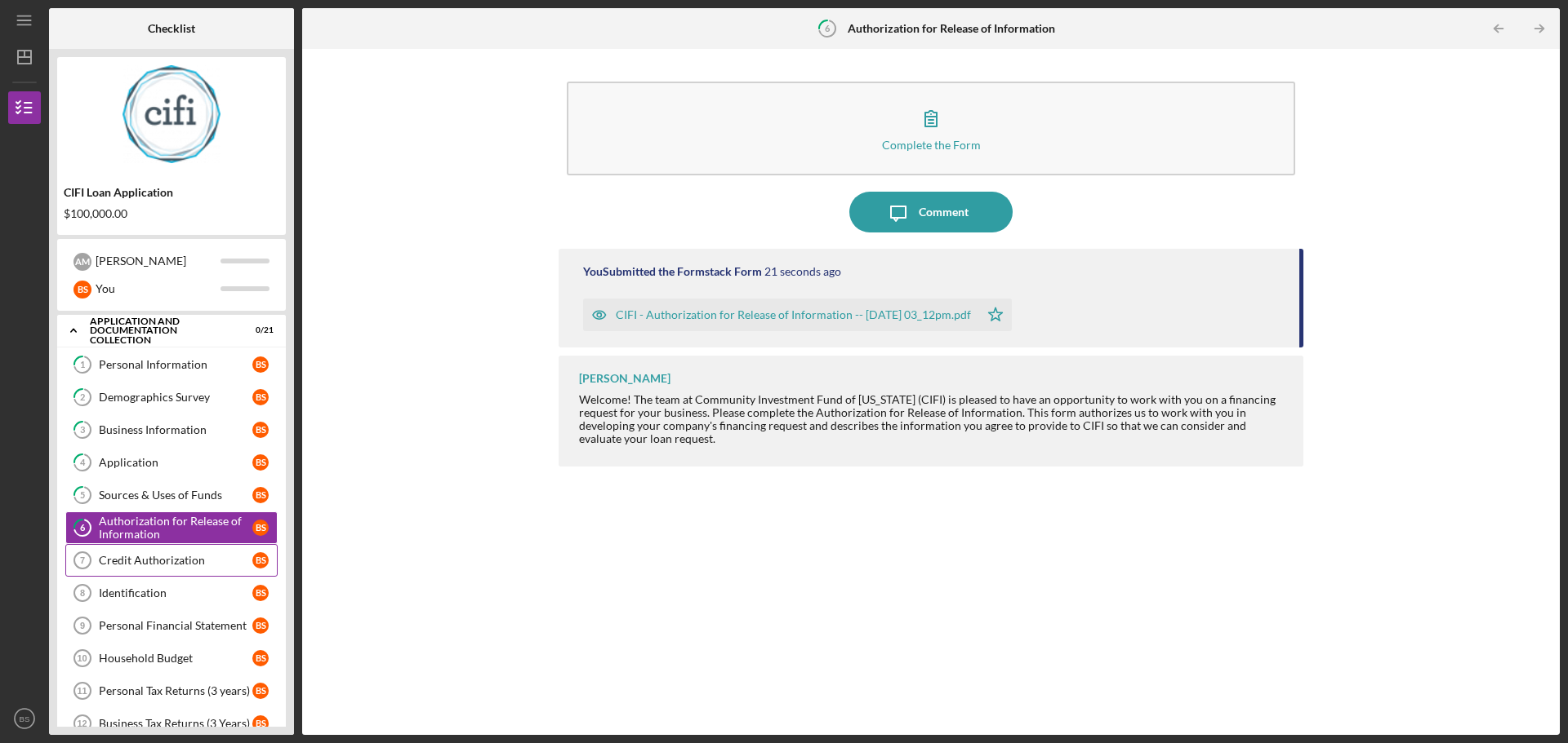
click at [203, 570] on link "Credit Authorization 7 Credit Authorization B S" at bounding box center [171, 561] width 213 height 33
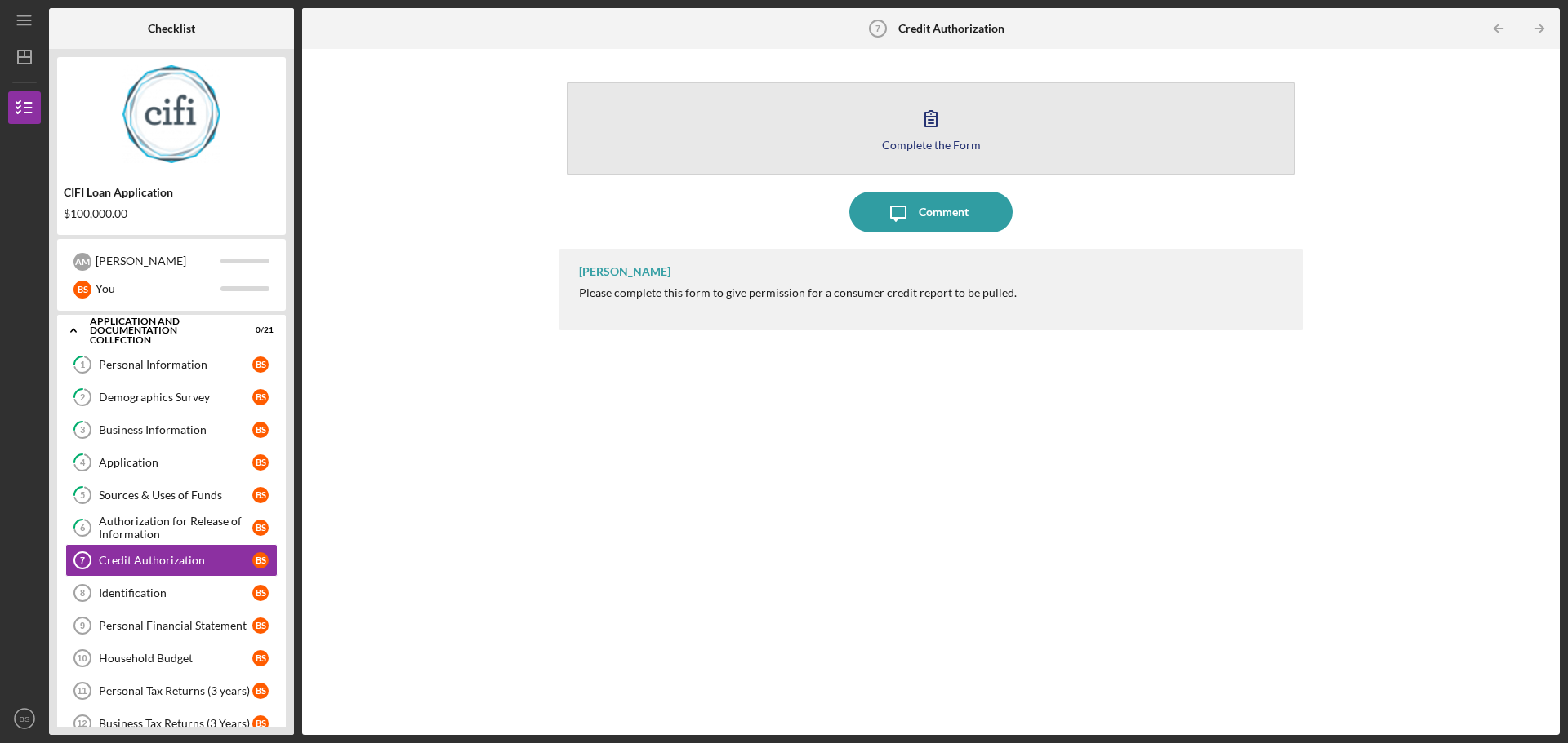
click at [952, 144] on div "Complete the Form" at bounding box center [931, 144] width 99 height 12
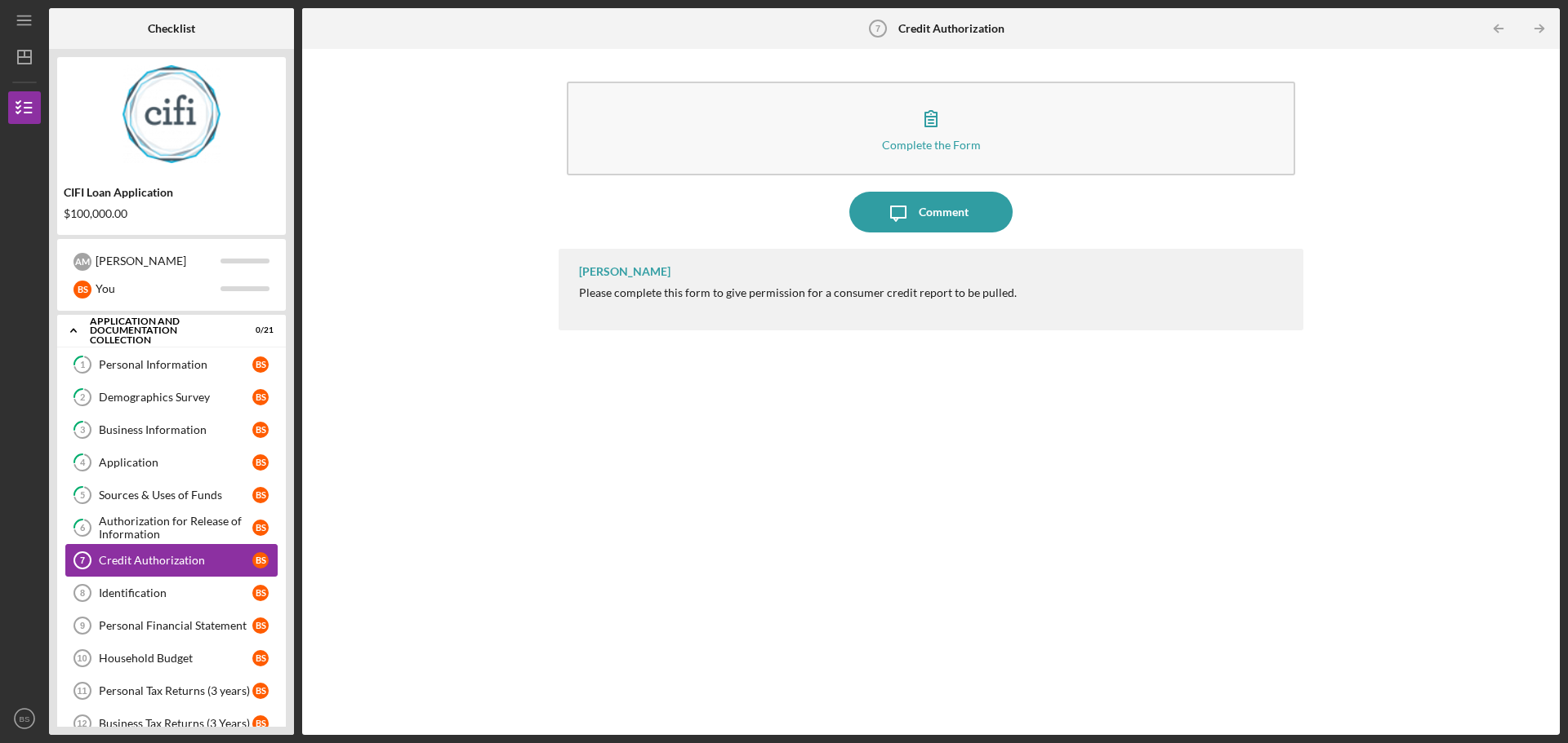
click at [136, 569] on link "Credit Authorization 7 Credit Authorization B S" at bounding box center [171, 561] width 213 height 33
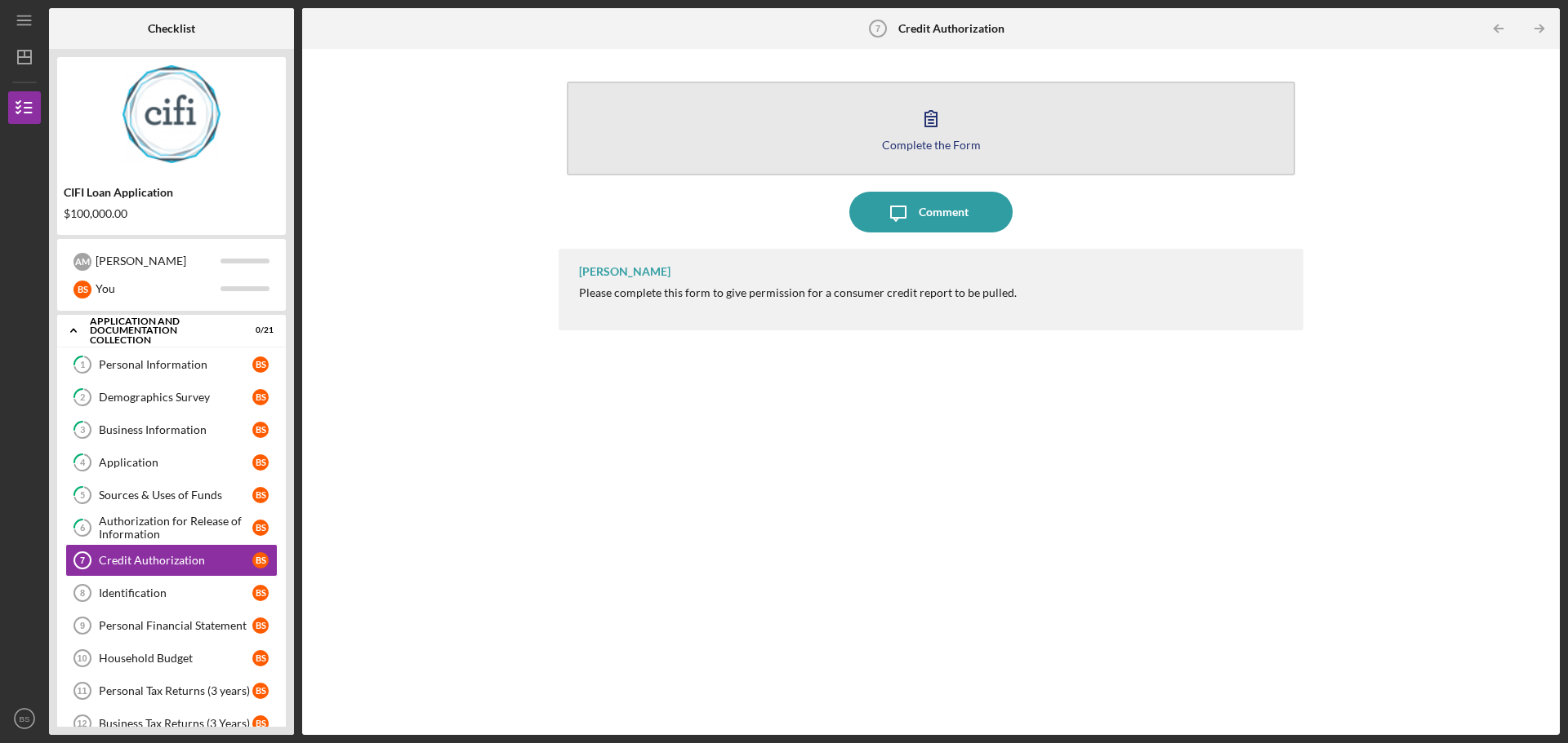
click at [947, 105] on icon "button" at bounding box center [930, 118] width 41 height 41
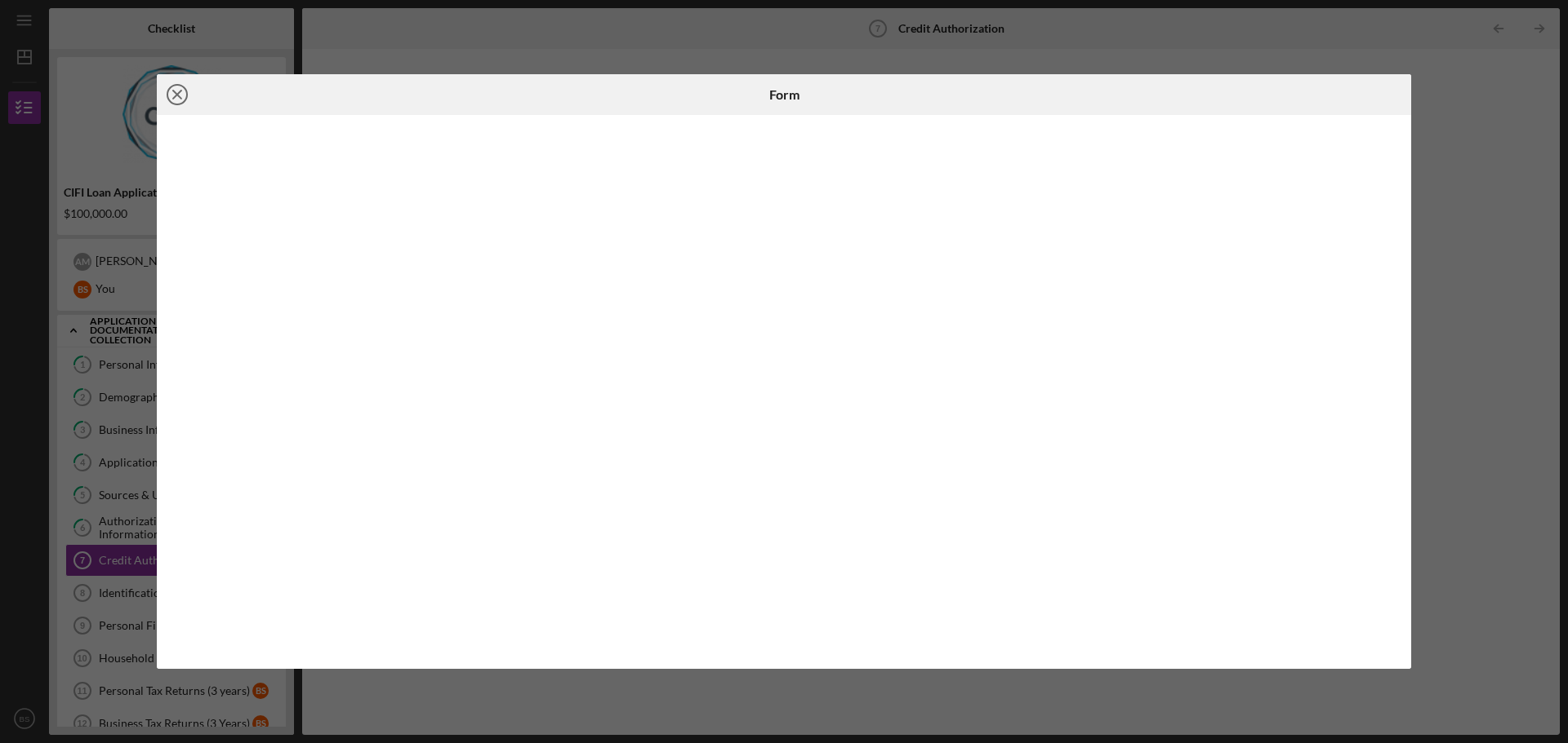
click at [177, 96] on line at bounding box center [177, 94] width 8 height 8
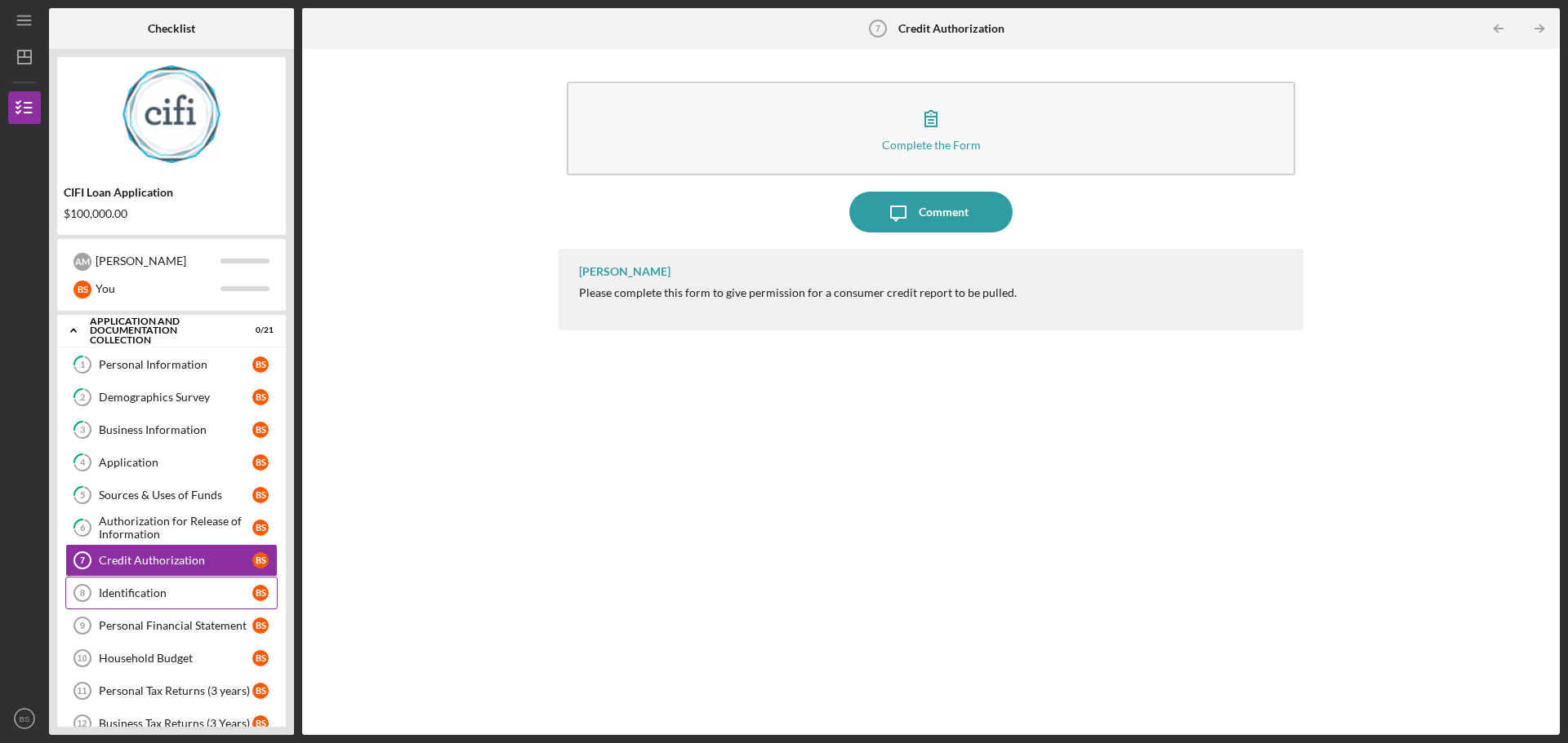
click at [124, 593] on div "Identification" at bounding box center [175, 593] width 153 height 13
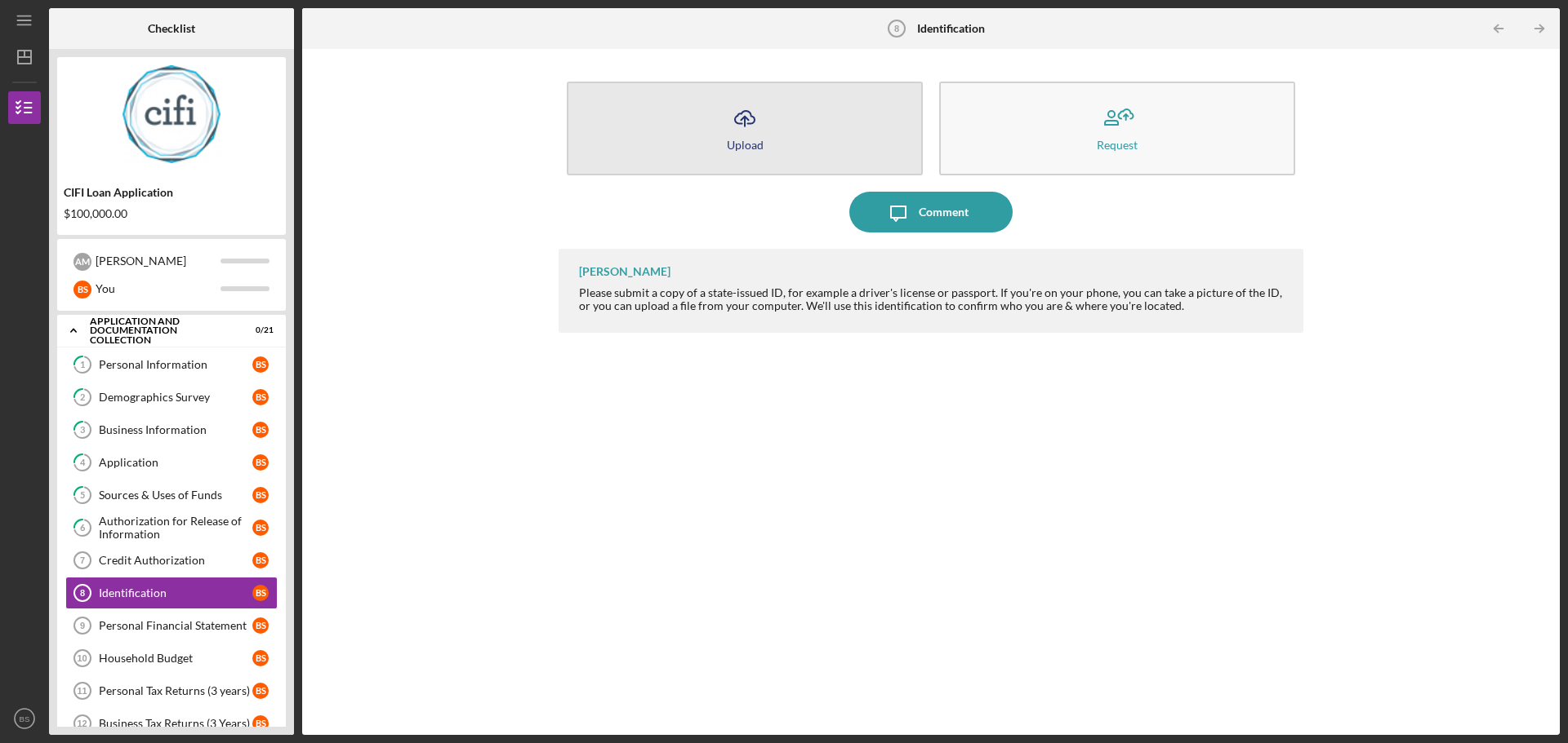
click at [752, 113] on icon "Icon/Upload" at bounding box center [744, 118] width 41 height 41
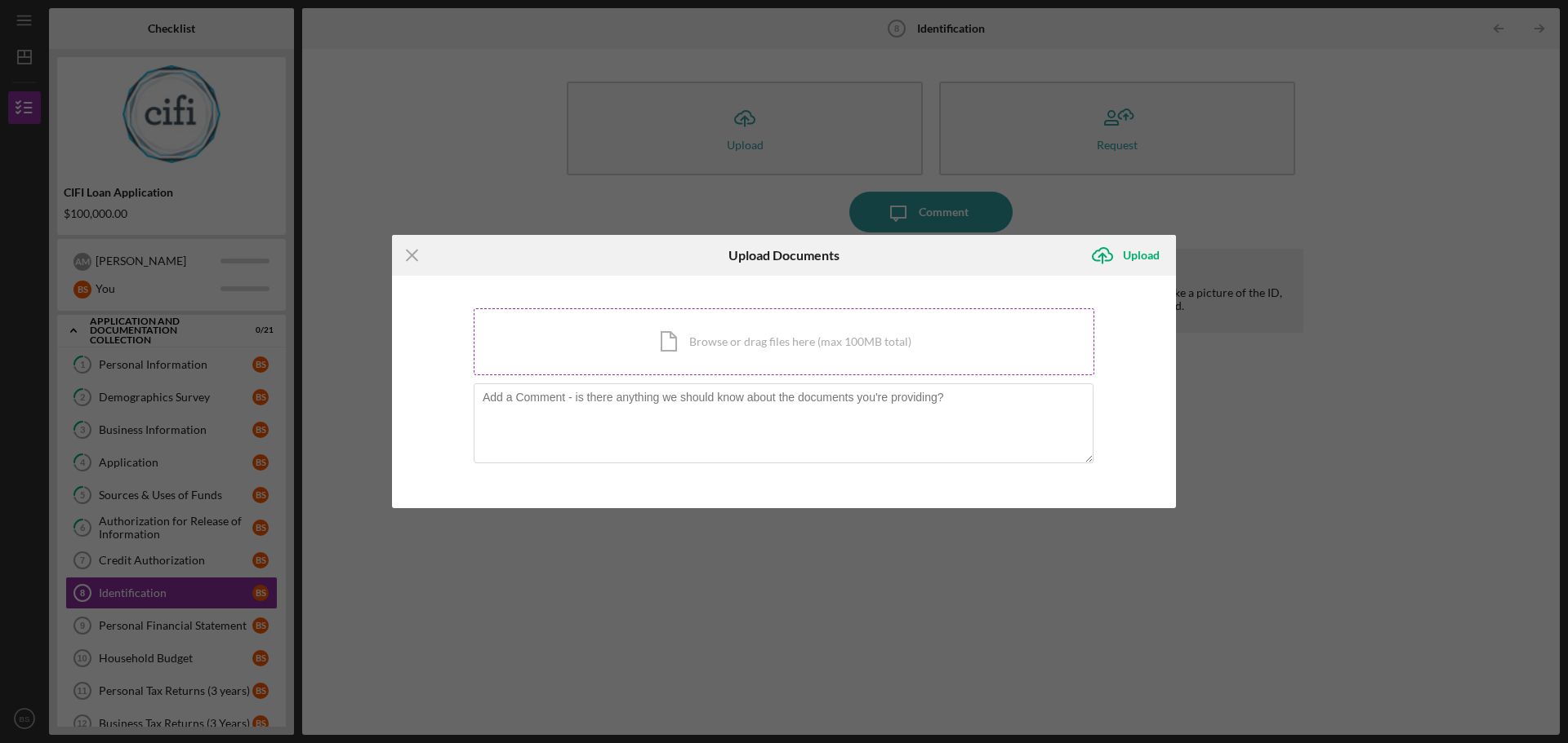
click at [748, 352] on div "Icon/Document Browse or drag files here (max 100MB total) Tap to choose files o…" at bounding box center [784, 341] width 620 height 67
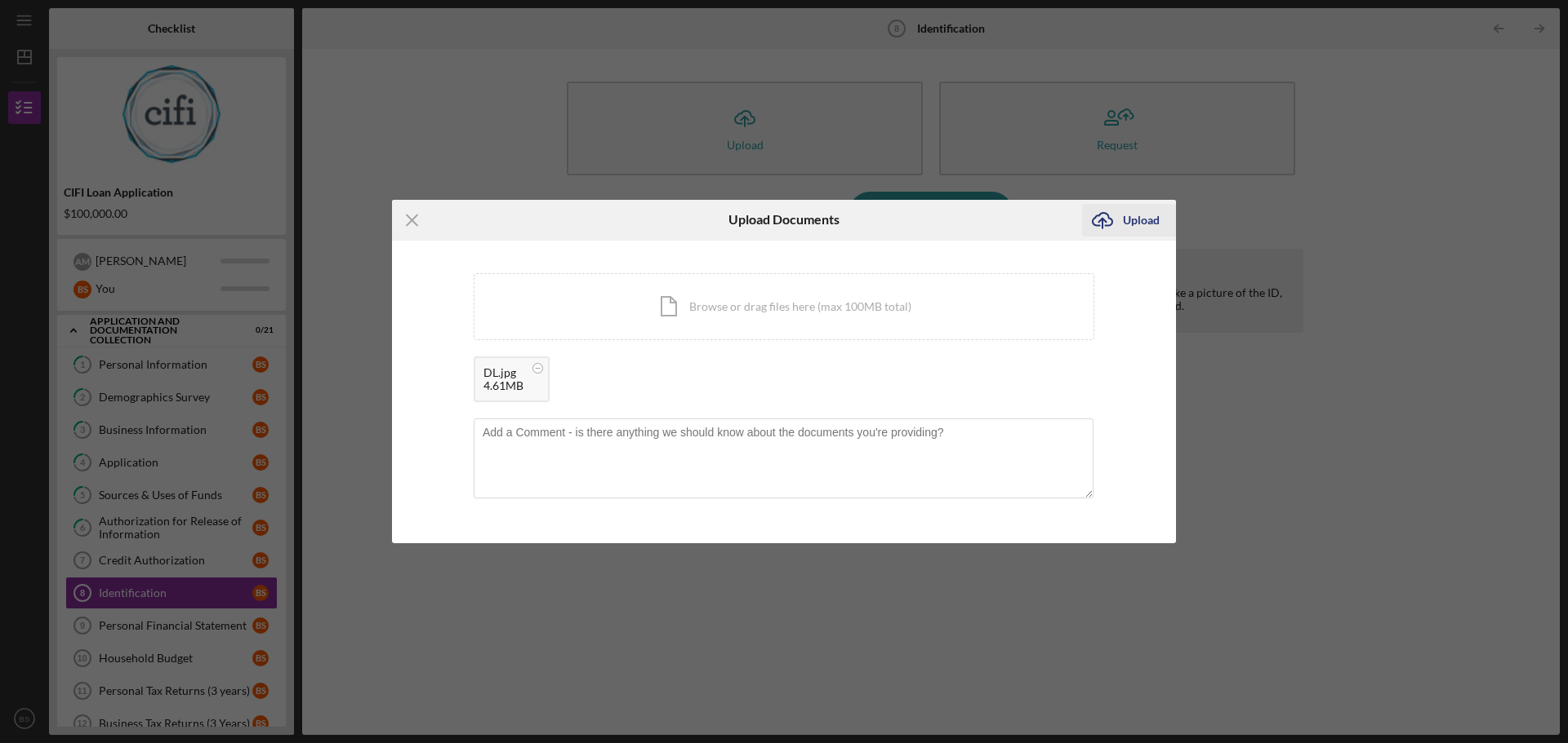
click at [1132, 230] on div "Upload" at bounding box center [1141, 221] width 36 height 33
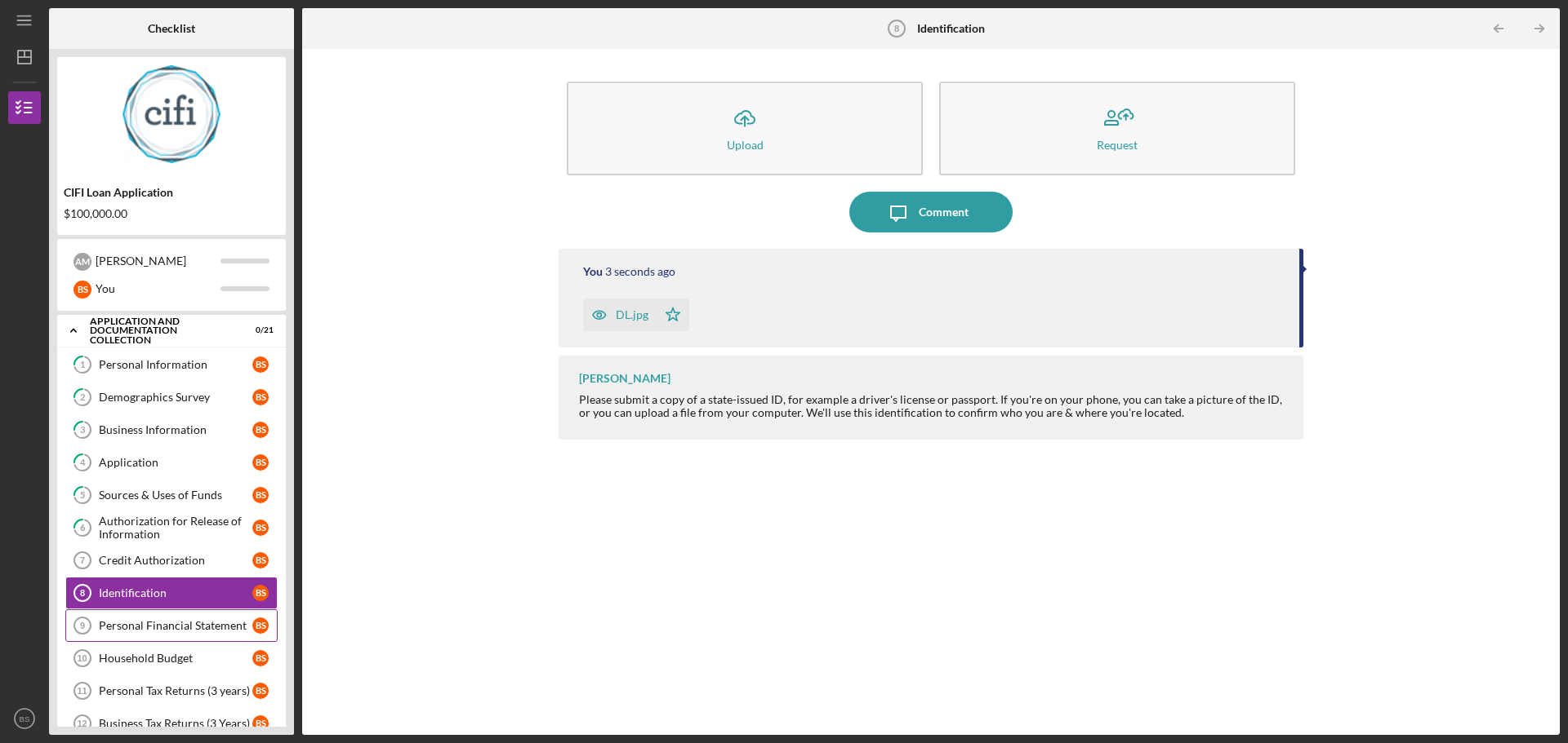
click at [98, 615] on icon "Personal Financial Statement 9" at bounding box center [82, 625] width 41 height 41
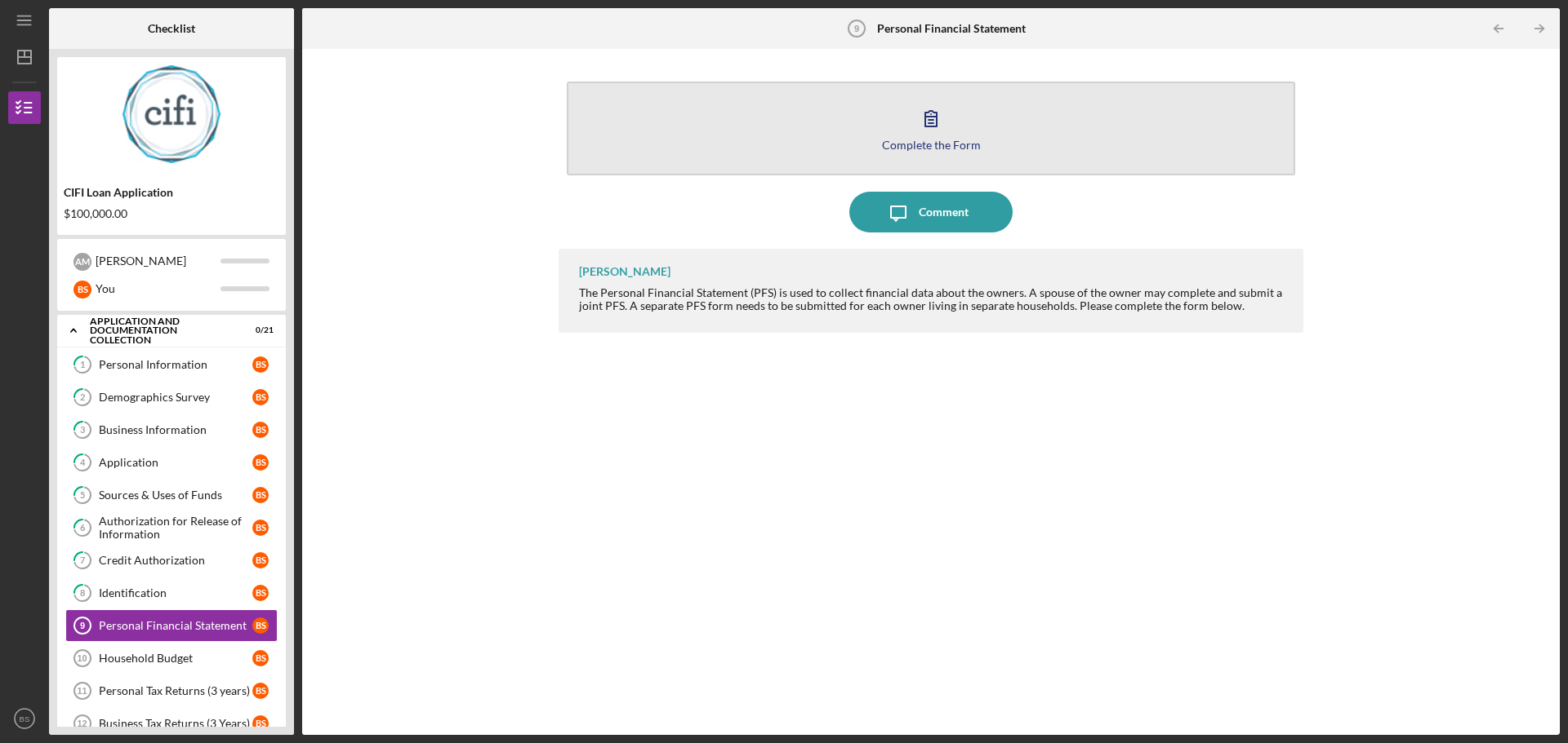
click at [962, 140] on div "Complete the Form" at bounding box center [931, 144] width 99 height 12
